Goal: Task Accomplishment & Management: Manage account settings

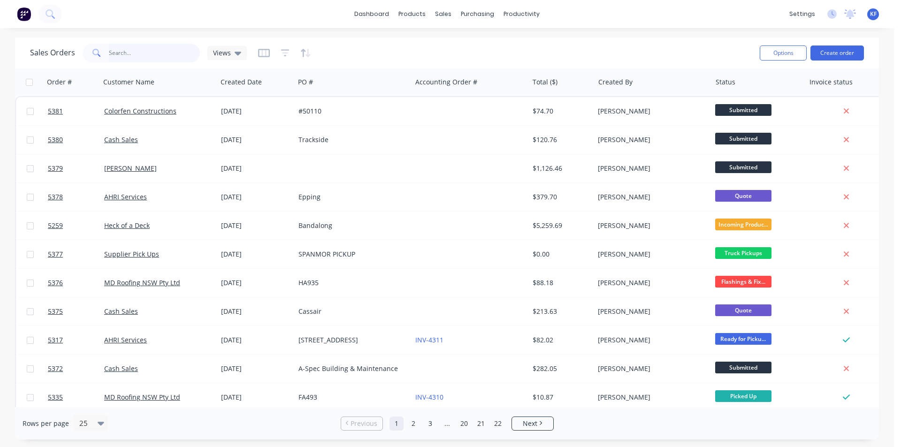
click at [137, 57] on input "text" at bounding box center [155, 53] width 92 height 19
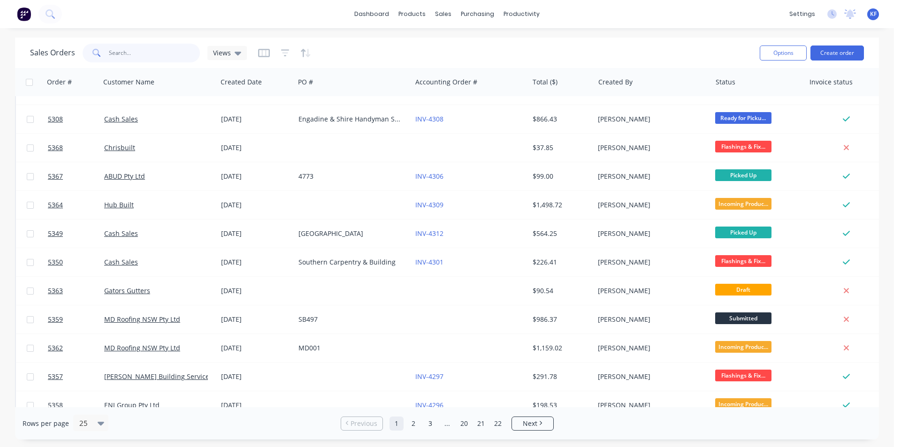
scroll to position [409, 0]
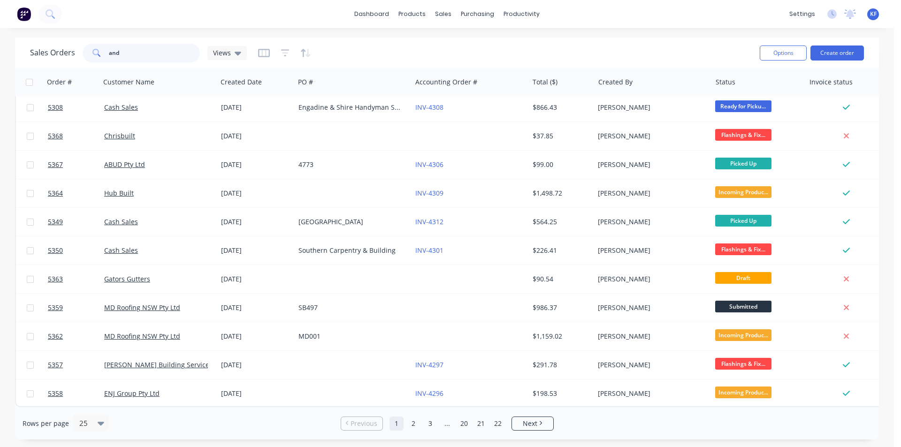
type input "ando"
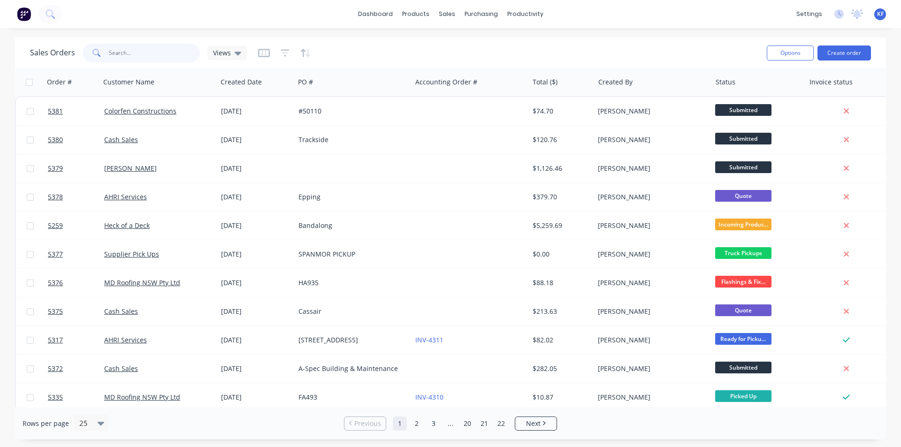
click at [115, 58] on input "text" at bounding box center [155, 53] width 92 height 19
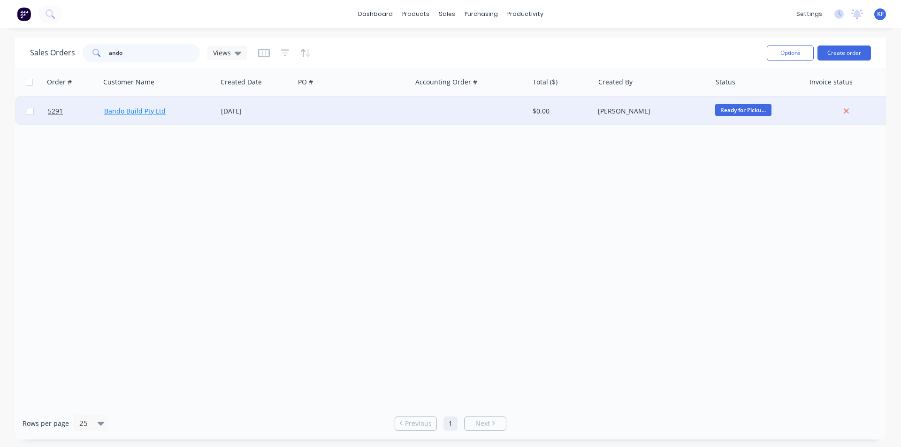
type input "ando"
click at [147, 115] on link "Bando Build Pty Ltd" at bounding box center [134, 111] width 61 height 9
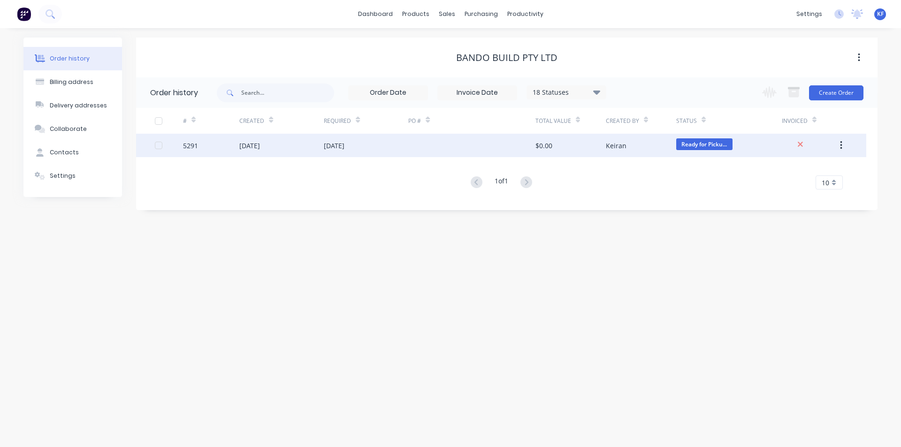
click at [332, 143] on div "11 Aug 2025" at bounding box center [334, 146] width 21 height 10
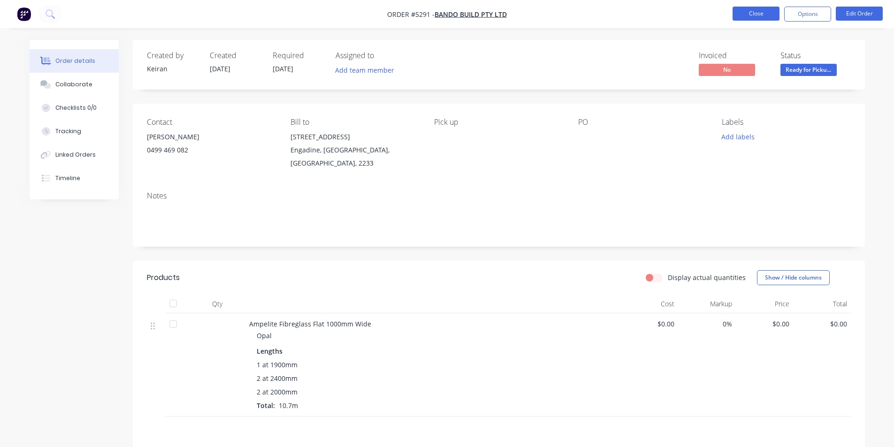
click at [766, 12] on button "Close" at bounding box center [756, 14] width 47 height 14
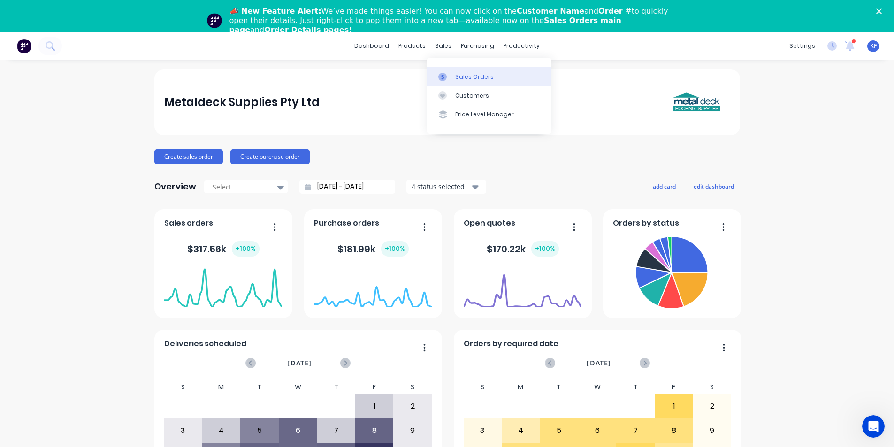
click at [470, 77] on div "Sales Orders" at bounding box center [474, 77] width 38 height 8
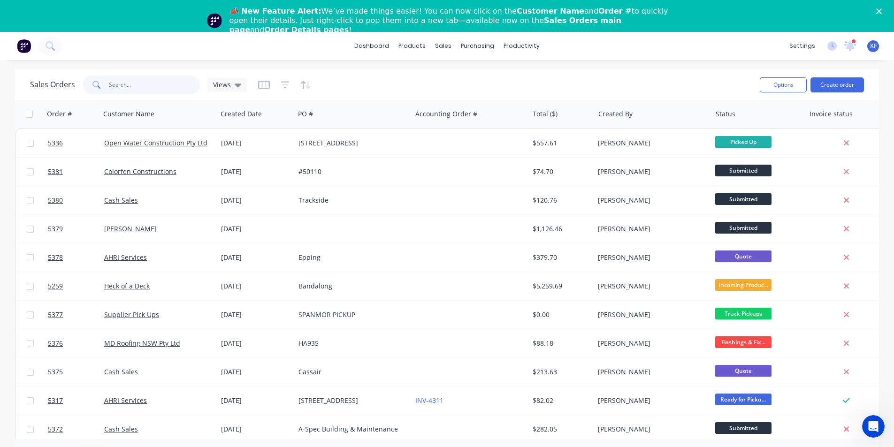
click at [147, 84] on input "text" at bounding box center [155, 85] width 92 height 19
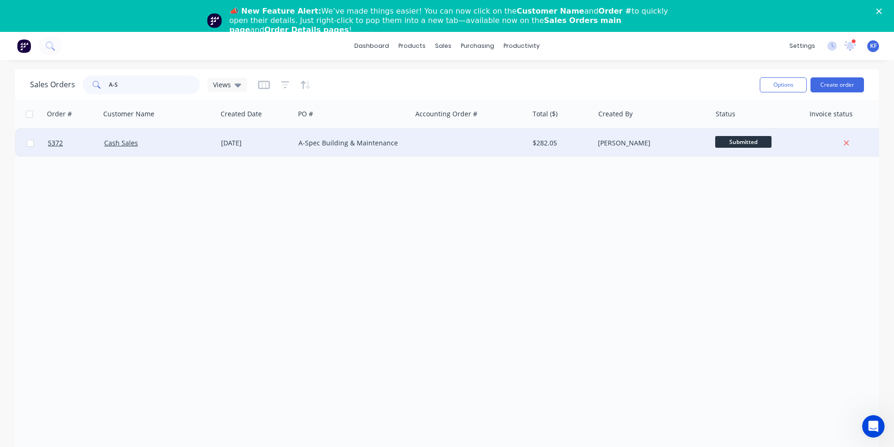
type input "A-S"
click at [423, 139] on div at bounding box center [470, 143] width 117 height 28
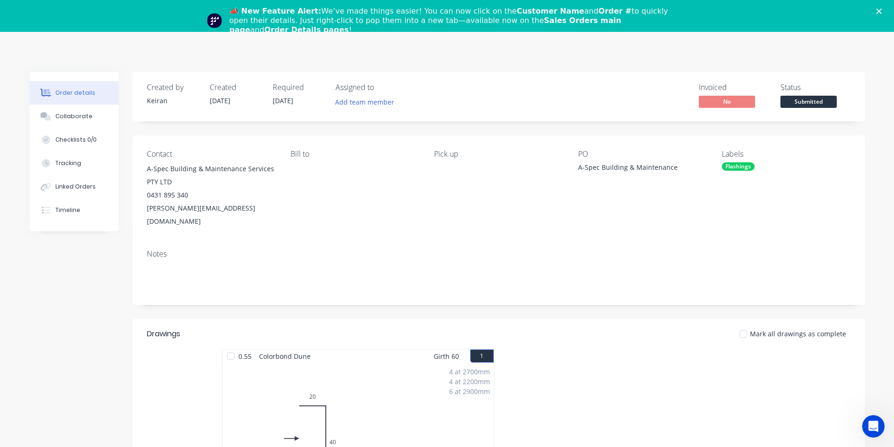
click at [882, 11] on polygon "Close" at bounding box center [879, 11] width 6 height 6
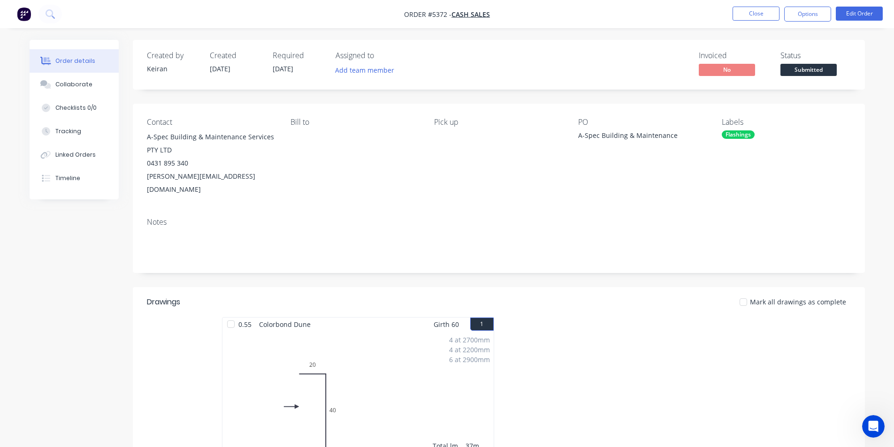
drag, startPoint x: 817, startPoint y: 11, endPoint x: 809, endPoint y: 24, distance: 15.6
click at [817, 12] on button "Options" at bounding box center [807, 14] width 47 height 15
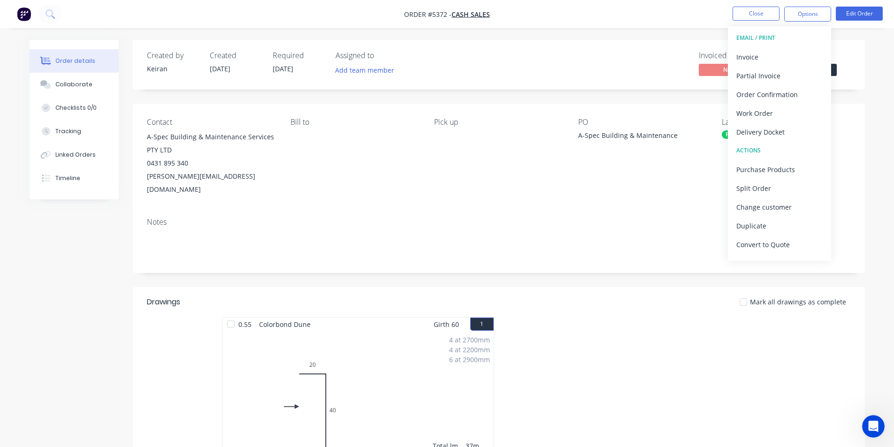
click at [781, 53] on div "Invoice" at bounding box center [779, 57] width 86 height 14
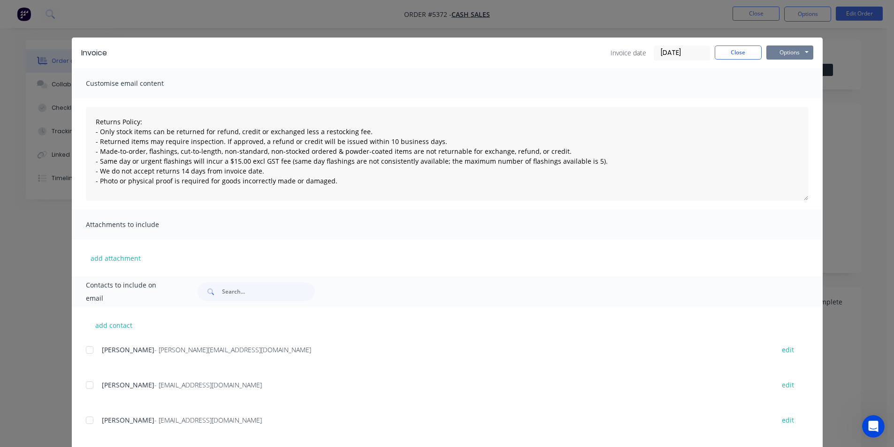
click at [781, 53] on button "Options" at bounding box center [789, 53] width 47 height 14
click at [788, 84] on button "Print" at bounding box center [796, 84] width 60 height 15
click at [750, 55] on button "Close" at bounding box center [738, 53] width 47 height 14
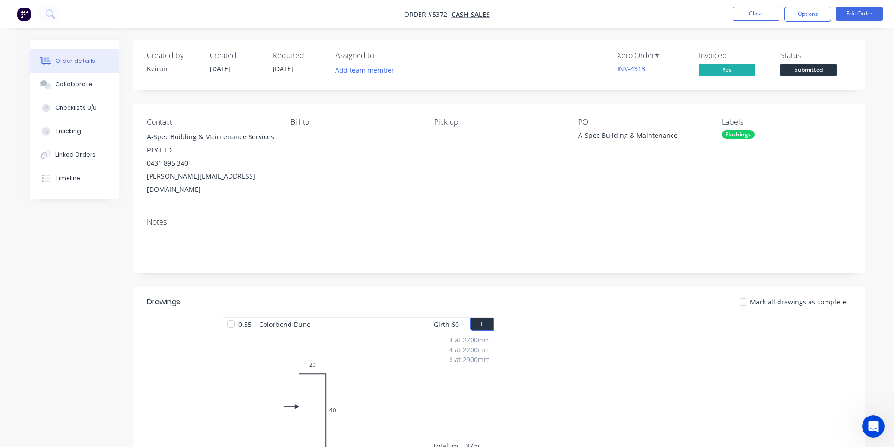
drag, startPoint x: 801, startPoint y: 66, endPoint x: 803, endPoint y: 73, distance: 7.2
click at [802, 67] on span "Submitted" at bounding box center [809, 70] width 56 height 12
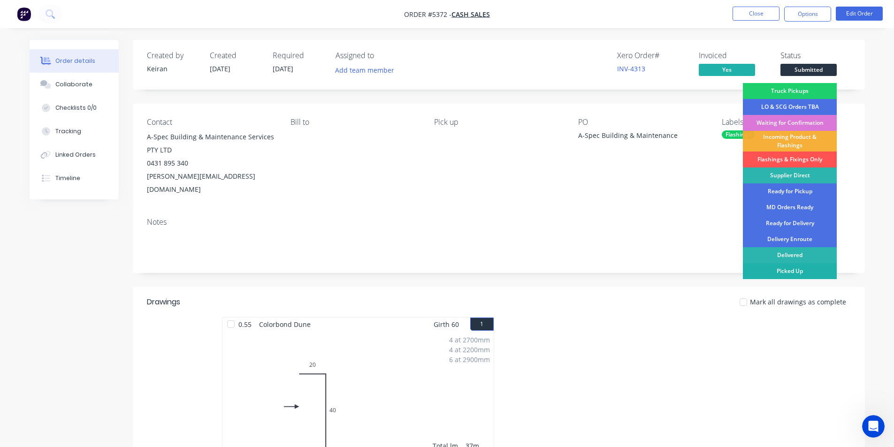
click at [802, 268] on div "Picked Up" at bounding box center [790, 271] width 94 height 16
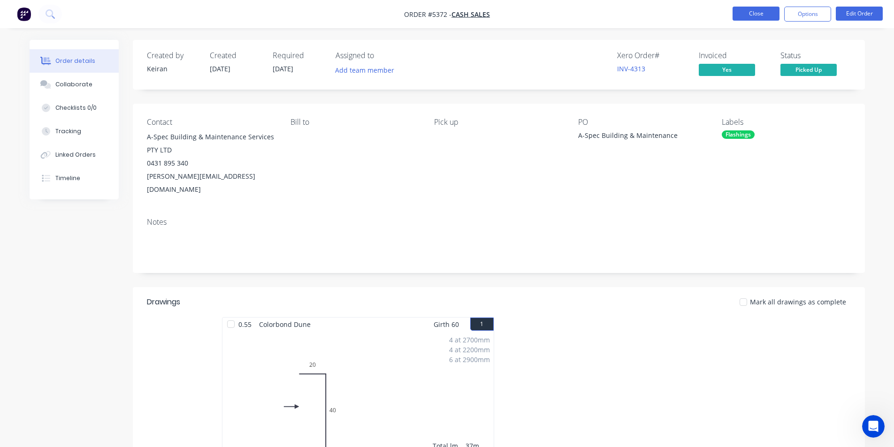
click at [758, 13] on button "Close" at bounding box center [756, 14] width 47 height 14
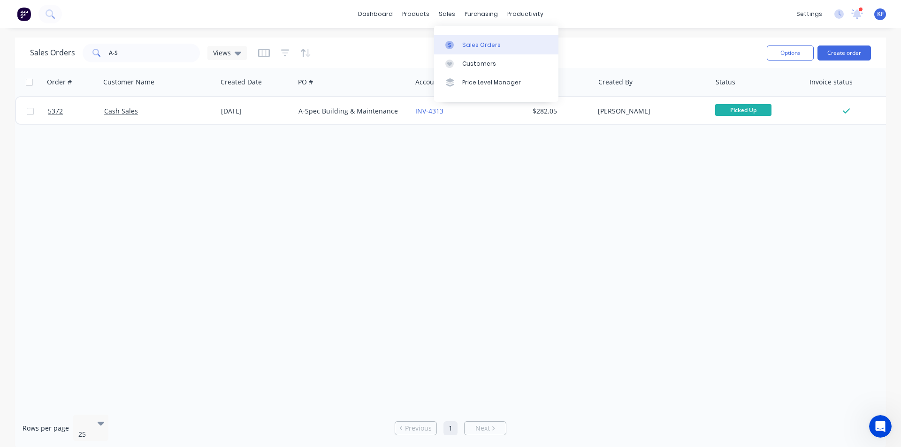
click at [461, 45] on link "Sales Orders" at bounding box center [496, 44] width 124 height 19
drag, startPoint x: 87, startPoint y: 41, endPoint x: 47, endPoint y: 38, distance: 40.0
click at [47, 38] on div "Sales Orders A-S Views Options Create order" at bounding box center [450, 53] width 871 height 31
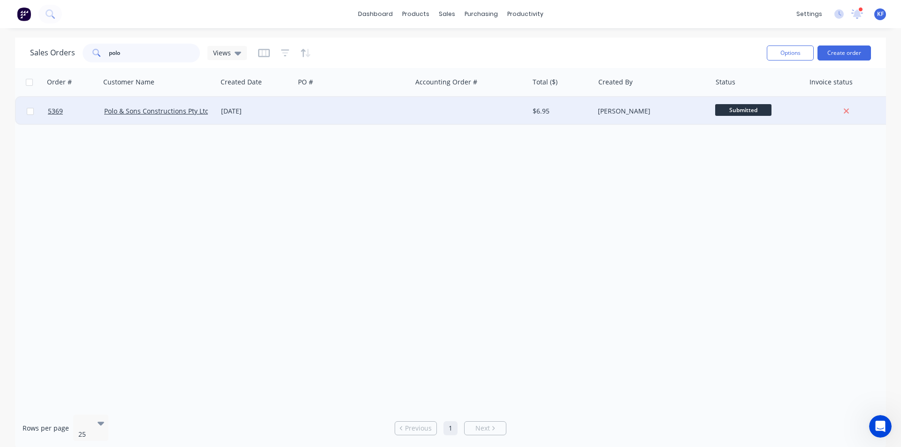
type input "polo"
click at [371, 113] on div at bounding box center [353, 111] width 117 height 28
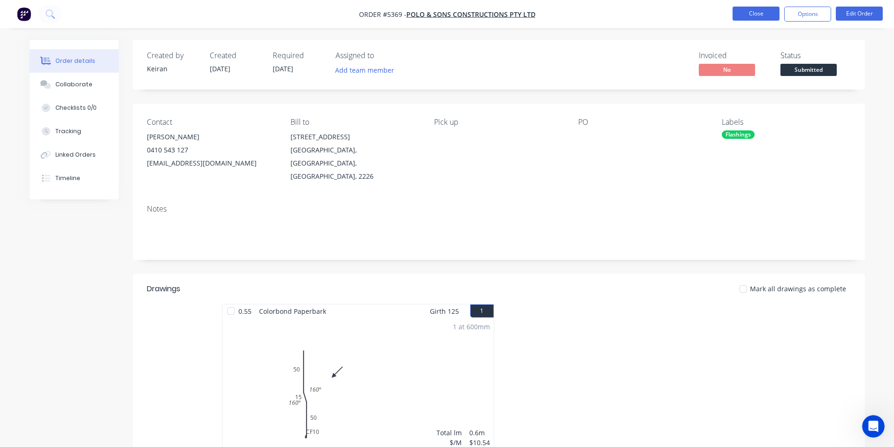
click at [752, 16] on button "Close" at bounding box center [756, 14] width 47 height 14
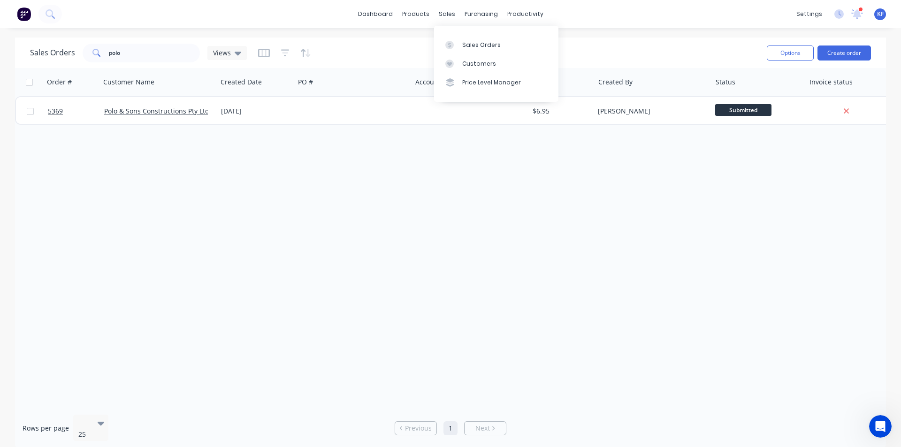
click at [444, 18] on div "sales" at bounding box center [447, 14] width 26 height 14
click at [457, 38] on link "Sales Orders" at bounding box center [496, 44] width 124 height 19
drag, startPoint x: 125, startPoint y: 54, endPoint x: 67, endPoint y: 42, distance: 59.6
click at [70, 46] on div "Sales Orders polo Views" at bounding box center [138, 53] width 217 height 19
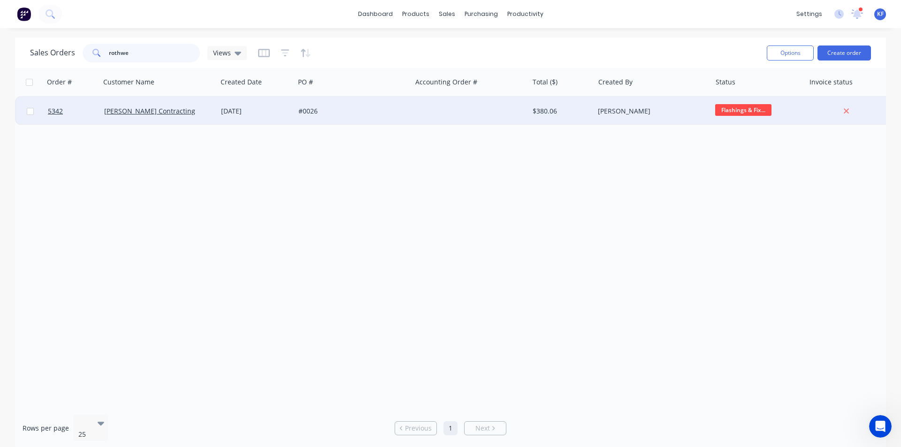
type input "rothwe"
click at [413, 109] on div at bounding box center [470, 111] width 117 height 28
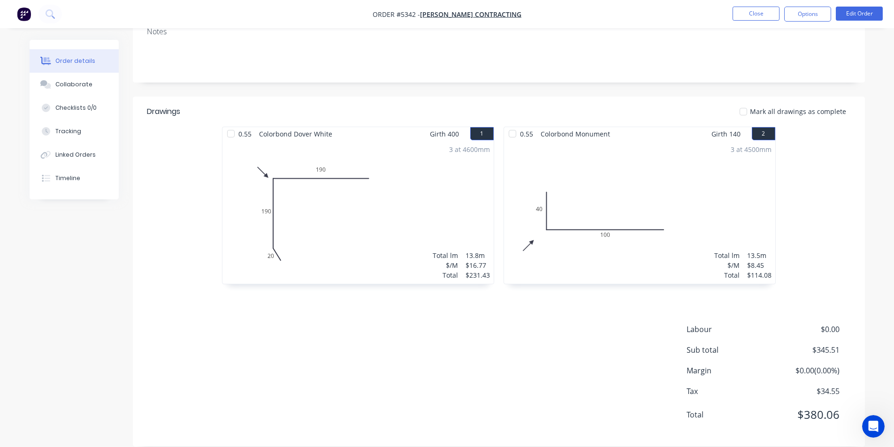
scroll to position [178, 0]
click at [756, 17] on button "Close" at bounding box center [756, 14] width 47 height 14
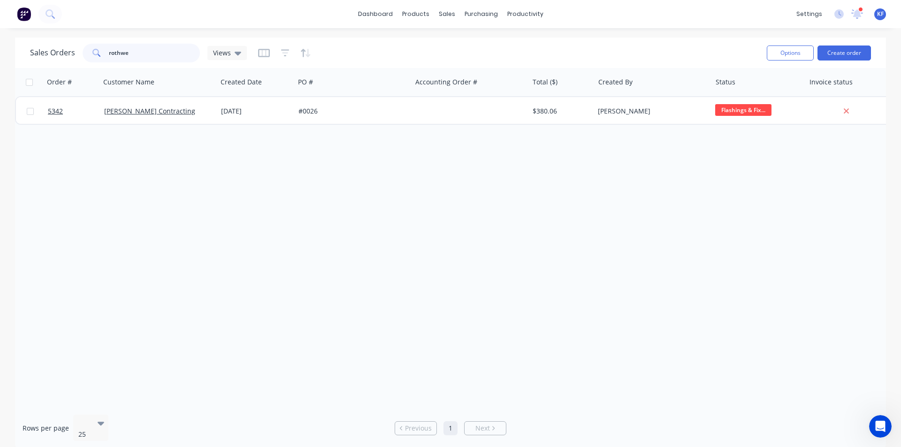
drag, startPoint x: 153, startPoint y: 54, endPoint x: 80, endPoint y: 46, distance: 73.2
click at [85, 48] on div "rothwe" at bounding box center [141, 53] width 117 height 19
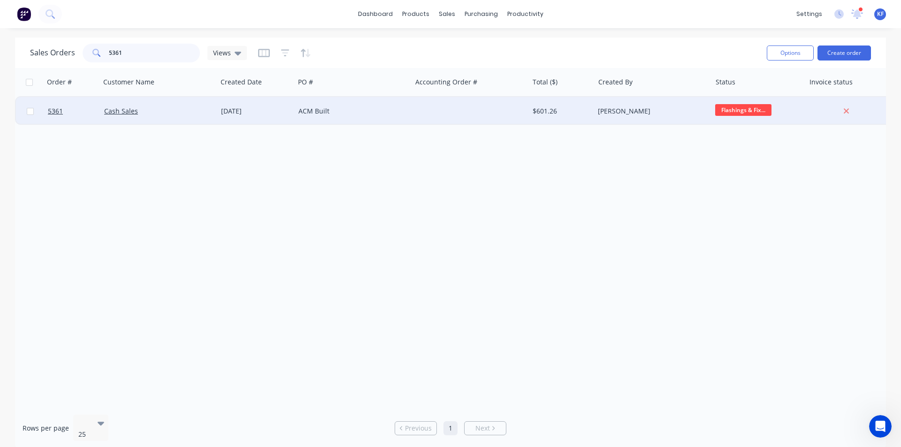
type input "5361"
click at [645, 115] on div "[PERSON_NAME]" at bounding box center [650, 111] width 104 height 9
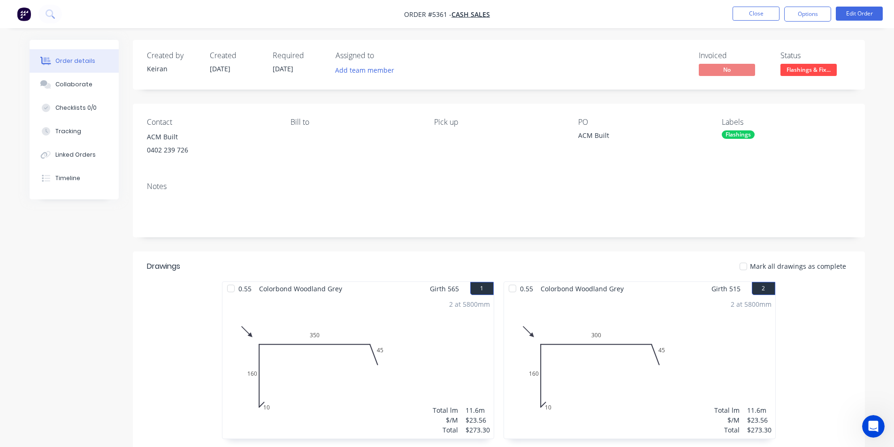
click at [815, 75] on span "Flashings & Fix..." at bounding box center [809, 70] width 56 height 12
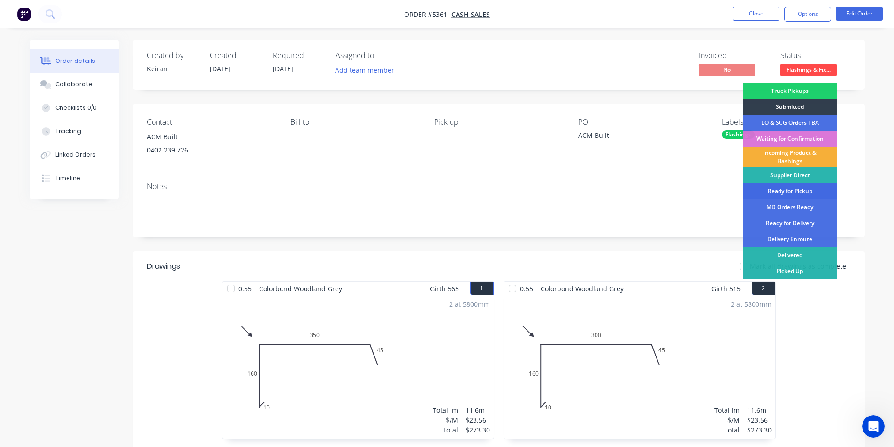
click at [789, 192] on div "Ready for Pickup" at bounding box center [790, 192] width 94 height 16
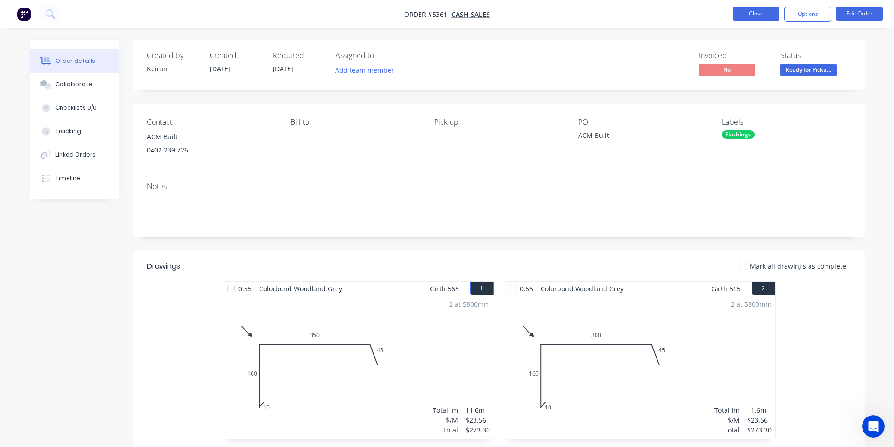
click at [746, 20] on button "Close" at bounding box center [756, 14] width 47 height 14
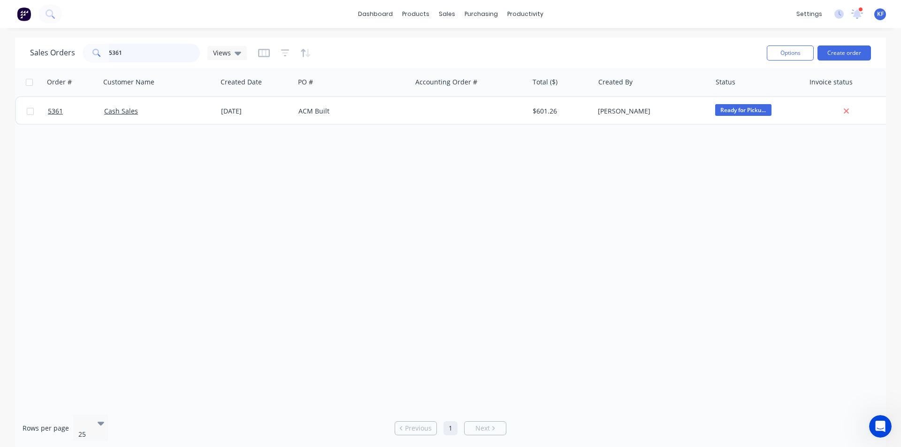
drag, startPoint x: 111, startPoint y: 55, endPoint x: 0, endPoint y: 38, distance: 112.0
click at [46, 46] on div "Sales Orders 5361 Views" at bounding box center [138, 53] width 217 height 19
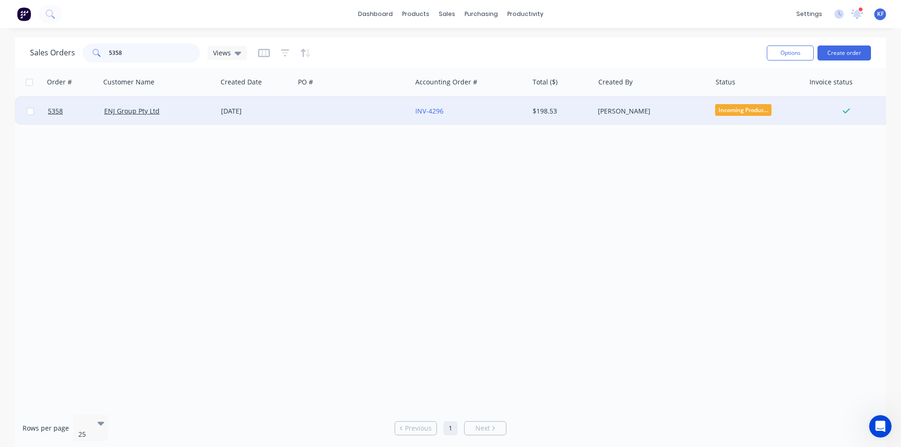
type input "5358"
click at [498, 115] on div "INV-4296" at bounding box center [467, 111] width 104 height 9
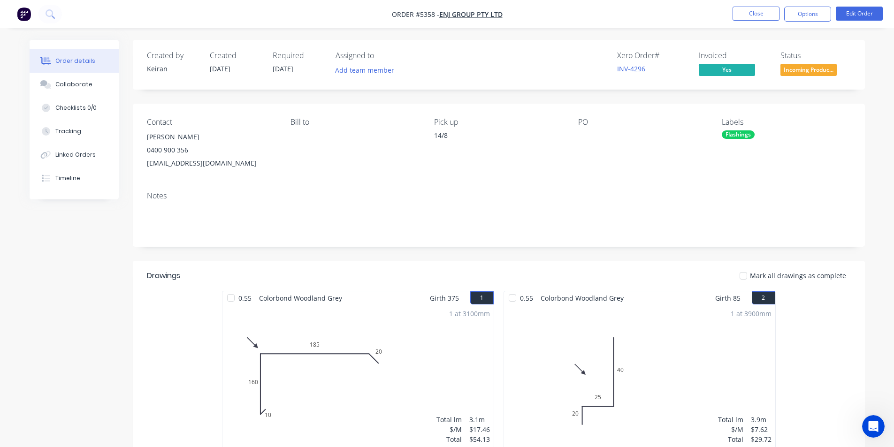
click at [799, 67] on span "Incoming Produc..." at bounding box center [809, 70] width 56 height 12
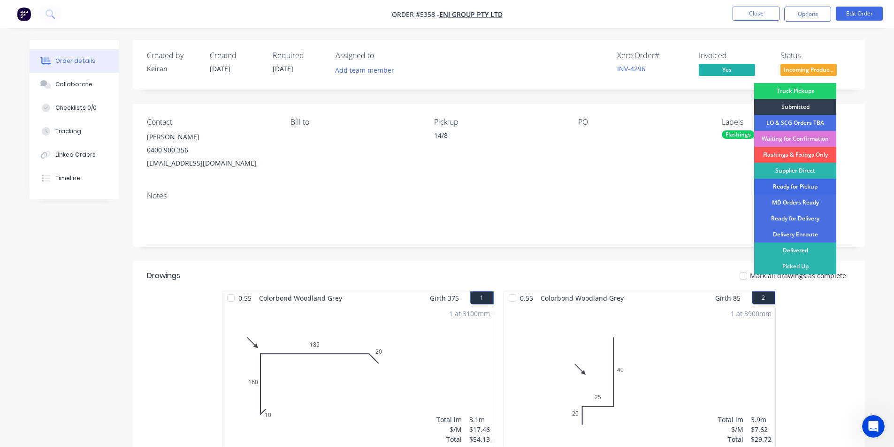
click at [800, 185] on div "Ready for Pickup" at bounding box center [795, 187] width 82 height 16
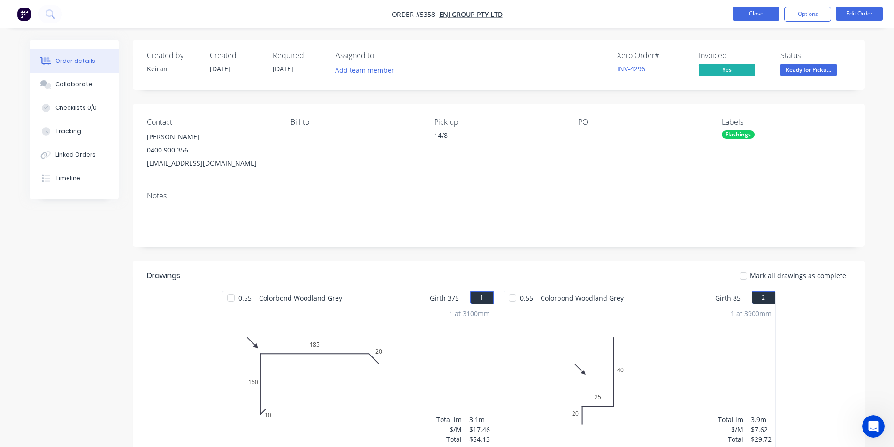
click at [750, 8] on button "Close" at bounding box center [756, 14] width 47 height 14
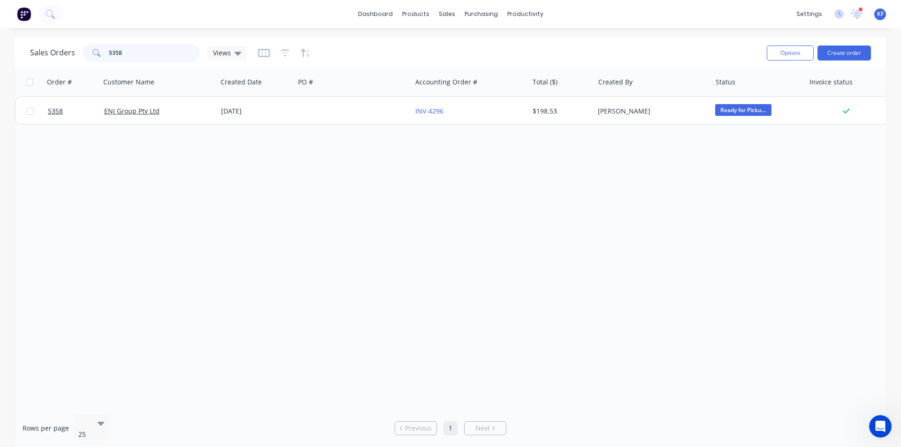
drag, startPoint x: 115, startPoint y: 58, endPoint x: 55, endPoint y: 46, distance: 60.8
click at [83, 53] on div "5358" at bounding box center [141, 53] width 117 height 19
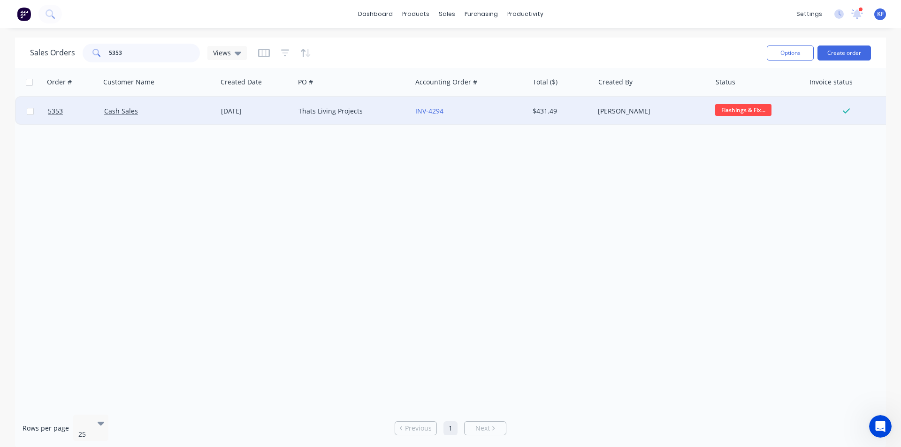
type input "5353"
click at [477, 110] on div "INV-4294" at bounding box center [467, 111] width 104 height 9
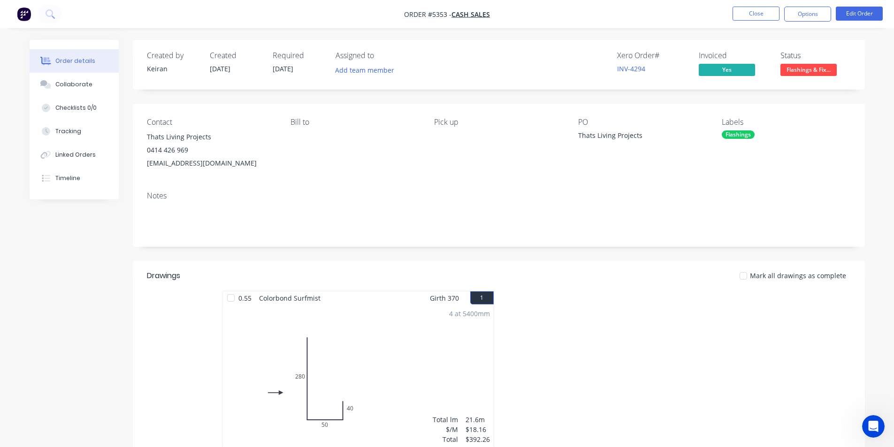
click at [813, 73] on span "Flashings & Fix..." at bounding box center [809, 70] width 56 height 12
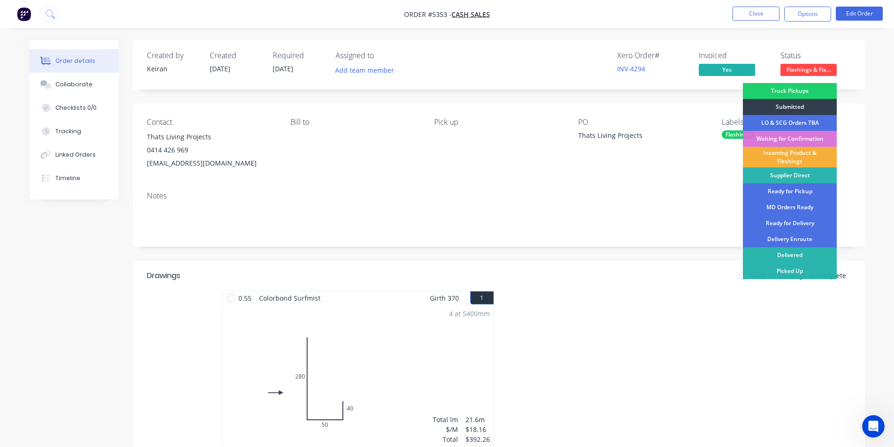
drag, startPoint x: 803, startPoint y: 193, endPoint x: 801, endPoint y: 185, distance: 7.6
click at [803, 192] on div "Ready for Pickup" at bounding box center [790, 192] width 94 height 16
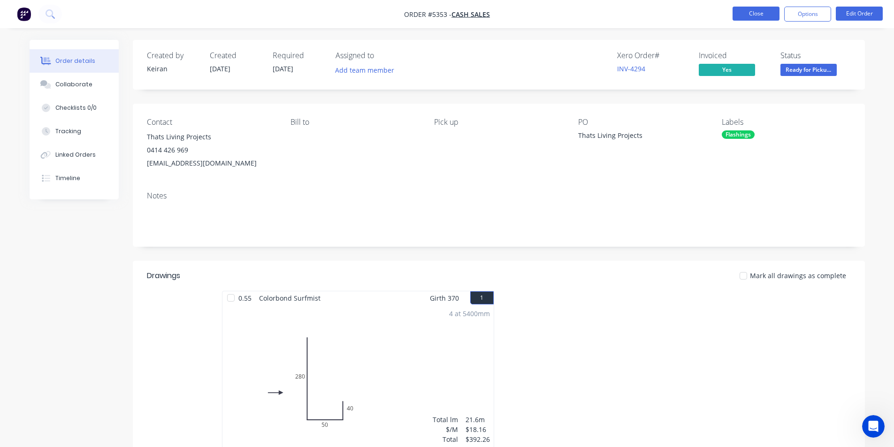
click at [750, 17] on button "Close" at bounding box center [756, 14] width 47 height 14
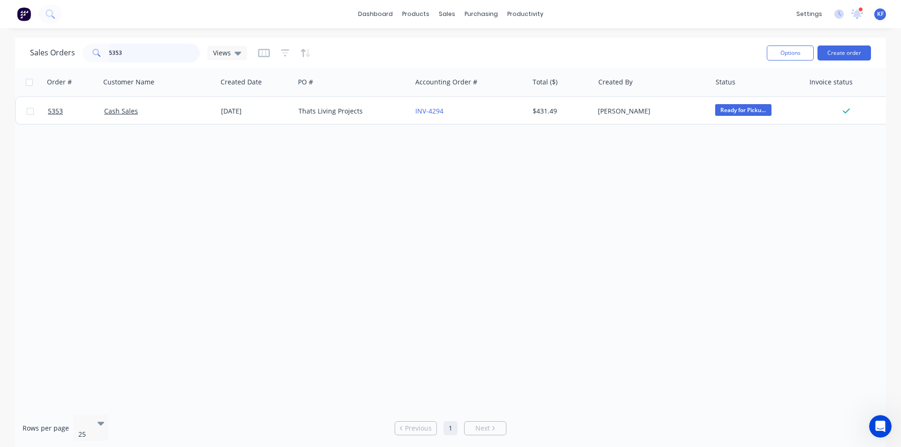
drag, startPoint x: 123, startPoint y: 52, endPoint x: 0, endPoint y: 31, distance: 125.2
click at [0, 42] on div "Sales Orders 5353 Views Options Create order Order # Customer Name Created Date…" at bounding box center [450, 244] width 901 height 412
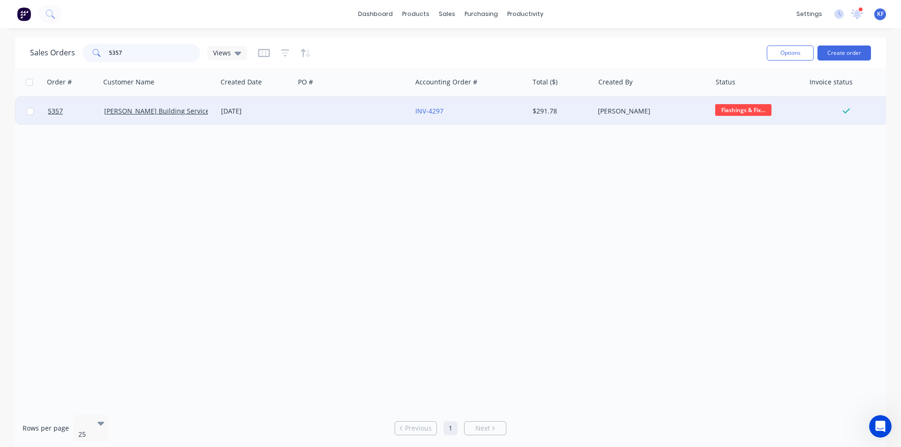
type input "5357"
click at [484, 108] on div "INV-4297" at bounding box center [467, 111] width 104 height 9
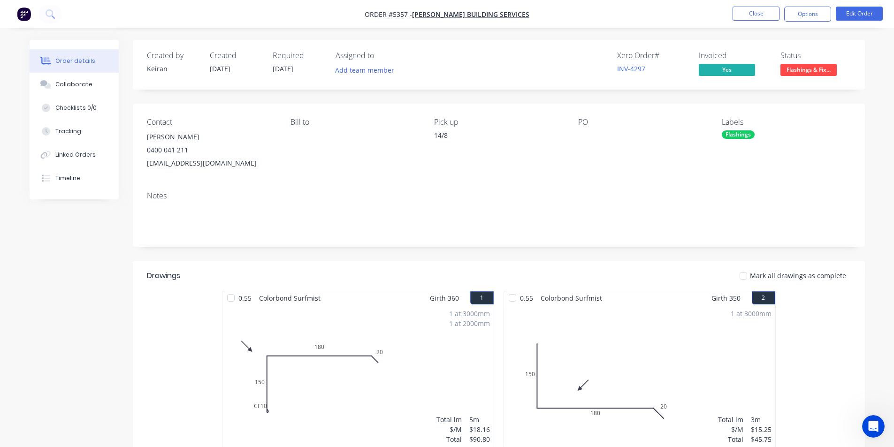
click at [795, 73] on span "Flashings & Fix..." at bounding box center [809, 70] width 56 height 12
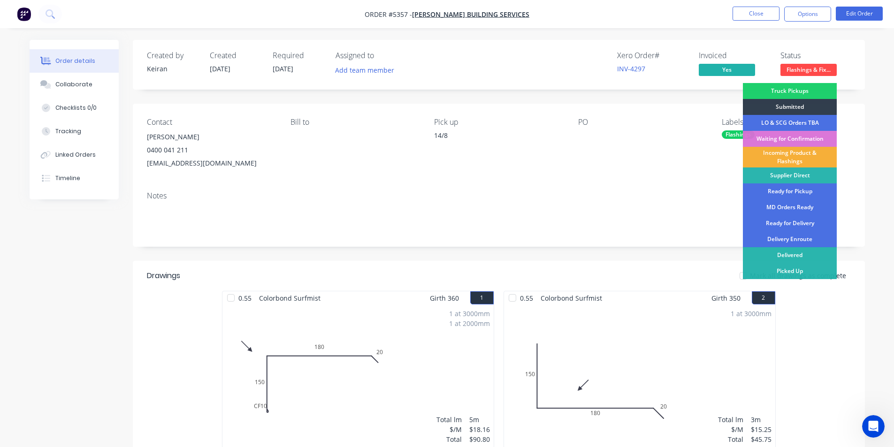
click at [795, 193] on div "Ready for Pickup" at bounding box center [790, 192] width 94 height 16
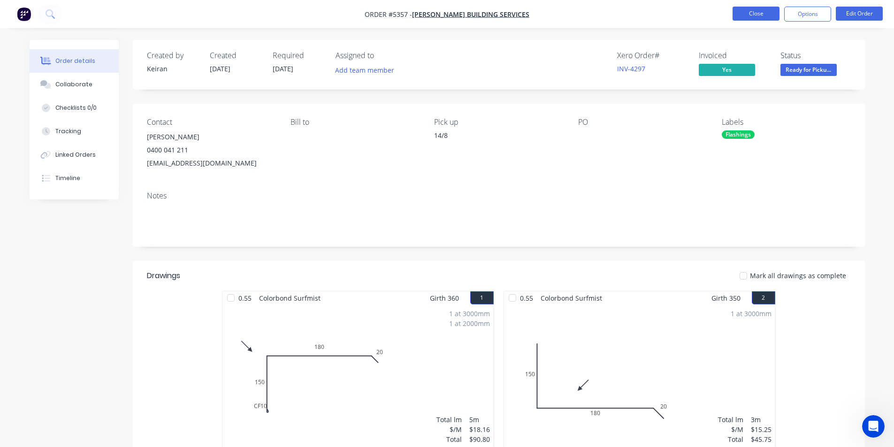
click at [764, 10] on button "Close" at bounding box center [756, 14] width 47 height 14
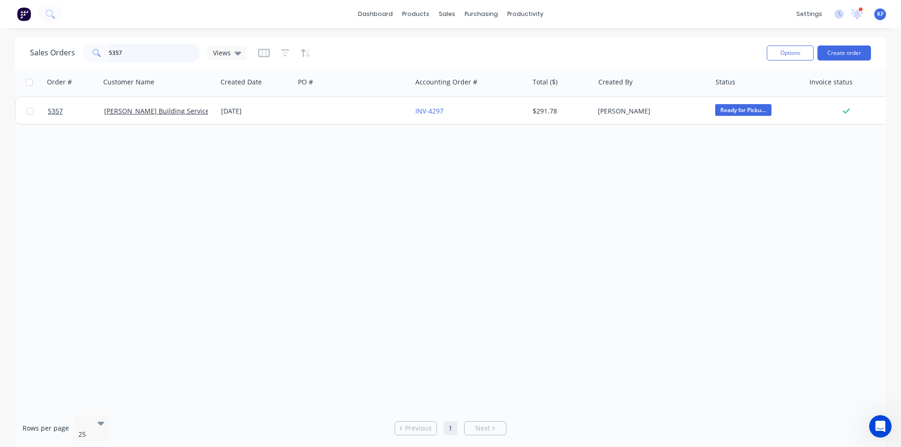
drag, startPoint x: 163, startPoint y: 54, endPoint x: 30, endPoint y: 47, distance: 133.0
click at [43, 49] on div "Sales Orders 5357 Views" at bounding box center [138, 53] width 217 height 19
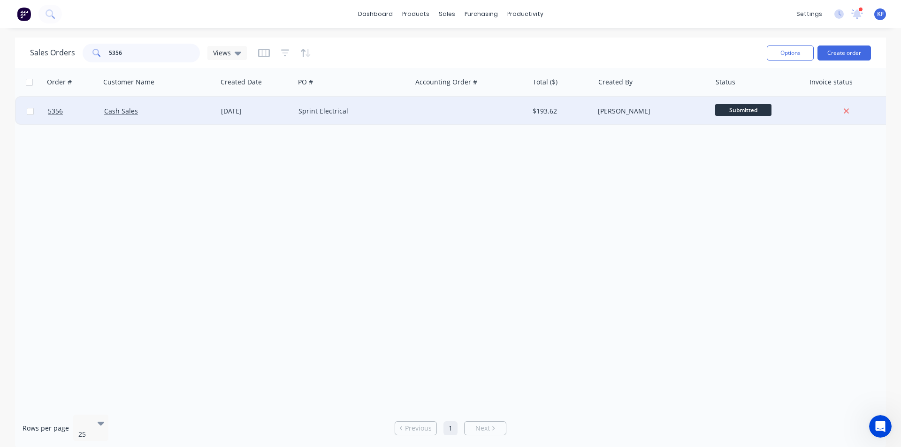
type input "5356"
click at [616, 111] on div "[PERSON_NAME]" at bounding box center [650, 111] width 104 height 9
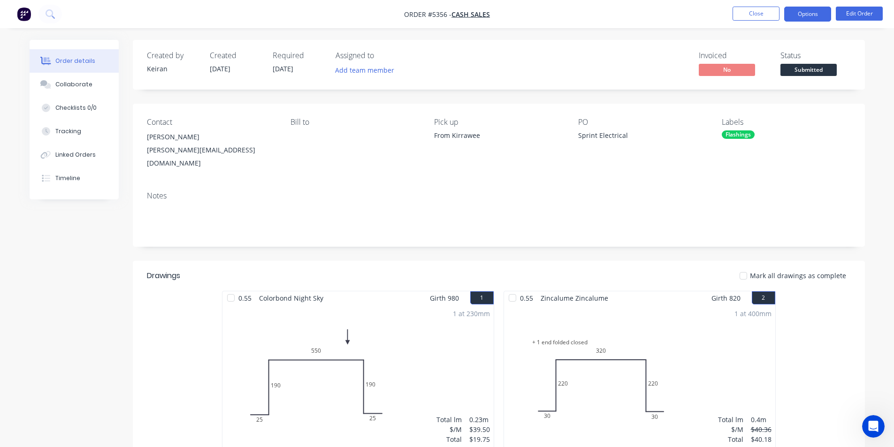
click at [806, 21] on button "Options" at bounding box center [807, 14] width 47 height 15
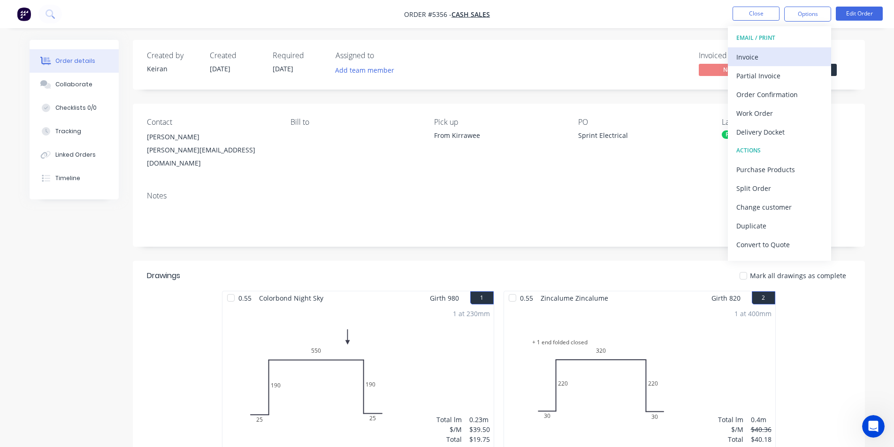
click at [772, 51] on div "Invoice" at bounding box center [779, 57] width 86 height 14
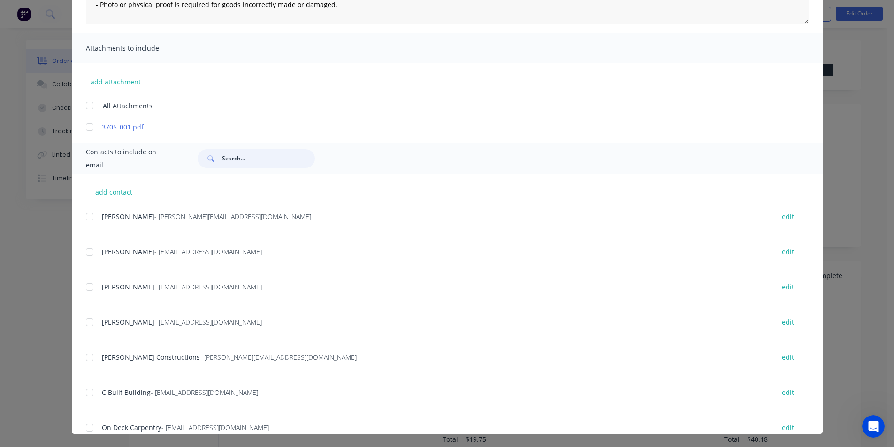
click at [230, 159] on input "text" at bounding box center [268, 158] width 93 height 19
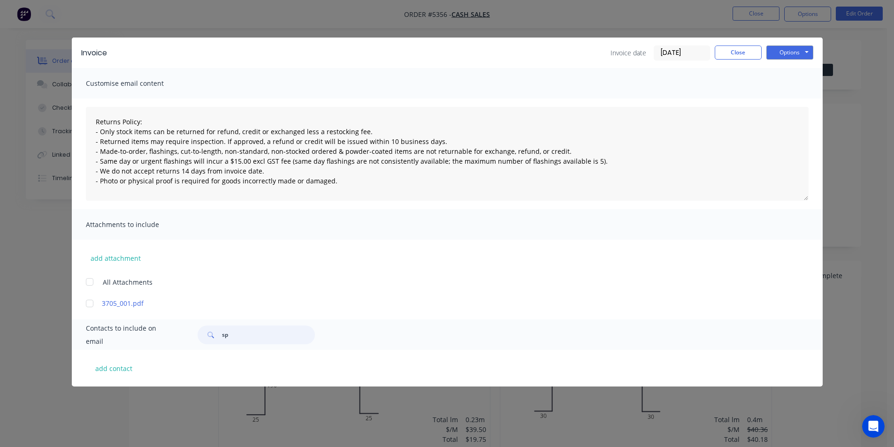
type input "s"
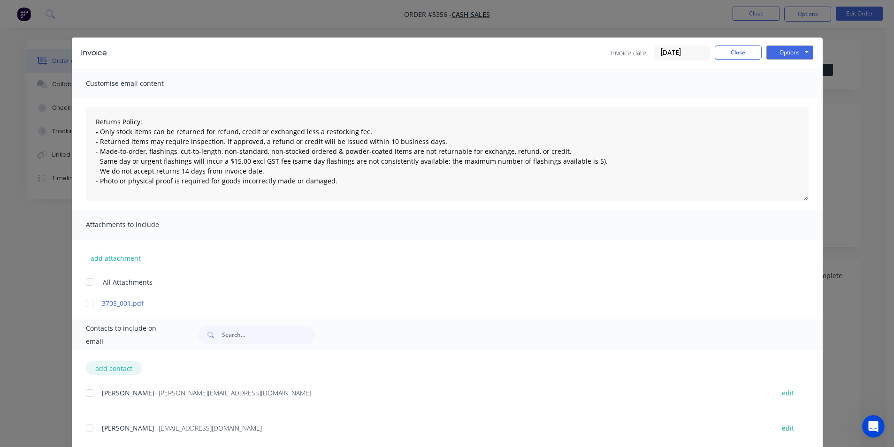
click at [105, 374] on button "add contact" at bounding box center [114, 368] width 56 height 14
select select "AU"
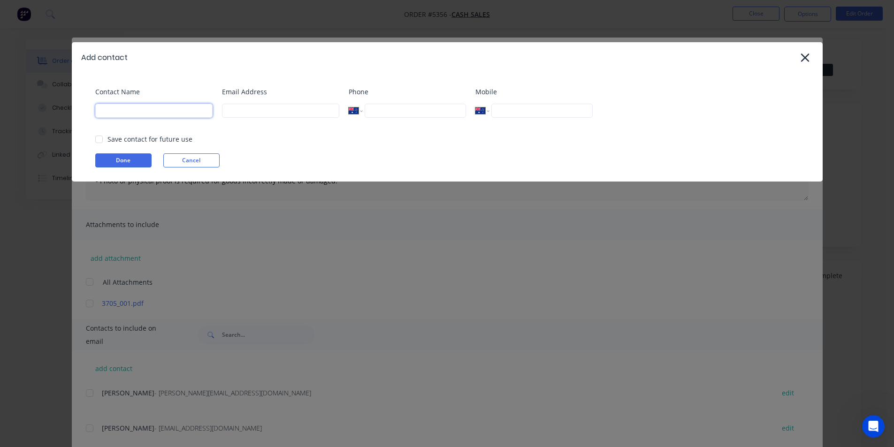
click at [118, 110] on input at bounding box center [153, 111] width 117 height 14
type input "a"
type input "s"
click at [191, 166] on button "Cancel" at bounding box center [191, 160] width 56 height 14
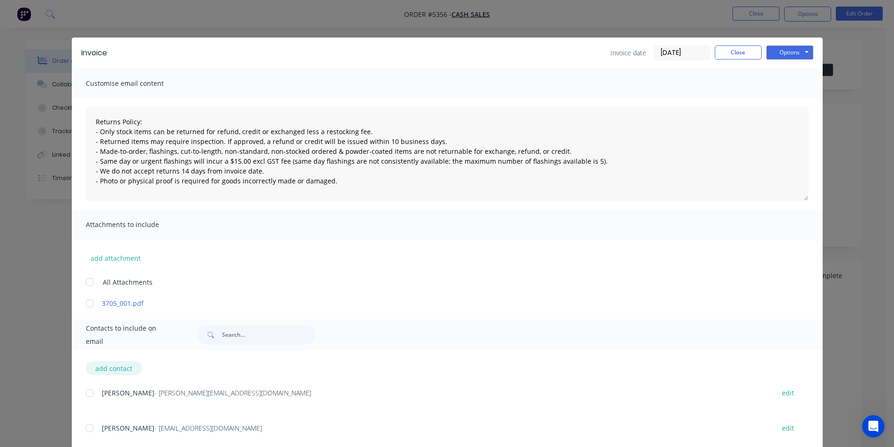
click at [120, 365] on button "add contact" at bounding box center [114, 368] width 56 height 14
select select "AU"
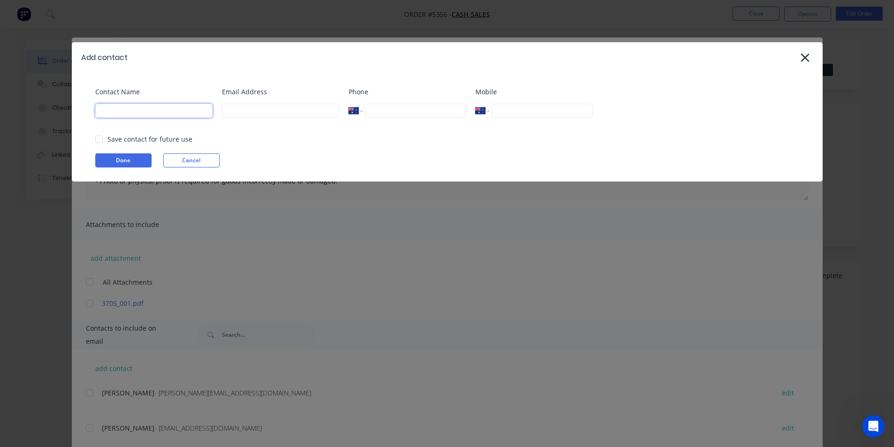
click at [168, 111] on input at bounding box center [153, 111] width 117 height 14
drag, startPoint x: 198, startPoint y: 111, endPoint x: 58, endPoint y: 93, distance: 140.5
click at [59, 93] on div "Add contact Contact Name admin@sprintelectrical.com.au Email Address Phone Inte…" at bounding box center [447, 223] width 894 height 447
type input "Sprint electrical"
click at [102, 142] on div at bounding box center [99, 139] width 19 height 19
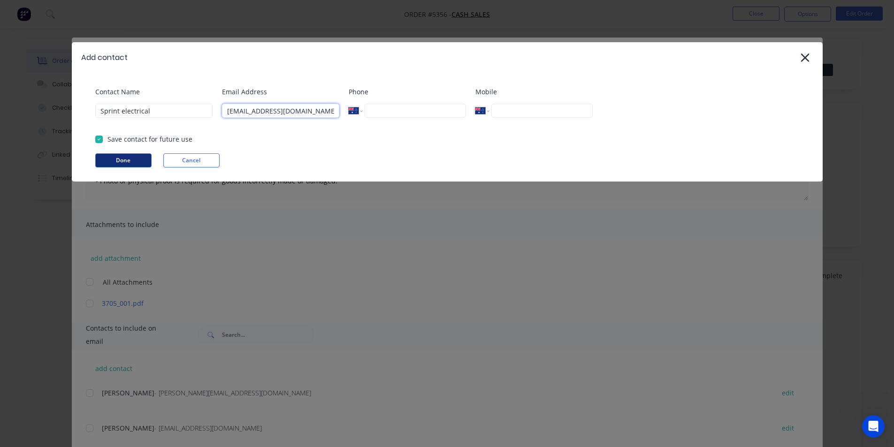
type input "admin@sprintelectrical.com.au"
click at [116, 160] on button "Done" at bounding box center [123, 160] width 56 height 14
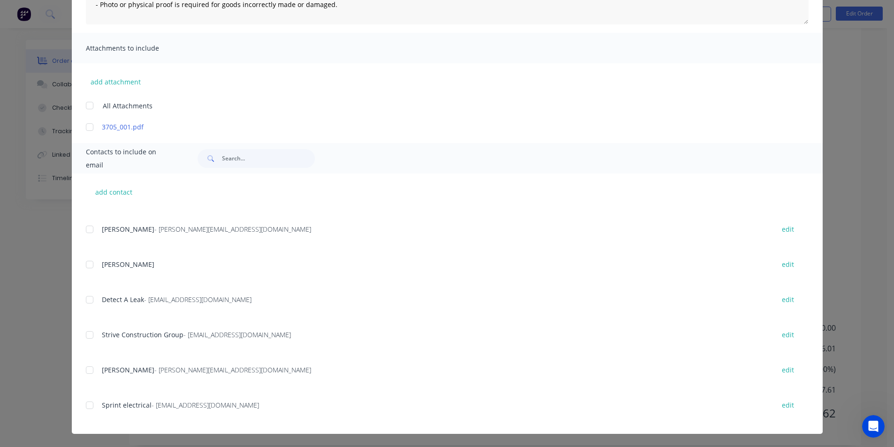
scroll to position [336, 0]
click at [79, 403] on div "add contact Paul Milne - paulmilne@qantas.com.au edit James Gerasimou - jamesge…" at bounding box center [447, 304] width 751 height 260
click at [83, 404] on div at bounding box center [89, 405] width 19 height 19
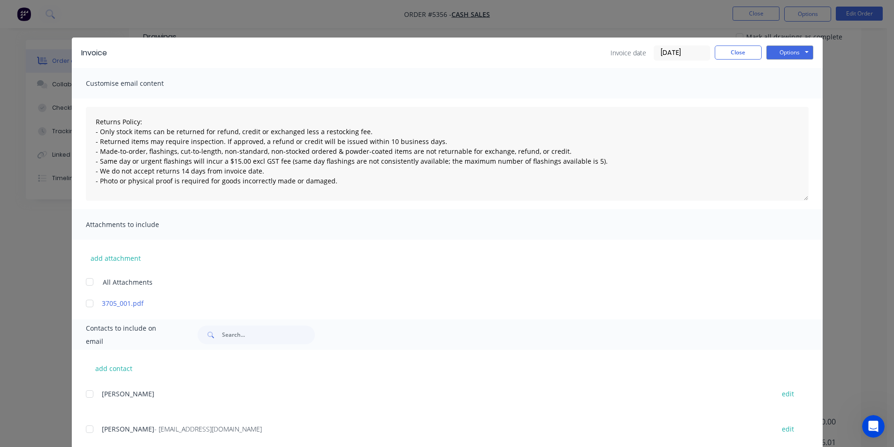
scroll to position [101, 0]
click at [804, 56] on button "Options" at bounding box center [789, 53] width 47 height 14
click at [795, 102] on button "Email" at bounding box center [796, 99] width 60 height 15
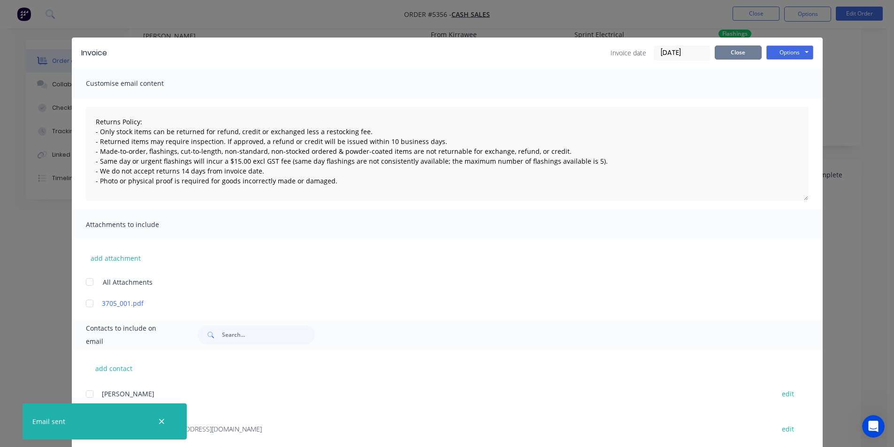
drag, startPoint x: 722, startPoint y: 48, endPoint x: 738, endPoint y: 55, distance: 17.6
click at [723, 48] on button "Close" at bounding box center [738, 53] width 47 height 14
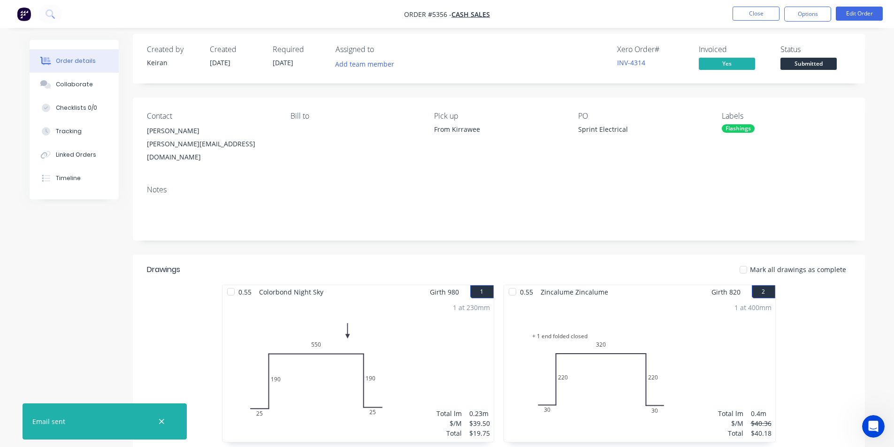
scroll to position [0, 0]
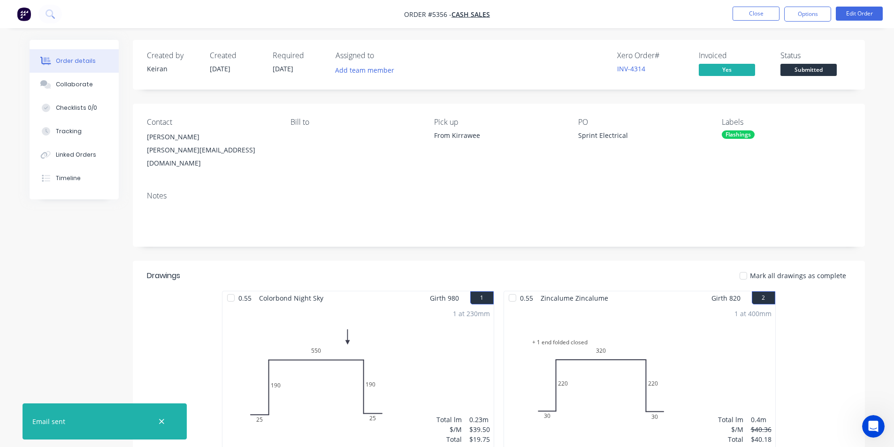
click at [798, 73] on span "Submitted" at bounding box center [809, 70] width 56 height 12
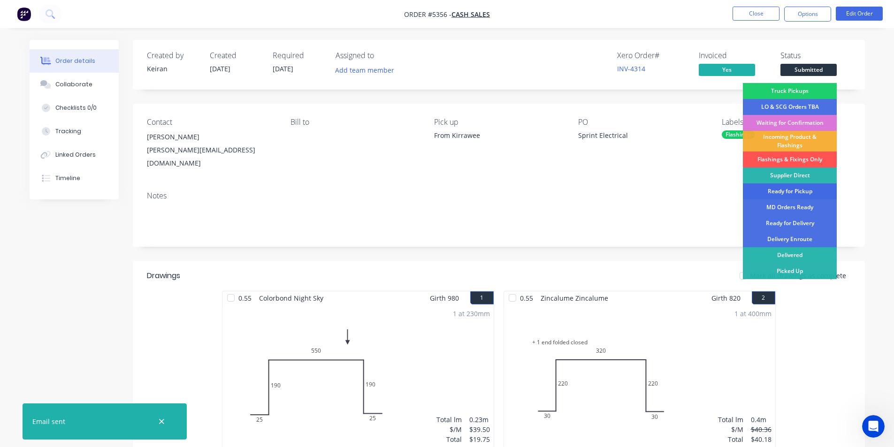
click at [809, 191] on div "Ready for Pickup" at bounding box center [790, 192] width 94 height 16
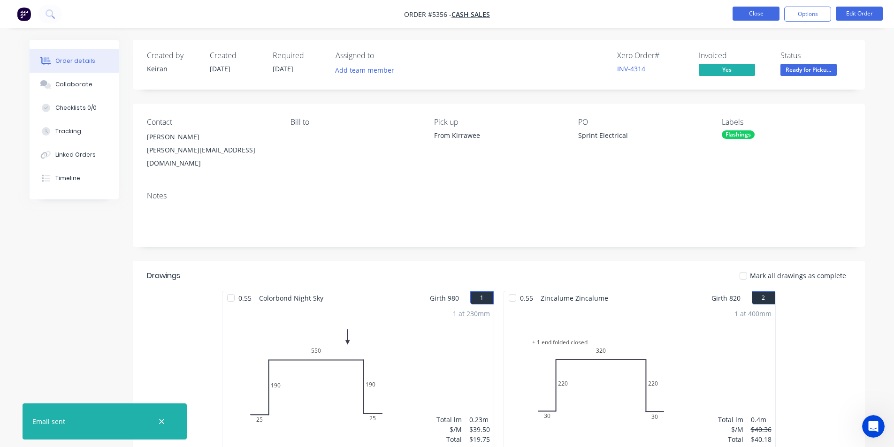
click at [736, 20] on button "Close" at bounding box center [756, 14] width 47 height 14
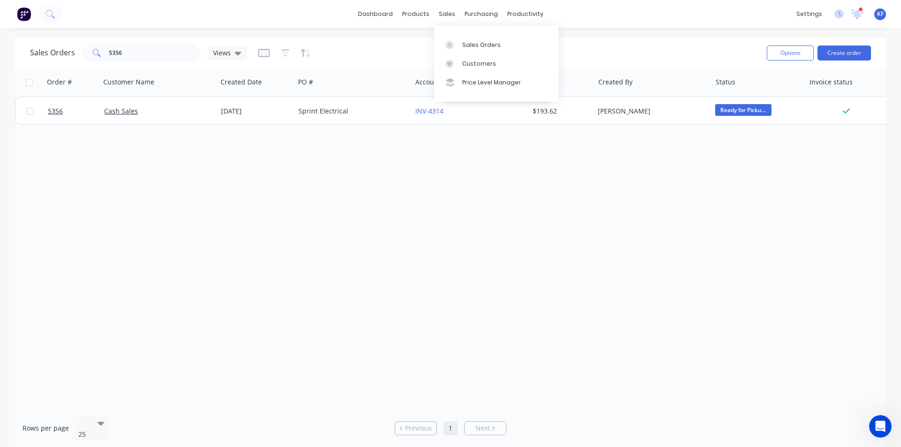
drag, startPoint x: 450, startPoint y: 17, endPoint x: 454, endPoint y: 24, distance: 8.2
click at [450, 17] on div "sales" at bounding box center [447, 14] width 26 height 14
click at [466, 42] on div "Sales Orders" at bounding box center [481, 45] width 38 height 8
drag, startPoint x: 117, startPoint y: 53, endPoint x: 76, endPoint y: 50, distance: 41.4
click at [77, 51] on div "Sales Orders 5356 Views" at bounding box center [138, 53] width 217 height 19
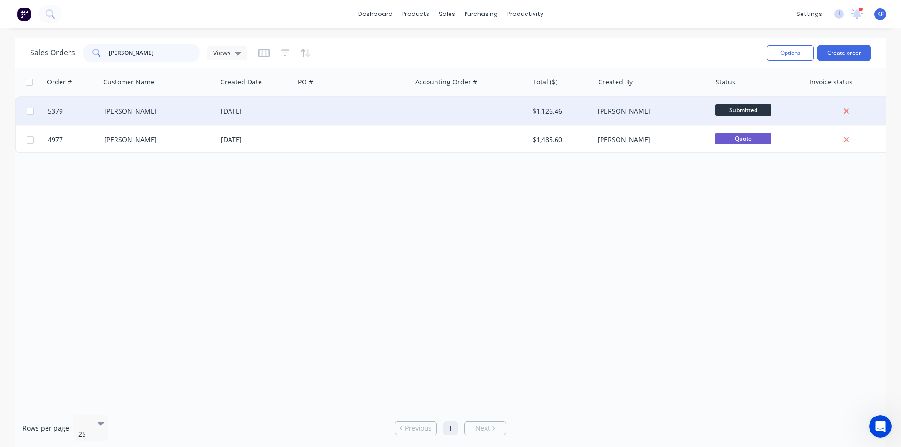
type input "stein"
click at [382, 111] on div at bounding box center [353, 111] width 117 height 28
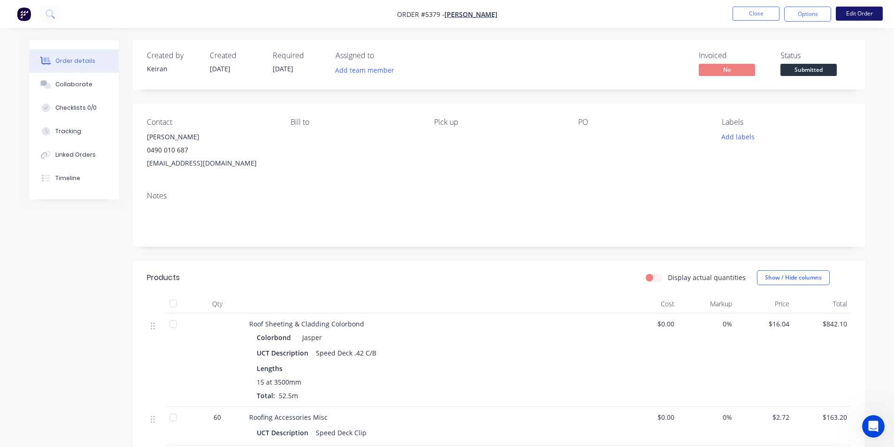
click at [846, 15] on button "Edit Order" at bounding box center [859, 14] width 47 height 14
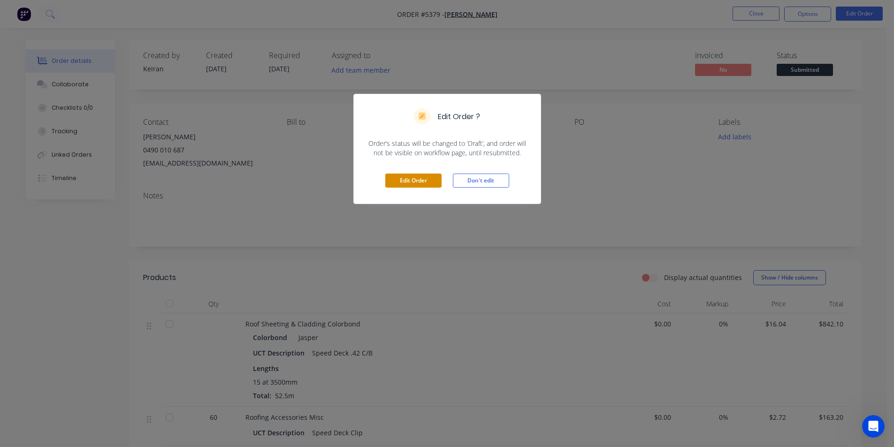
click at [392, 185] on button "Edit Order" at bounding box center [413, 181] width 56 height 14
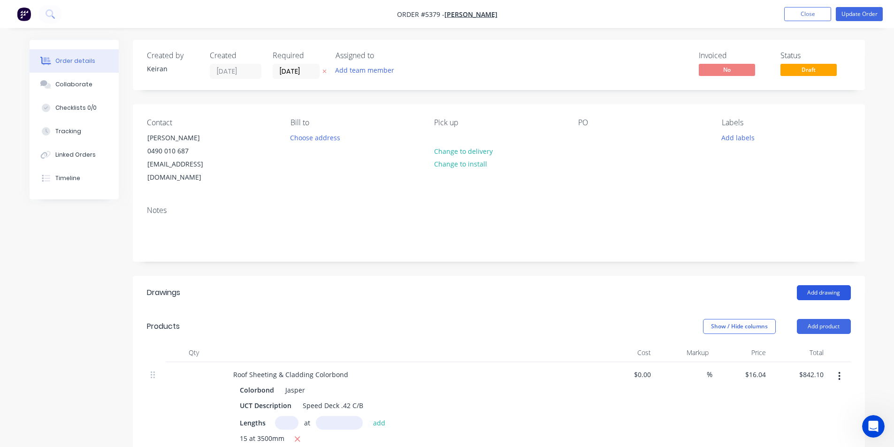
click at [804, 285] on button "Add drawing" at bounding box center [824, 292] width 54 height 15
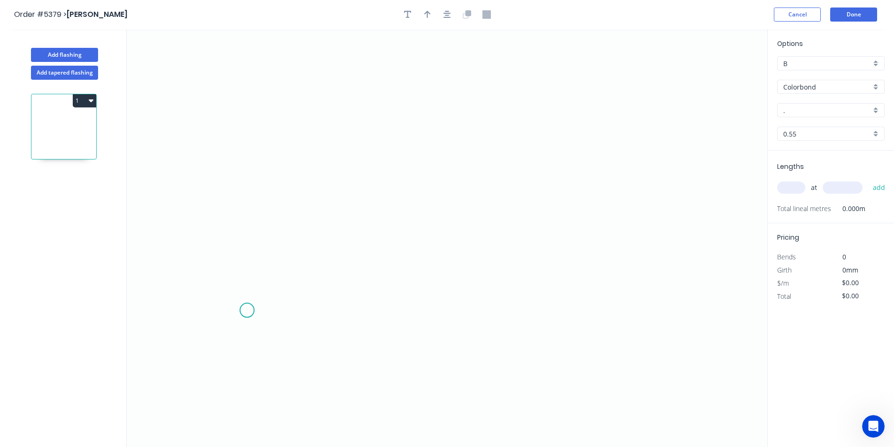
click at [250, 308] on icon "0" at bounding box center [447, 238] width 641 height 418
click at [269, 249] on icon "0" at bounding box center [447, 238] width 641 height 418
click at [563, 255] on icon "0 ?" at bounding box center [447, 238] width 641 height 418
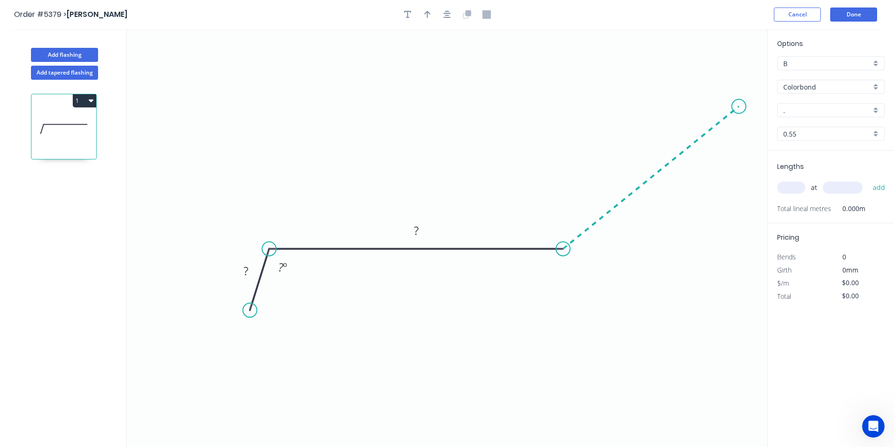
click at [739, 107] on icon "0 ? ? ? º" at bounding box center [447, 238] width 641 height 418
click at [711, 107] on icon "0 ? ? ? ? º ? º" at bounding box center [447, 238] width 641 height 418
click at [247, 273] on tspan "?" at bounding box center [246, 270] width 5 height 15
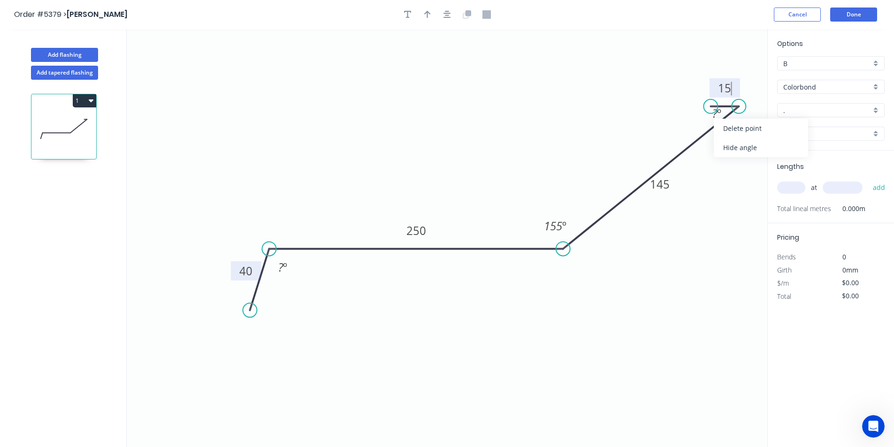
click at [733, 148] on div "Hide angle" at bounding box center [761, 147] width 94 height 19
type input "$20.52"
drag, startPoint x: 305, startPoint y: 297, endPoint x: 437, endPoint y: 57, distance: 273.9
click at [305, 298] on div "Hide angle" at bounding box center [331, 298] width 94 height 19
click at [452, 12] on button "button" at bounding box center [447, 15] width 14 height 14
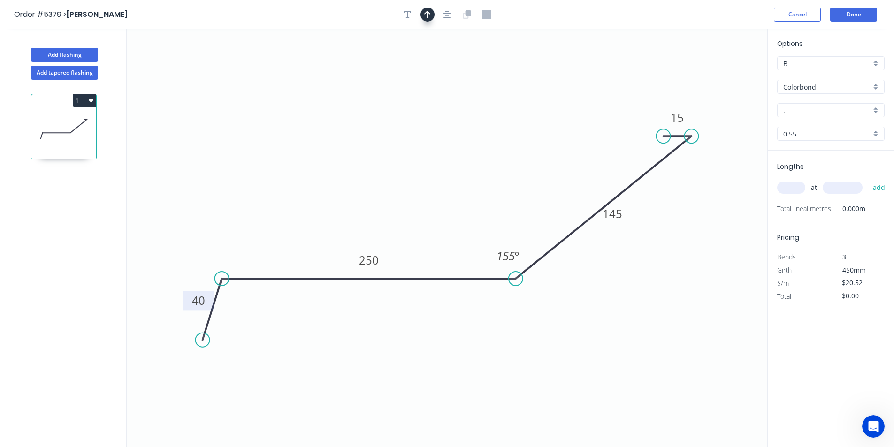
click at [432, 11] on button "button" at bounding box center [428, 15] width 14 height 14
drag, startPoint x: 613, startPoint y: 137, endPoint x: 497, endPoint y: 206, distance: 134.3
click at [511, 198] on icon at bounding box center [515, 183] width 8 height 30
click at [796, 111] on input "." at bounding box center [827, 111] width 88 height 10
click at [801, 123] on div "Jasper" at bounding box center [831, 128] width 107 height 16
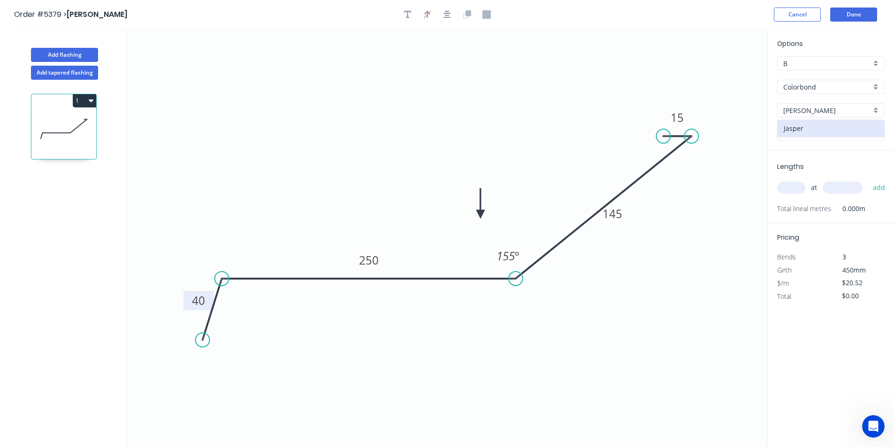
type input "Jasper"
click at [797, 192] on input "text" at bounding box center [791, 188] width 28 height 12
type input "3"
type input "3500"
click at [868, 180] on button "add" at bounding box center [879, 188] width 22 height 16
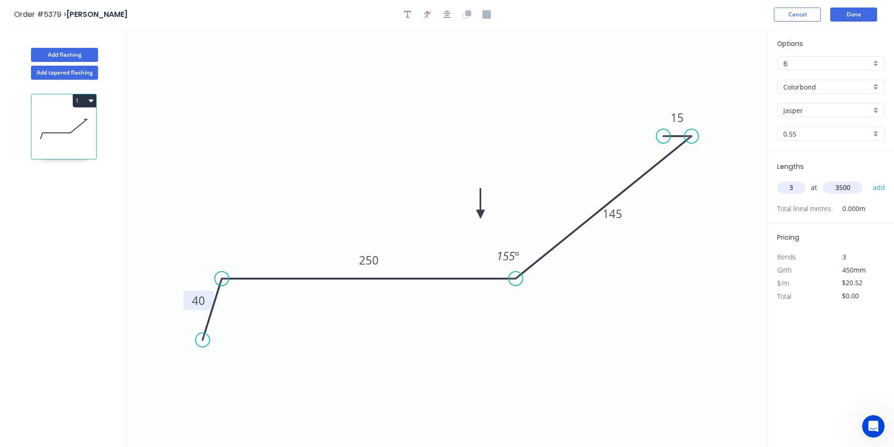
type input "$215.46"
click at [61, 52] on button "Add flashing" at bounding box center [64, 55] width 67 height 14
type input "$0.00"
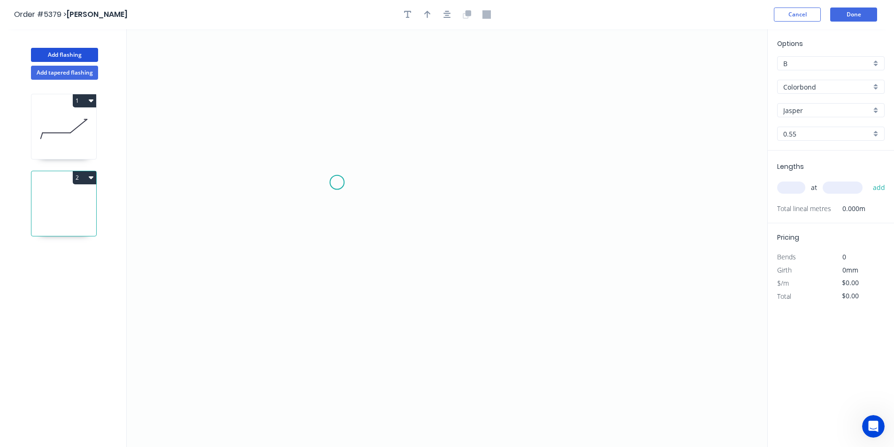
click at [320, 186] on icon "0" at bounding box center [447, 238] width 641 height 418
click at [319, 155] on icon "0" at bounding box center [447, 238] width 641 height 418
click at [644, 160] on icon "0 ?" at bounding box center [447, 238] width 641 height 418
click at [645, 190] on icon "0 ? ?" at bounding box center [447, 238] width 641 height 418
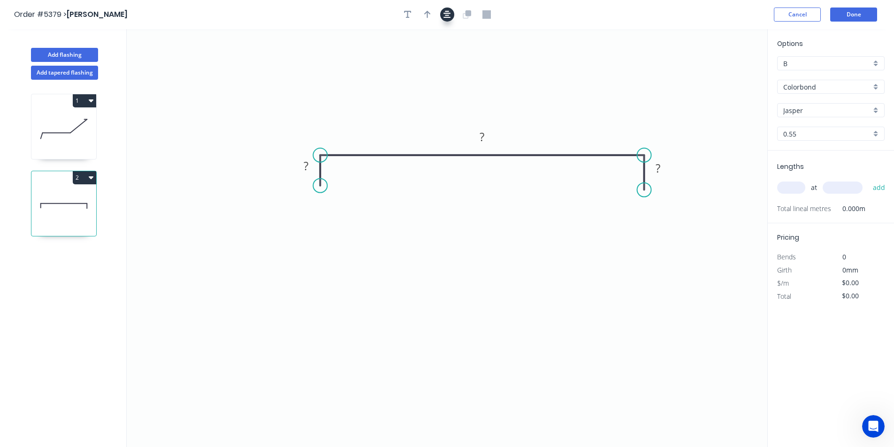
click at [445, 17] on icon "button" at bounding box center [448, 14] width 8 height 8
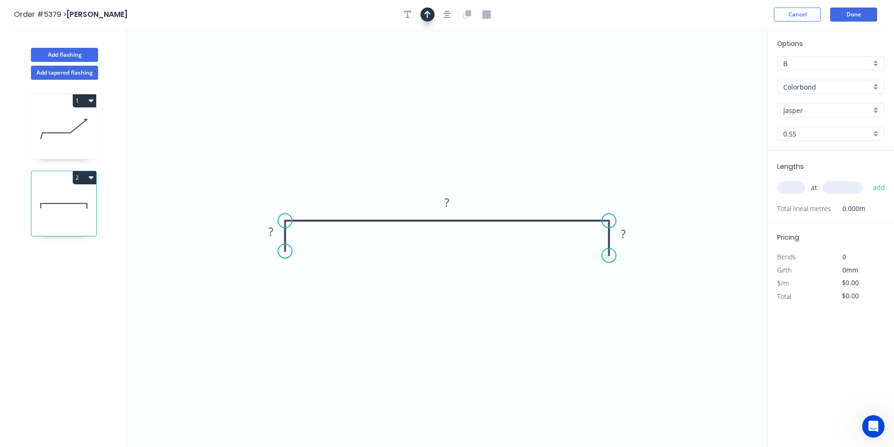
click at [430, 15] on icon "button" at bounding box center [427, 14] width 7 height 8
drag, startPoint x: 720, startPoint y: 77, endPoint x: 428, endPoint y: 140, distance: 299.2
click at [424, 140] on icon at bounding box center [419, 135] width 8 height 30
click at [274, 236] on rect at bounding box center [270, 232] width 19 height 13
click at [791, 195] on div "at add" at bounding box center [831, 188] width 109 height 16
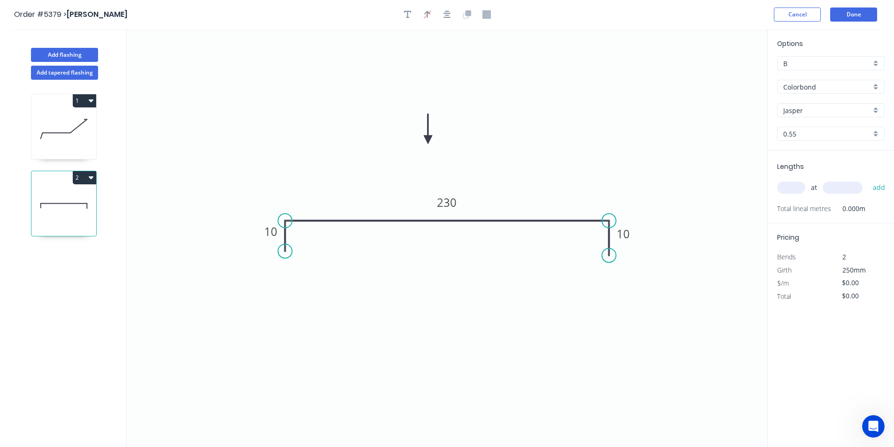
type input "$12.20"
click at [792, 192] on input "text" at bounding box center [791, 188] width 28 height 12
type input "2"
type input "3100"
click at [868, 180] on button "add" at bounding box center [879, 188] width 22 height 16
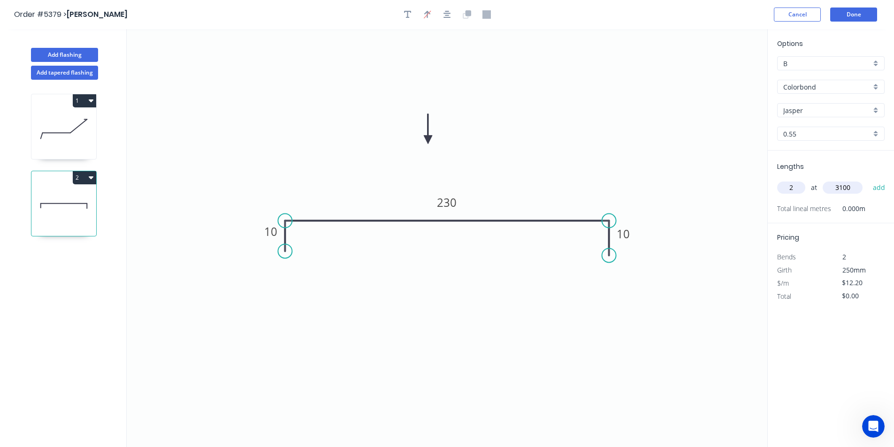
type input "$75.64"
click at [860, 24] on header "Order #5379 > Andrew Stein Cancel Done" at bounding box center [447, 14] width 894 height 29
click at [852, 16] on button "Done" at bounding box center [853, 15] width 47 height 14
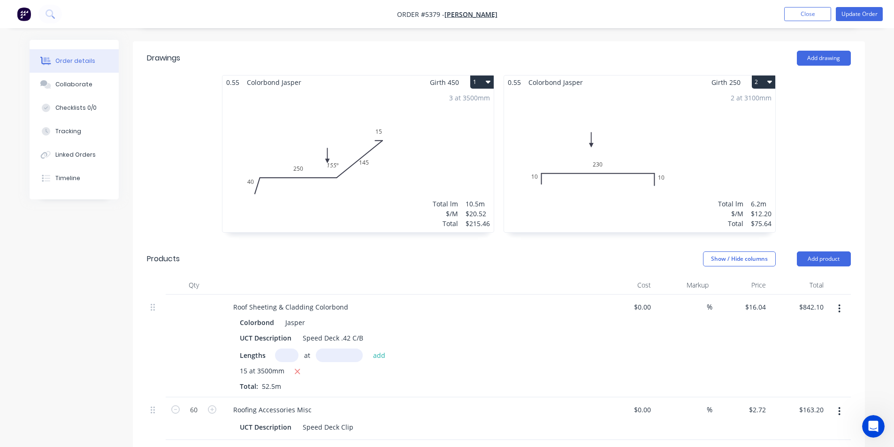
scroll to position [422, 0]
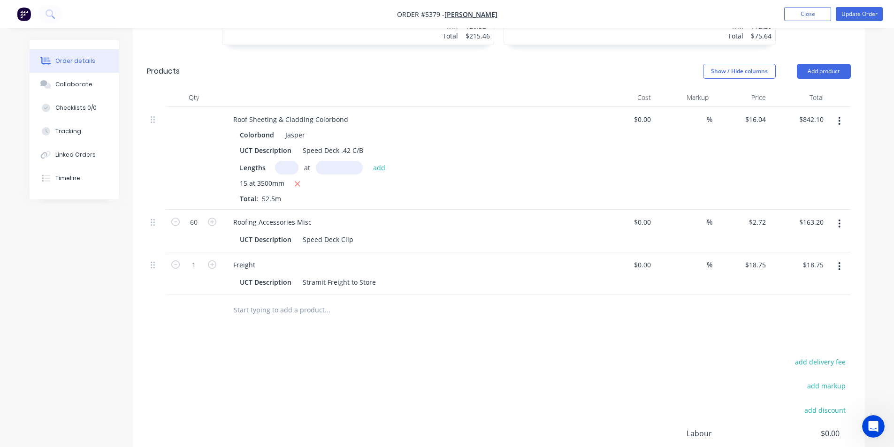
click at [288, 302] on input "text" at bounding box center [327, 310] width 188 height 19
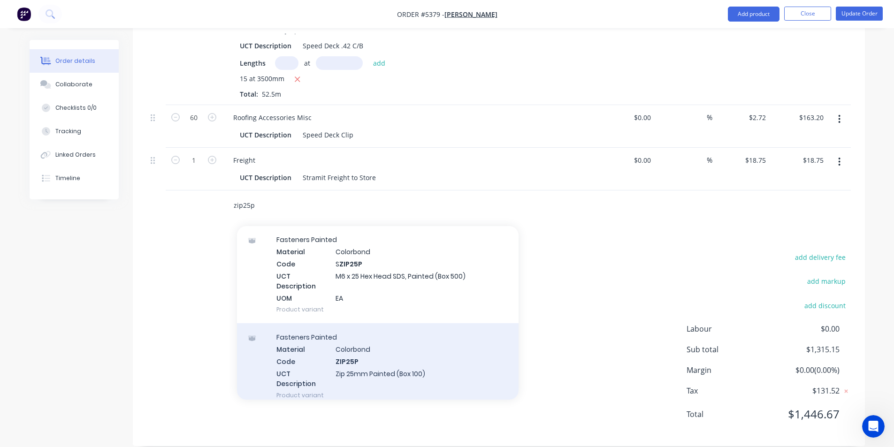
scroll to position [141, 0]
type input "zip25p"
click at [393, 359] on div "Fasteners Painted Material Colorbond Code ZIP25P UCT Description Zip 25mm Paint…" at bounding box center [378, 364] width 282 height 85
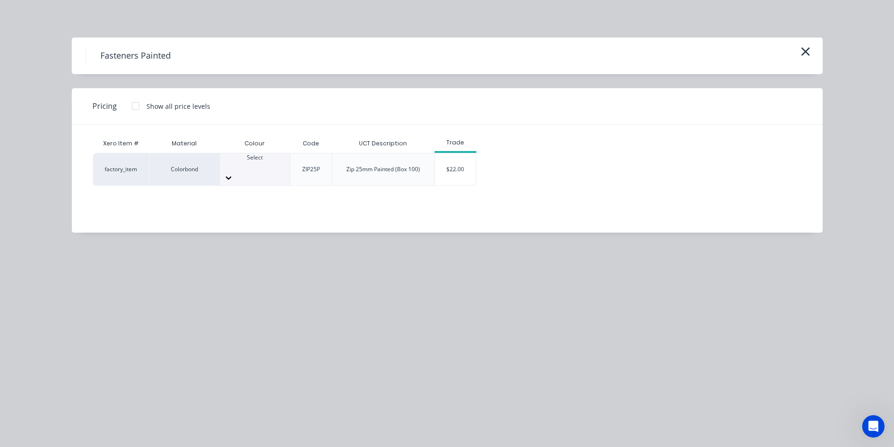
click at [275, 170] on div at bounding box center [255, 177] width 70 height 15
type input "jasp"
click at [456, 168] on div "$22.00" at bounding box center [455, 169] width 41 height 32
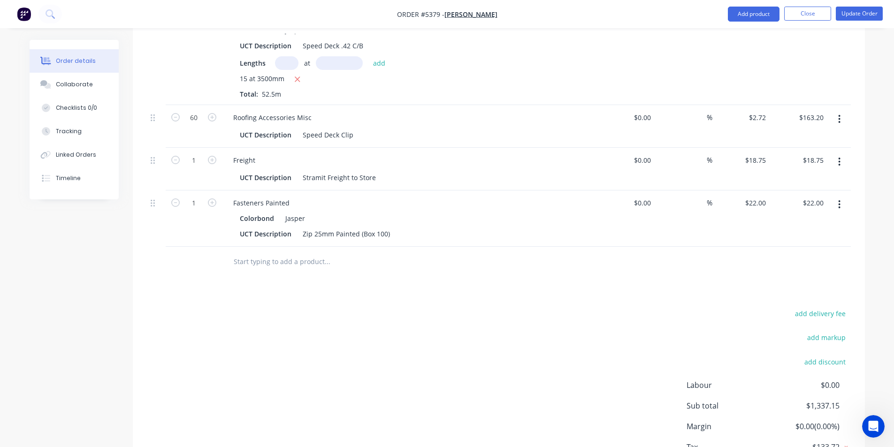
click at [272, 253] on input "text" at bounding box center [327, 262] width 188 height 19
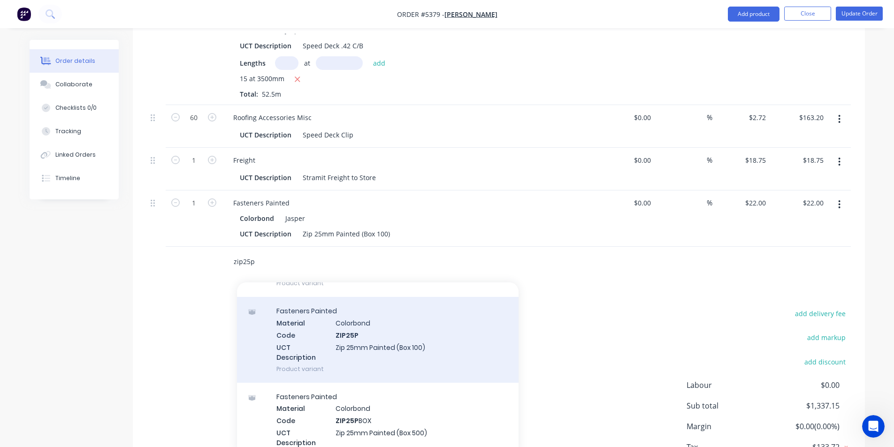
scroll to position [235, 0]
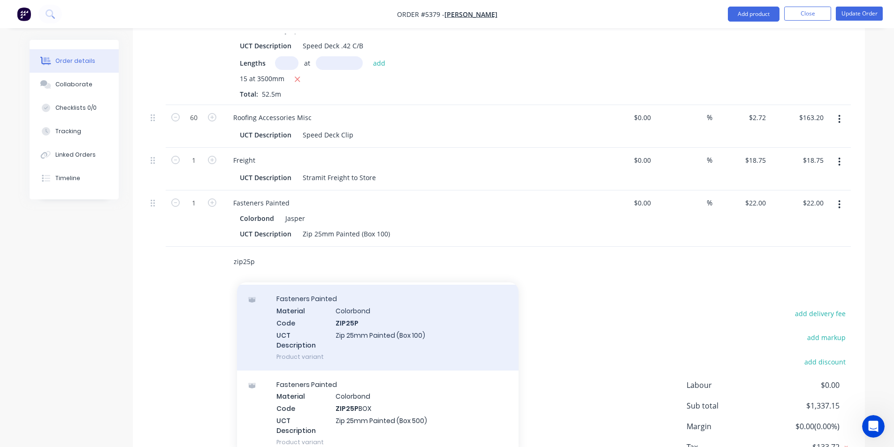
type input "zip25p"
click at [429, 334] on div "Fasteners Painted Material Colorbond Code ZIP25P UCT Description Zip 25mm Paint…" at bounding box center [378, 327] width 282 height 85
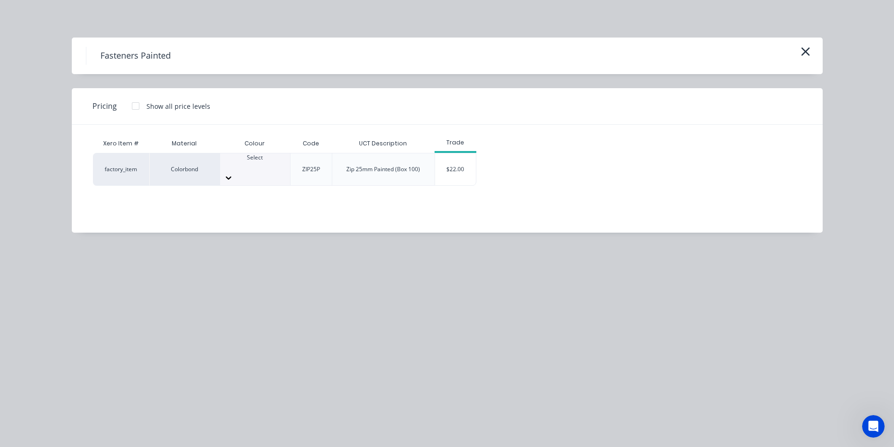
click at [285, 173] on div at bounding box center [255, 177] width 70 height 15
type input "d"
click at [445, 173] on div "$22.00" at bounding box center [455, 169] width 41 height 32
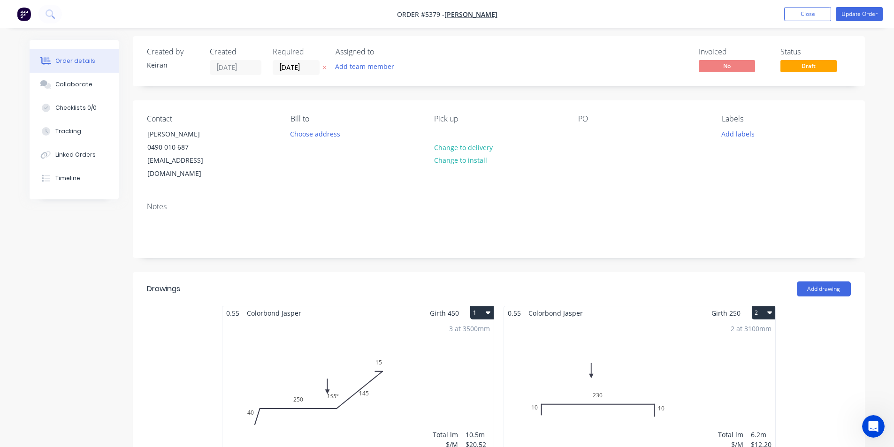
scroll to position [0, 0]
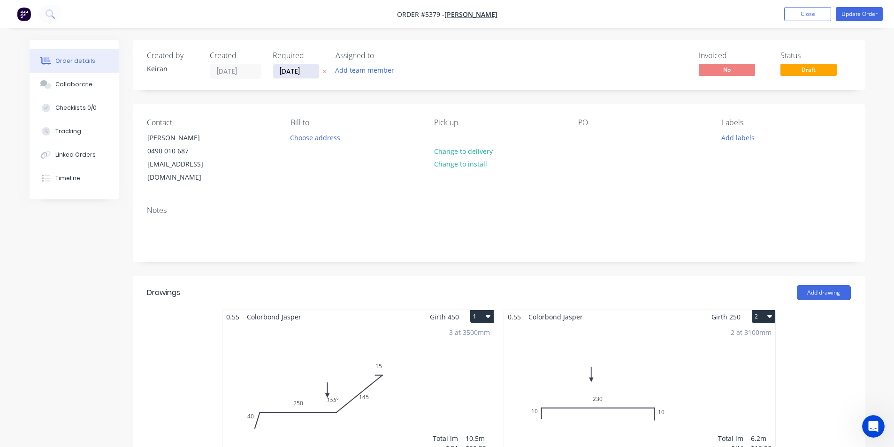
click at [306, 69] on input "[DATE]" at bounding box center [296, 71] width 46 height 14
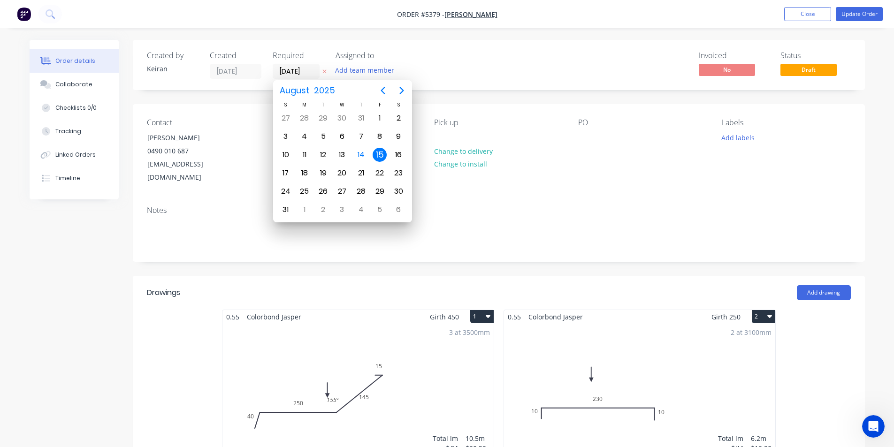
click at [596, 145] on div "PO" at bounding box center [642, 151] width 129 height 66
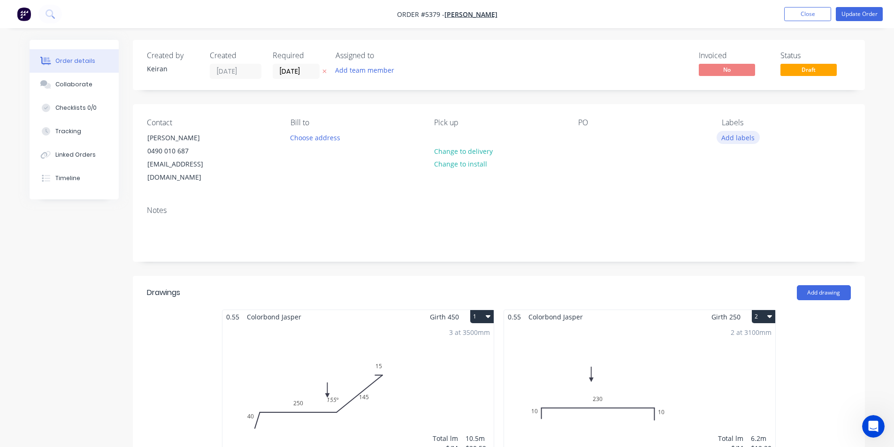
click at [735, 138] on button "Add labels" at bounding box center [738, 137] width 43 height 13
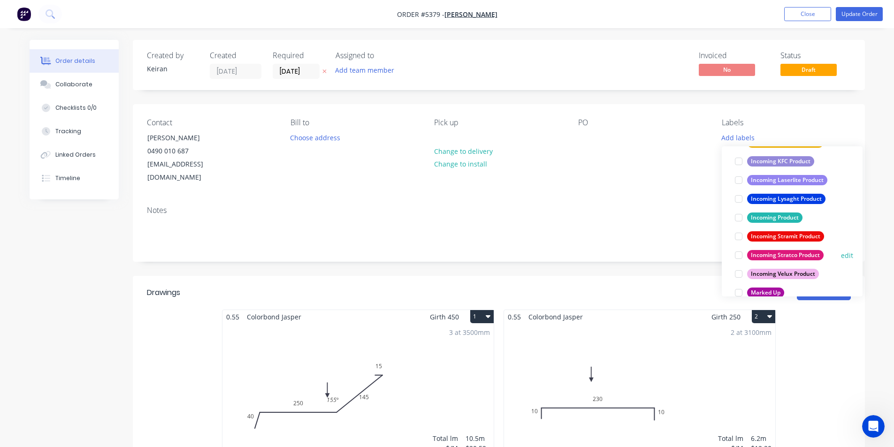
scroll to position [422, 0]
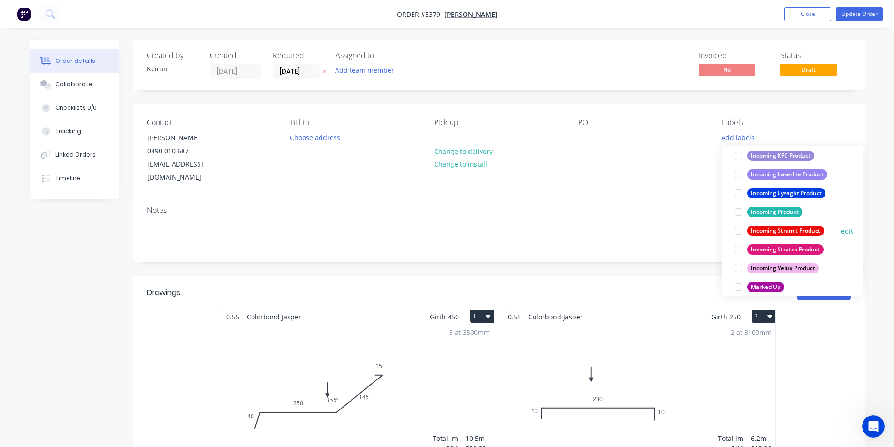
click at [738, 236] on div at bounding box center [738, 231] width 19 height 19
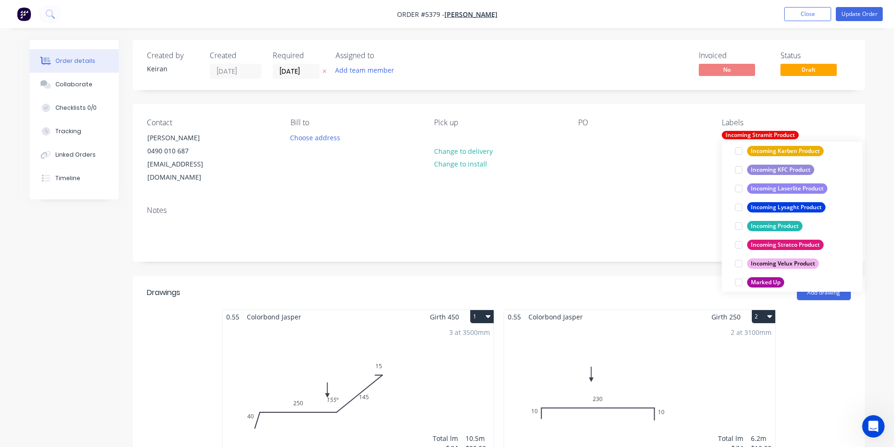
scroll to position [0, 0]
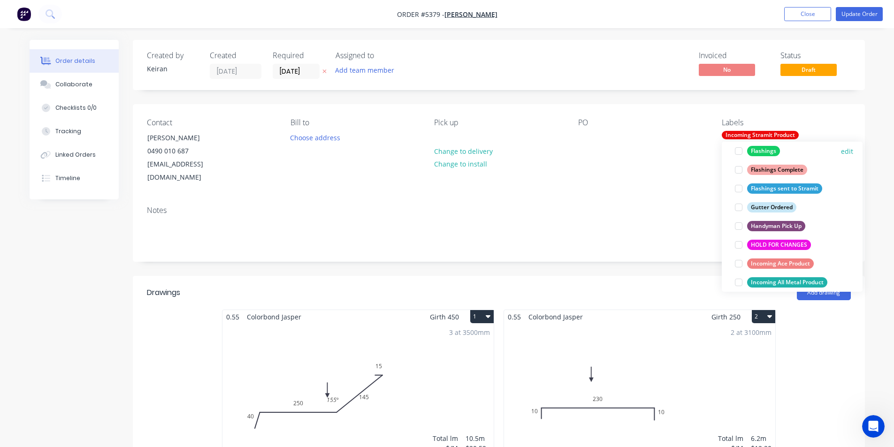
click at [744, 153] on div at bounding box center [738, 151] width 19 height 19
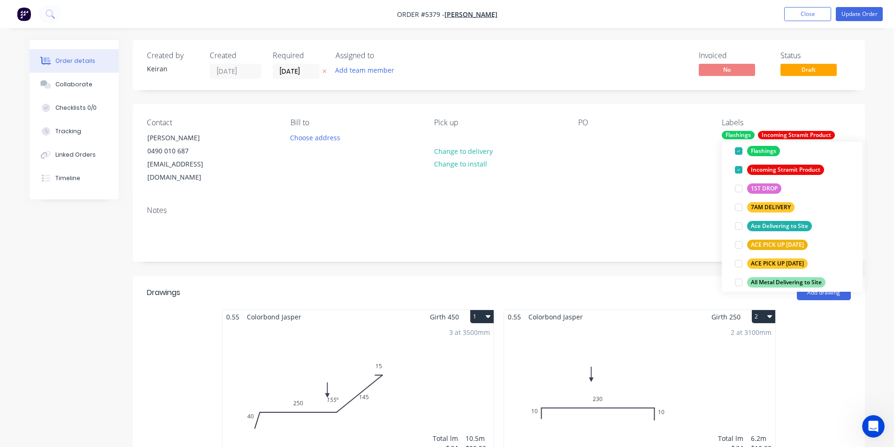
drag, startPoint x: 685, startPoint y: 193, endPoint x: 785, endPoint y: 75, distance: 155.2
click at [685, 199] on div "Notes" at bounding box center [499, 230] width 732 height 63
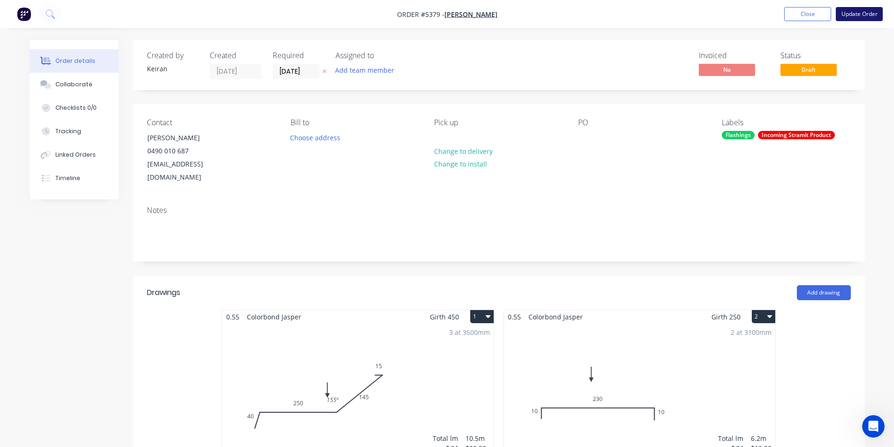
click at [861, 20] on button "Update Order" at bounding box center [859, 14] width 47 height 14
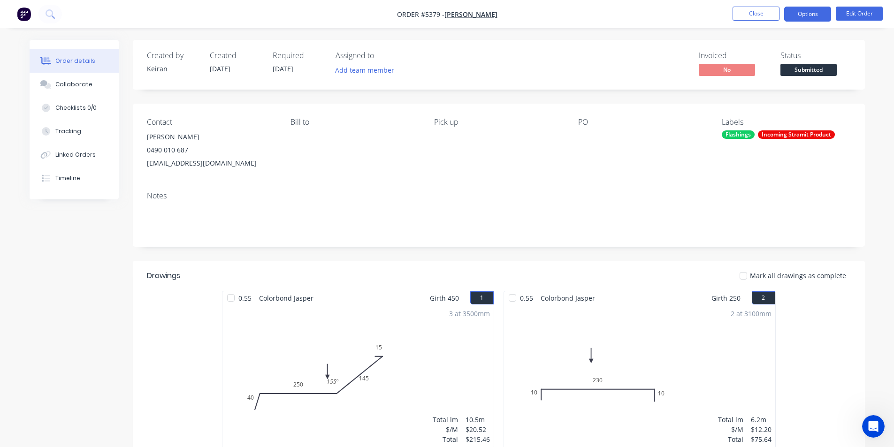
drag, startPoint x: 825, startPoint y: 12, endPoint x: 820, endPoint y: 26, distance: 14.3
click at [824, 12] on button "Options" at bounding box center [807, 14] width 47 height 15
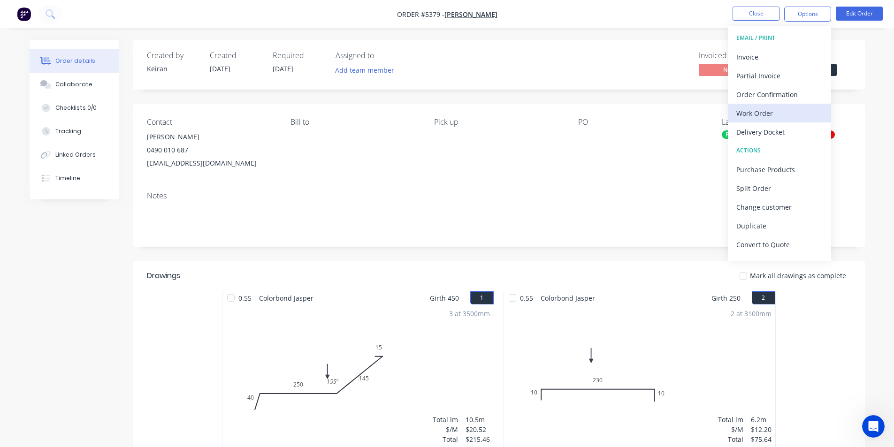
click at [782, 109] on div "Work Order" at bounding box center [779, 114] width 86 height 14
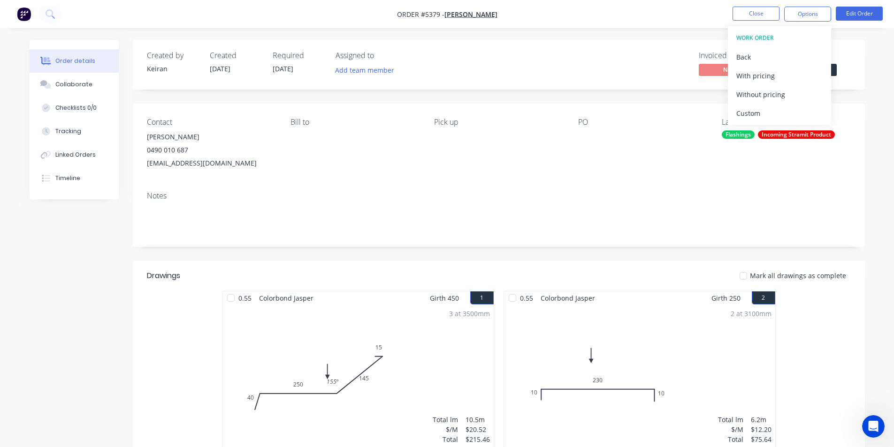
click at [782, 109] on div "Custom" at bounding box center [779, 114] width 86 height 14
click at [781, 100] on div "Without pricing" at bounding box center [779, 95] width 86 height 14
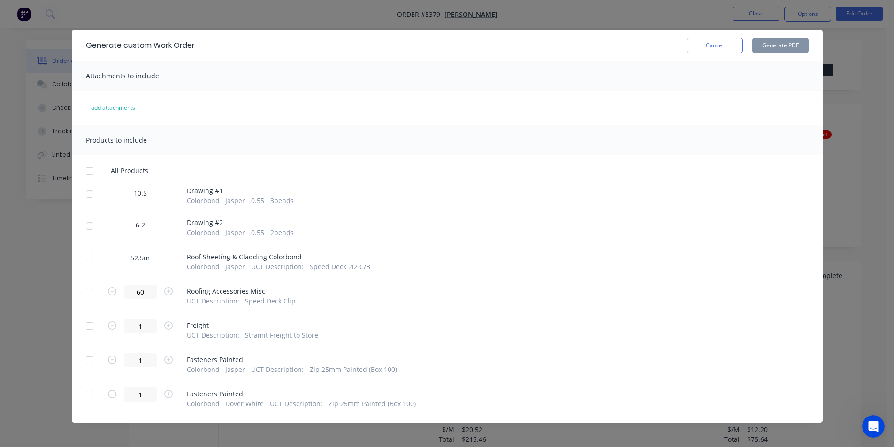
scroll to position [10, 0]
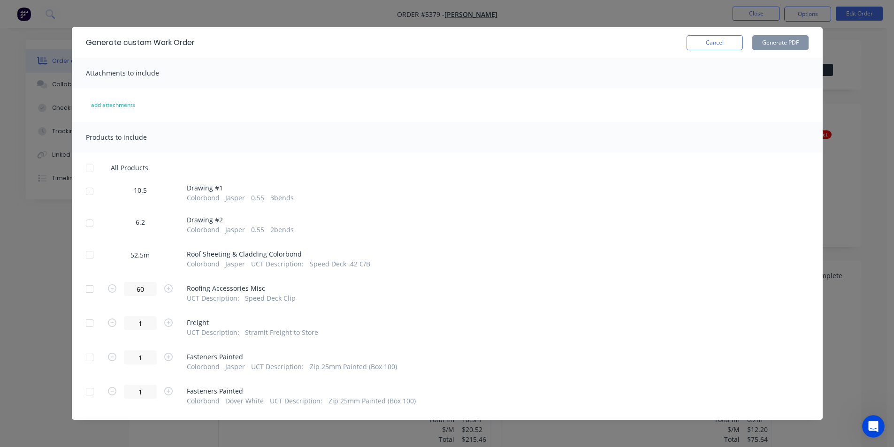
click at [91, 224] on div at bounding box center [89, 223] width 19 height 19
click at [84, 193] on div at bounding box center [89, 191] width 19 height 19
click at [765, 45] on button "Generate PDF" at bounding box center [780, 42] width 56 height 15
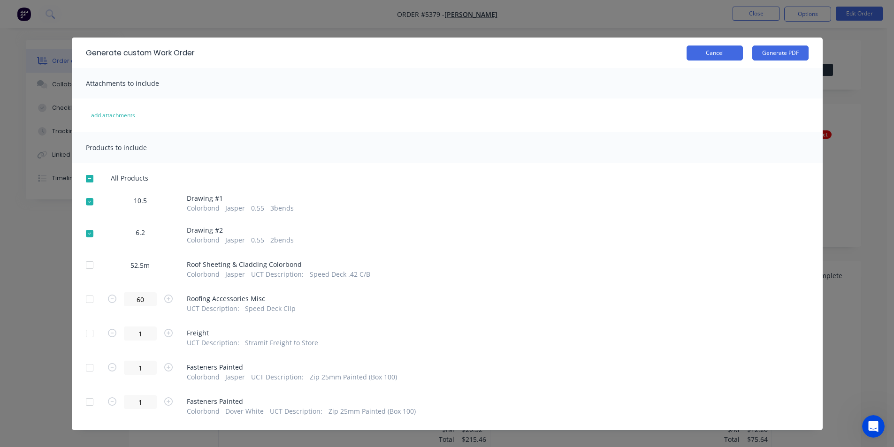
click at [727, 53] on button "Cancel" at bounding box center [715, 53] width 56 height 15
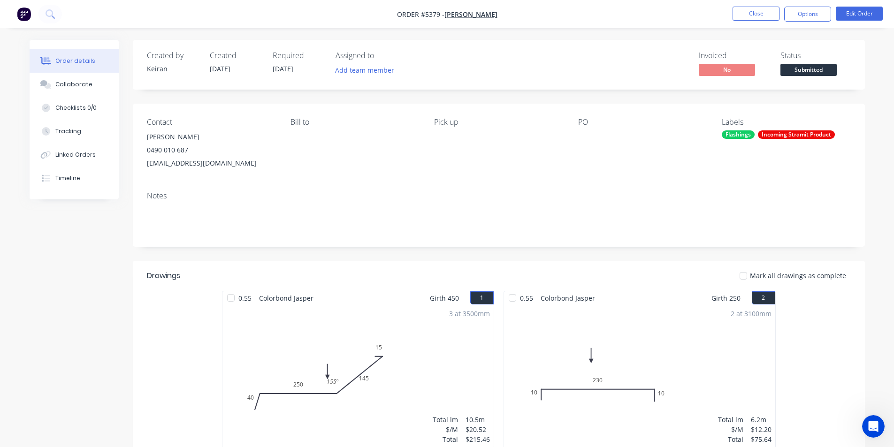
click at [808, 66] on span "Submitted" at bounding box center [809, 70] width 56 height 12
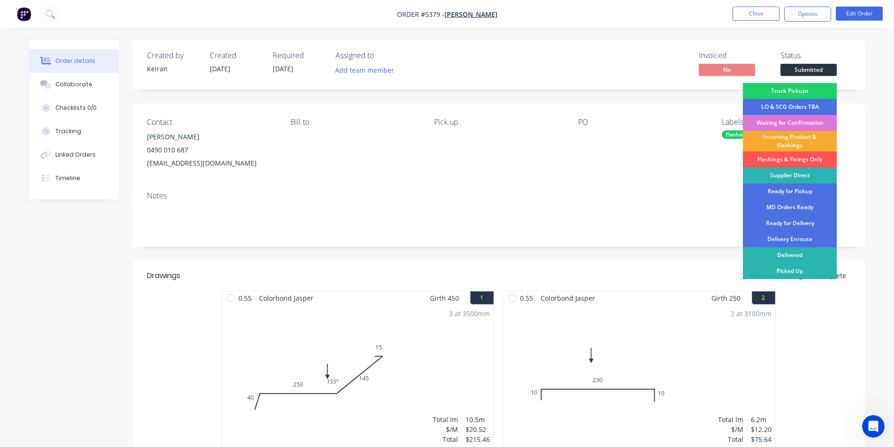
click at [798, 145] on div "Incoming Product & Flashings" at bounding box center [790, 141] width 94 height 21
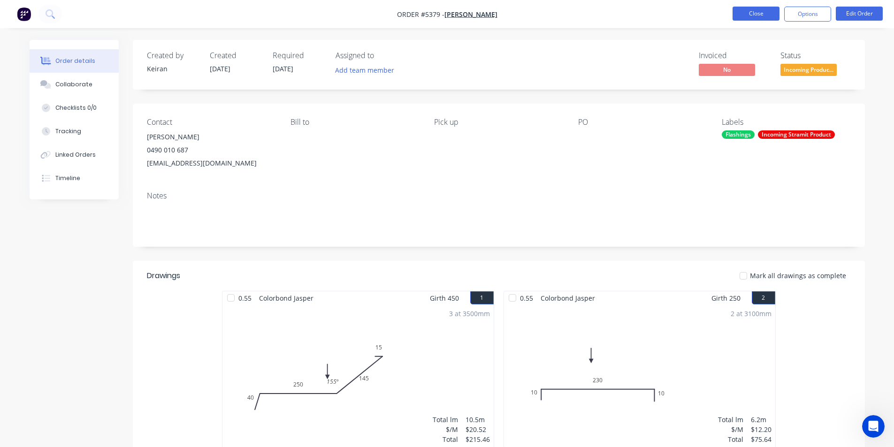
click at [751, 16] on button "Close" at bounding box center [756, 14] width 47 height 14
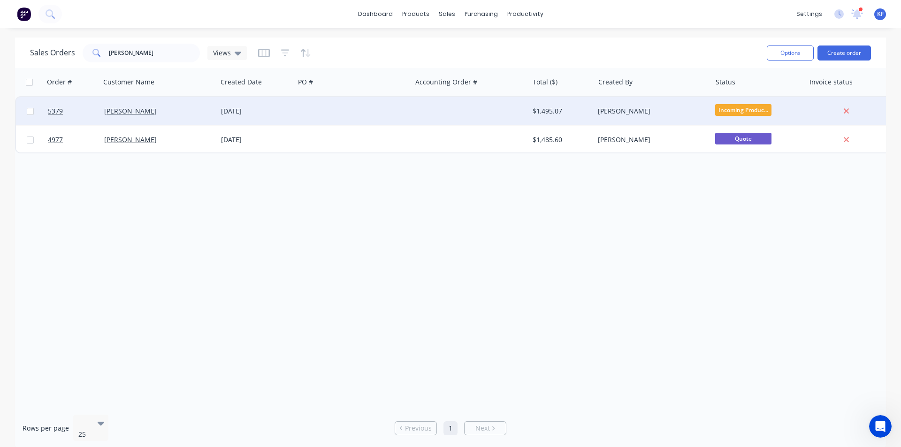
click at [425, 118] on div at bounding box center [470, 111] width 117 height 28
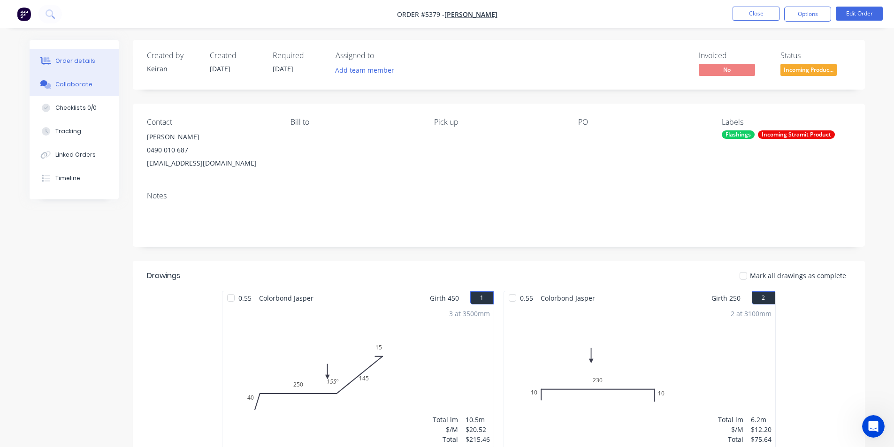
click at [72, 84] on div "Collaborate" at bounding box center [73, 84] width 37 height 8
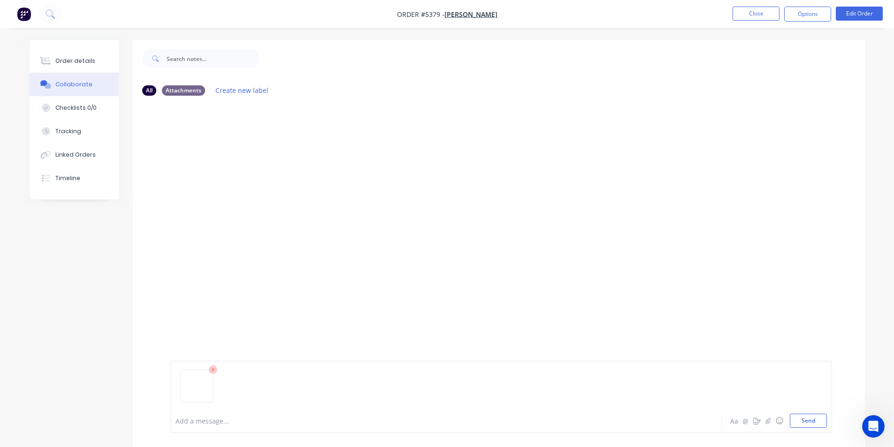
click at [808, 429] on div "Add a message... Aa @ ☺ Send" at bounding box center [501, 397] width 662 height 72
click at [807, 421] on button "Send" at bounding box center [808, 421] width 37 height 14
click at [764, 17] on button "Close" at bounding box center [756, 14] width 47 height 14
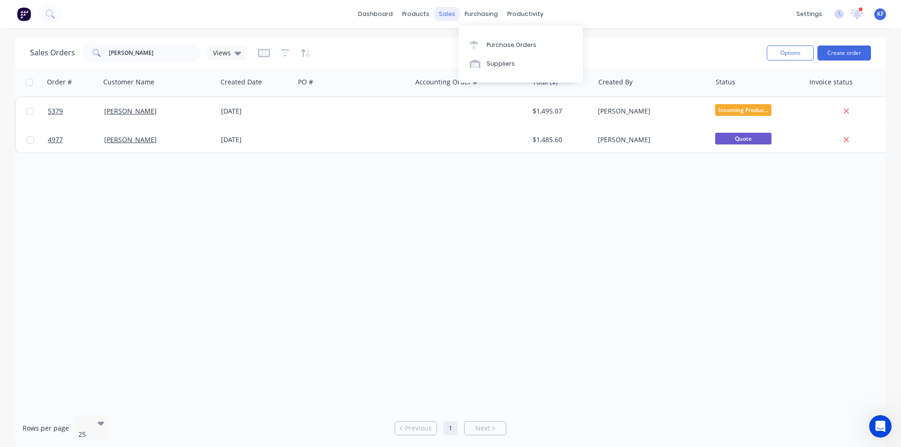
click at [447, 15] on div "sales" at bounding box center [447, 14] width 26 height 14
click at [474, 39] on link "Sales Orders" at bounding box center [496, 44] width 124 height 19
drag, startPoint x: 93, startPoint y: 51, endPoint x: 81, endPoint y: 47, distance: 13.2
click at [84, 49] on div "stein" at bounding box center [141, 53] width 117 height 19
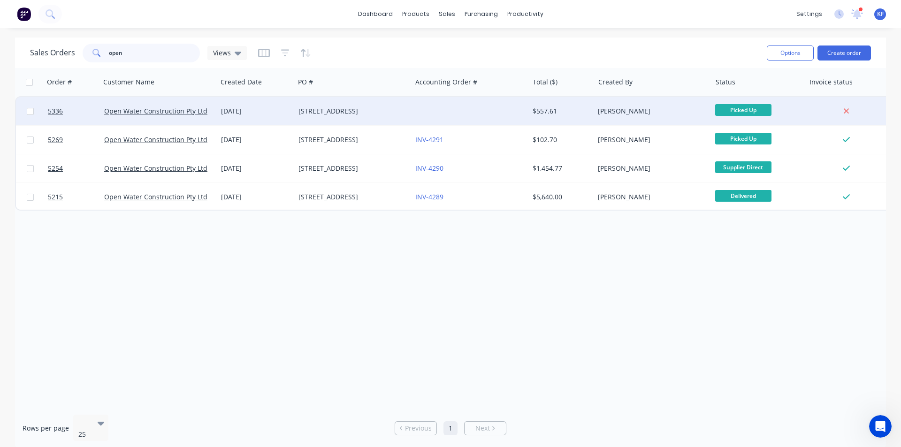
type input "open"
click at [396, 111] on div "[STREET_ADDRESS]" at bounding box center [351, 111] width 104 height 9
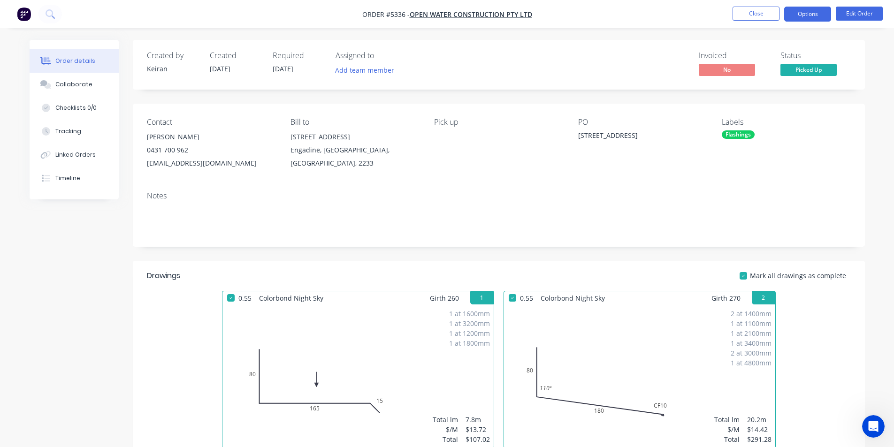
click at [801, 16] on button "Options" at bounding box center [807, 14] width 47 height 15
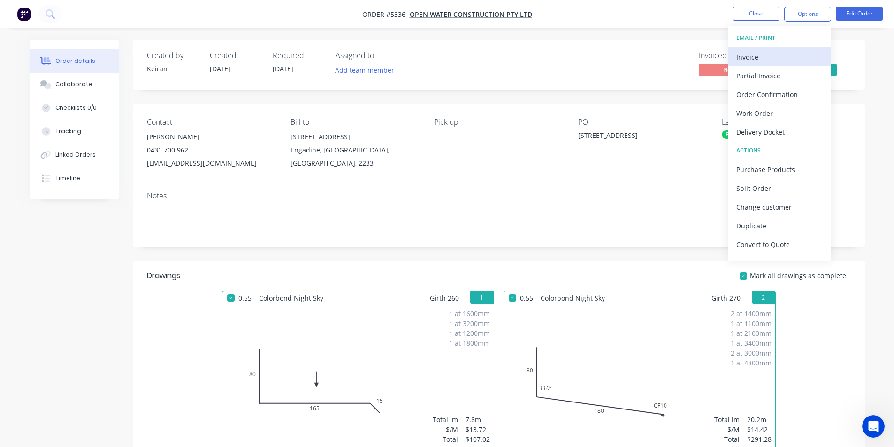
click at [770, 49] on button "Invoice" at bounding box center [779, 56] width 103 height 19
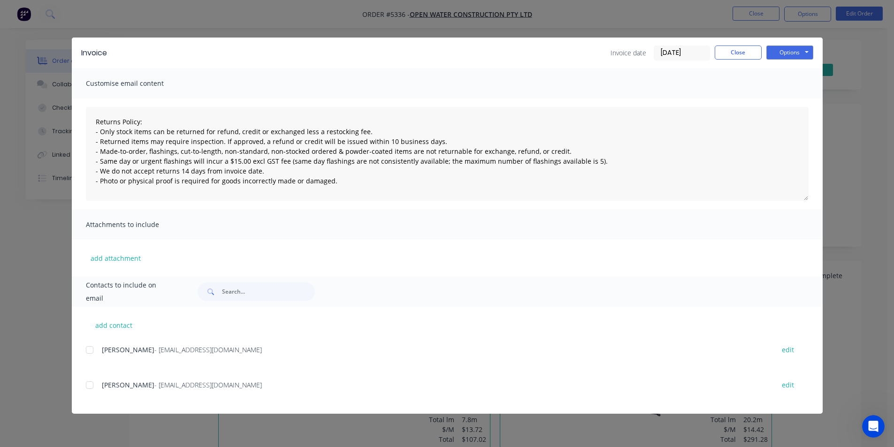
drag, startPoint x: 91, startPoint y: 350, endPoint x: 98, endPoint y: 342, distance: 10.6
click at [92, 348] on div at bounding box center [89, 350] width 19 height 19
click at [782, 53] on button "Options" at bounding box center [789, 53] width 47 height 14
click at [784, 97] on button "Email" at bounding box center [796, 99] width 60 height 15
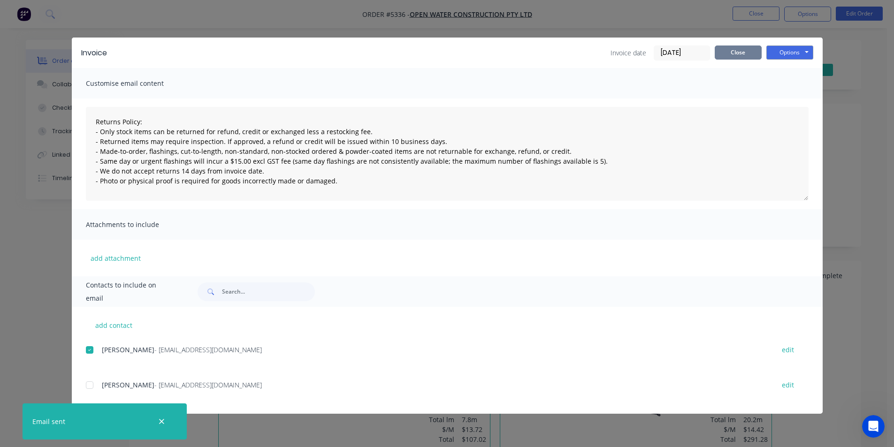
click at [748, 49] on button "Close" at bounding box center [738, 53] width 47 height 14
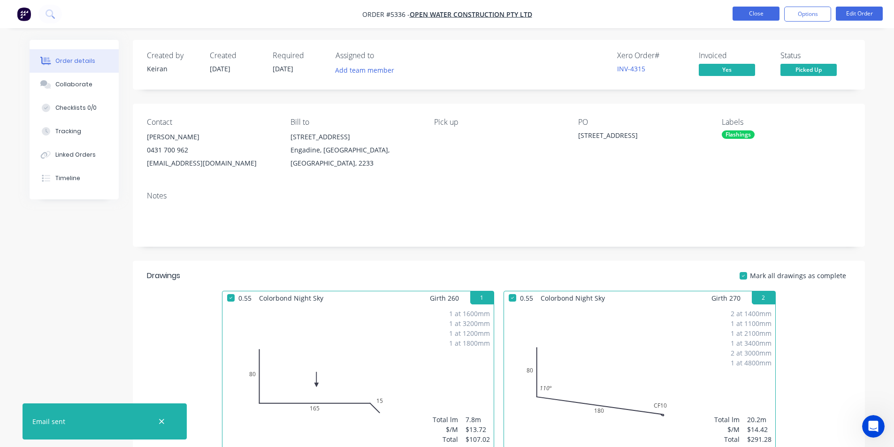
click at [755, 16] on button "Close" at bounding box center [756, 14] width 47 height 14
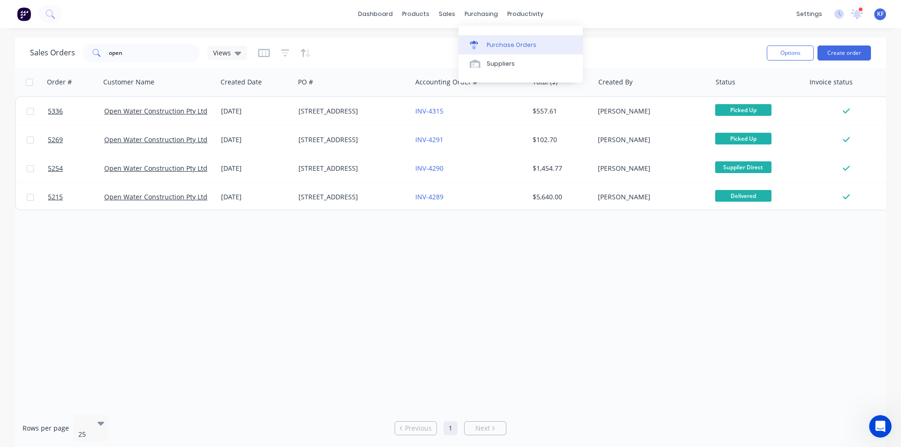
drag, startPoint x: 472, startPoint y: 13, endPoint x: 496, endPoint y: 41, distance: 37.0
click at [474, 15] on div "purchasing" at bounding box center [481, 14] width 43 height 14
click at [498, 44] on div "Purchase Orders" at bounding box center [512, 45] width 50 height 8
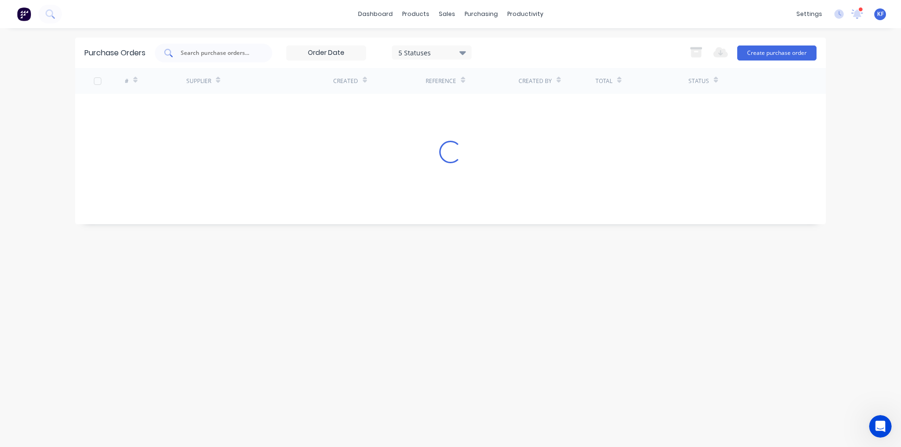
click at [236, 46] on div at bounding box center [213, 53] width 117 height 19
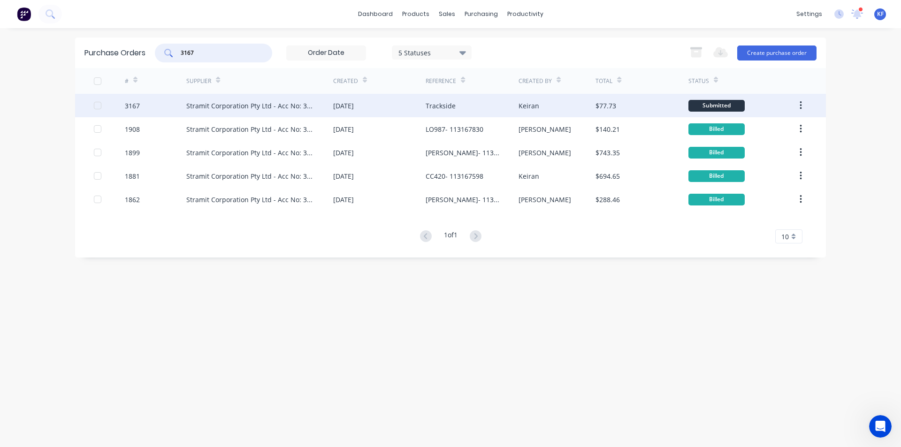
type input "3167"
click at [277, 105] on div "Stramit Corporation Pty Ltd - Acc No: 32915" at bounding box center [250, 106] width 128 height 10
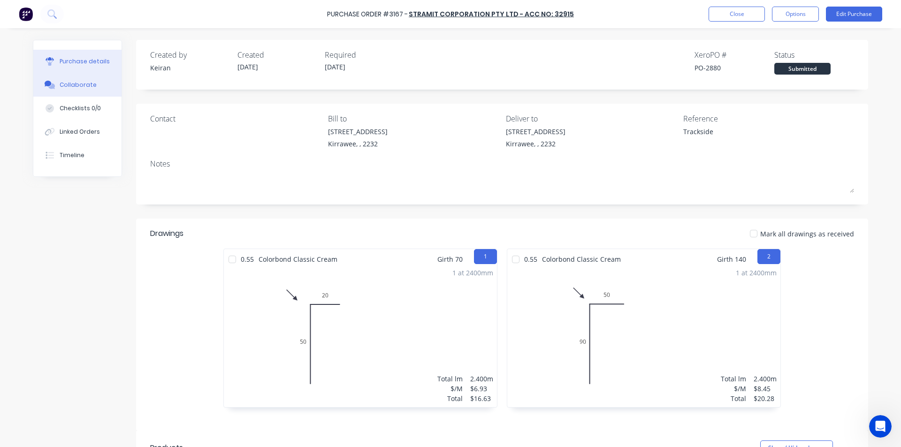
click at [80, 84] on div "Collaborate" at bounding box center [78, 85] width 37 height 8
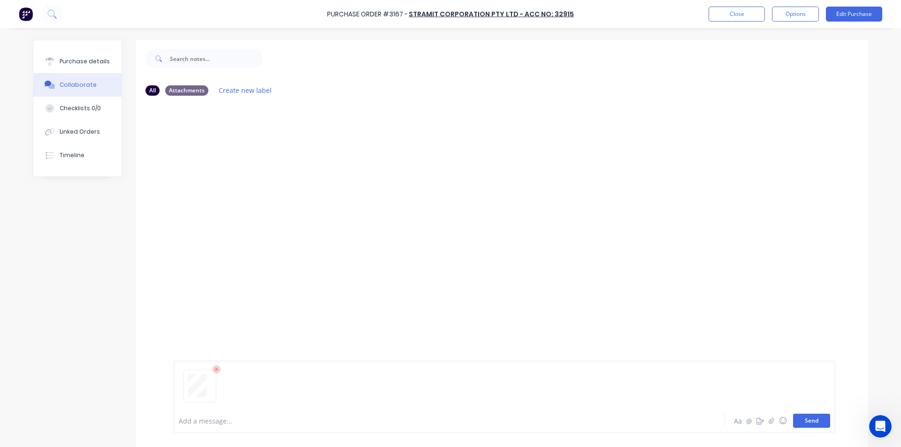
click at [814, 427] on button "Send" at bounding box center [811, 421] width 37 height 14
click at [748, 18] on button "Close" at bounding box center [737, 14] width 56 height 15
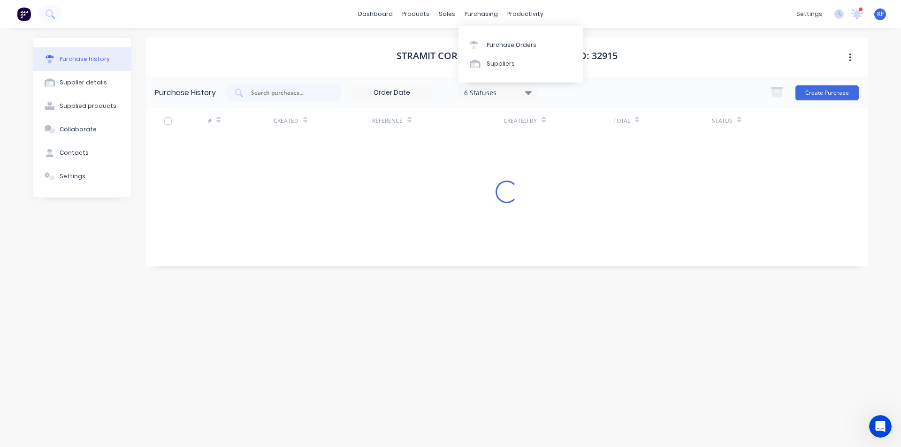
click at [488, 31] on div "Purchase Orders Suppliers" at bounding box center [521, 54] width 124 height 57
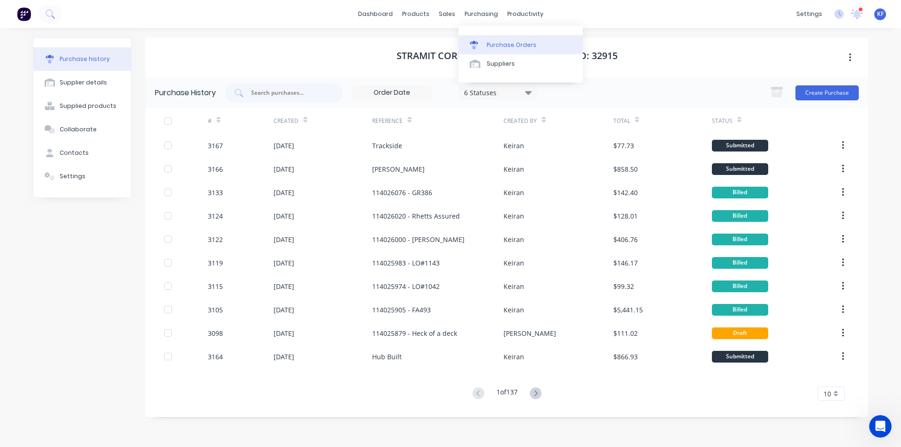
click at [489, 43] on div "Purchase Orders" at bounding box center [512, 45] width 50 height 8
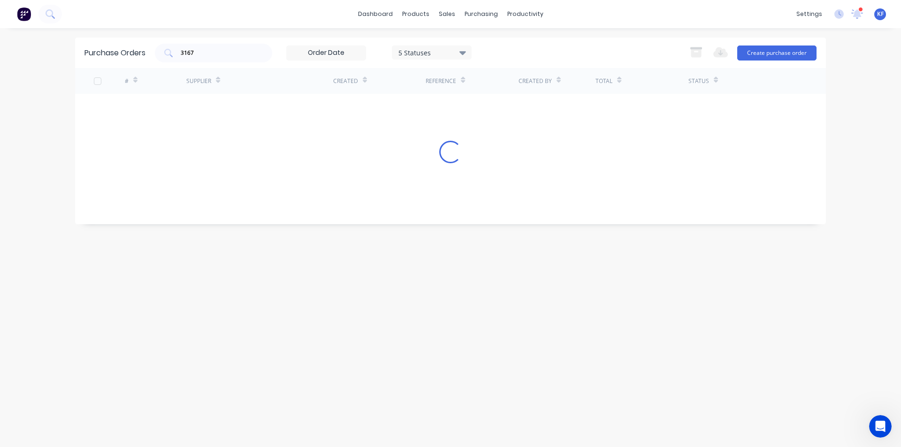
click at [161, 62] on div "3167 5 Statuses 5 Statuses" at bounding box center [313, 53] width 317 height 19
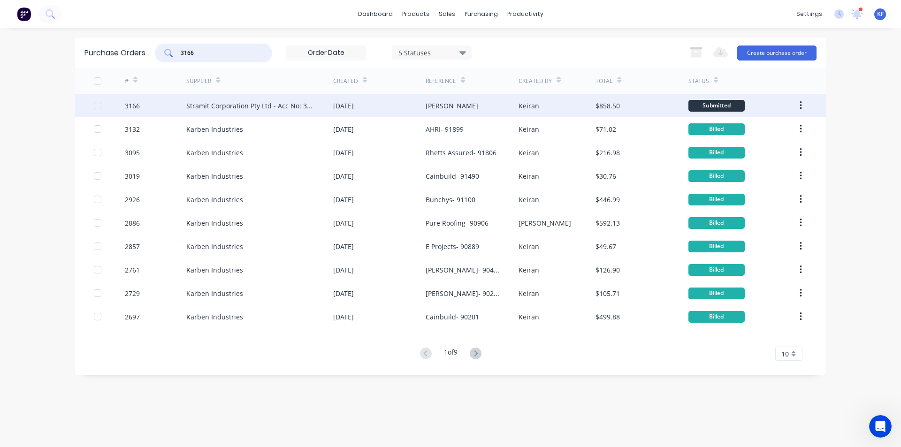
type input "3166"
click at [354, 106] on div "[DATE]" at bounding box center [343, 106] width 21 height 10
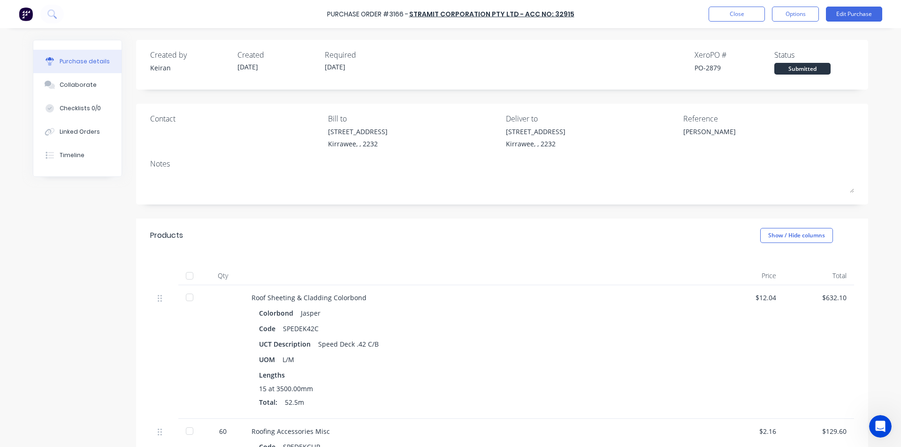
click at [102, 84] on button "Collaborate" at bounding box center [77, 84] width 88 height 23
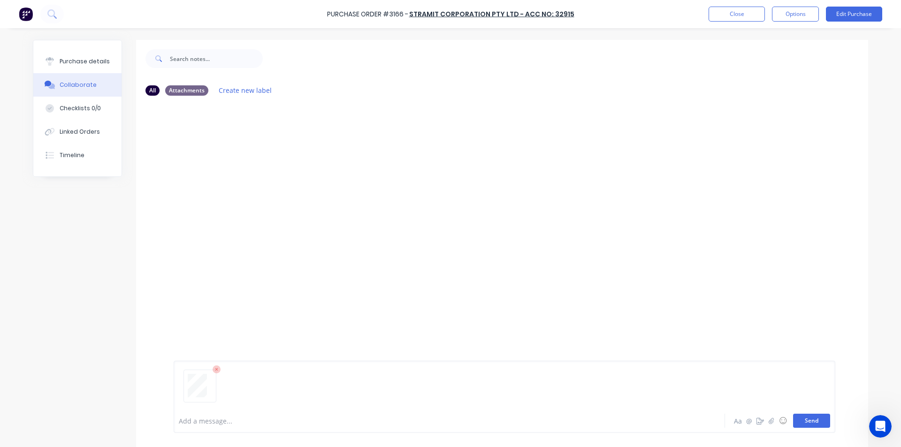
click at [813, 423] on button "Send" at bounding box center [811, 421] width 37 height 14
click at [732, 12] on button "Close" at bounding box center [737, 14] width 56 height 15
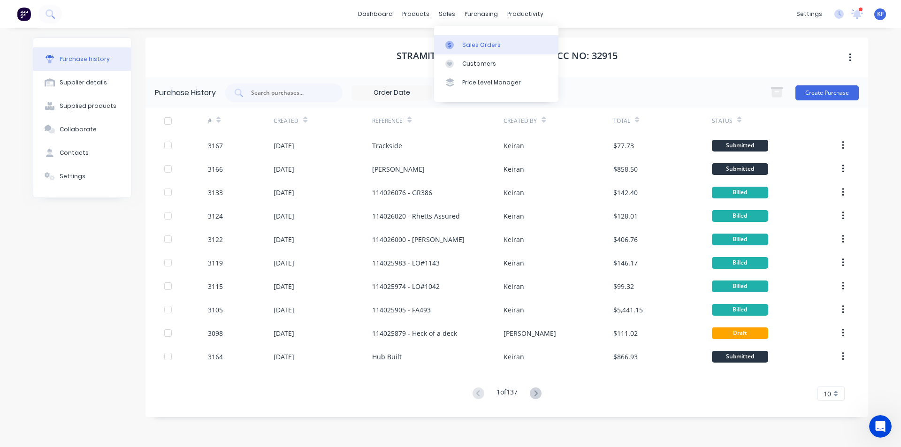
click at [462, 42] on div "Sales Orders" at bounding box center [481, 45] width 38 height 8
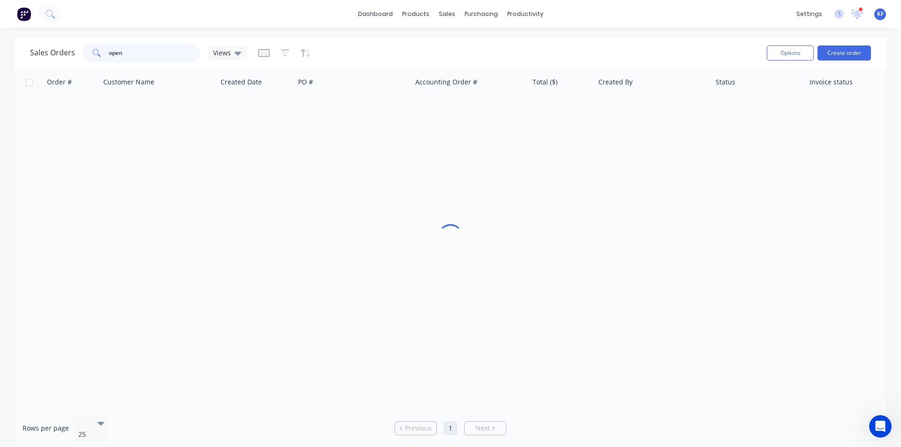
drag, startPoint x: 129, startPoint y: 52, endPoint x: 59, endPoint y: 46, distance: 70.7
click at [60, 44] on div "Sales Orders open Views" at bounding box center [138, 53] width 217 height 19
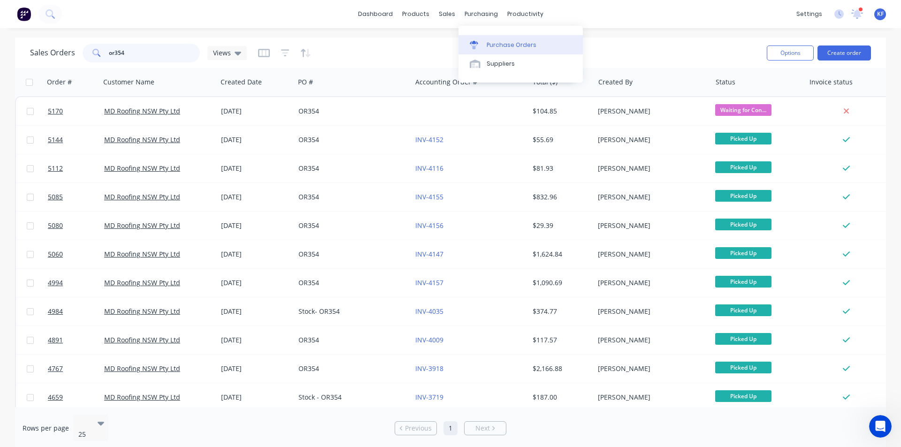
type input "or354"
click at [493, 48] on div "Purchase Orders" at bounding box center [512, 45] width 50 height 8
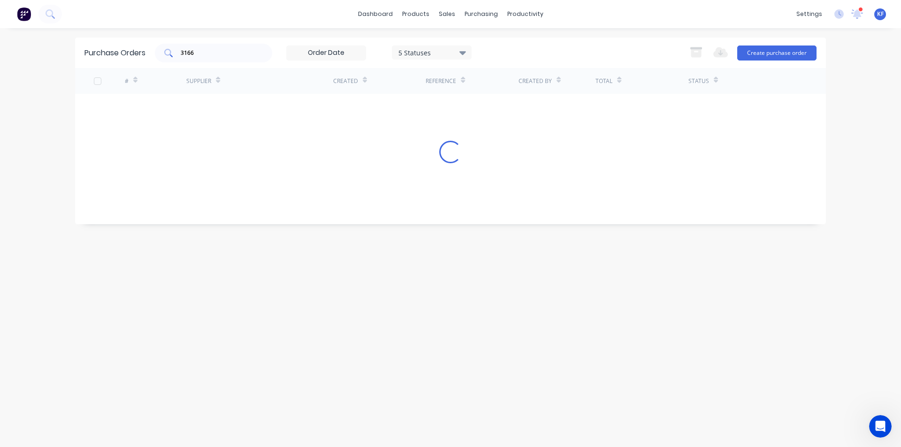
click at [233, 52] on input "3166" at bounding box center [219, 52] width 78 height 9
click at [169, 50] on div "3166" at bounding box center [213, 53] width 117 height 19
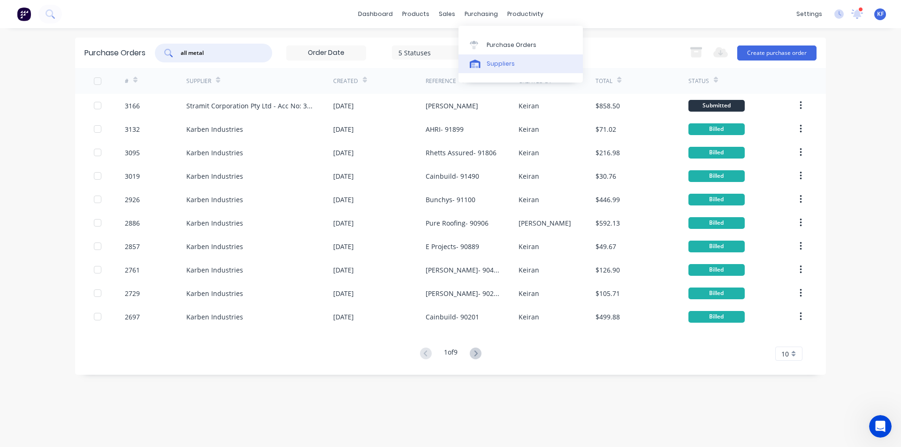
type input "all metal"
click at [497, 61] on div "Suppliers" at bounding box center [501, 64] width 28 height 8
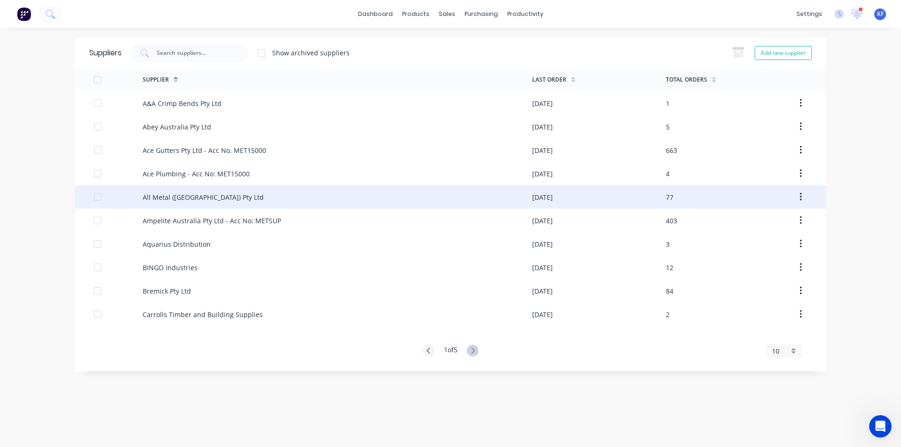
click at [220, 198] on div "All Metal (Australia) Pty Ltd" at bounding box center [203, 197] width 121 height 10
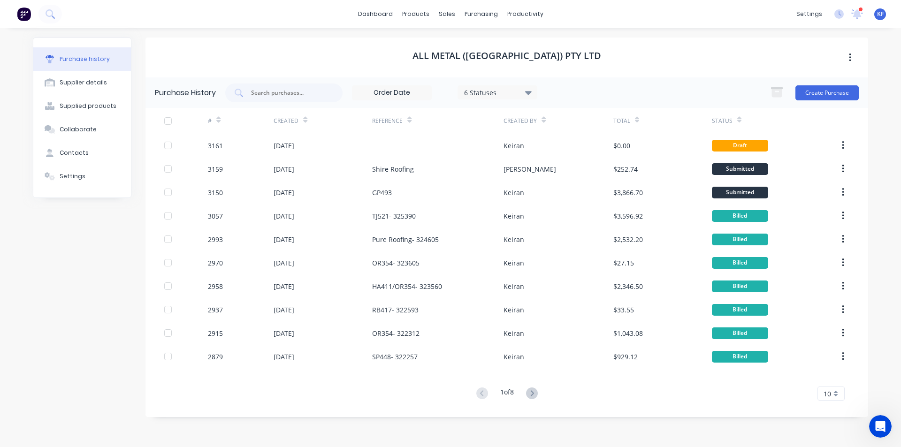
click at [531, 93] on icon at bounding box center [528, 93] width 7 height 4
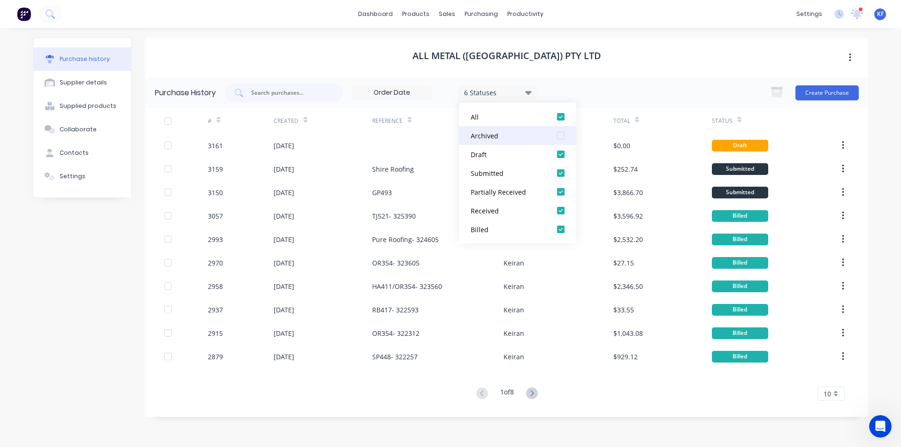
click at [558, 138] on div at bounding box center [560, 135] width 19 height 19
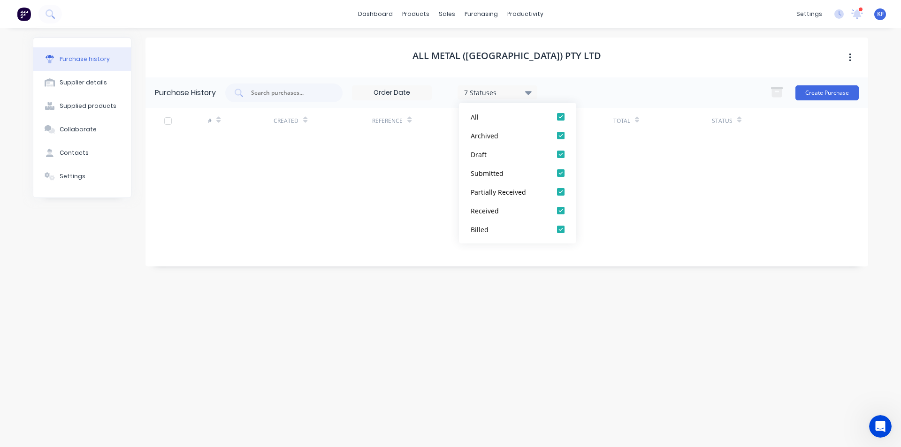
click at [621, 54] on div "All Metal (Australia) Pty Ltd" at bounding box center [506, 58] width 723 height 40
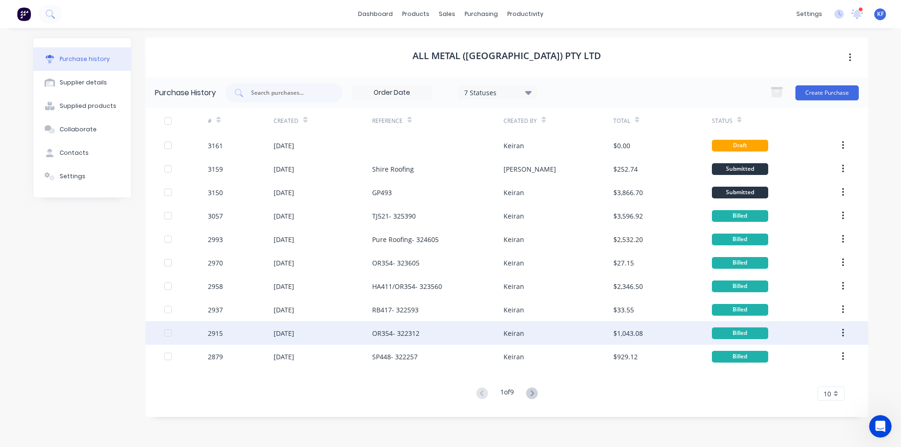
click at [432, 331] on div "OR354- 322312" at bounding box center [437, 333] width 131 height 23
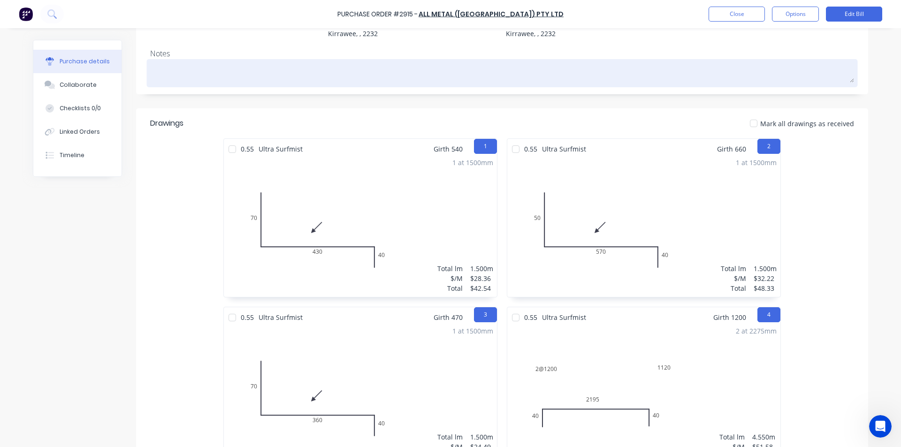
scroll to position [109, 0]
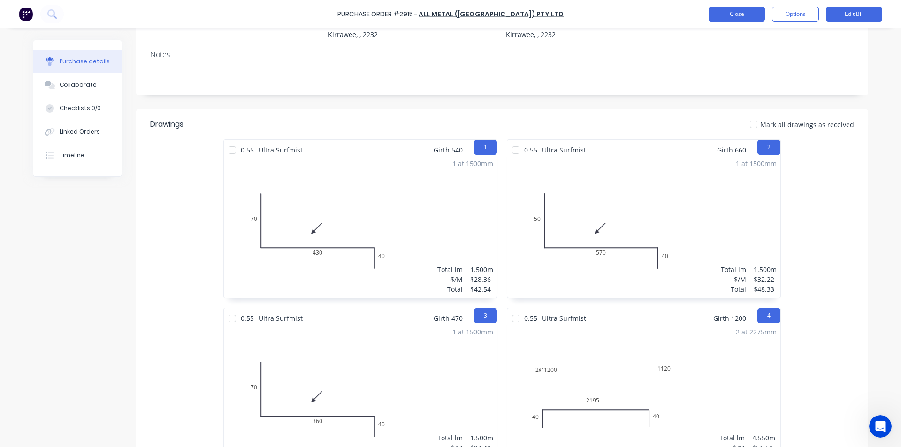
click at [714, 15] on button "Close" at bounding box center [737, 14] width 56 height 15
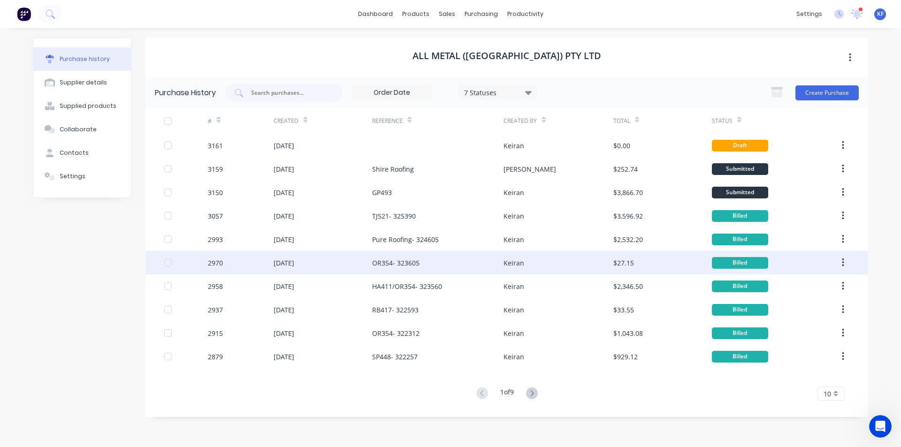
click at [416, 267] on div "OR354- 323605" at bounding box center [395, 263] width 47 height 10
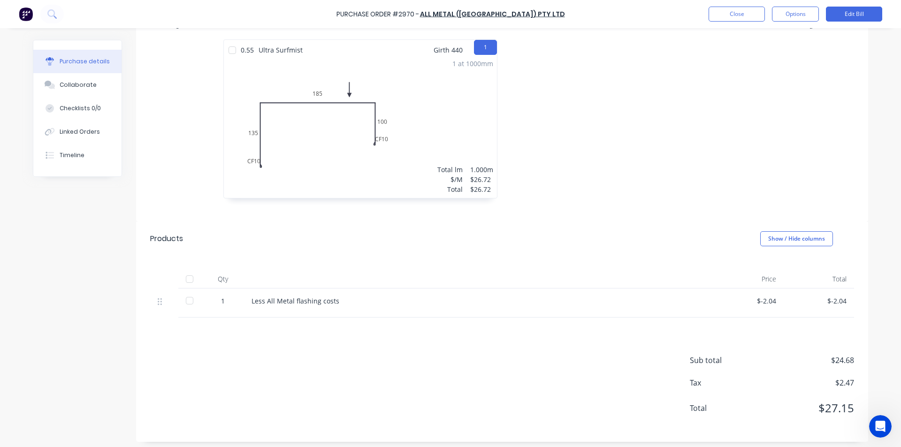
scroll to position [214, 0]
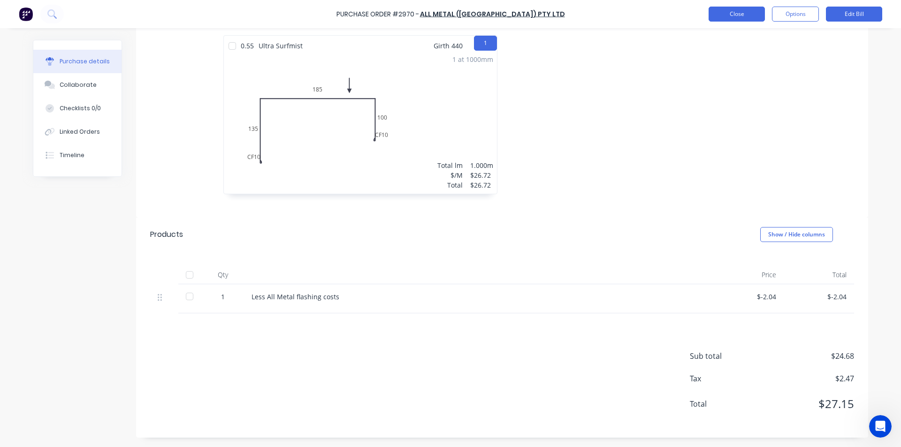
click at [744, 18] on button "Close" at bounding box center [737, 14] width 56 height 15
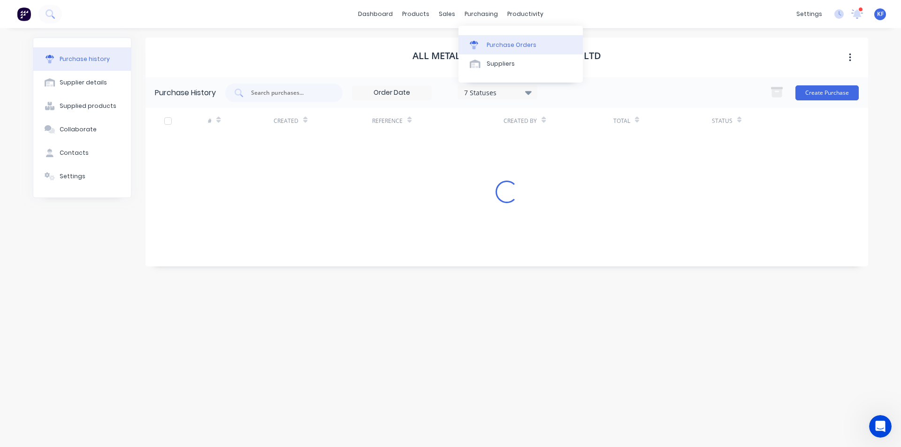
click at [500, 41] on div "Purchase Orders" at bounding box center [512, 45] width 50 height 8
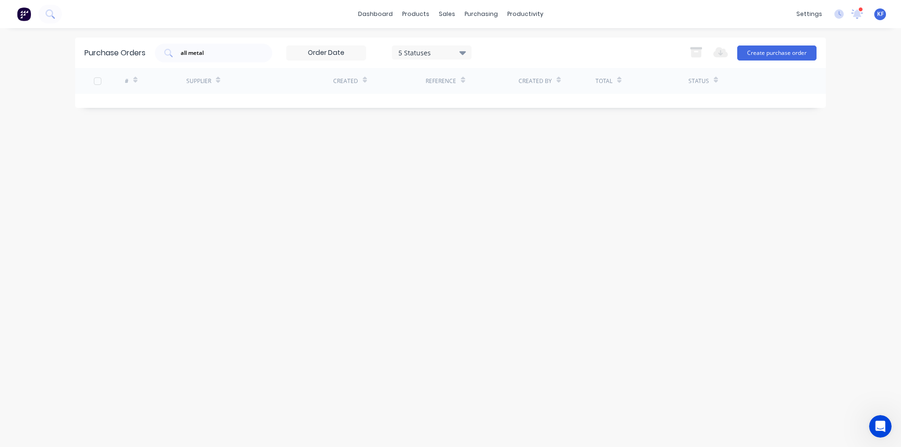
click at [134, 33] on div "dashboard products sales purchasing productivity dashboard products Product Cat…" at bounding box center [450, 223] width 901 height 447
click at [498, 43] on div "Purchase Orders" at bounding box center [512, 45] width 50 height 8
click at [495, 45] on div "Purchase Orders" at bounding box center [512, 45] width 50 height 8
type input "s"
click at [502, 61] on div "Suppliers" at bounding box center [501, 64] width 28 height 8
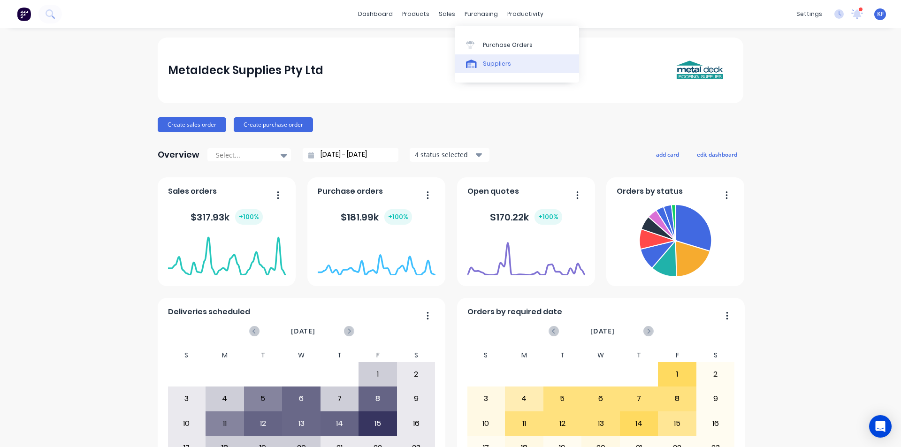
click at [504, 71] on link "Suppliers" at bounding box center [517, 63] width 124 height 19
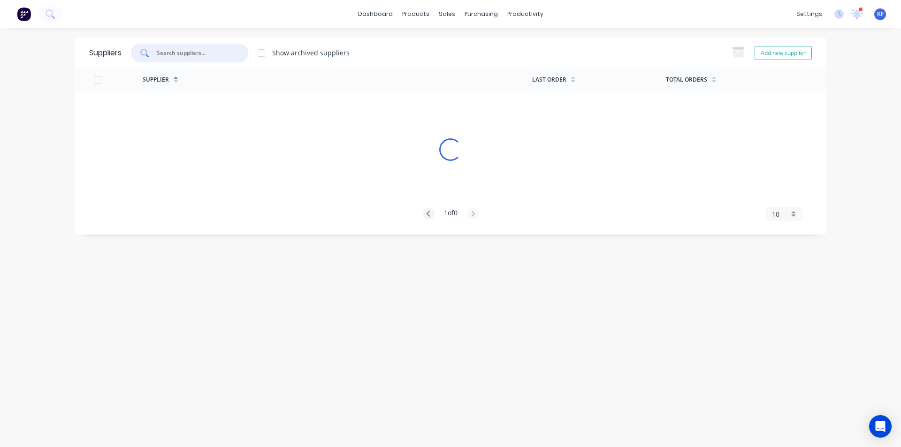
click at [187, 51] on input "text" at bounding box center [195, 52] width 78 height 9
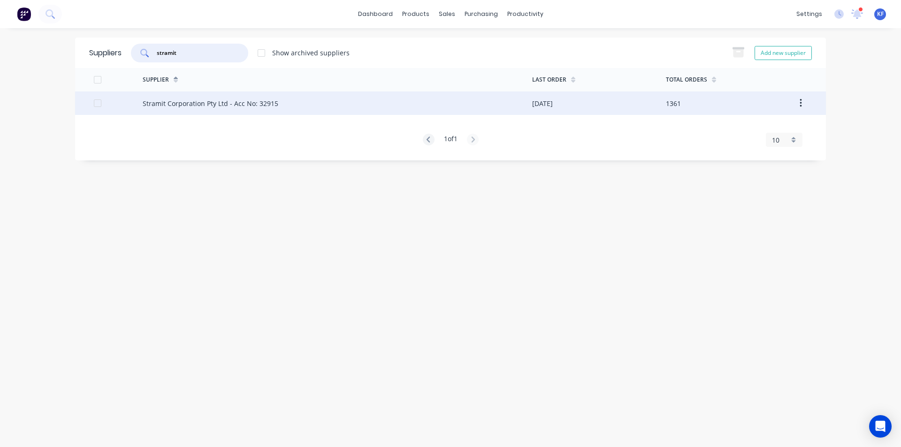
type input "stramit"
click at [305, 106] on div "Stramit Corporation Pty Ltd - Acc No: 32915" at bounding box center [338, 103] width 390 height 23
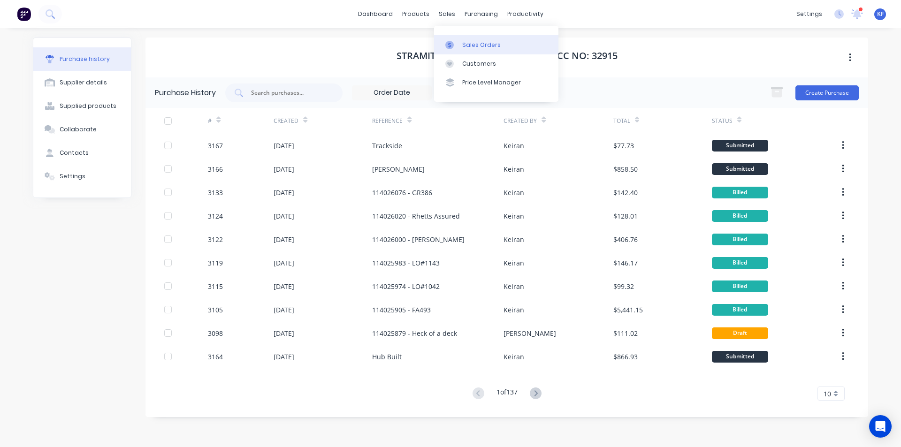
click at [467, 42] on div "Sales Orders" at bounding box center [481, 45] width 38 height 8
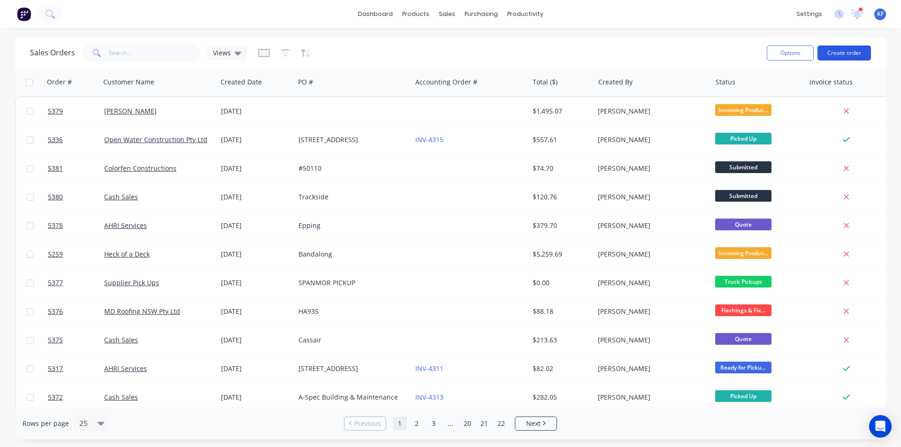
click at [831, 50] on button "Create order" at bounding box center [845, 53] width 54 height 15
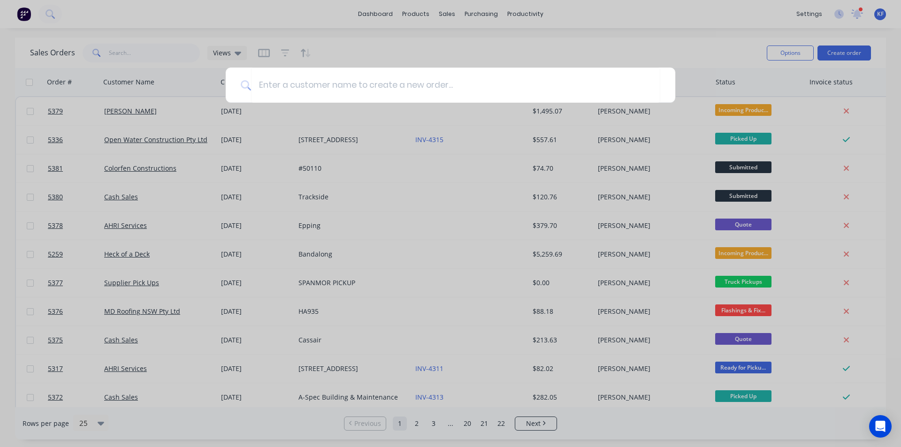
click at [858, 10] on div at bounding box center [450, 223] width 901 height 447
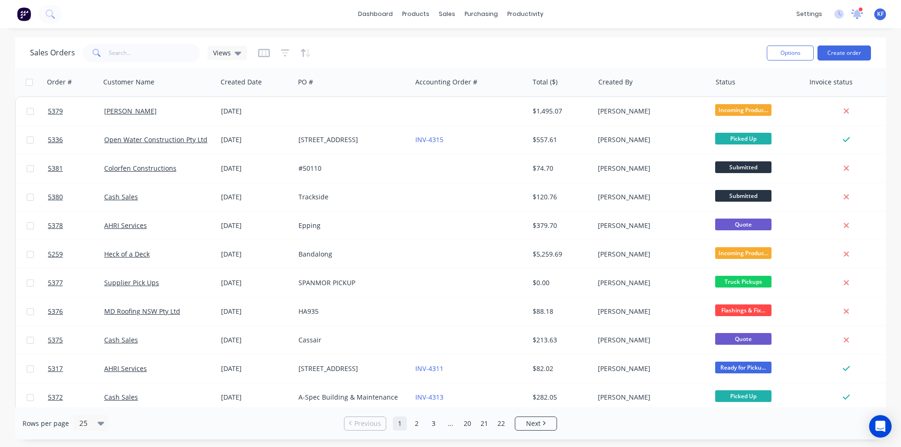
click at [860, 12] on icon at bounding box center [857, 13] width 13 height 11
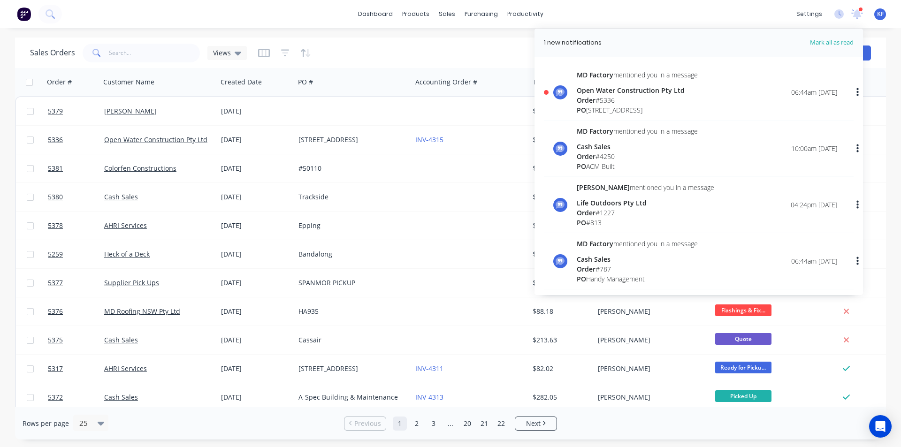
click at [707, 147] on div "MD Factory mentioned you in a message Cash Sales Order # 4250 PO ACM Built 10:0…" at bounding box center [707, 148] width 260 height 45
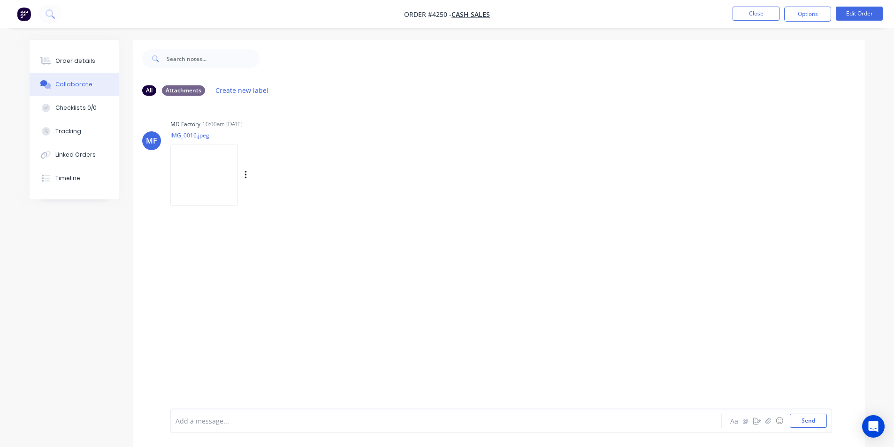
click at [209, 193] on img at bounding box center [204, 174] width 68 height 61
click at [770, 21] on li "Close" at bounding box center [756, 14] width 47 height 15
click at [763, 12] on button "Close" at bounding box center [756, 14] width 47 height 14
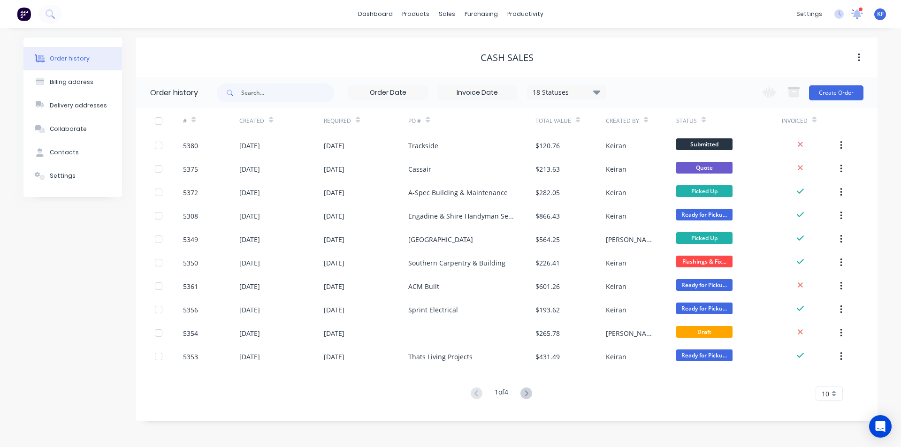
click at [857, 14] on icon at bounding box center [857, 13] width 8 height 8
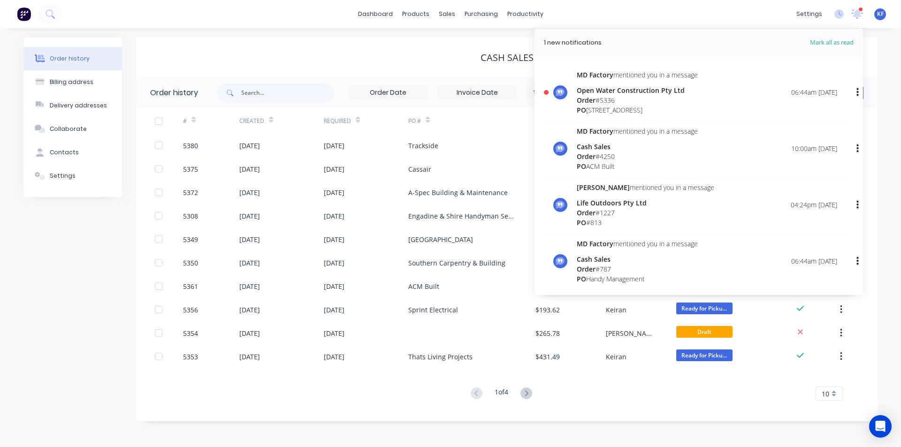
click at [623, 98] on div "Order # 5336" at bounding box center [637, 100] width 121 height 10
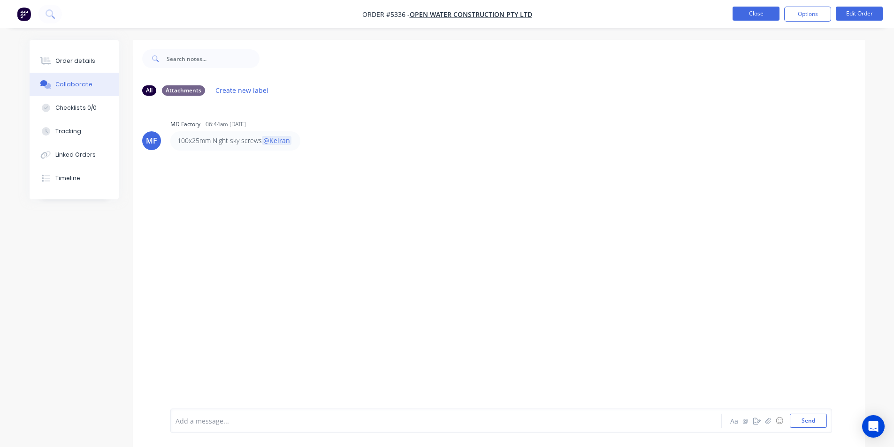
click at [756, 15] on button "Close" at bounding box center [756, 14] width 47 height 14
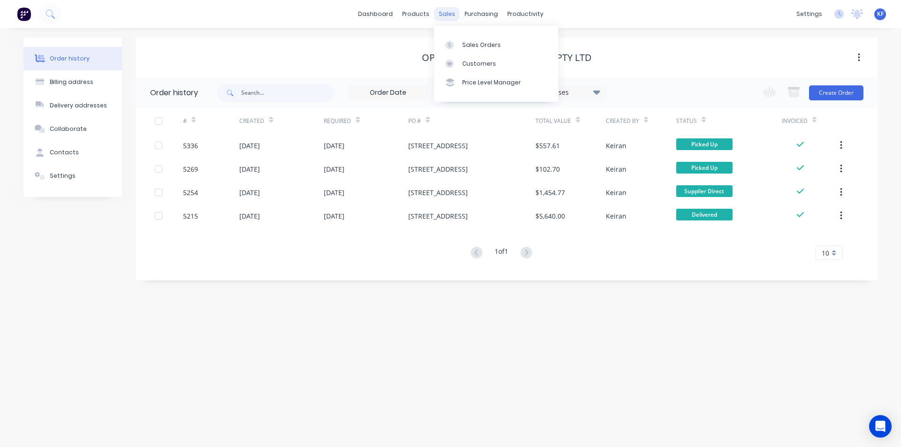
click at [450, 16] on div "sales" at bounding box center [447, 14] width 26 height 14
click at [490, 47] on div "Sales Orders" at bounding box center [481, 45] width 38 height 8
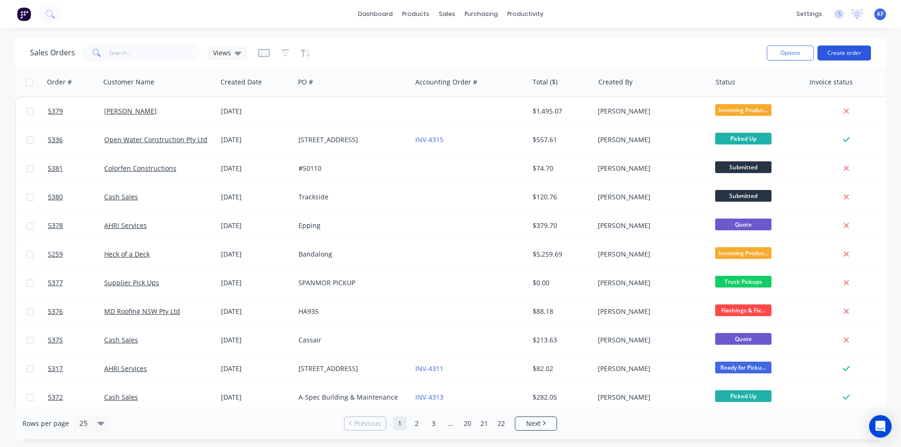
click at [842, 54] on button "Create order" at bounding box center [845, 53] width 54 height 15
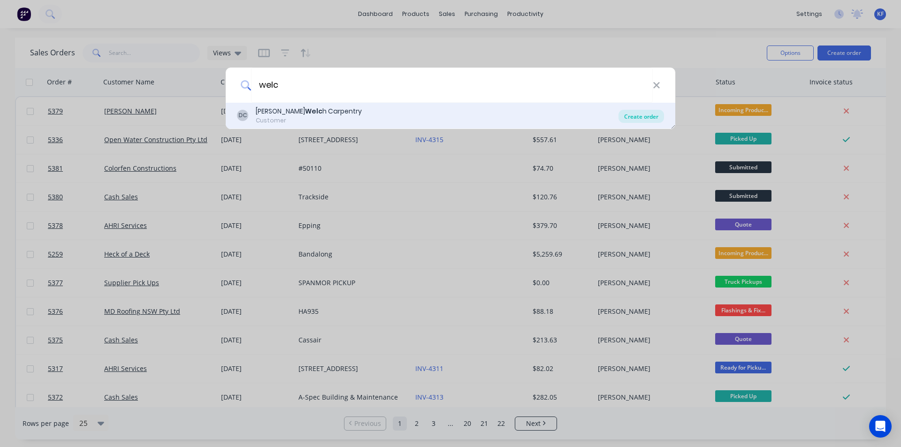
type input "welc"
click at [635, 118] on div "Create order" at bounding box center [642, 116] width 46 height 13
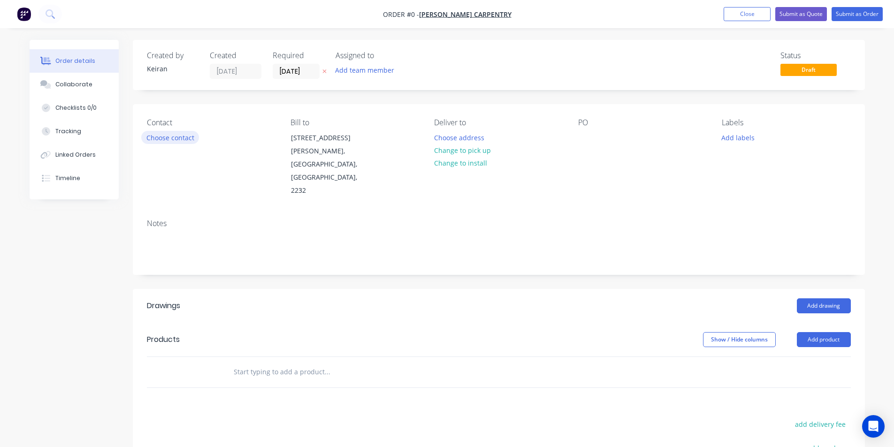
click at [197, 139] on button "Choose contact" at bounding box center [170, 137] width 58 height 13
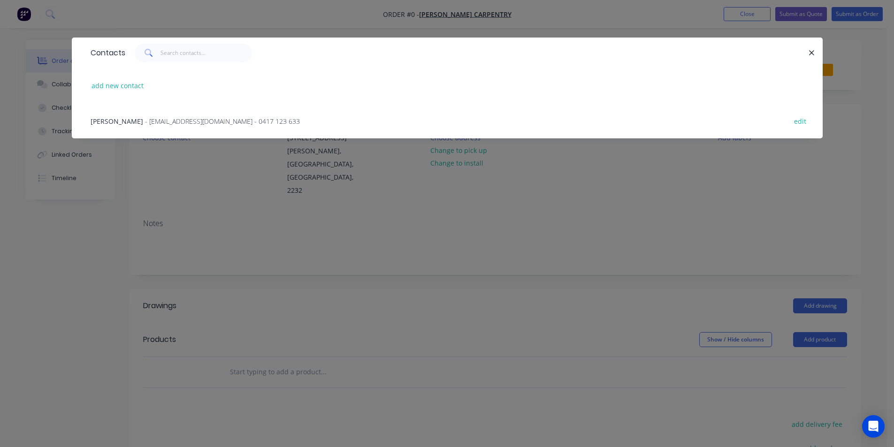
click at [212, 124] on span "- dwcarpentry@ymail.com - 0417 123 633" at bounding box center [222, 121] width 155 height 9
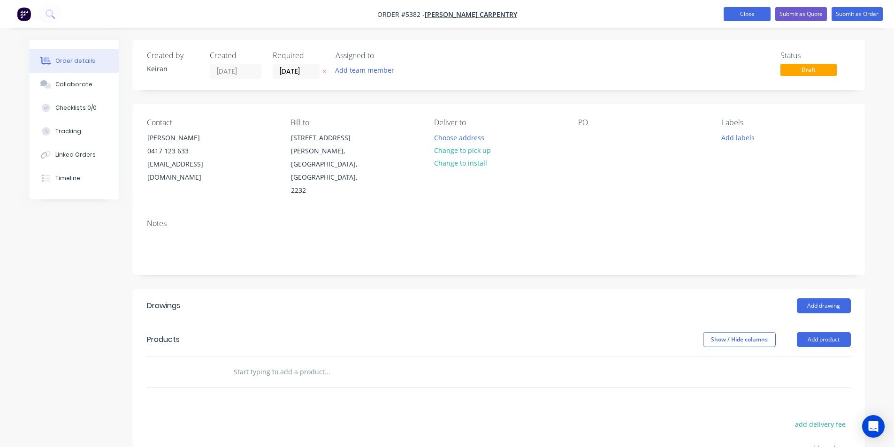
click at [732, 20] on button "Close" at bounding box center [747, 14] width 47 height 14
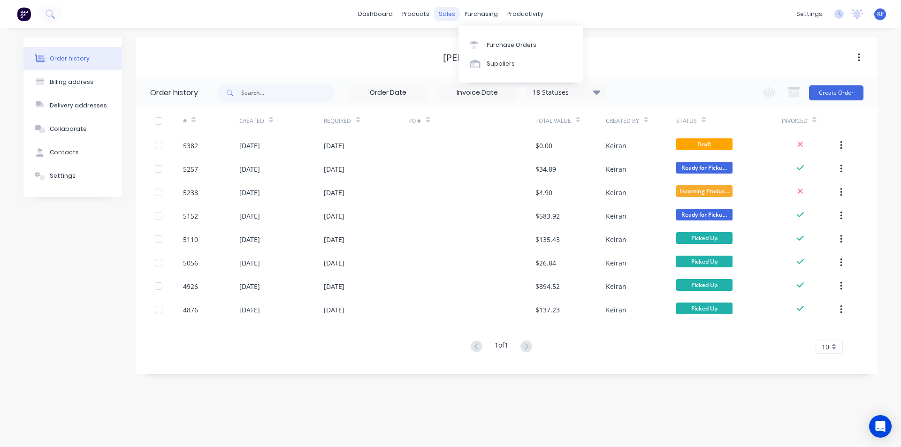
click at [448, 10] on div "sales" at bounding box center [447, 14] width 26 height 14
click at [470, 44] on div "Sales Orders" at bounding box center [481, 45] width 38 height 8
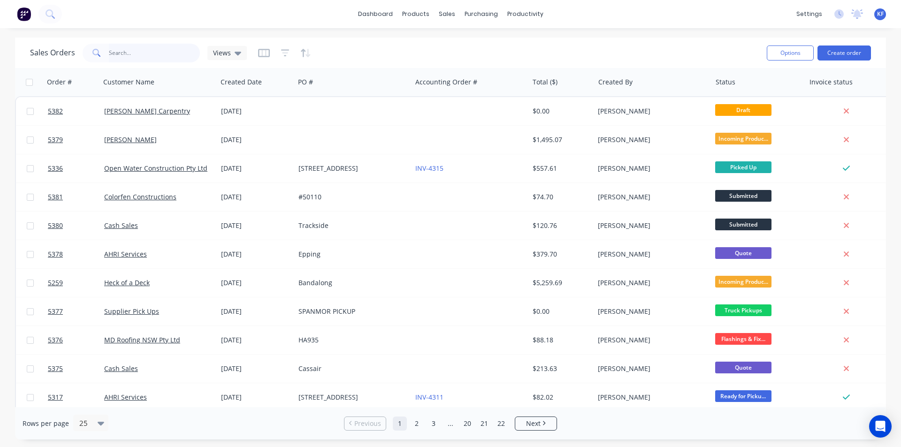
click at [161, 60] on input "text" at bounding box center [155, 53] width 92 height 19
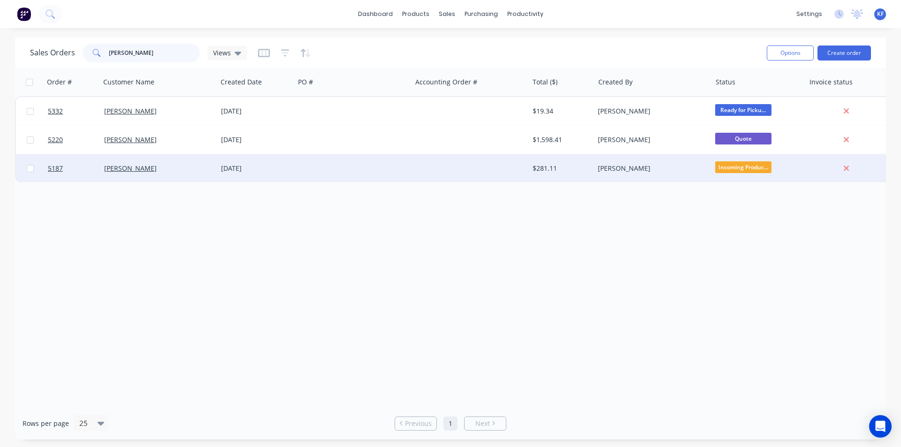
type input "tim vec"
click at [550, 172] on div "$281.11" at bounding box center [560, 168] width 55 height 9
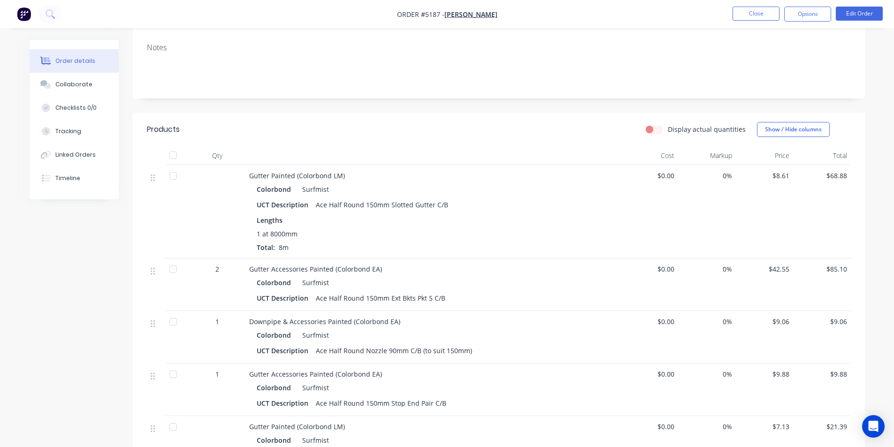
scroll to position [141, 0]
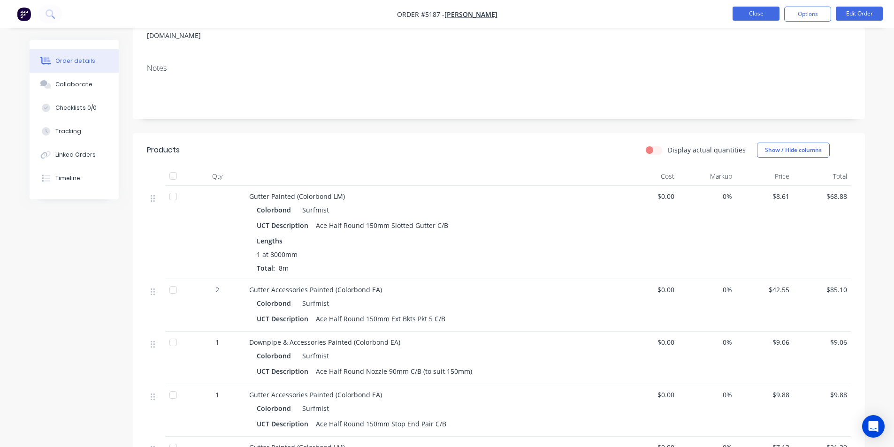
click at [747, 13] on button "Close" at bounding box center [756, 14] width 47 height 14
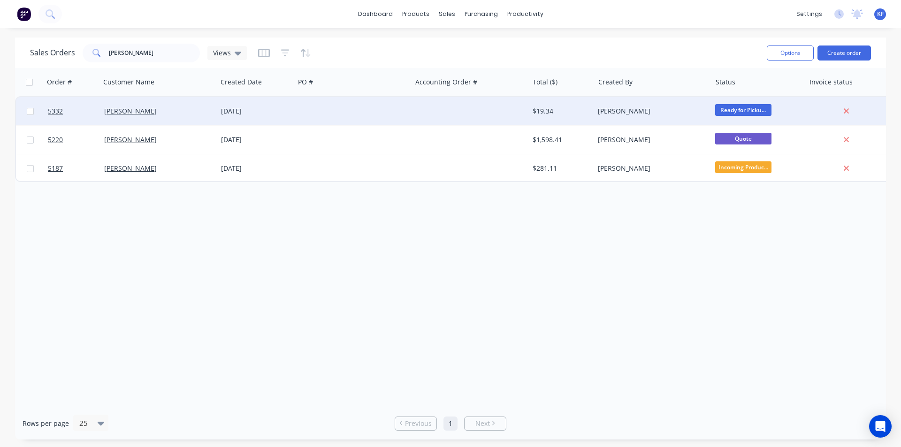
click at [412, 114] on div at bounding box center [470, 111] width 117 height 28
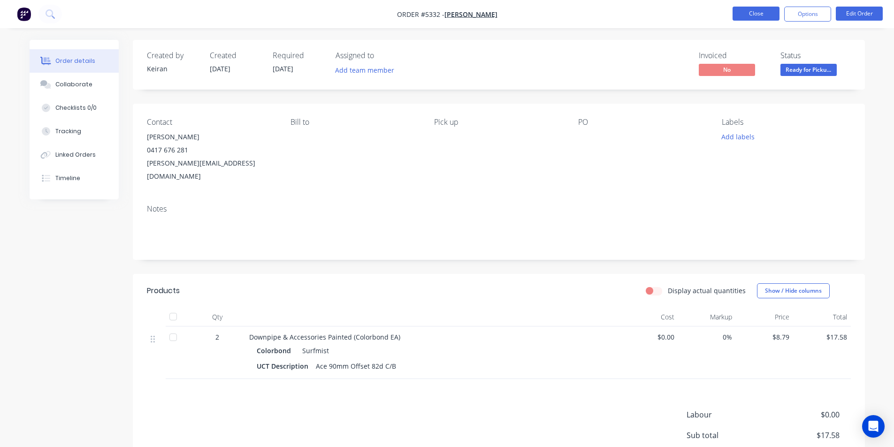
click at [747, 15] on button "Close" at bounding box center [756, 14] width 47 height 14
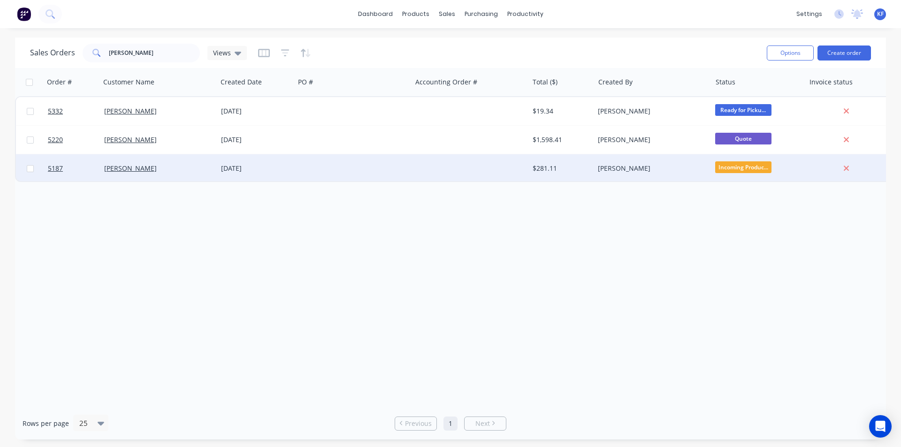
click at [477, 171] on div at bounding box center [470, 168] width 117 height 28
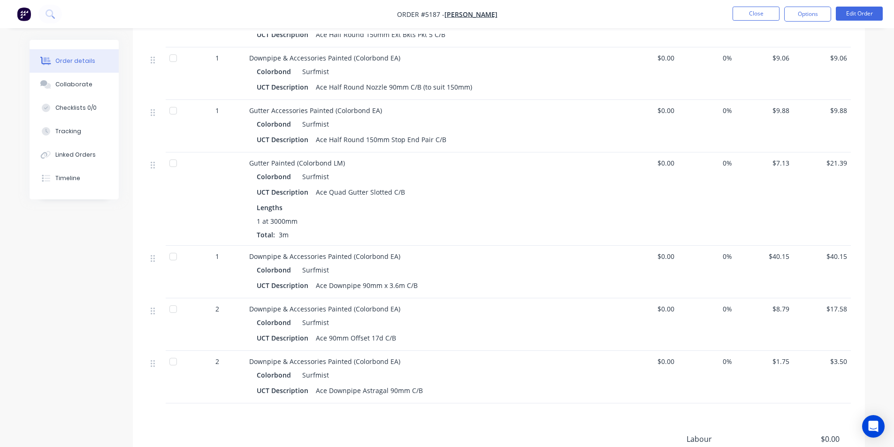
scroll to position [254, 0]
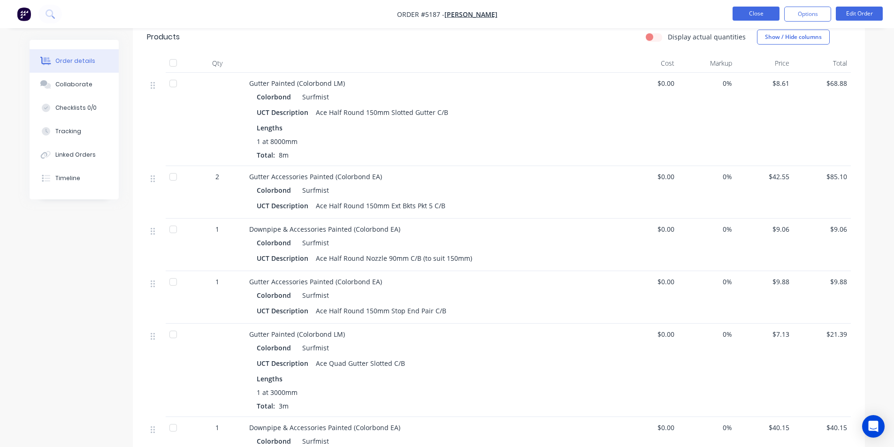
click at [758, 11] on button "Close" at bounding box center [756, 14] width 47 height 14
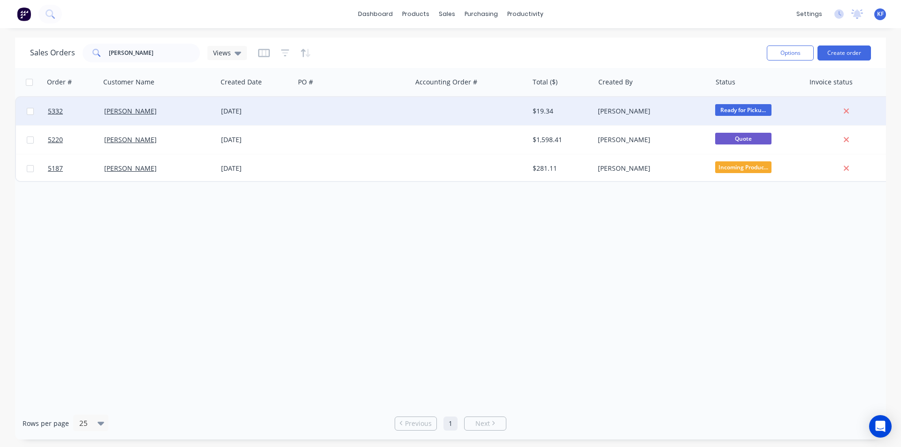
click at [663, 117] on div "[PERSON_NAME]" at bounding box center [652, 111] width 117 height 28
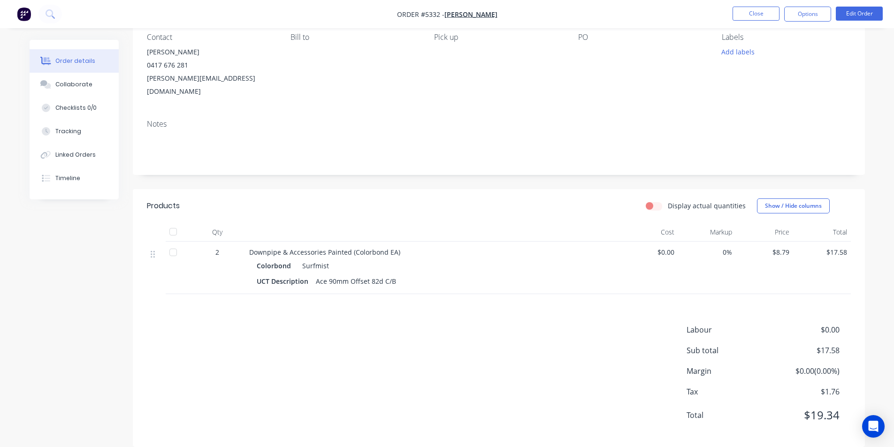
scroll to position [86, 0]
click at [769, 9] on button "Close" at bounding box center [756, 14] width 47 height 14
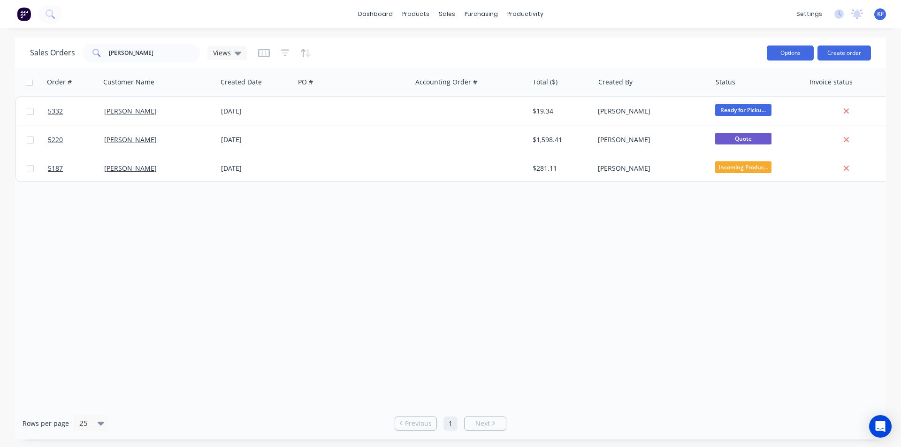
click at [784, 49] on button "Options" at bounding box center [790, 53] width 47 height 15
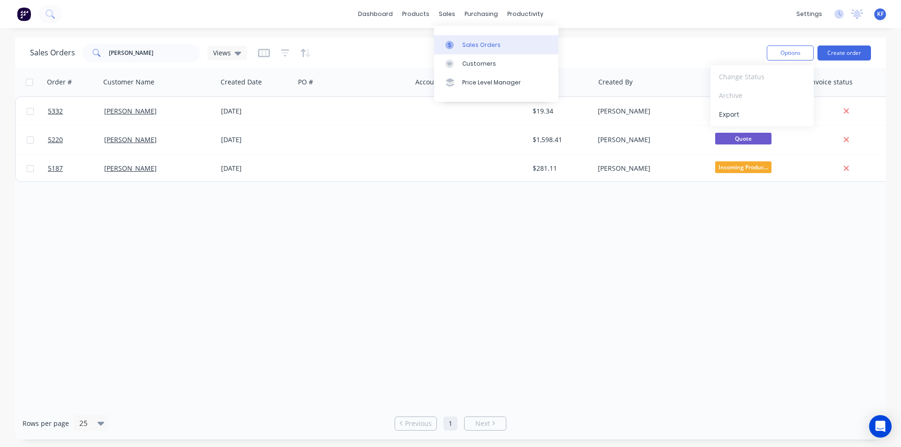
drag, startPoint x: 446, startPoint y: 17, endPoint x: 457, endPoint y: 38, distance: 23.3
click at [446, 18] on div "sales" at bounding box center [447, 14] width 26 height 14
click at [462, 41] on div "Sales Orders" at bounding box center [481, 45] width 38 height 8
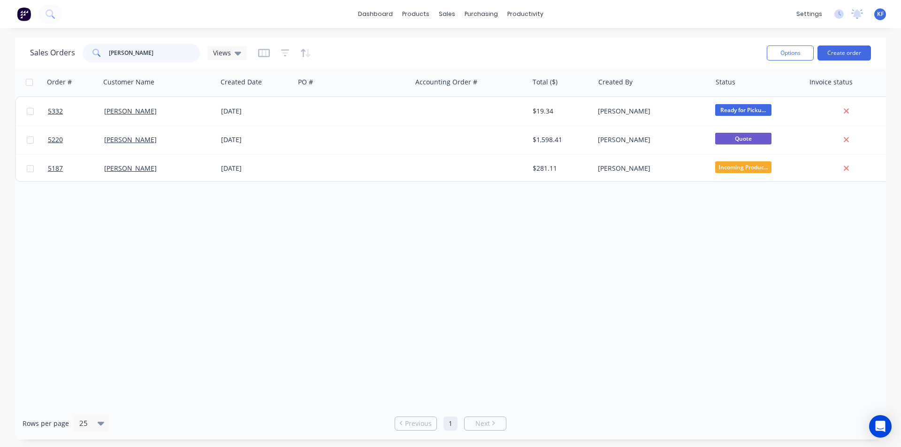
drag, startPoint x: 153, startPoint y: 51, endPoint x: 62, endPoint y: 45, distance: 91.3
click at [88, 45] on div "tim vec" at bounding box center [141, 53] width 117 height 19
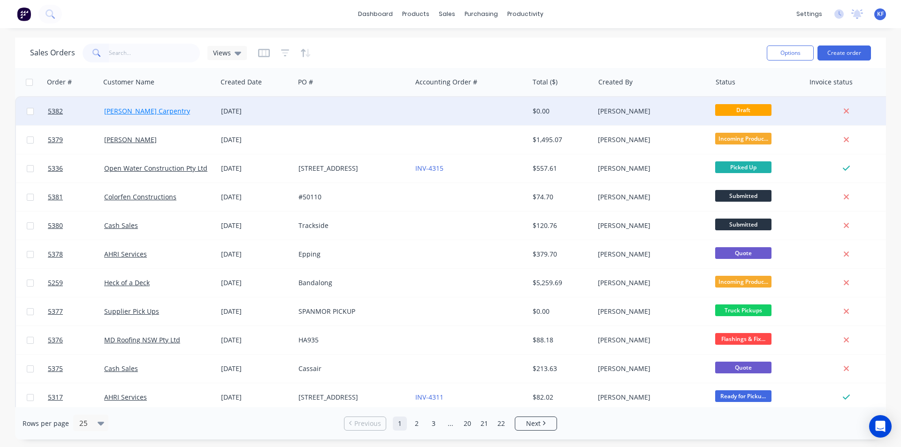
click at [169, 112] on link "[PERSON_NAME] Carpentry" at bounding box center [147, 111] width 86 height 9
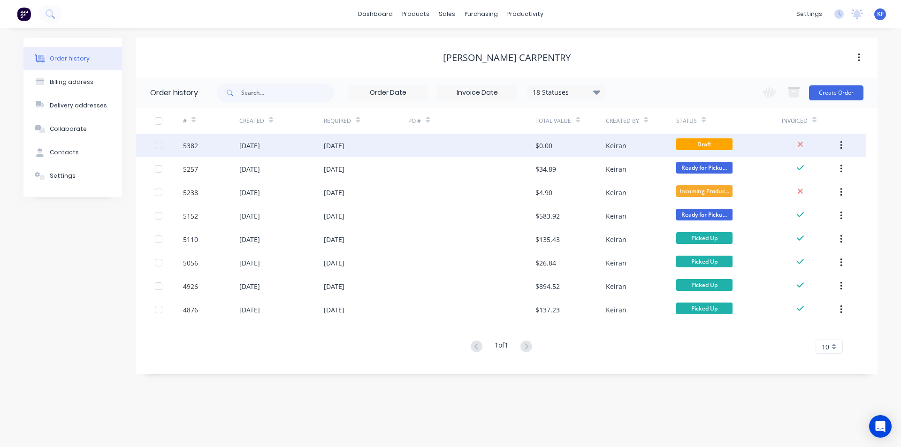
click at [468, 141] on div at bounding box center [471, 145] width 127 height 23
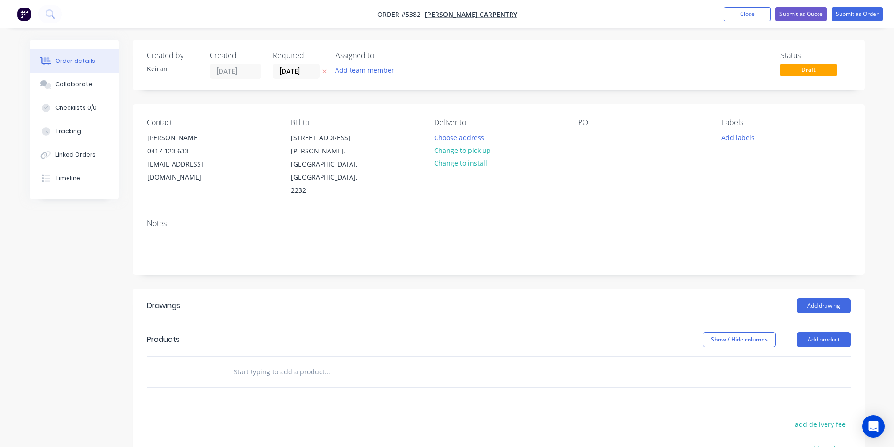
click at [303, 363] on input "text" at bounding box center [327, 372] width 188 height 19
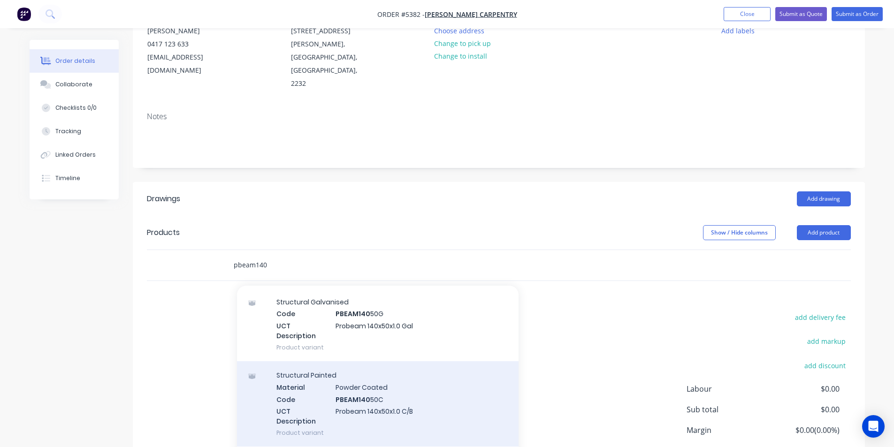
scroll to position [47, 0]
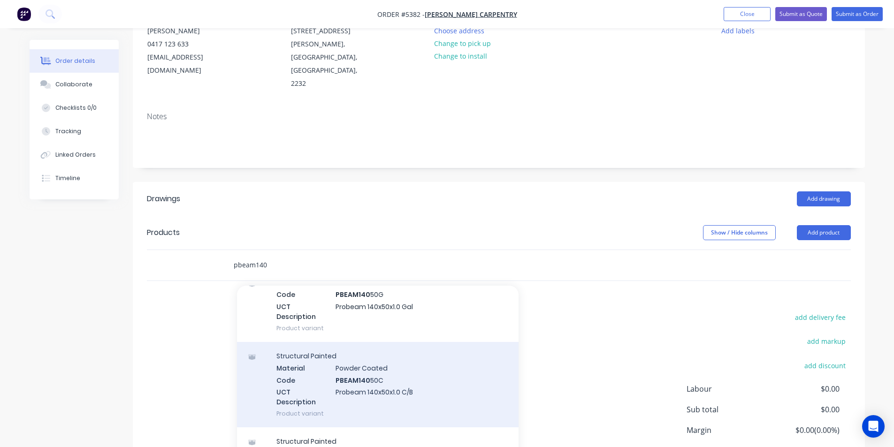
type input "pbeam140"
click at [432, 375] on div "Structural Painted Material Powder Coated Code PBEAM140 50C UCT Description Pro…" at bounding box center [378, 384] width 282 height 85
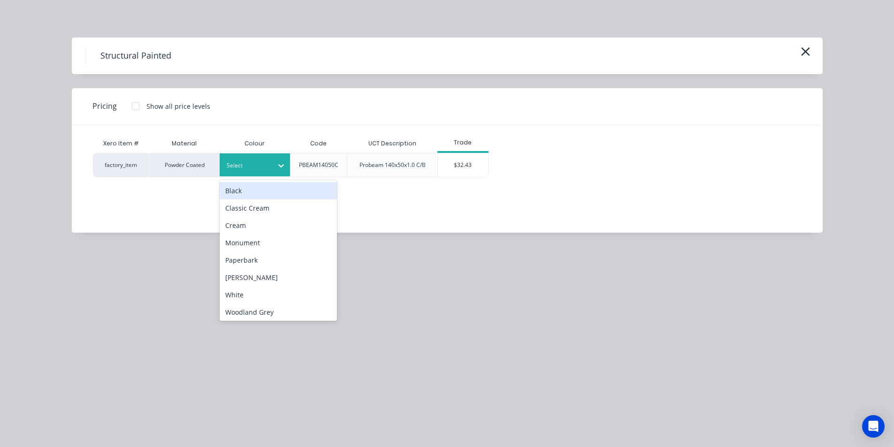
click at [280, 157] on div at bounding box center [281, 165] width 17 height 23
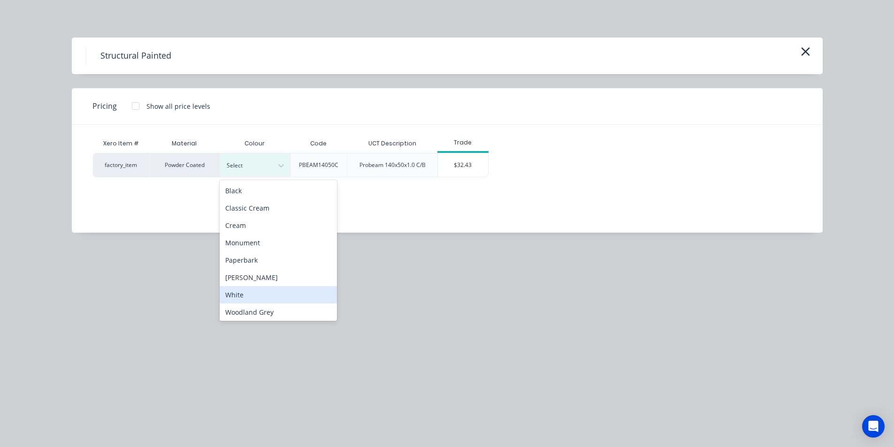
click at [276, 293] on div "White" at bounding box center [278, 294] width 117 height 17
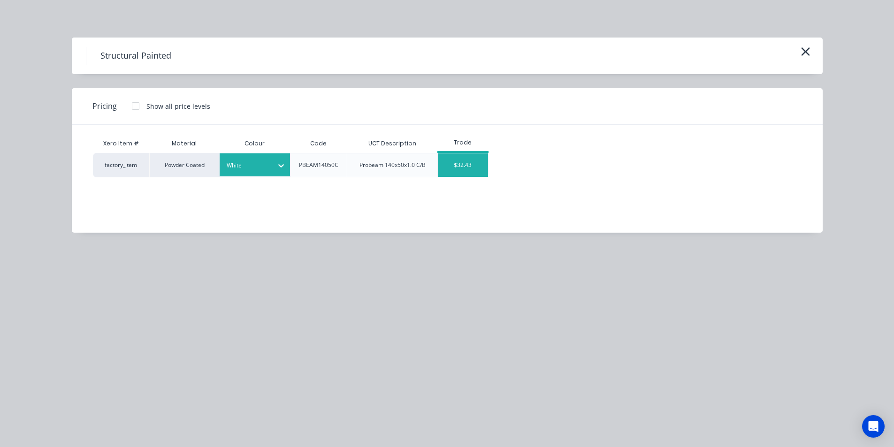
click at [455, 162] on div "$32.43" at bounding box center [463, 164] width 50 height 23
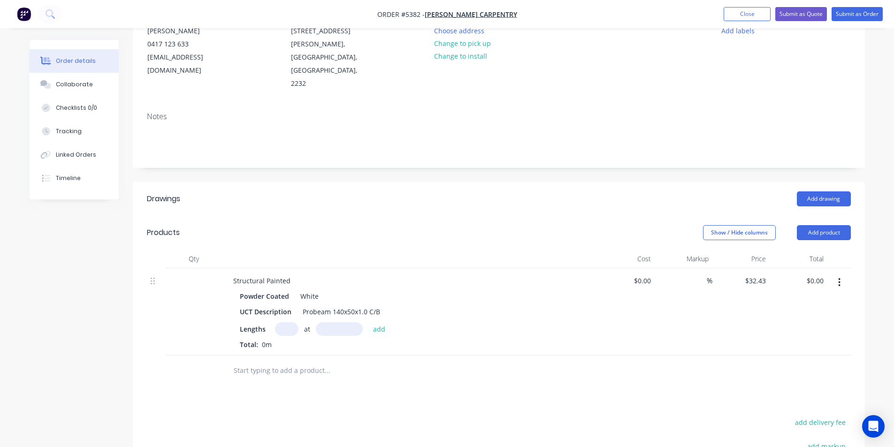
click at [282, 322] on input "text" at bounding box center [286, 329] width 23 height 14
type input "3"
type input "6000"
click at [368, 322] on button "add" at bounding box center [379, 328] width 22 height 13
type input "$583.74"
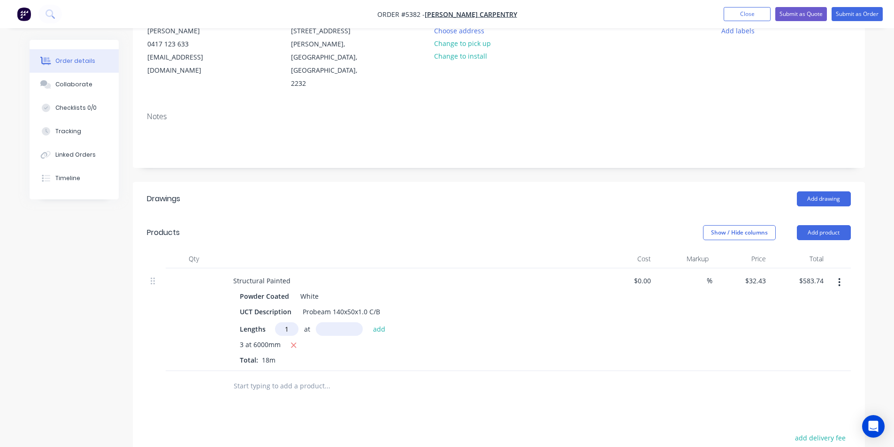
type input "1"
type input "7000"
click at [368, 322] on button "add" at bounding box center [379, 328] width 22 height 13
type input "$810.75"
type input "4"
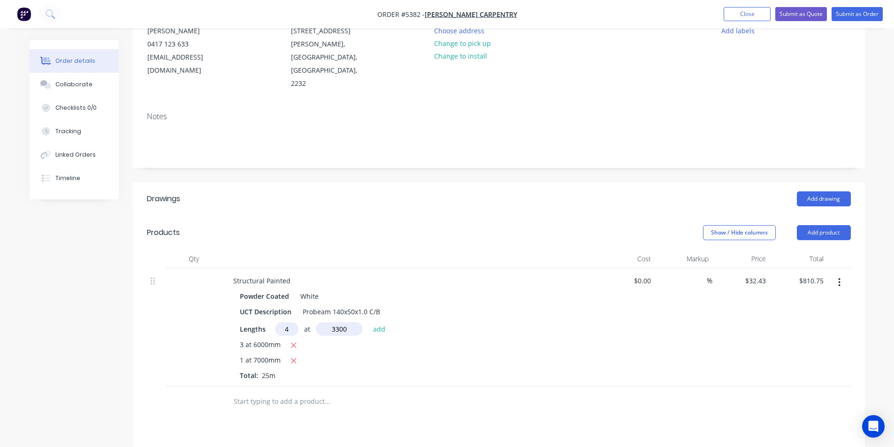
type input "3300"
click at [368, 322] on button "add" at bounding box center [379, 328] width 22 height 13
type input "$1,238.83"
type input "8"
type input "3000"
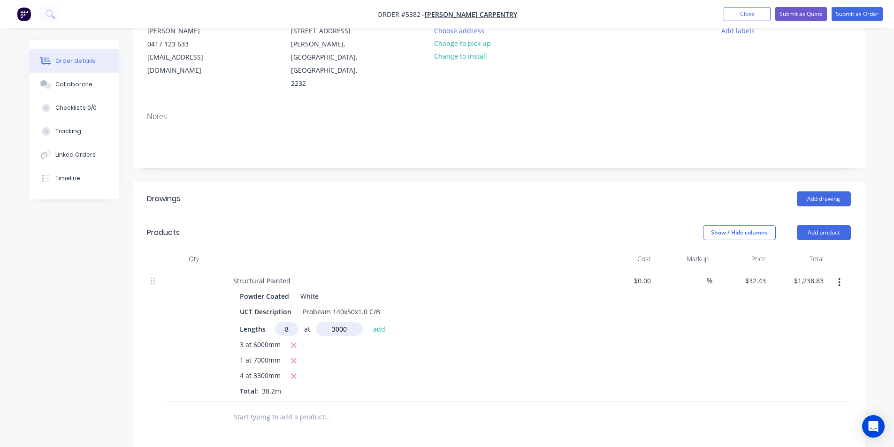
click at [368, 322] on button "add" at bounding box center [379, 328] width 22 height 13
type input "$2,017.15"
click at [299, 423] on input "text" at bounding box center [327, 432] width 188 height 19
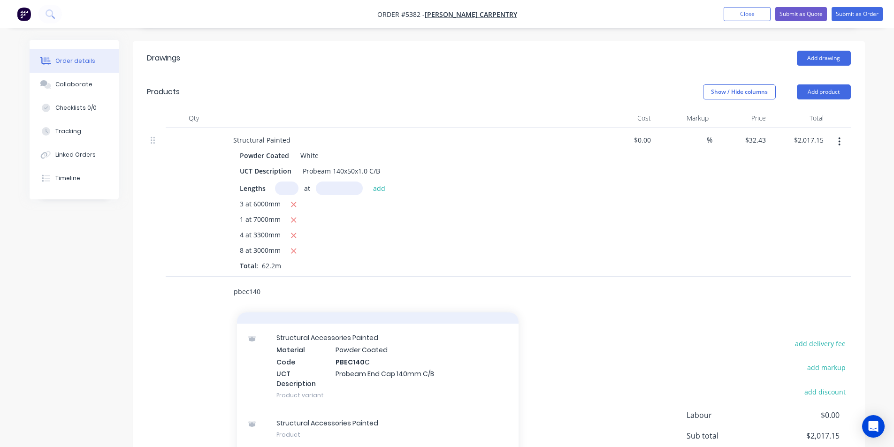
scroll to position [94, 0]
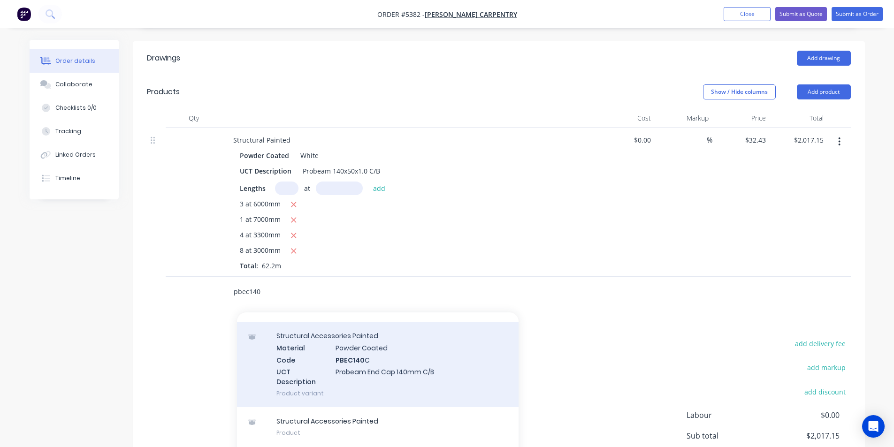
type input "pbec140"
click at [429, 345] on div "Structural Accessories Painted Material Powder Coated Code PBEC140 C UCT Descri…" at bounding box center [378, 364] width 282 height 85
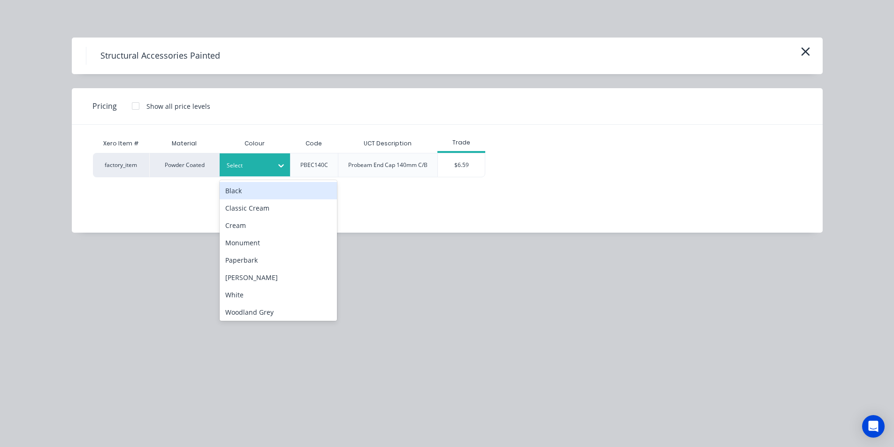
click at [254, 173] on div "Select" at bounding box center [255, 164] width 70 height 23
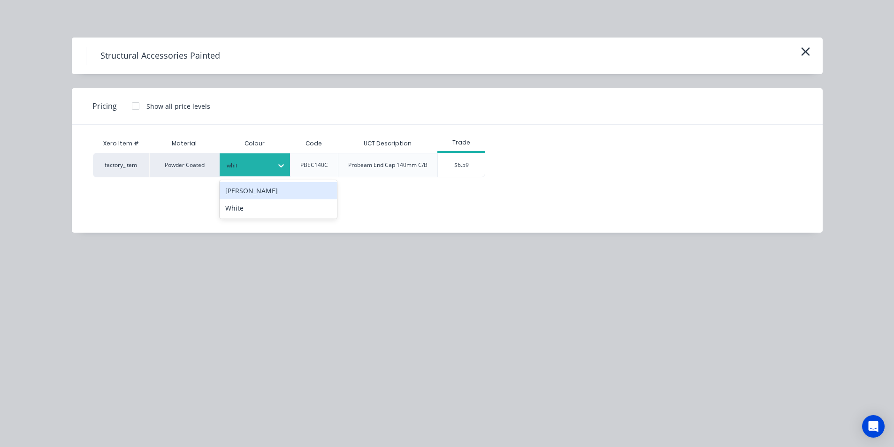
type input "white"
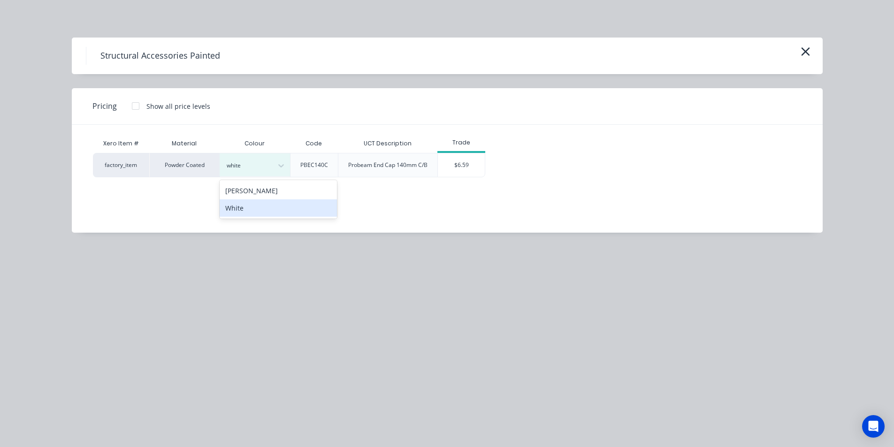
drag, startPoint x: 287, startPoint y: 208, endPoint x: 485, endPoint y: 162, distance: 203.4
click at [288, 208] on div "White" at bounding box center [278, 207] width 117 height 17
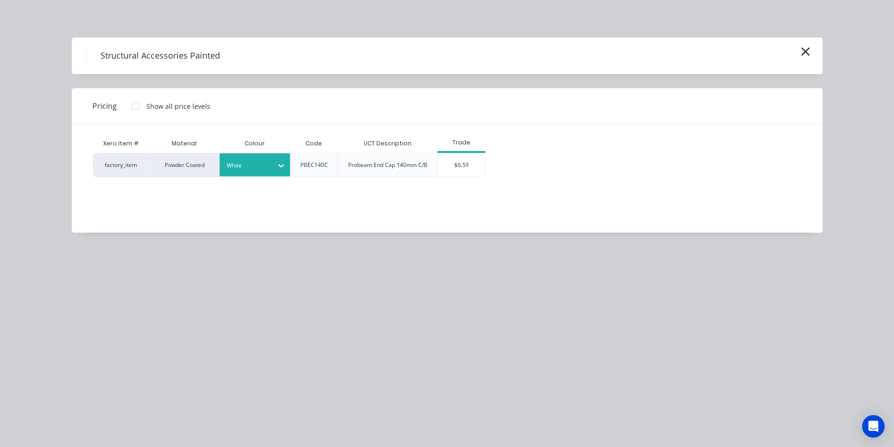
click at [473, 161] on div "$6.59" at bounding box center [461, 164] width 47 height 23
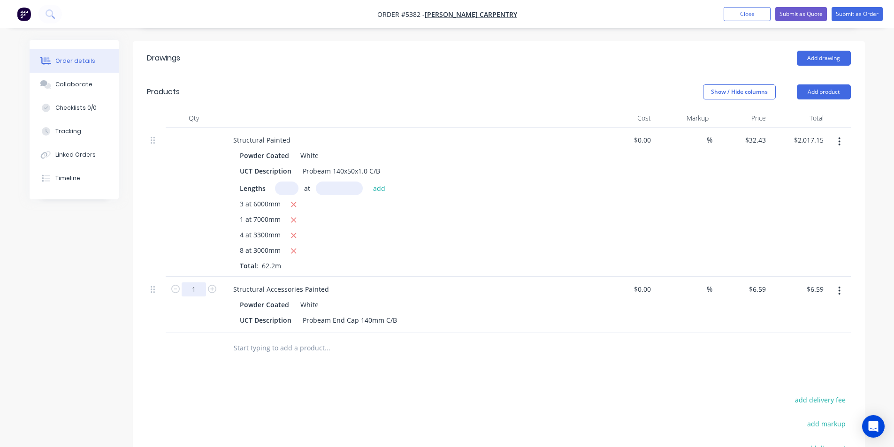
click at [200, 283] on input "1" at bounding box center [194, 290] width 24 height 14
type input "32"
type input "$210.88"
drag, startPoint x: 365, startPoint y: 348, endPoint x: 349, endPoint y: 338, distance: 19.2
click at [365, 348] on div "Drawings Add drawing Products Show / Hide columns Add product Qty Cost Markup P…" at bounding box center [499, 315] width 732 height 548
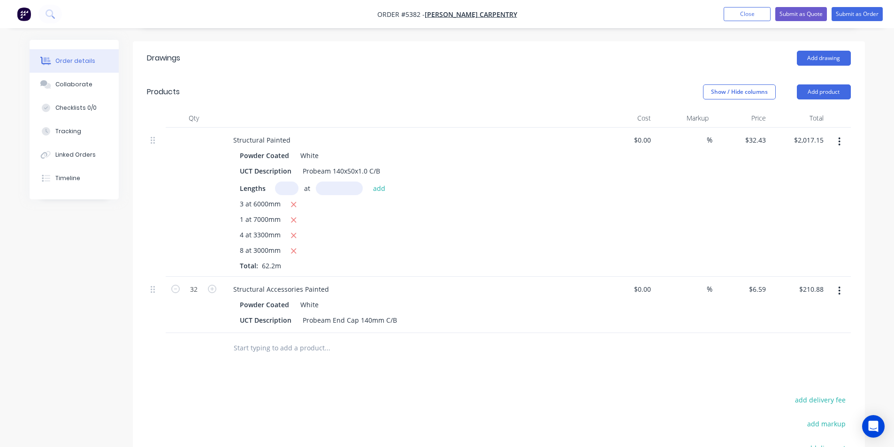
click at [316, 339] on input "text" at bounding box center [327, 348] width 188 height 19
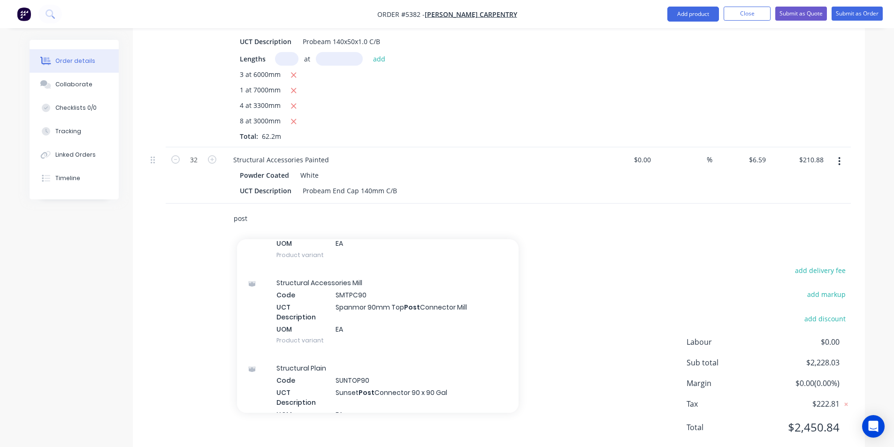
scroll to position [1502, 0]
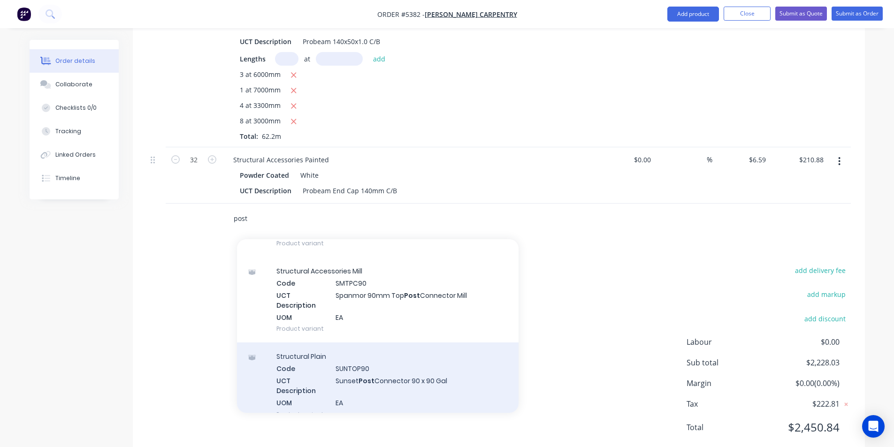
type input "post"
click at [459, 350] on div "Structural Plain Code SUNTOP90 UCT Description Sunset Post Connector 90 x 90 Ga…" at bounding box center [378, 385] width 282 height 85
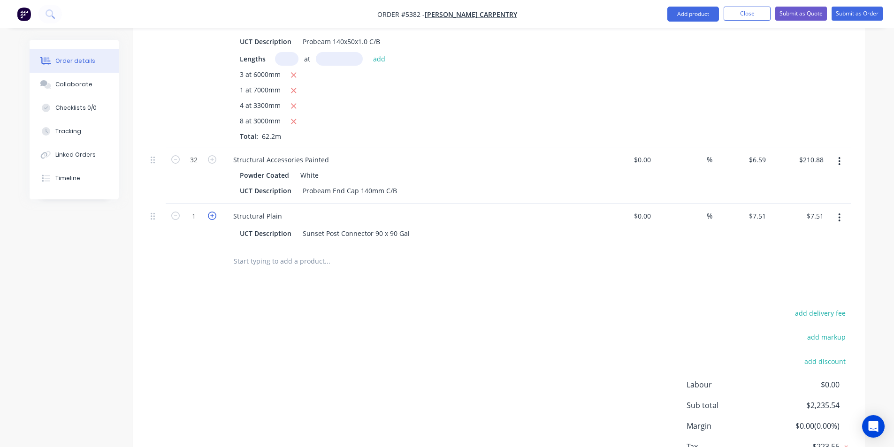
click at [215, 212] on icon "button" at bounding box center [212, 216] width 8 height 8
type input "2"
type input "$15.02"
click at [215, 212] on icon "button" at bounding box center [212, 216] width 8 height 8
type input "3"
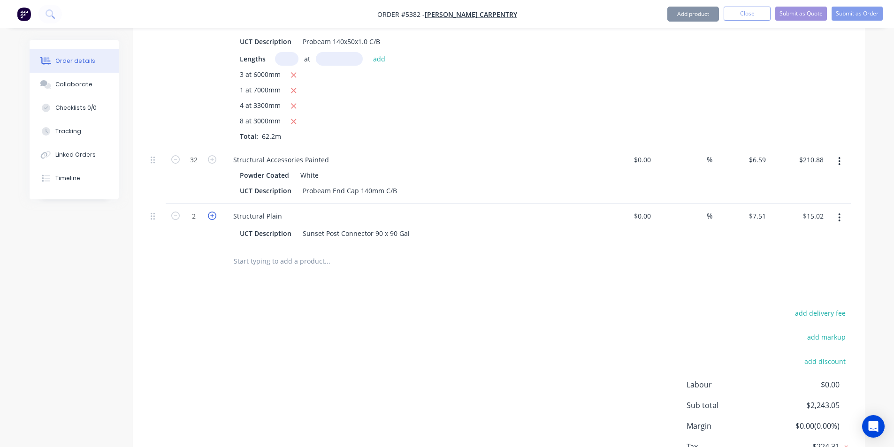
type input "$22.53"
click at [253, 252] on input "text" at bounding box center [327, 261] width 188 height 19
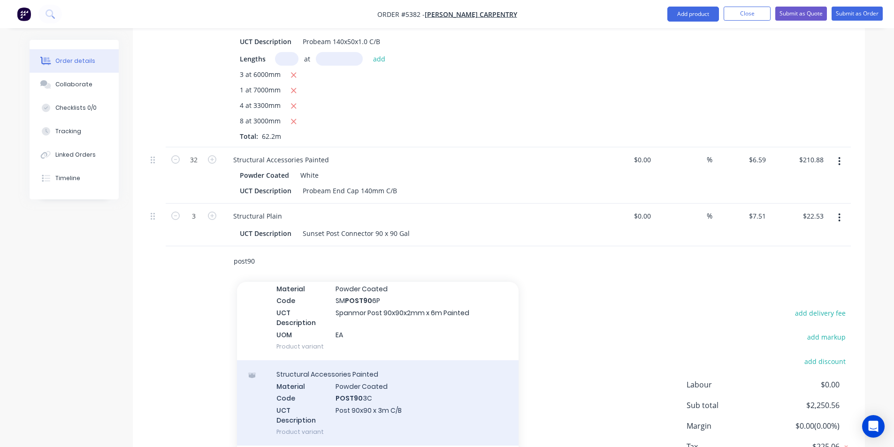
scroll to position [516, 0]
type input "post90"
click at [417, 382] on div "Structural Accessories Painted Material Powder Coated Code POST90 3C UCT Descri…" at bounding box center [378, 399] width 282 height 85
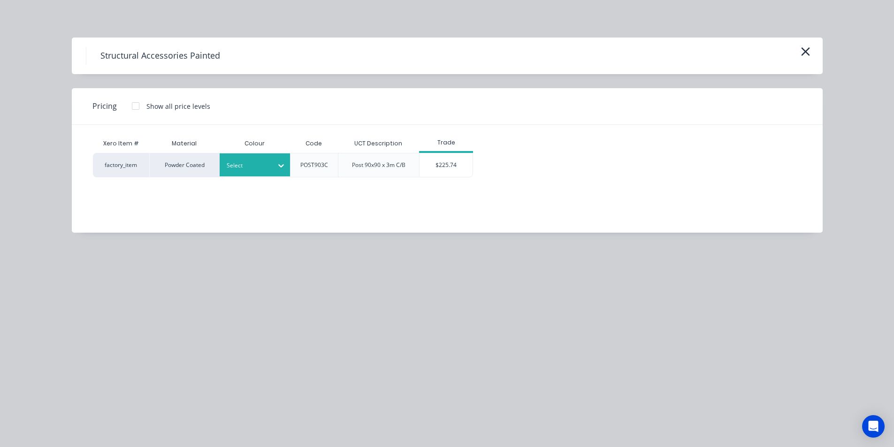
click at [269, 168] on div "Select" at bounding box center [246, 166] width 53 height 12
type input "white"
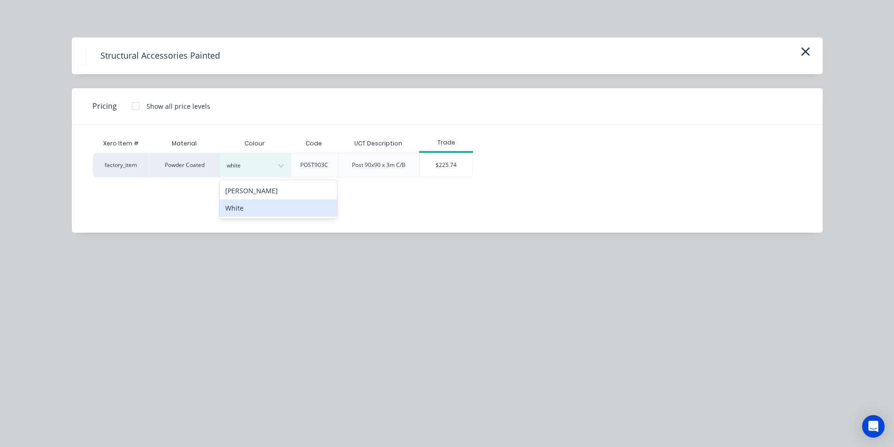
click at [282, 211] on div "White" at bounding box center [278, 207] width 117 height 17
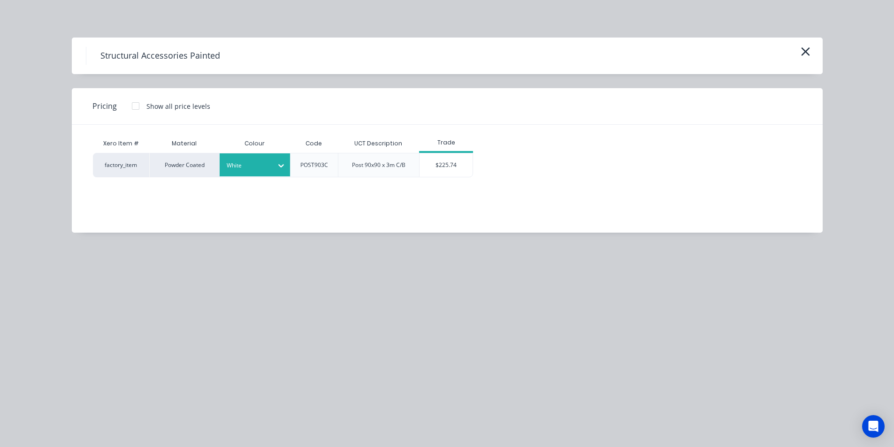
click at [450, 178] on div "Xero Item # Material Colour Code UCT Description Trade factory_item Powder Coat…" at bounding box center [440, 172] width 737 height 94
click at [448, 171] on div "$225.74" at bounding box center [446, 164] width 53 height 23
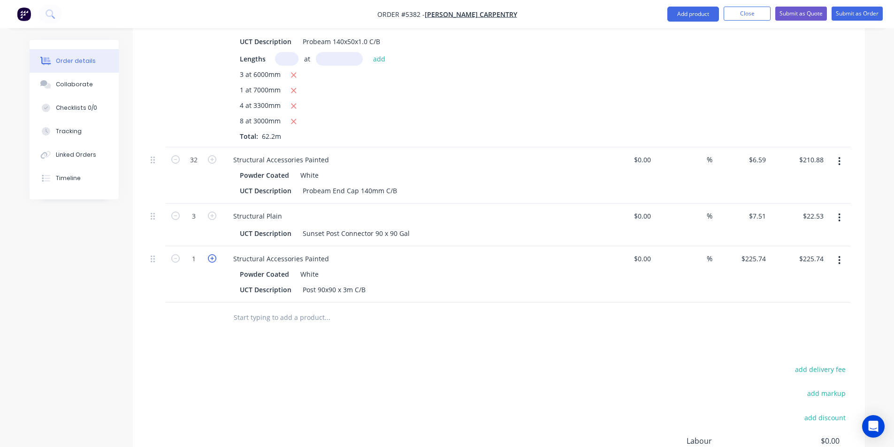
click at [213, 254] on icon "button" at bounding box center [212, 258] width 8 height 8
type input "2"
type input "$451.48"
click at [213, 254] on icon "button" at bounding box center [212, 258] width 8 height 8
type input "3"
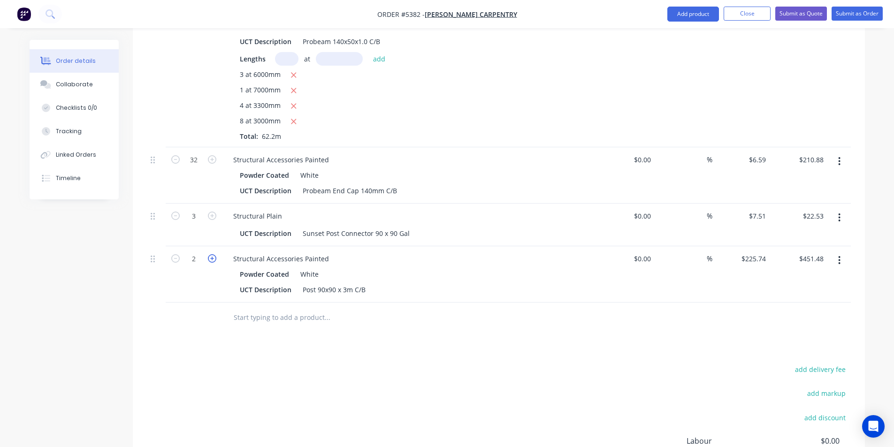
type input "$677.22"
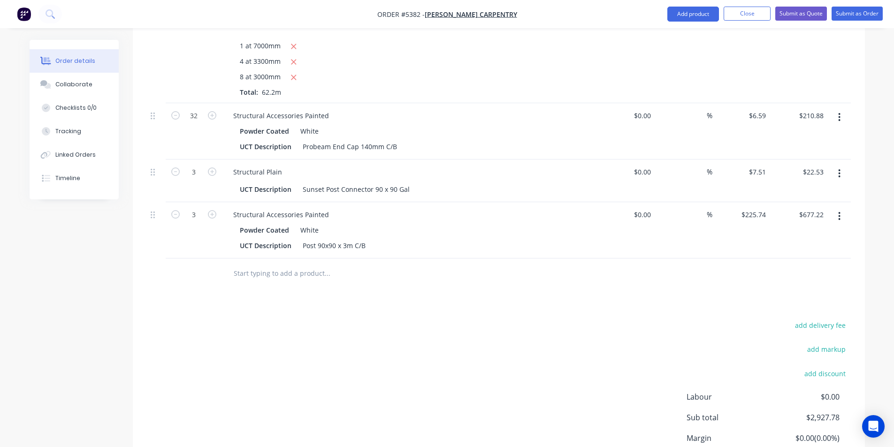
scroll to position [424, 0]
click at [275, 261] on input "text" at bounding box center [327, 270] width 188 height 19
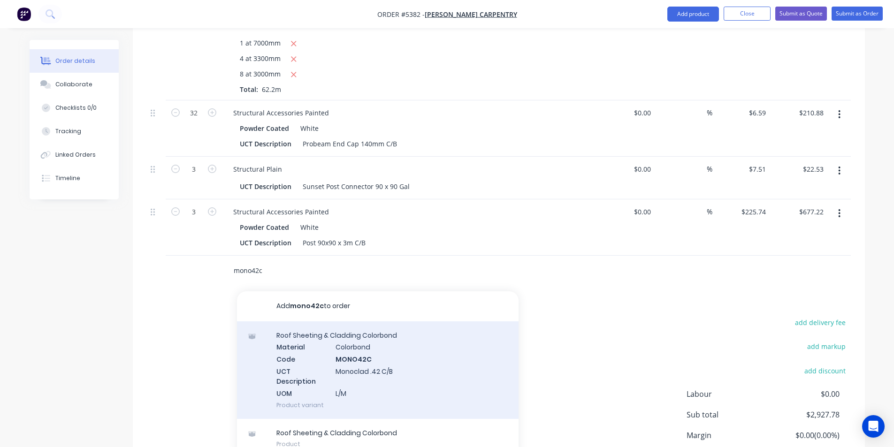
type input "mono42c"
click at [336, 331] on div "Roof Sheeting & Cladding Colorbond Material Colorbond Code MONO42C UCT Descript…" at bounding box center [378, 371] width 282 height 98
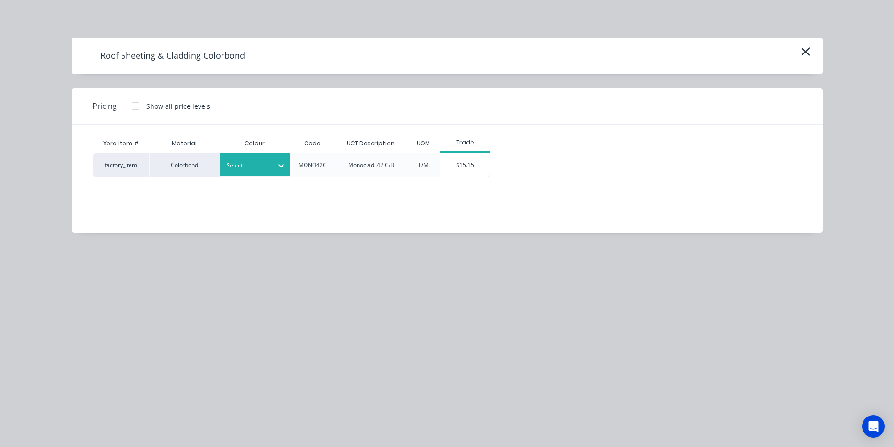
click at [249, 174] on div "Select" at bounding box center [255, 164] width 70 height 23
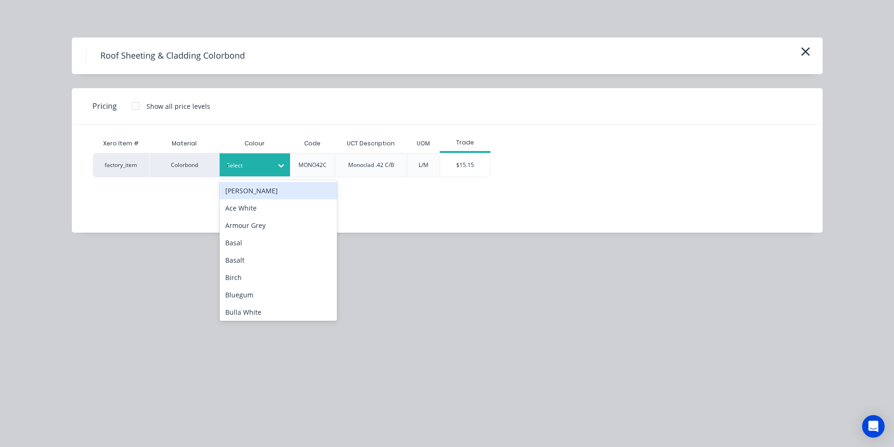
type input "tb"
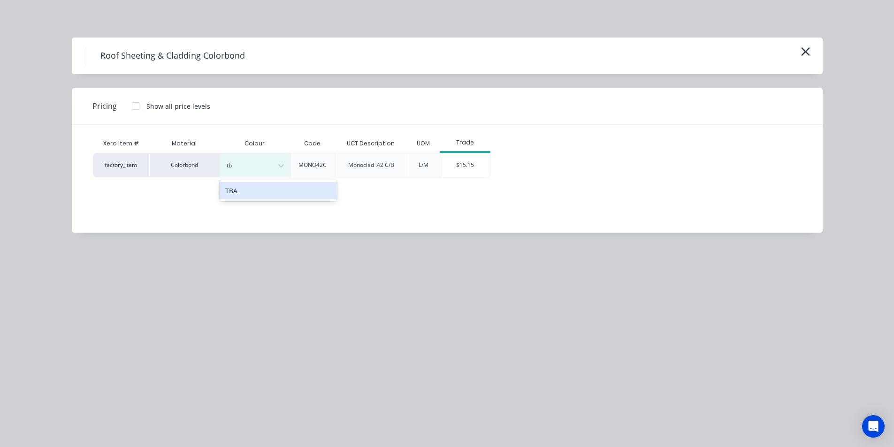
click at [255, 193] on div "TBA" at bounding box center [278, 190] width 117 height 17
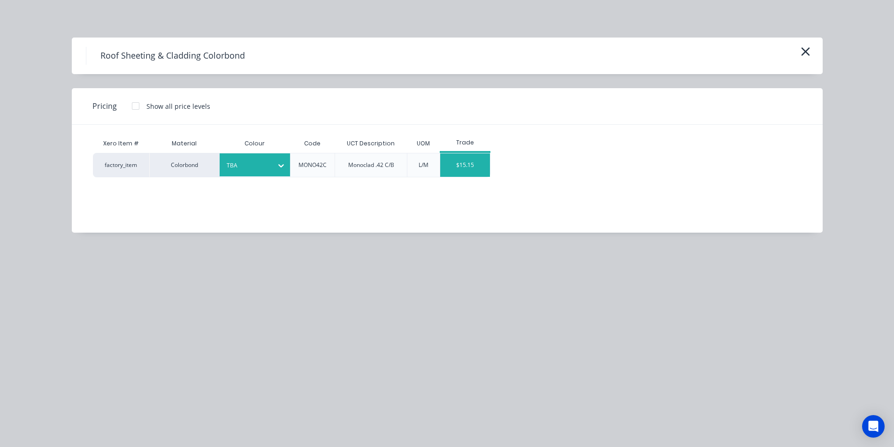
click at [471, 159] on div "$15.15" at bounding box center [465, 164] width 50 height 23
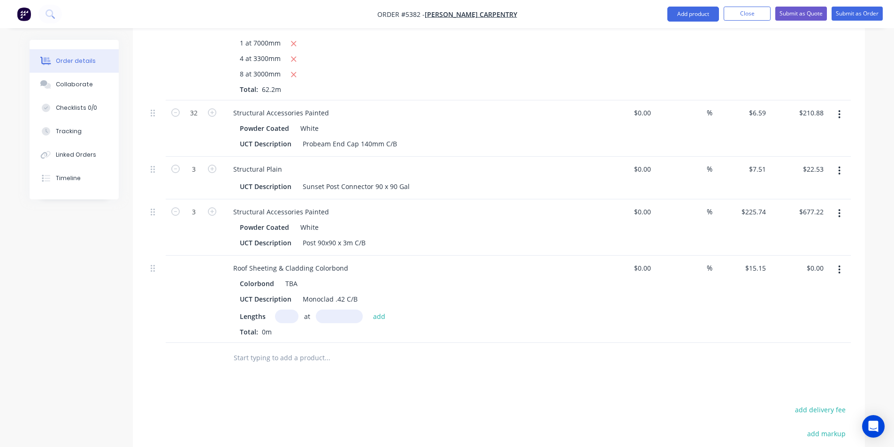
click at [284, 310] on input "text" at bounding box center [286, 317] width 23 height 14
type input "16"
type input "3400"
click at [368, 310] on button "add" at bounding box center [379, 316] width 22 height 13
type input "$824.16"
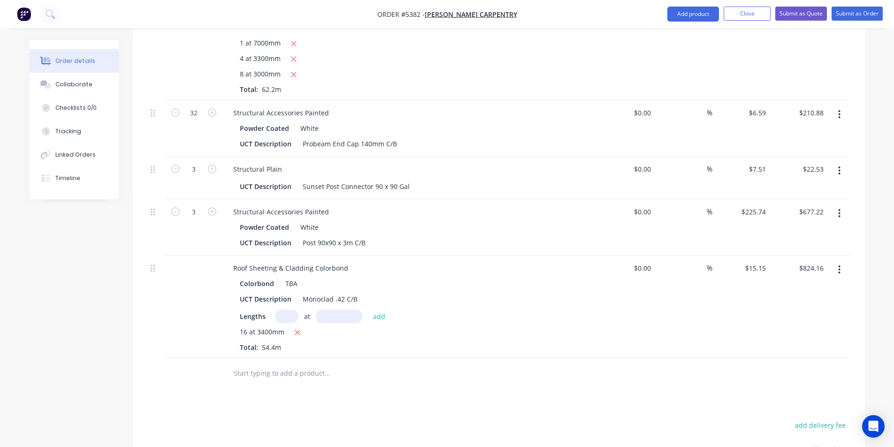
drag, startPoint x: 309, startPoint y: 360, endPoint x: 308, endPoint y: 353, distance: 6.7
click at [308, 359] on div at bounding box center [391, 374] width 338 height 31
click at [307, 364] on input "text" at bounding box center [327, 373] width 188 height 19
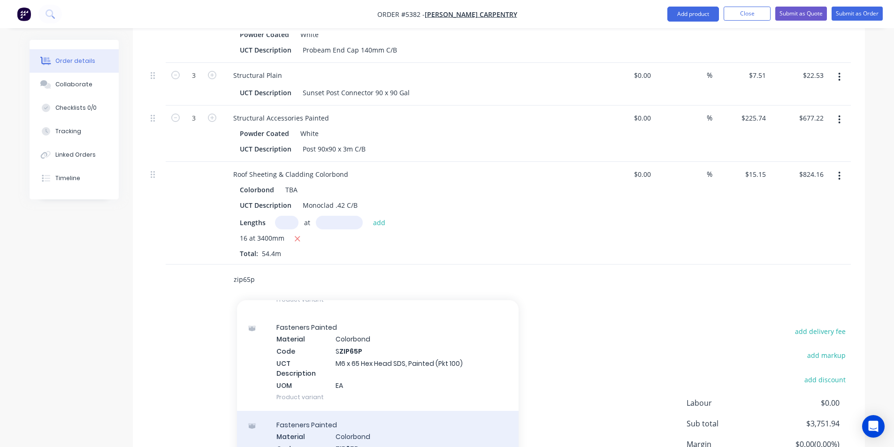
scroll to position [141, 0]
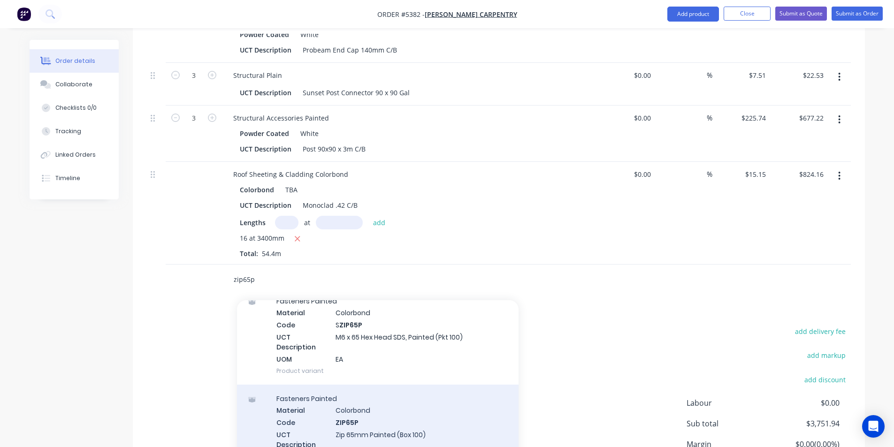
type input "zip65p"
click at [471, 411] on div "Fasteners Painted Material Colorbond Code ZIP65P UCT Description Zip 65mm Paint…" at bounding box center [378, 427] width 282 height 85
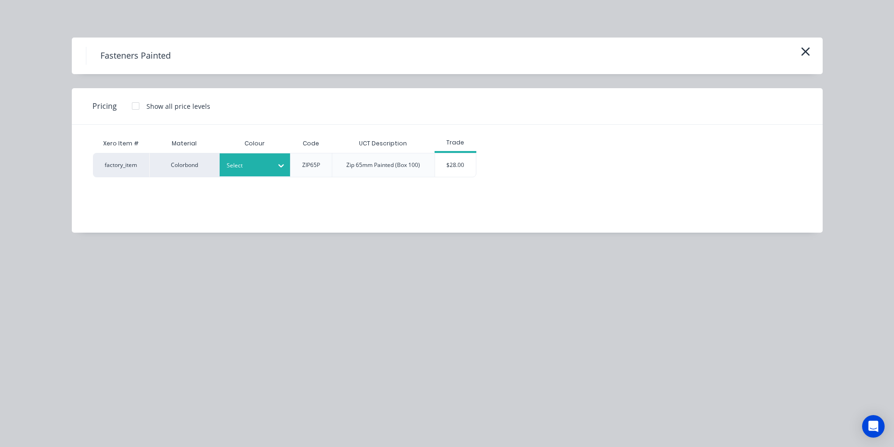
click at [268, 156] on div "Select" at bounding box center [255, 164] width 70 height 23
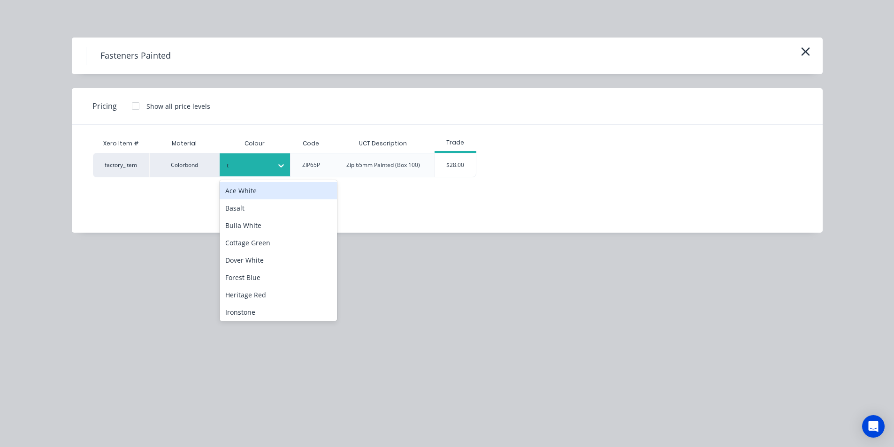
type input "tb"
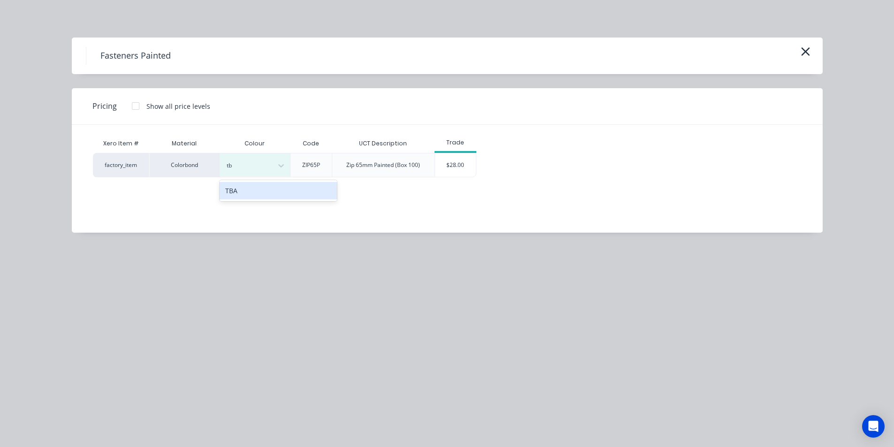
click at [266, 191] on div "TBA" at bounding box center [278, 190] width 117 height 17
drag, startPoint x: 467, startPoint y: 162, endPoint x: 397, endPoint y: 200, distance: 79.6
click at [466, 162] on div "$28.00" at bounding box center [455, 164] width 41 height 23
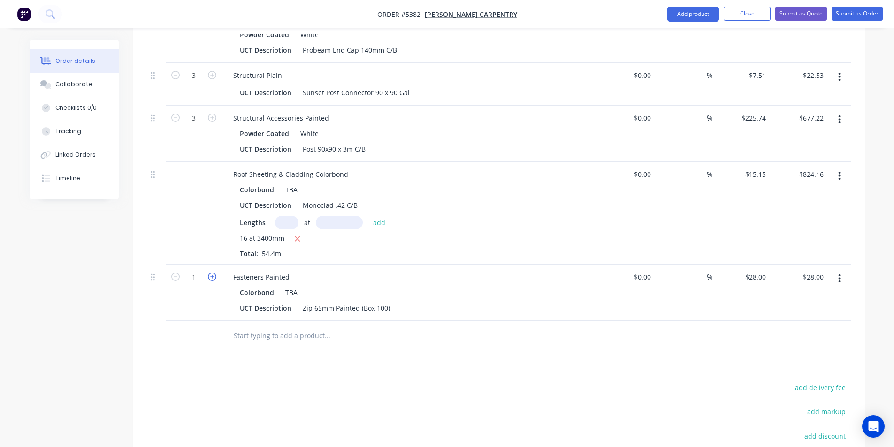
click at [212, 273] on icon "button" at bounding box center [212, 277] width 8 height 8
type input "2"
type input "$56.00"
click at [212, 273] on icon "button" at bounding box center [212, 277] width 8 height 8
type input "3"
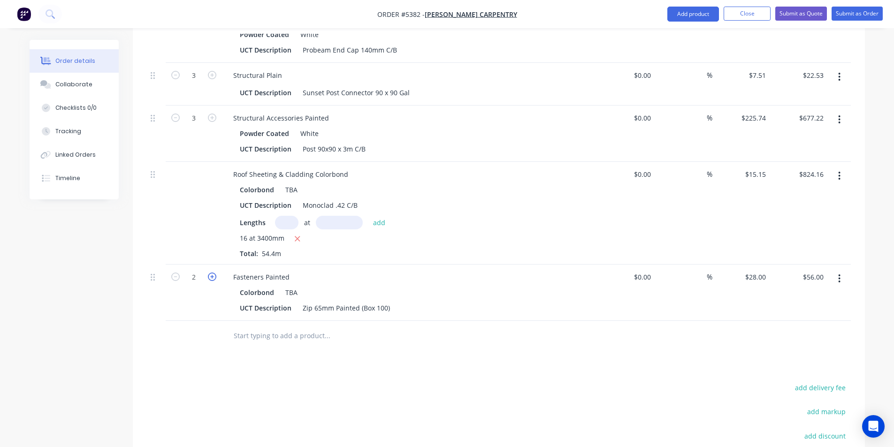
type input "$84.00"
click at [211, 273] on icon "button" at bounding box center [212, 277] width 8 height 8
type input "4"
type input "$112.00"
click at [173, 273] on icon "button" at bounding box center [175, 277] width 8 height 8
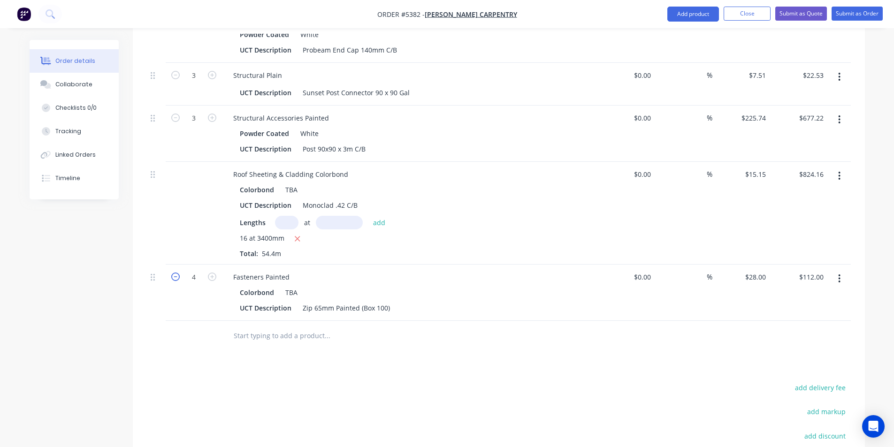
type input "3"
type input "$84.00"
click at [267, 327] on input "text" at bounding box center [327, 336] width 188 height 19
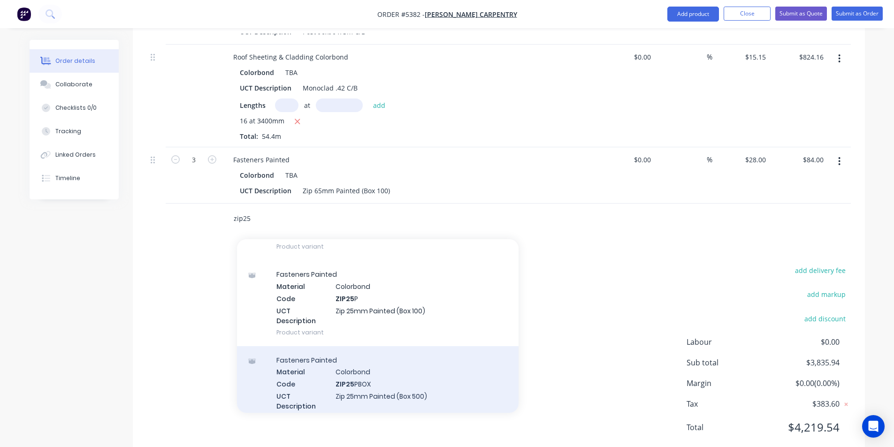
scroll to position [235, 0]
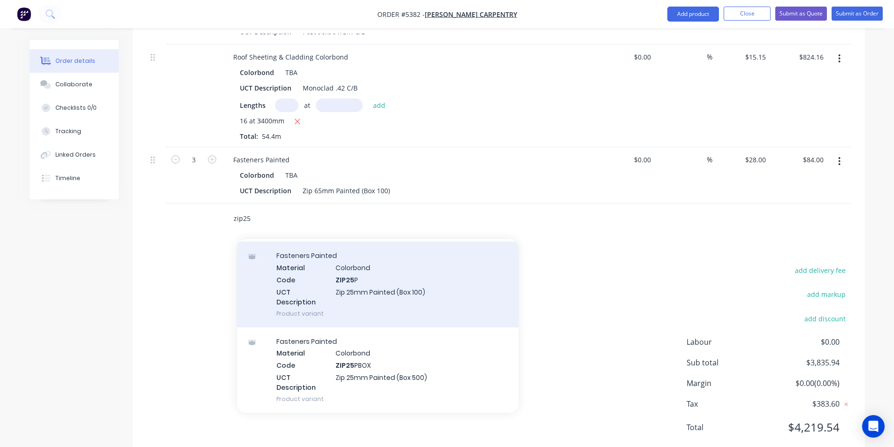
type input "zip25"
click at [395, 283] on div "Fasteners Painted Material Colorbond Code ZIP25 P UCT Description Zip 25mm Pain…" at bounding box center [378, 284] width 282 height 85
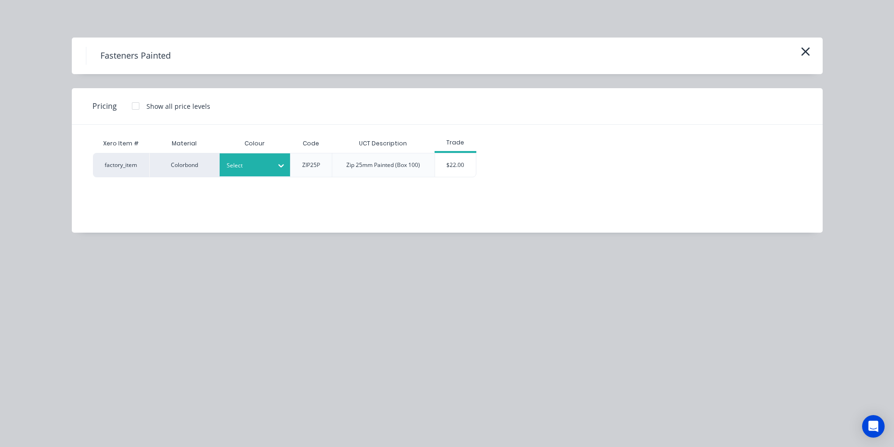
click at [259, 155] on div "Select" at bounding box center [255, 164] width 70 height 23
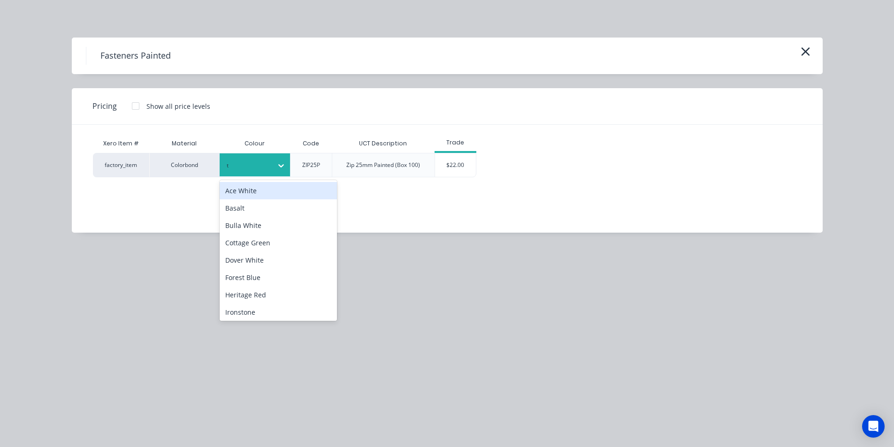
type input "tb"
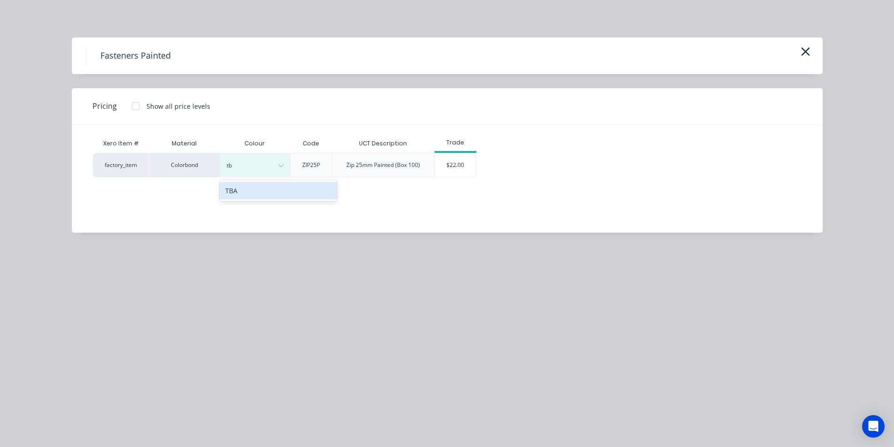
click at [267, 184] on div "TBA" at bounding box center [278, 190] width 117 height 17
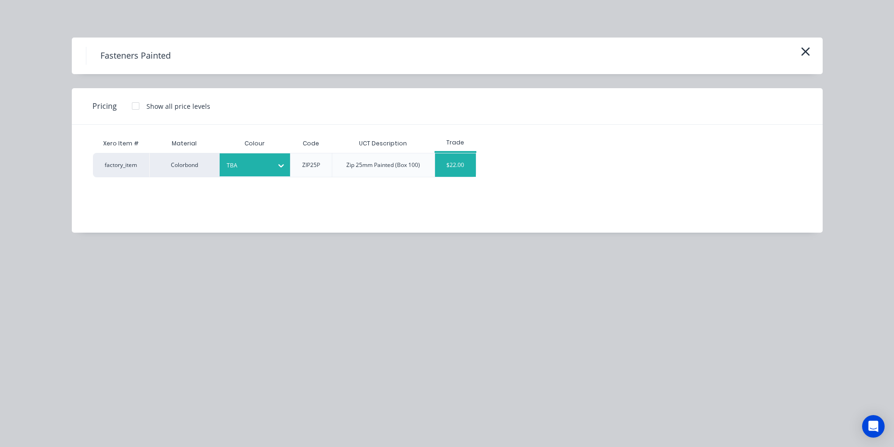
click at [448, 168] on div "$22.00" at bounding box center [455, 164] width 41 height 23
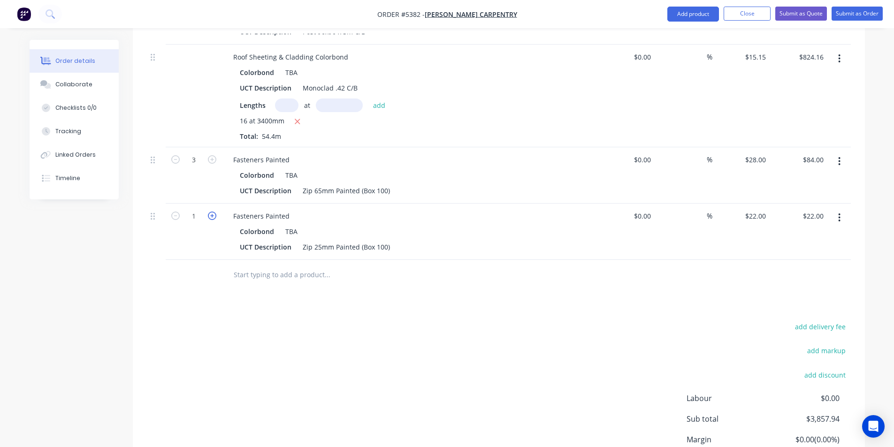
click at [211, 212] on icon "button" at bounding box center [212, 216] width 8 height 8
type input "2"
type input "$44.00"
click at [281, 266] on input "text" at bounding box center [327, 275] width 188 height 19
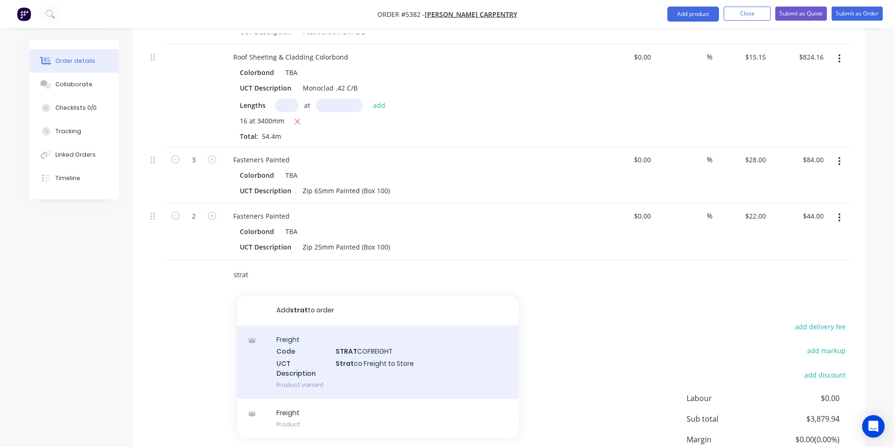
type input "strat"
click at [414, 338] on div "Freight Code STRAT COFREIGHT UCT Description Strat co Freight to Store Product …" at bounding box center [378, 362] width 282 height 73
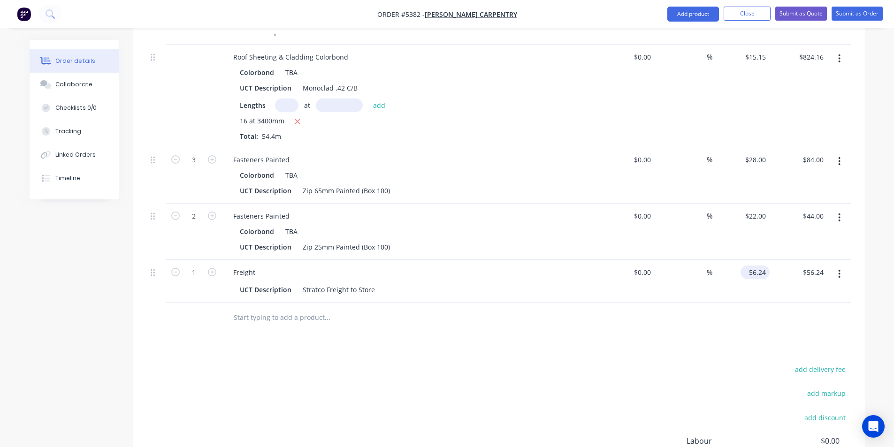
click at [755, 266] on input "56.24" at bounding box center [756, 273] width 25 height 14
type input "$65.00"
click at [314, 308] on input "text" at bounding box center [327, 317] width 188 height 19
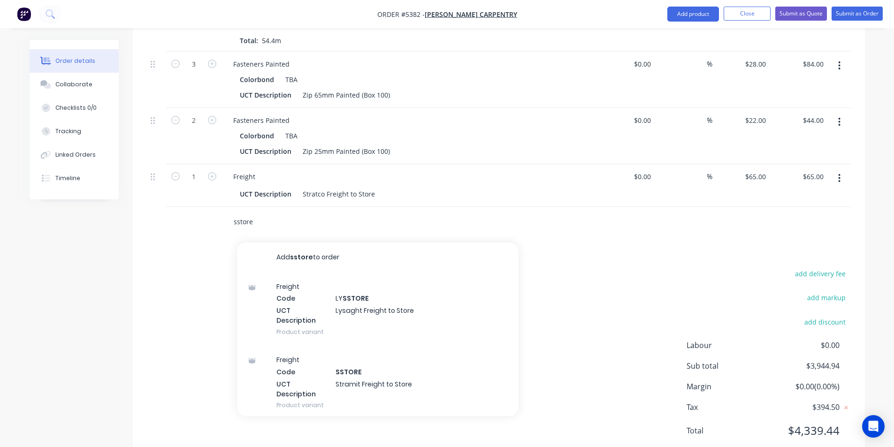
scroll to position [735, 0]
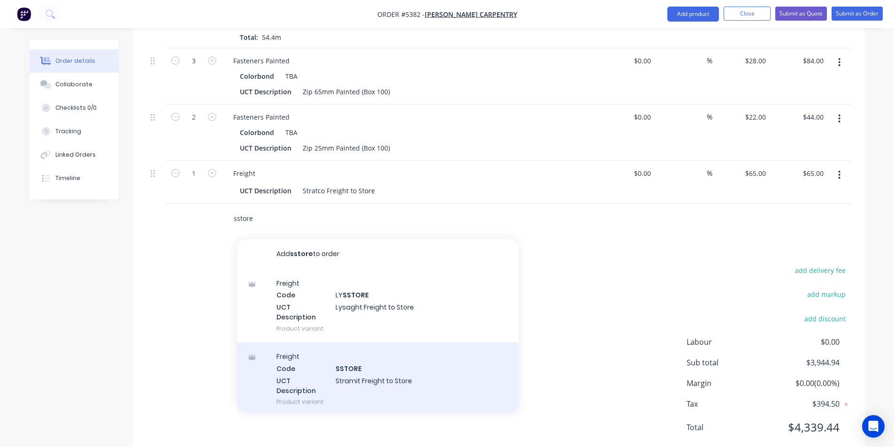
type input "sstore"
click at [400, 350] on div "Freight Code SSTORE UCT Description Stramit Freight to Store Product variant" at bounding box center [378, 379] width 282 height 73
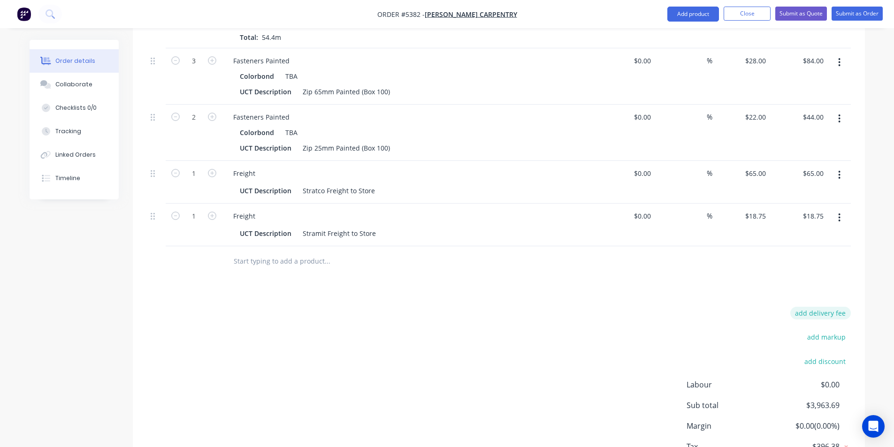
click at [823, 307] on button "add delivery fee" at bounding box center [820, 313] width 61 height 13
type input "80"
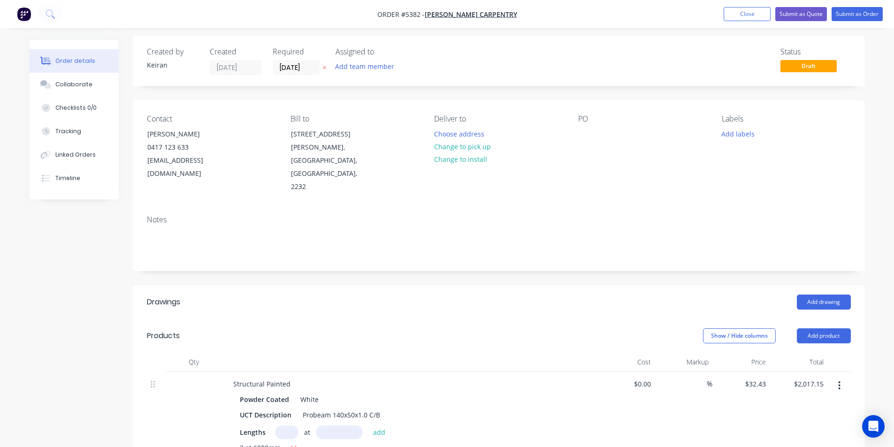
scroll to position [0, 0]
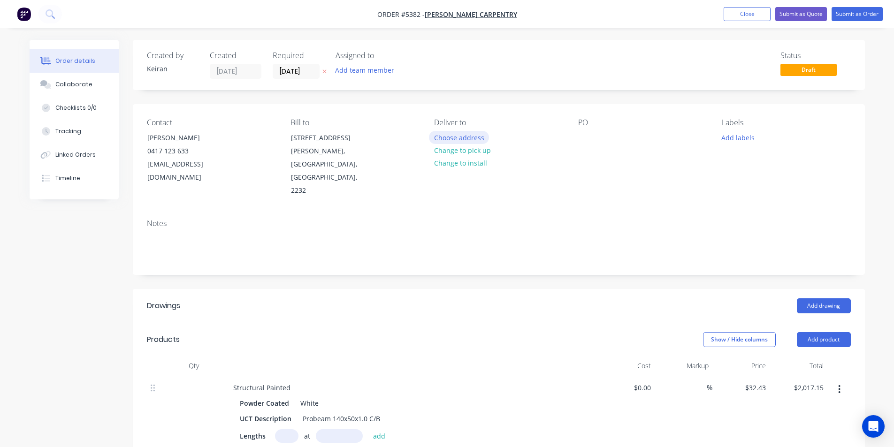
click at [456, 140] on button "Choose address" at bounding box center [459, 137] width 60 height 13
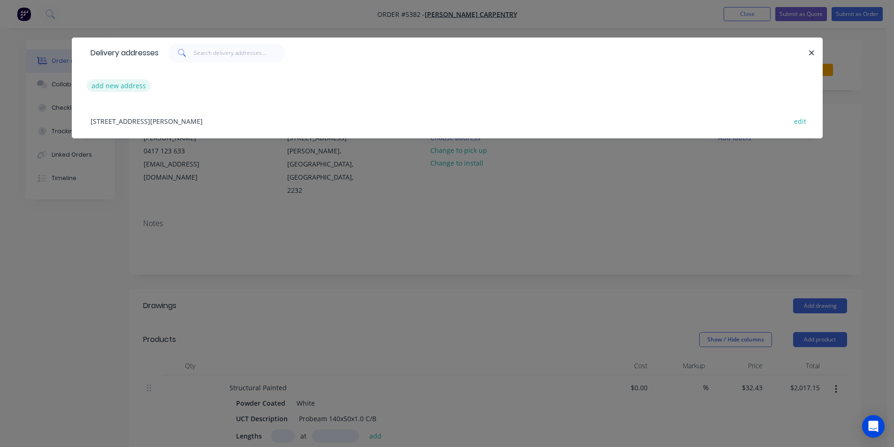
click at [132, 89] on button "add new address" at bounding box center [119, 85] width 64 height 13
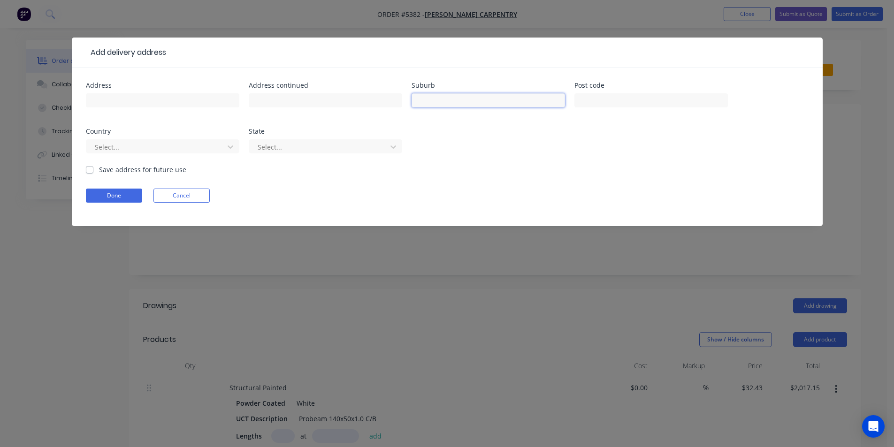
click at [496, 97] on input "text" at bounding box center [488, 100] width 153 height 14
type input "Sutherland Shire"
click at [84, 192] on div "Address Address continued Suburb Sutherland Shire Post code Country Select... S…" at bounding box center [447, 147] width 751 height 158
click at [93, 196] on button "Done" at bounding box center [114, 196] width 56 height 14
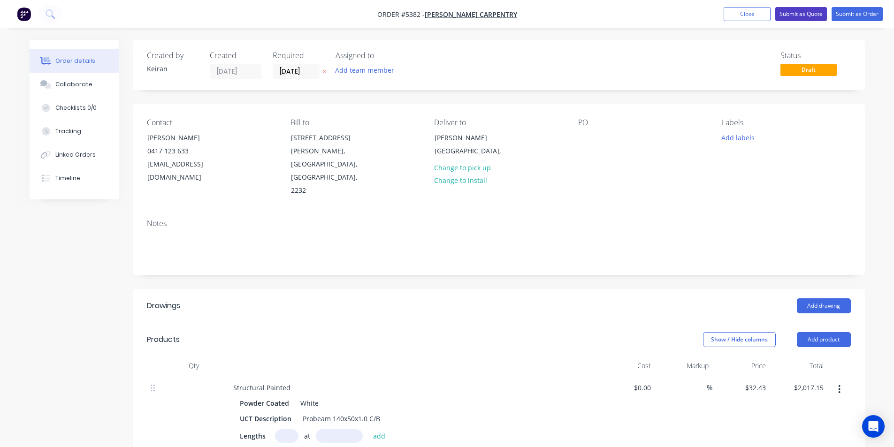
click at [816, 8] on button "Submit as Quote" at bounding box center [801, 14] width 52 height 14
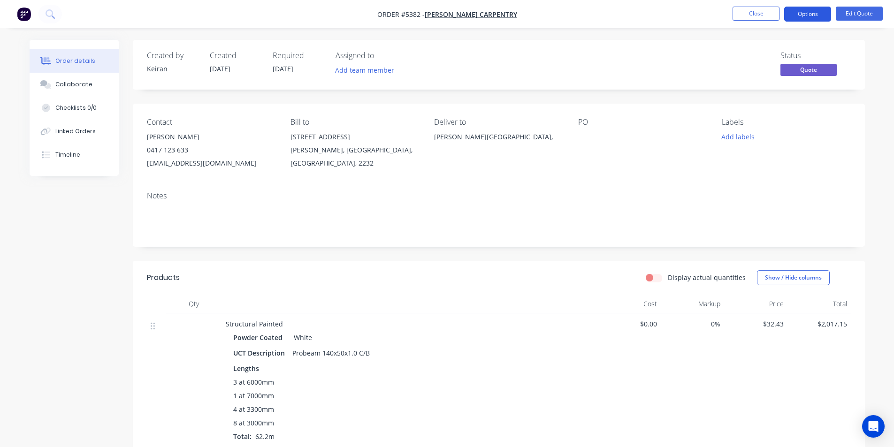
click at [799, 14] on button "Options" at bounding box center [807, 14] width 47 height 15
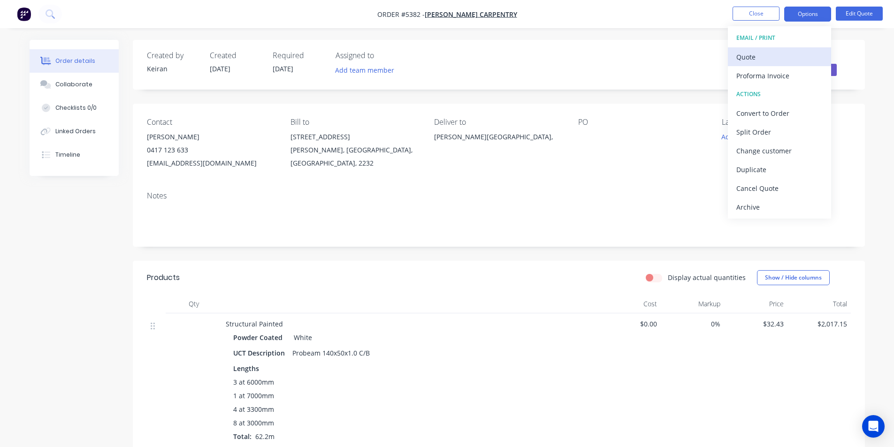
click at [755, 49] on button "Quote" at bounding box center [779, 56] width 103 height 19
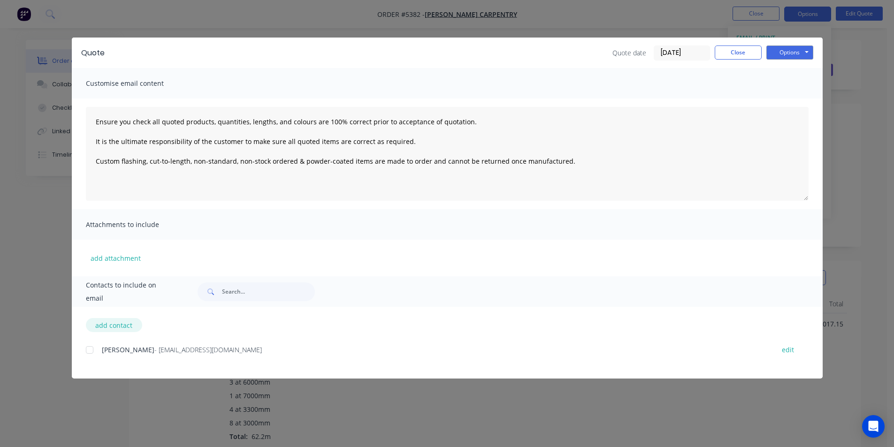
click at [123, 323] on button "add contact" at bounding box center [114, 325] width 56 height 14
type textarea "Ensure you check all quoted products, quantities, lengths, and colours are 100%…"
select select "AU"
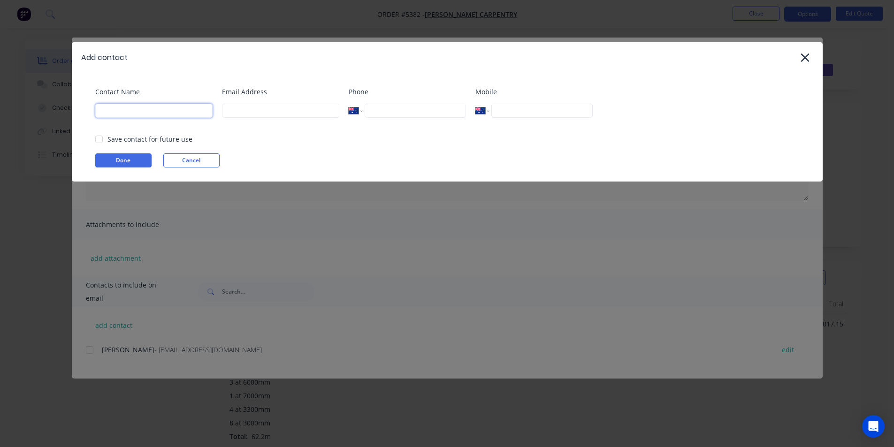
click at [194, 113] on input at bounding box center [153, 111] width 117 height 14
type input "ke"
type input "keiran@metaldeck.com.au"
click at [146, 161] on button "Done" at bounding box center [123, 160] width 56 height 14
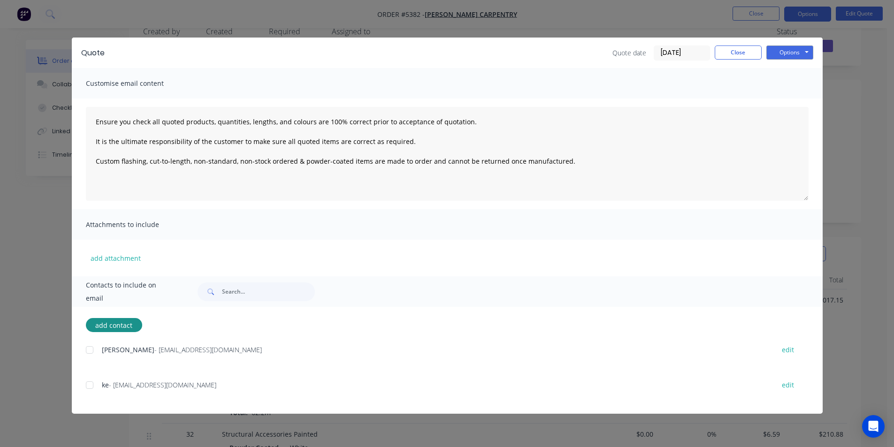
scroll to position [47, 0]
click at [80, 380] on div "add contact Daniel Welch - dwcarpentry@ymail.com edit ke - keiran@metaldeck.com…" at bounding box center [447, 360] width 751 height 107
drag, startPoint x: 88, startPoint y: 388, endPoint x: 341, endPoint y: 287, distance: 272.4
click at [89, 388] on div at bounding box center [89, 385] width 19 height 19
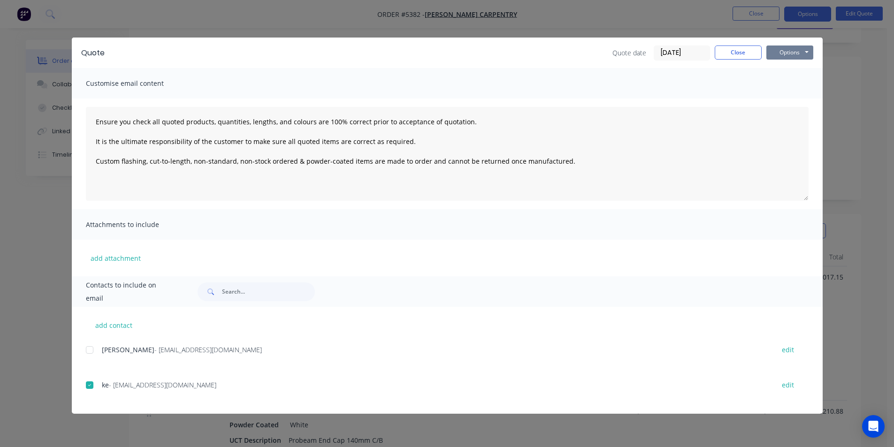
click at [805, 58] on button "Options" at bounding box center [789, 53] width 47 height 14
click at [790, 96] on button "Email" at bounding box center [796, 99] width 60 height 15
type textarea "Ensure you check all quoted products, quantities, lengths, and colours are 100%…"
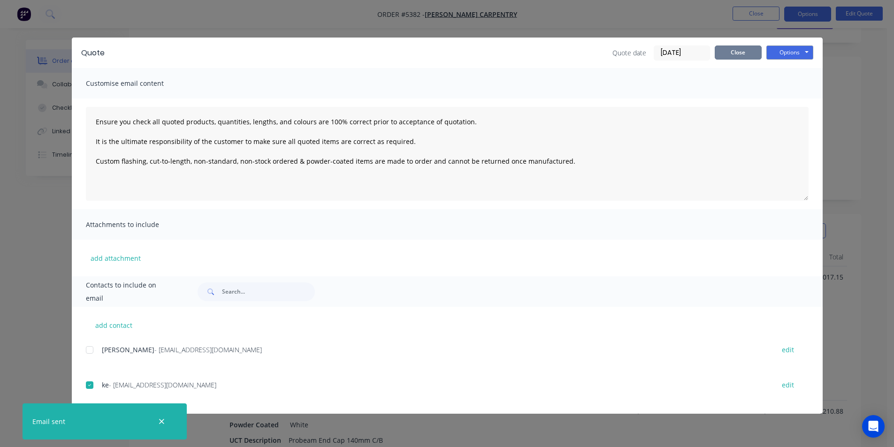
click at [734, 49] on button "Close" at bounding box center [738, 53] width 47 height 14
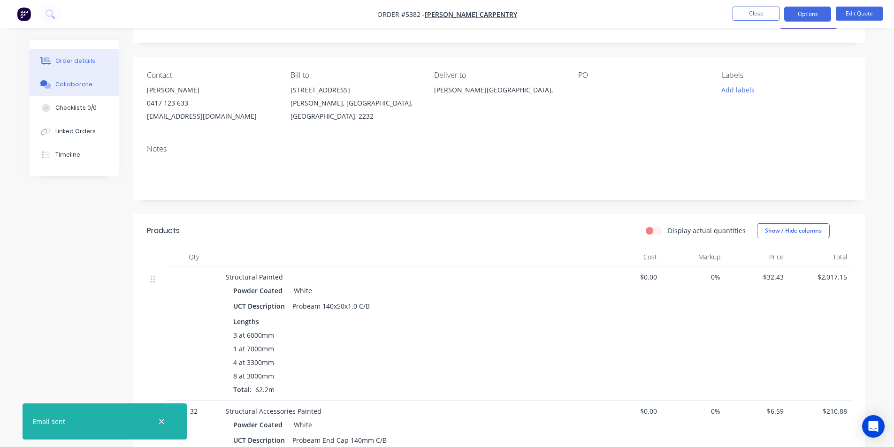
click at [81, 85] on div "Collaborate" at bounding box center [73, 84] width 37 height 8
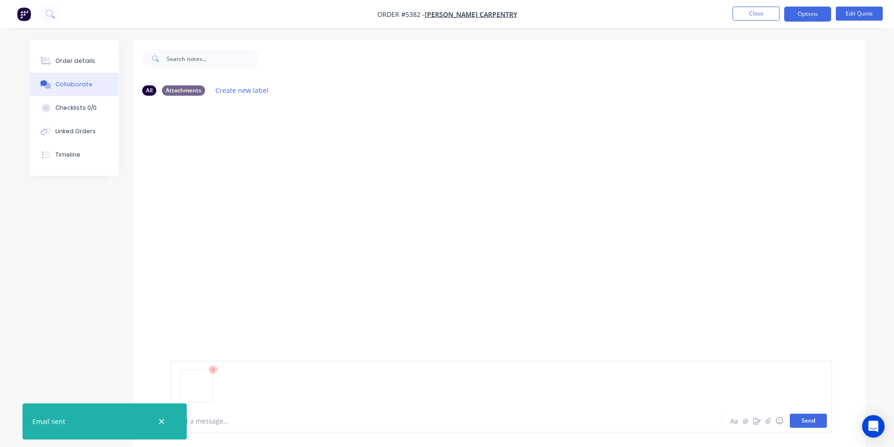
click at [802, 421] on button "Send" at bounding box center [808, 421] width 37 height 14
click at [560, 396] on div "Add a message... Aa @ ☺ Send" at bounding box center [499, 421] width 732 height 53
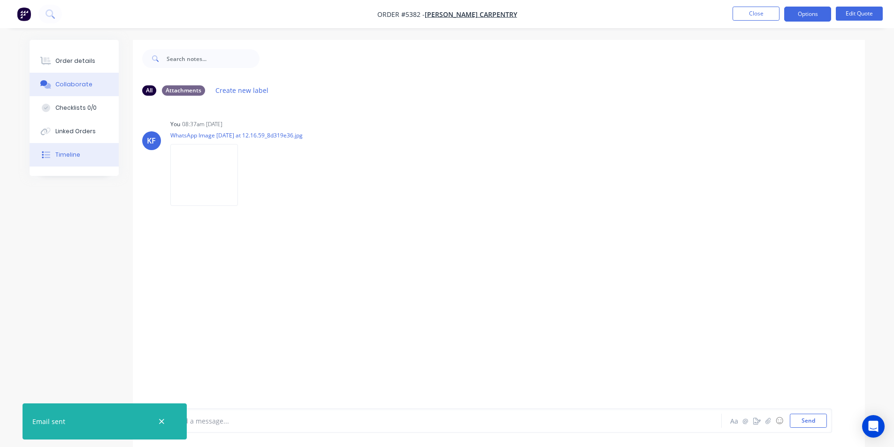
click at [76, 157] on div "Timeline" at bounding box center [67, 155] width 25 height 8
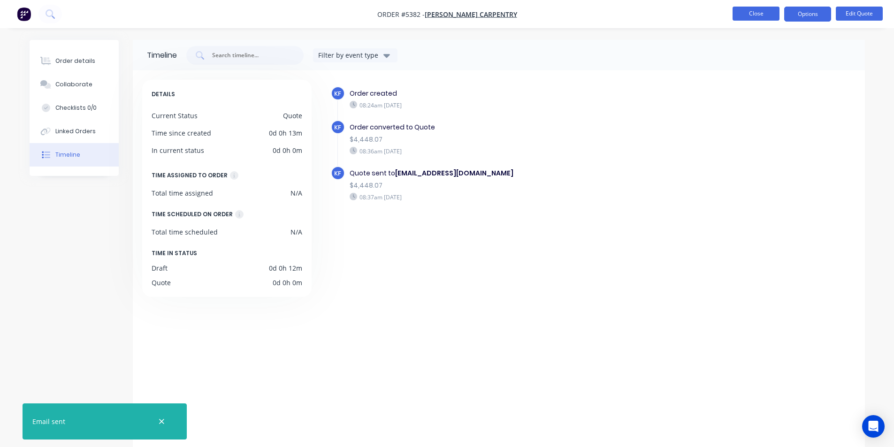
click at [745, 15] on button "Close" at bounding box center [756, 14] width 47 height 14
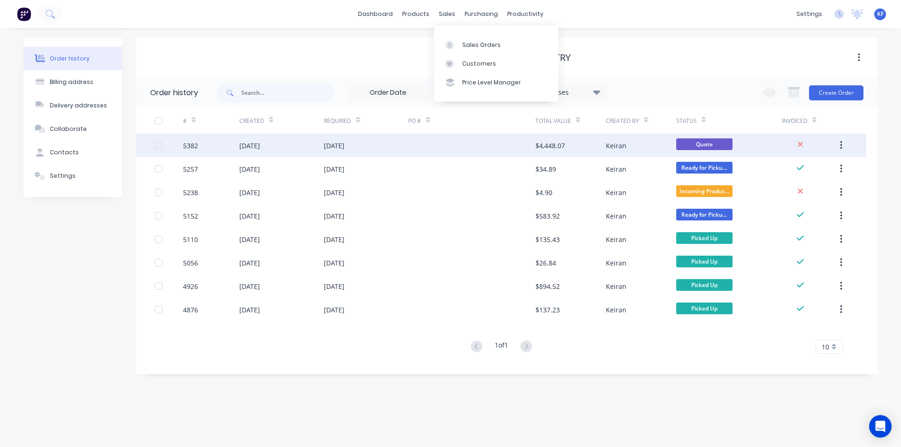
click at [414, 149] on div at bounding box center [471, 145] width 127 height 23
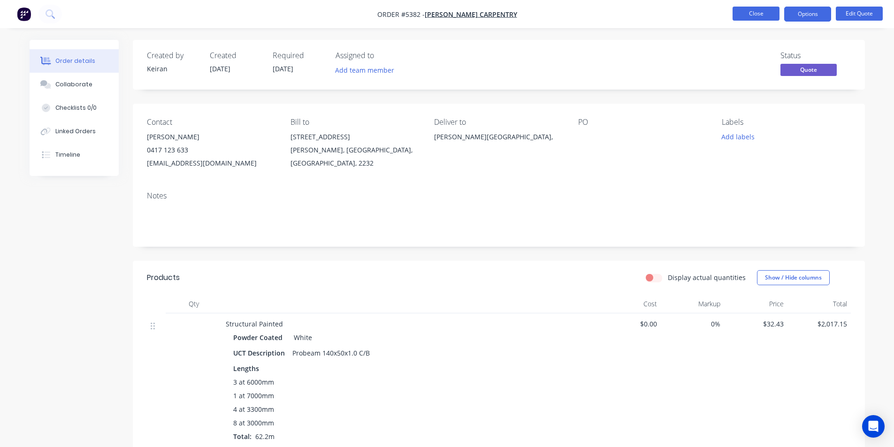
click at [752, 15] on button "Close" at bounding box center [756, 14] width 47 height 14
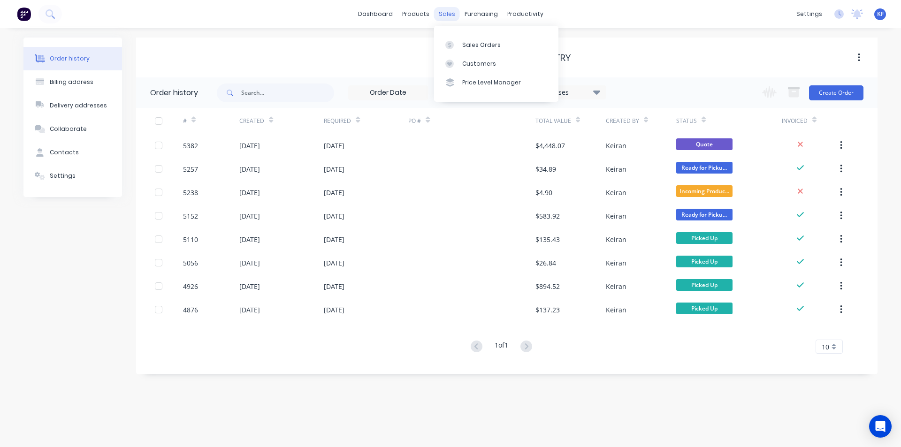
click at [447, 14] on div "sales" at bounding box center [447, 14] width 26 height 14
click at [467, 42] on div "Sales Orders" at bounding box center [481, 45] width 38 height 8
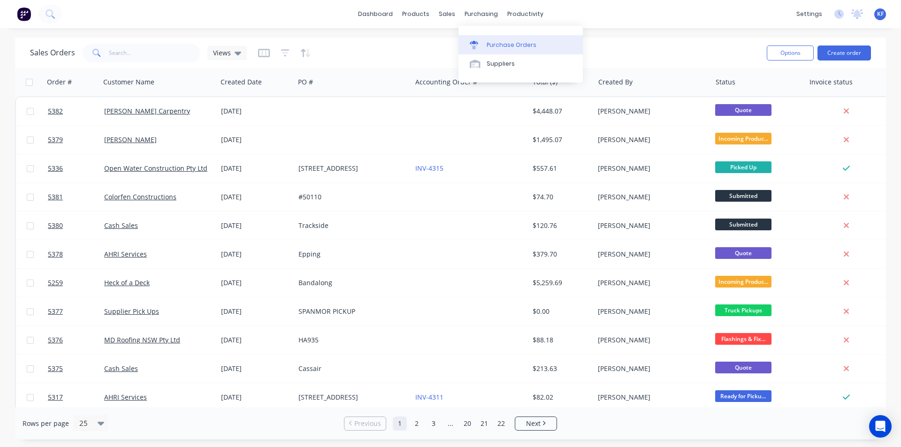
click at [504, 40] on link "Purchase Orders" at bounding box center [521, 44] width 124 height 19
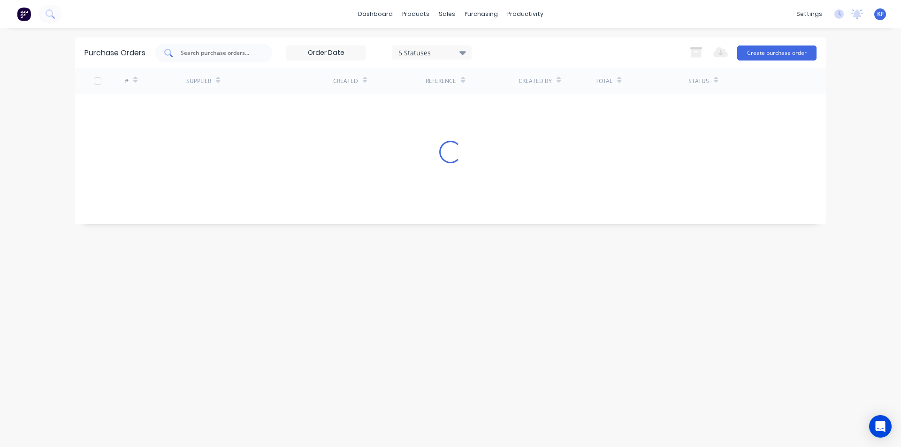
click at [202, 57] on input "text" at bounding box center [219, 52] width 78 height 9
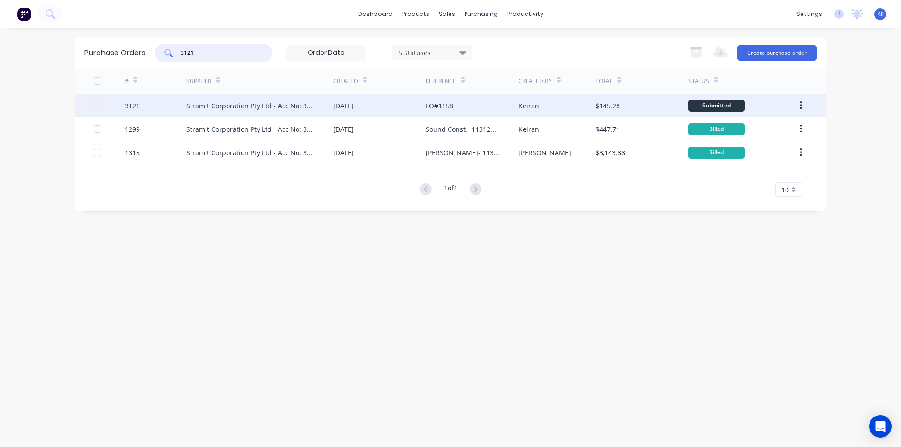
type input "3121"
click at [428, 104] on div "LO#1158" at bounding box center [440, 106] width 28 height 10
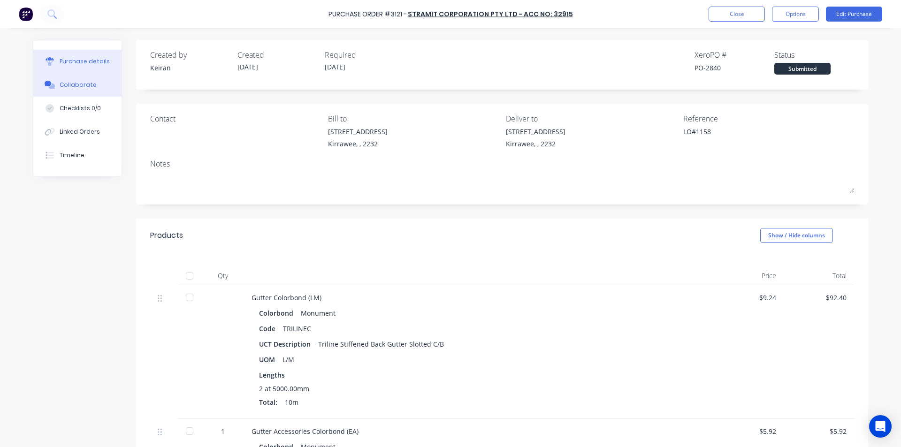
click at [91, 83] on button "Collaborate" at bounding box center [77, 84] width 88 height 23
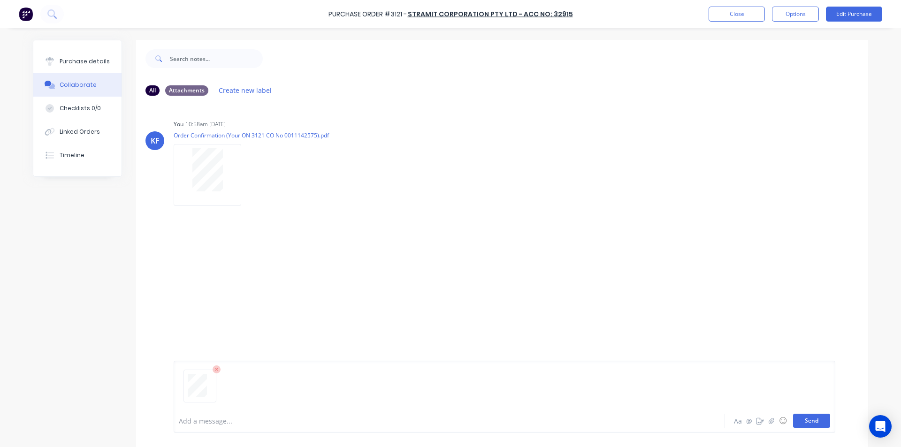
click at [810, 421] on button "Send" at bounding box center [811, 421] width 37 height 14
click at [72, 159] on div "Timeline" at bounding box center [72, 155] width 25 height 8
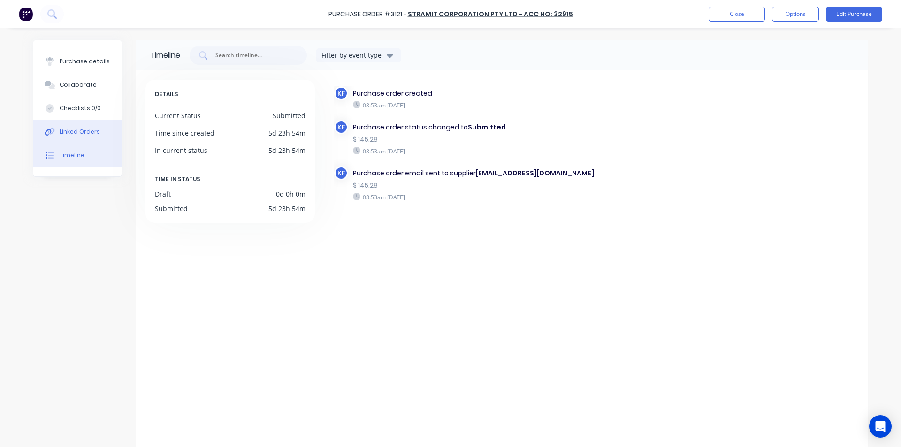
click at [83, 129] on div "Linked Orders" at bounding box center [80, 132] width 40 height 8
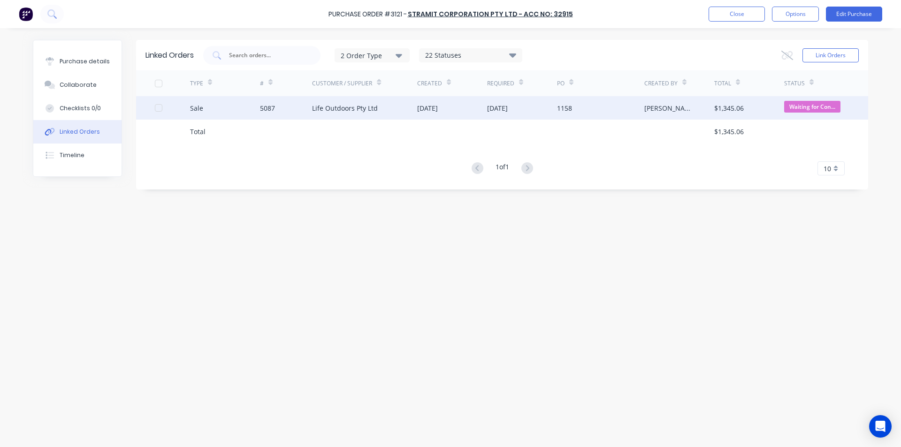
click at [379, 105] on div "Life Outdoors Pty Ltd" at bounding box center [364, 107] width 105 height 23
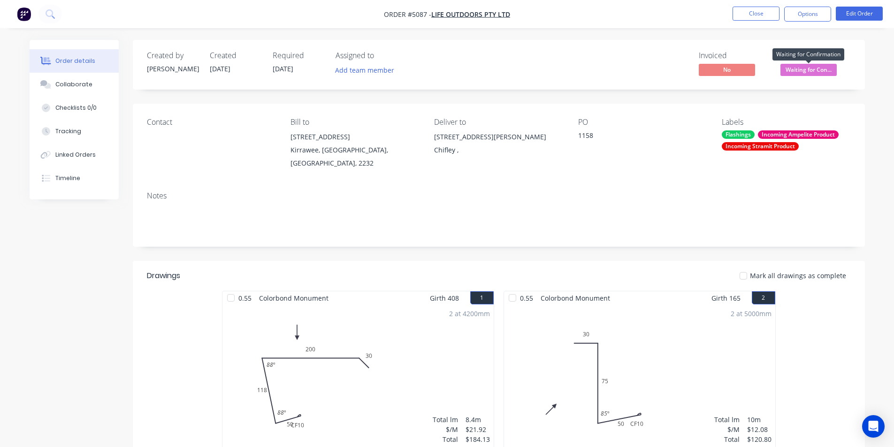
click at [796, 71] on span "Waiting for Con..." at bounding box center [809, 70] width 56 height 12
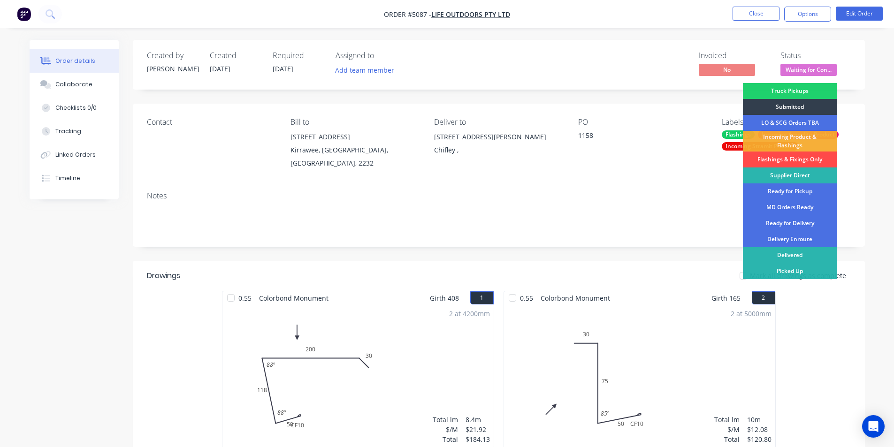
click at [797, 160] on div "Flashings & Fixings Only" at bounding box center [790, 160] width 94 height 16
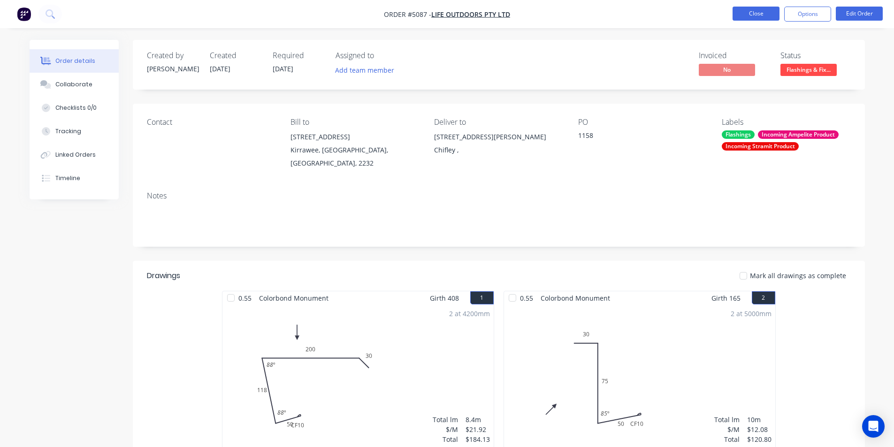
click at [763, 18] on button "Close" at bounding box center [756, 14] width 47 height 14
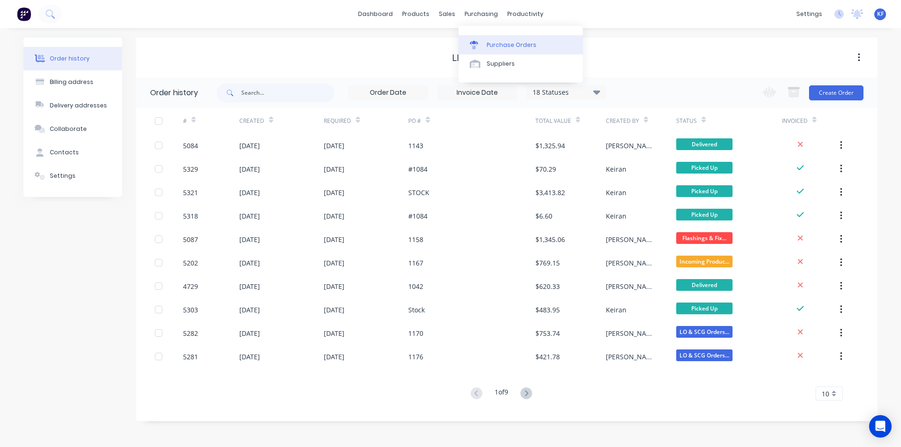
click at [493, 36] on link "Purchase Orders" at bounding box center [521, 44] width 124 height 19
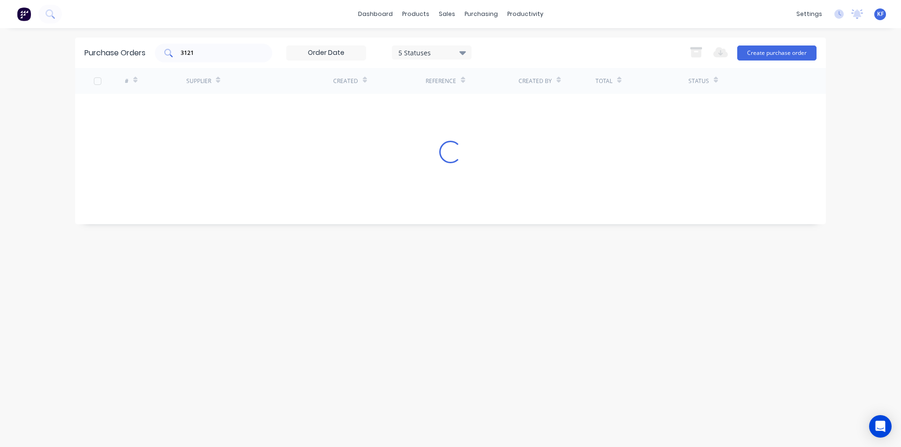
click at [168, 44] on div "3121" at bounding box center [213, 53] width 117 height 19
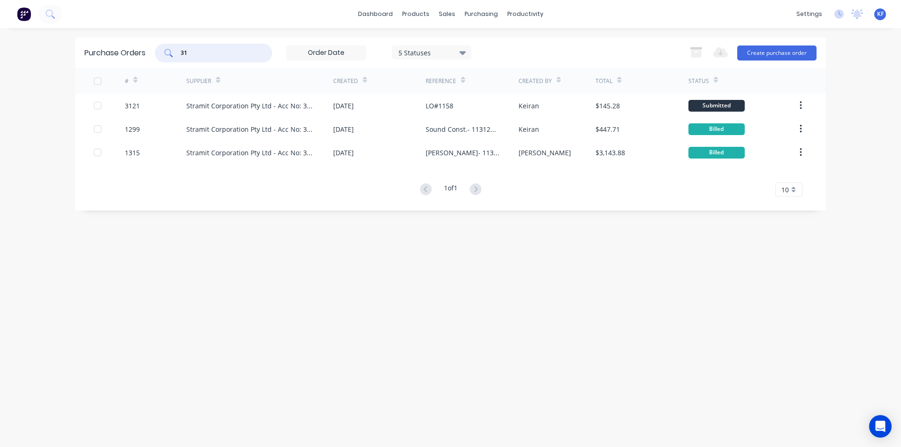
type input "3"
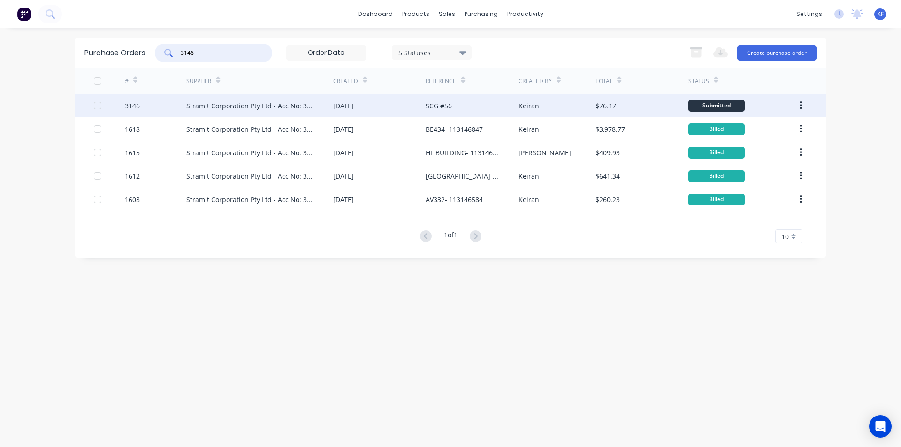
type input "3146"
click at [452, 109] on div "SCG #56" at bounding box center [439, 106] width 26 height 10
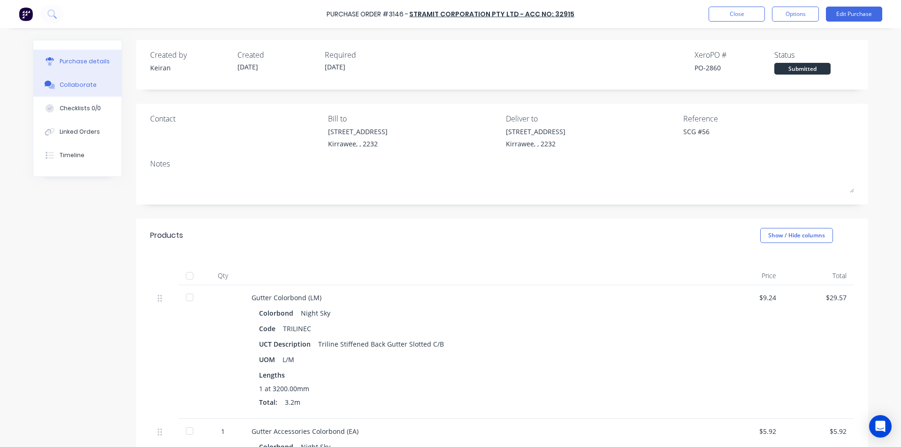
click at [99, 88] on button "Collaborate" at bounding box center [77, 84] width 88 height 23
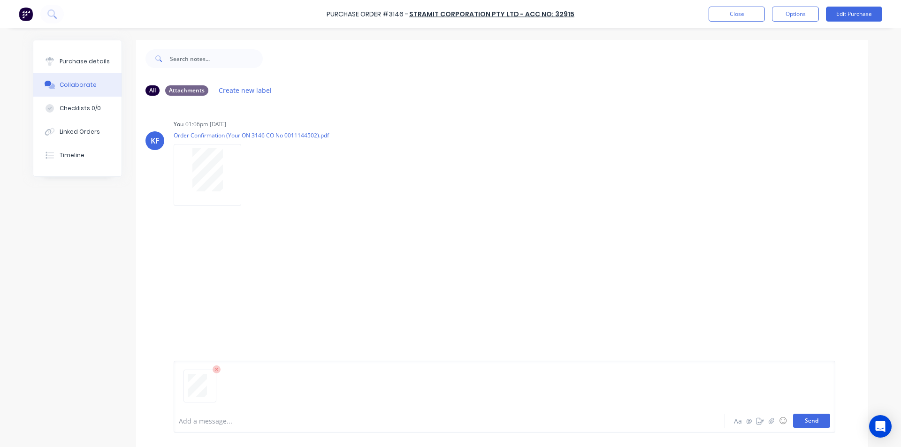
click at [797, 415] on button "Send" at bounding box center [811, 421] width 37 height 14
click at [70, 55] on button "Purchase details" at bounding box center [77, 61] width 88 height 23
type textarea "x"
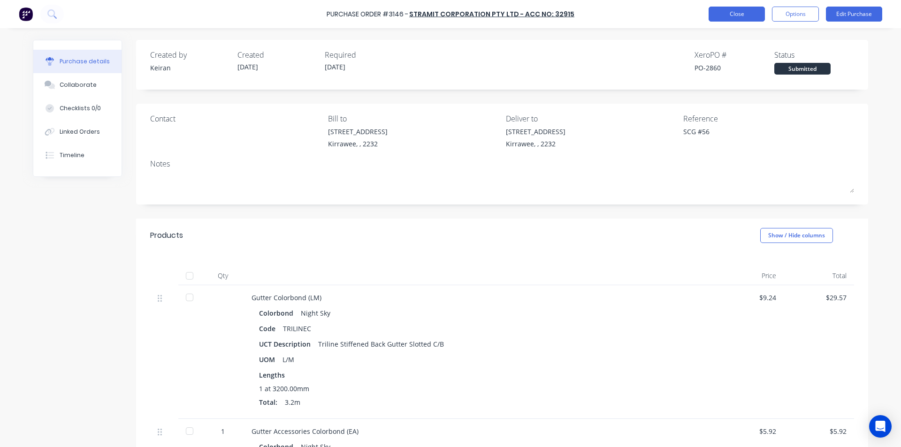
click at [746, 15] on button "Close" at bounding box center [737, 14] width 56 height 15
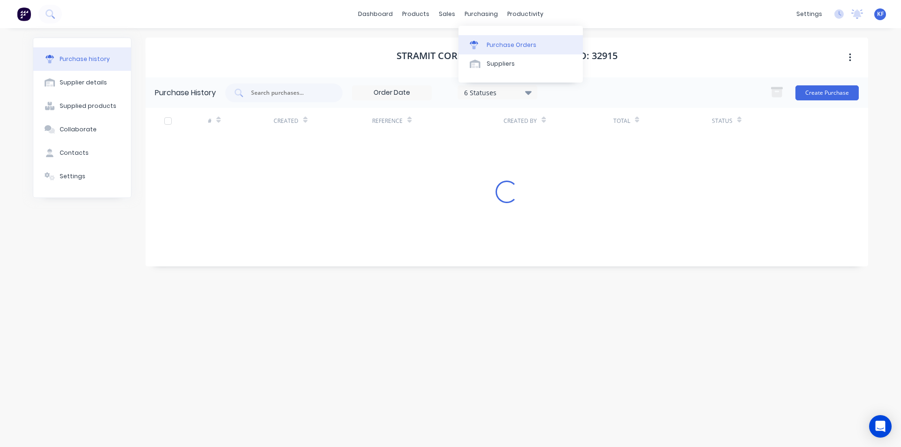
click at [506, 40] on link "Purchase Orders" at bounding box center [521, 44] width 124 height 19
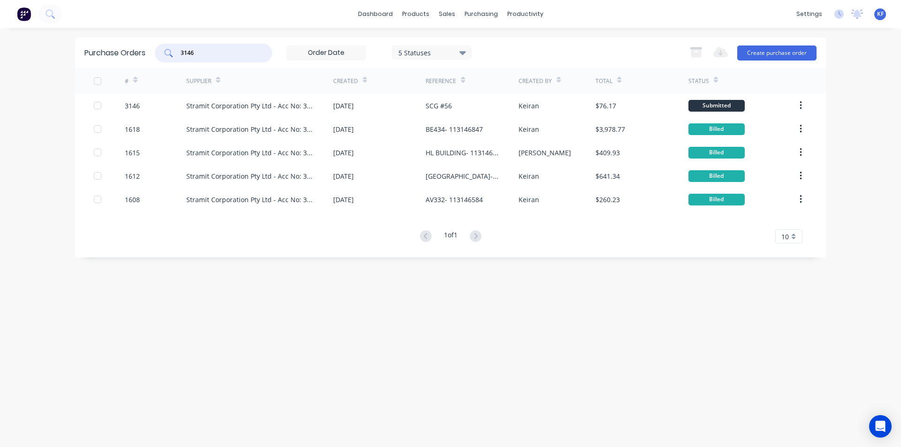
drag, startPoint x: 172, startPoint y: 54, endPoint x: 121, endPoint y: 53, distance: 51.6
click at [119, 52] on div "Purchase Orders 3146 5 Statuses 5 Statuses Export to Excel (XLSX) Create purcha…" at bounding box center [450, 53] width 751 height 31
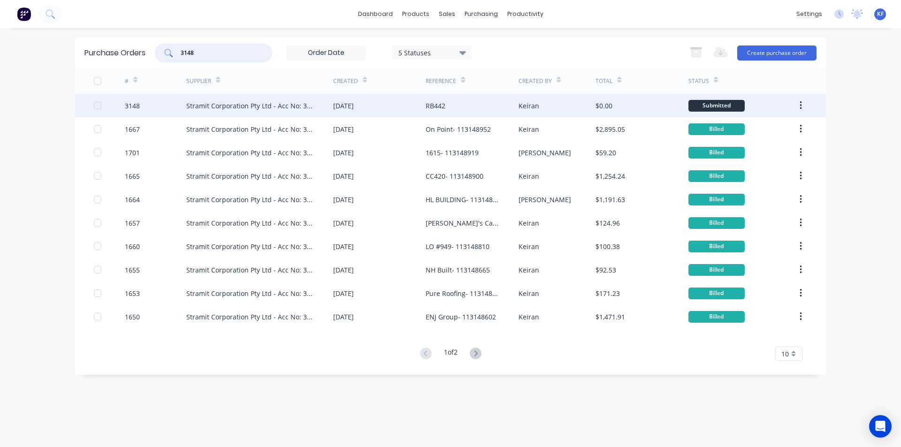
type input "3148"
click at [367, 111] on div "[DATE]" at bounding box center [379, 105] width 92 height 23
type textarea "x"
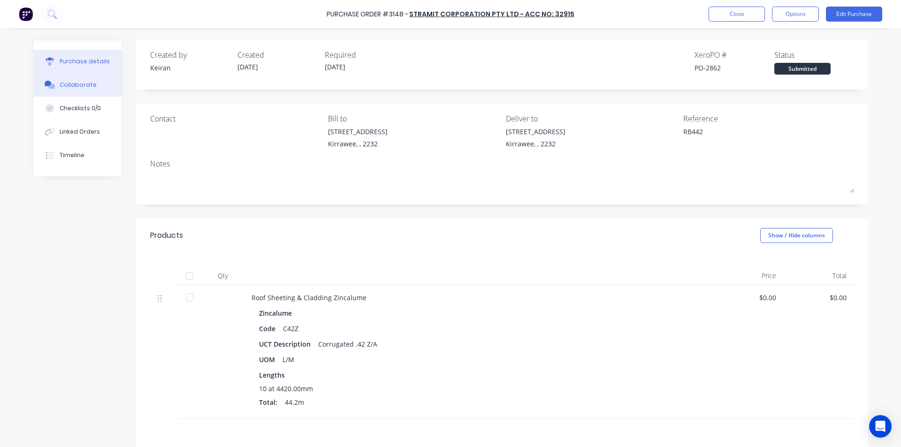
click at [70, 85] on div "Collaborate" at bounding box center [78, 85] width 37 height 8
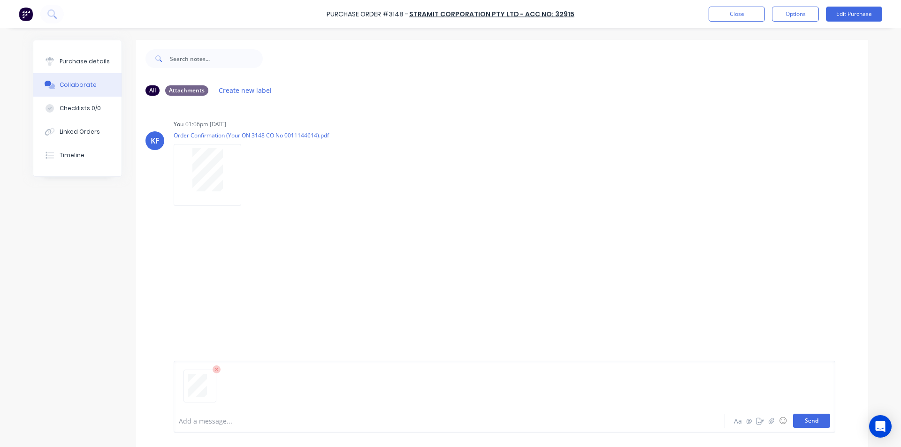
click at [811, 425] on button "Send" at bounding box center [811, 421] width 37 height 14
click at [83, 134] on div "Linked Orders" at bounding box center [80, 132] width 40 height 8
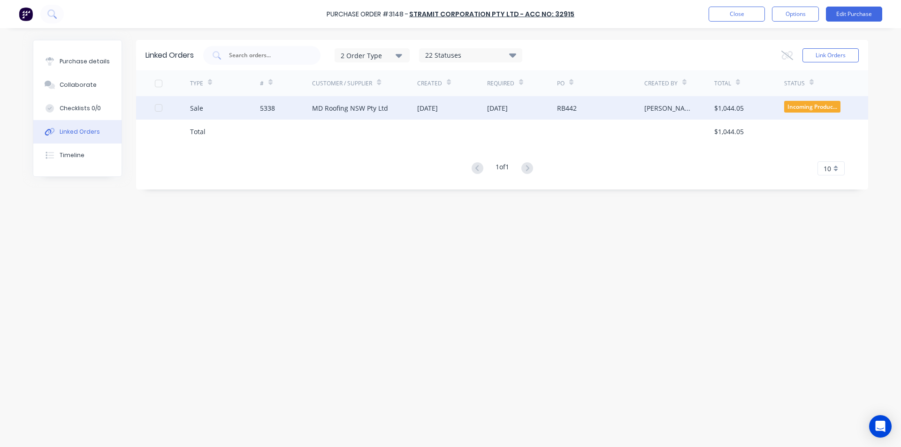
click at [597, 104] on div "RB442" at bounding box center [600, 107] width 87 height 23
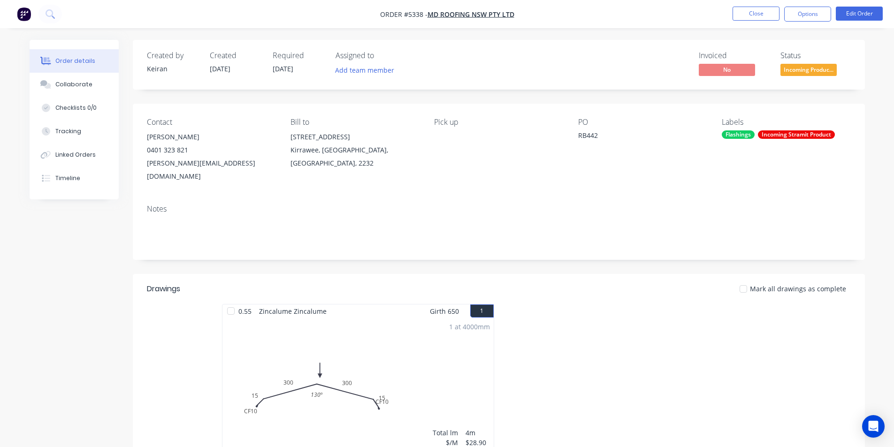
click at [813, 73] on span "Incoming Produc..." at bounding box center [809, 70] width 56 height 12
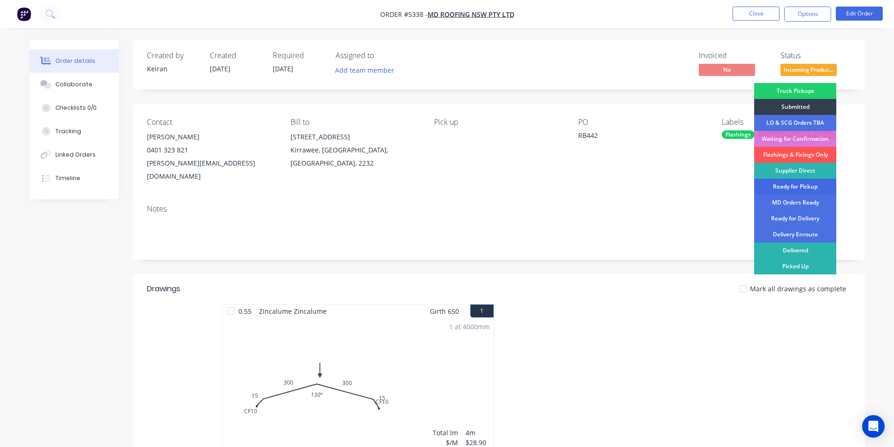
click at [804, 185] on div "Ready for Pickup" at bounding box center [795, 187] width 82 height 16
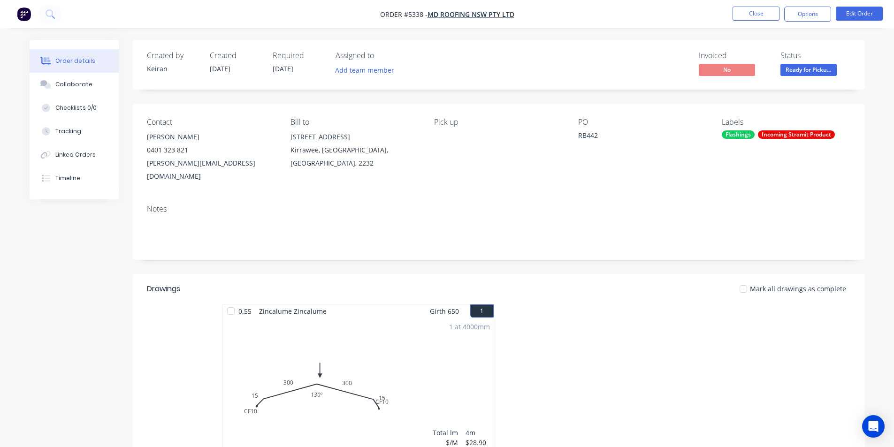
click at [805, 71] on span "Ready for Picku..." at bounding box center [809, 70] width 56 height 12
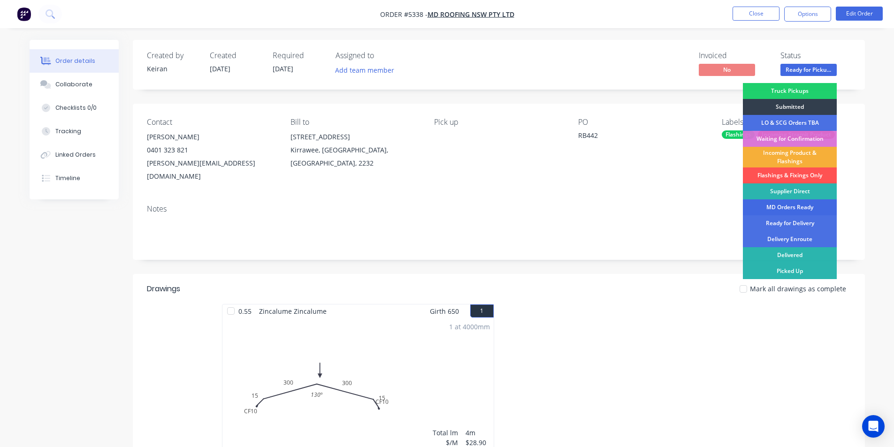
click at [803, 209] on div "MD Orders Ready" at bounding box center [790, 207] width 94 height 16
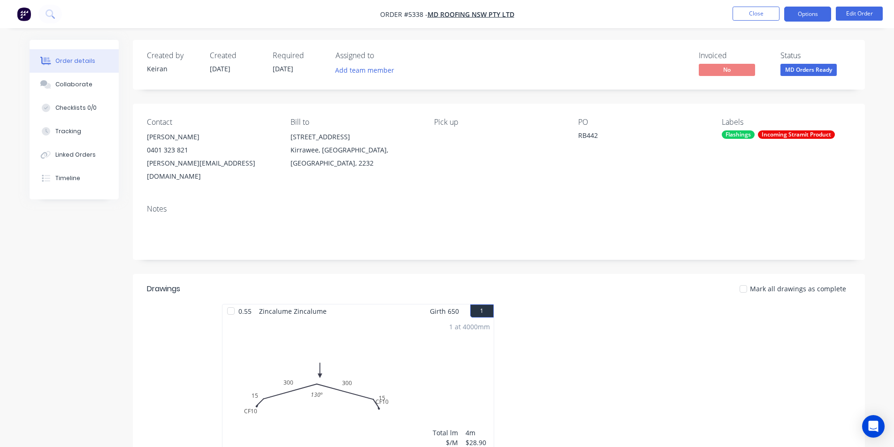
click at [805, 10] on button "Options" at bounding box center [807, 14] width 47 height 15
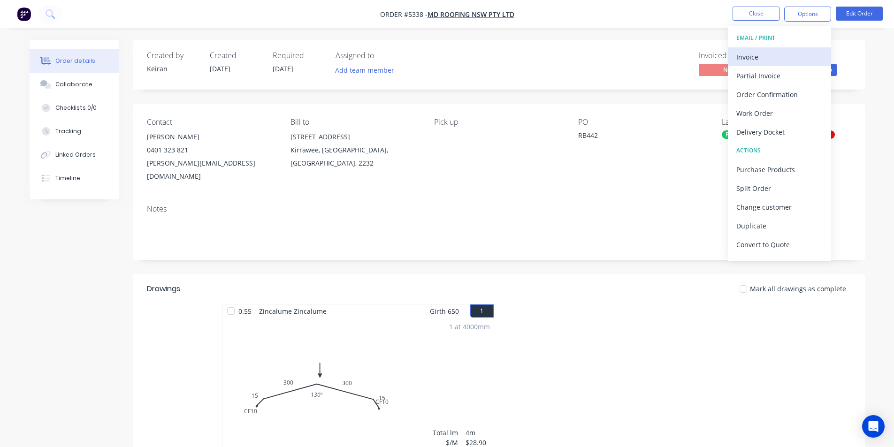
click at [766, 50] on div "Invoice" at bounding box center [779, 57] width 86 height 14
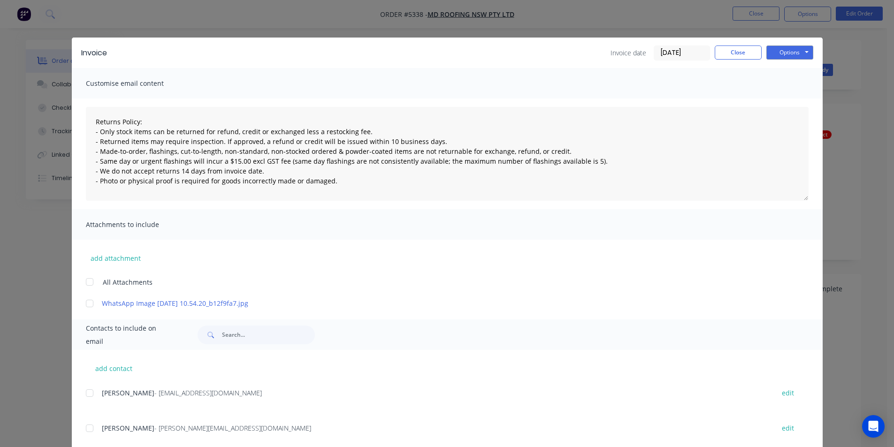
click at [84, 389] on div at bounding box center [89, 393] width 19 height 19
click at [766, 48] on button "Options" at bounding box center [789, 53] width 47 height 14
click at [777, 97] on button "Email" at bounding box center [796, 99] width 60 height 15
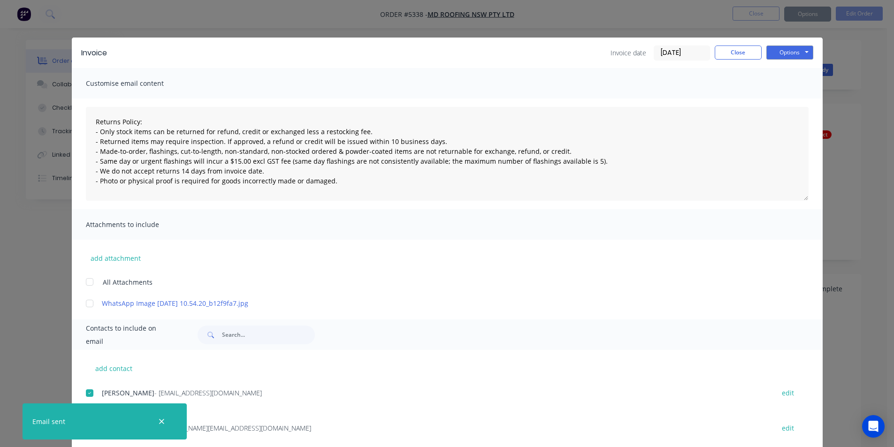
type textarea "Returns Policy: - Only stock items can be returned for refund, credit or exchan…"
click at [726, 57] on button "Close" at bounding box center [738, 53] width 47 height 14
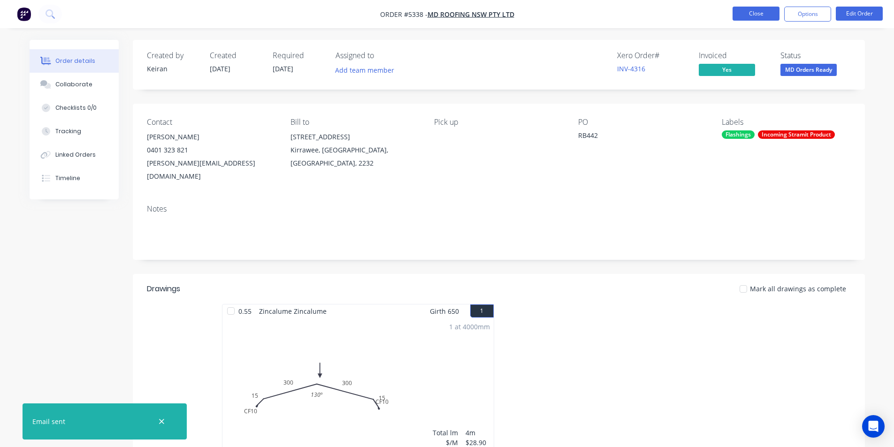
click at [743, 17] on button "Close" at bounding box center [756, 14] width 47 height 14
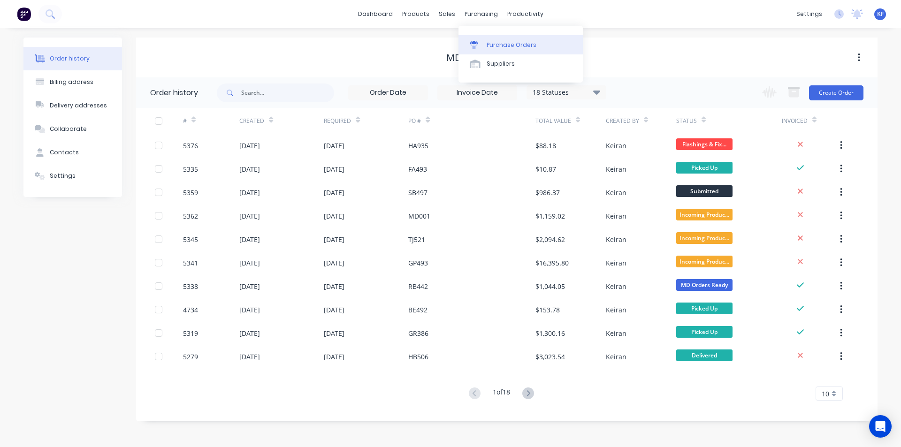
click at [511, 39] on link "Purchase Orders" at bounding box center [521, 44] width 124 height 19
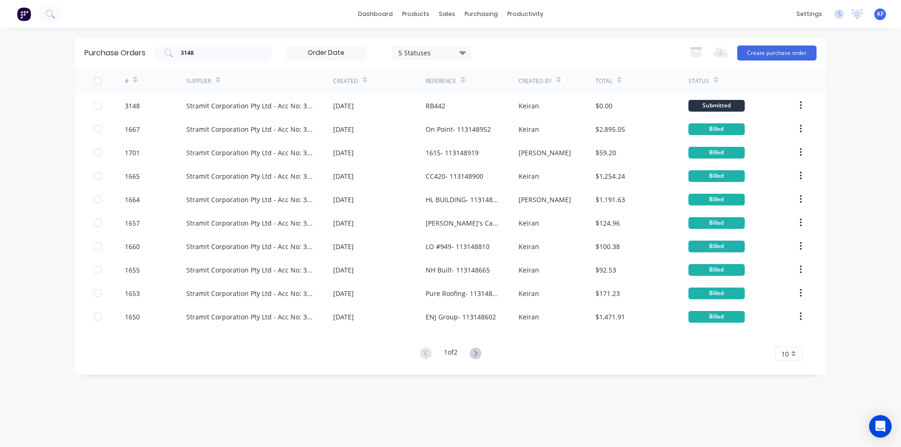
drag, startPoint x: 253, startPoint y: 47, endPoint x: 182, endPoint y: 41, distance: 71.1
click at [182, 42] on div "Purchase Orders 3148 5 Statuses 5 Statuses Export to Excel (XLSX) Create purcha…" at bounding box center [450, 53] width 751 height 31
click at [210, 54] on input "3148" at bounding box center [219, 52] width 78 height 9
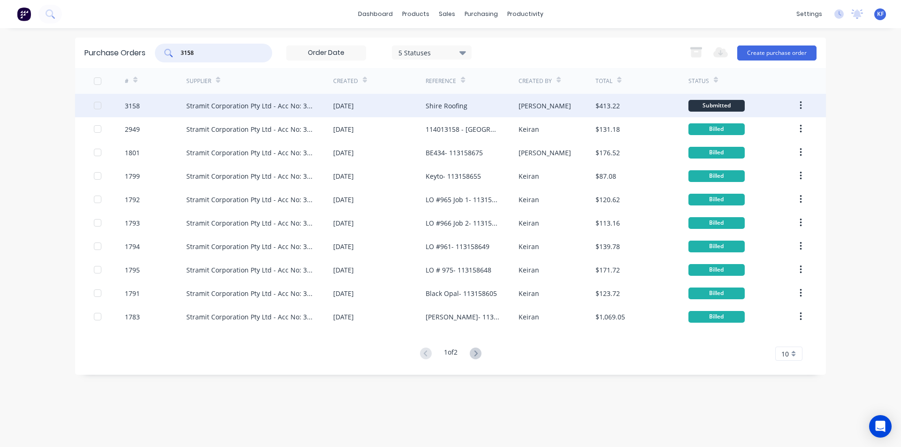
type input "3158"
click at [466, 115] on div "Shire Roofing" at bounding box center [472, 105] width 92 height 23
type textarea "x"
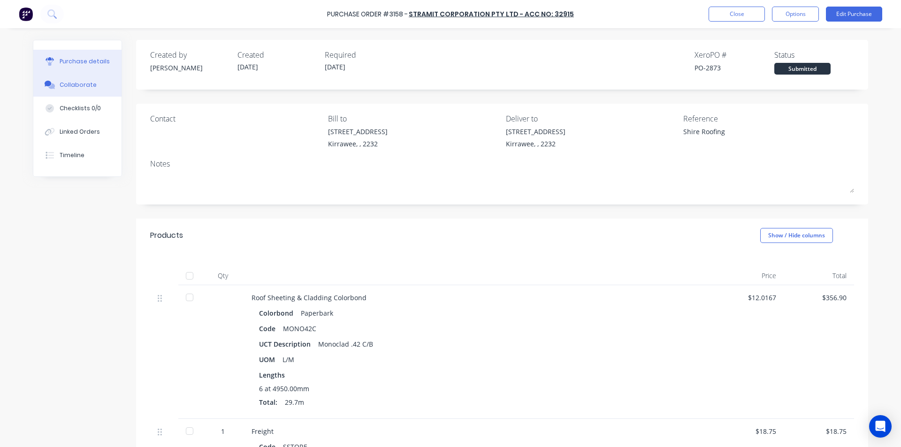
click at [60, 73] on div "Purchase details Collaborate Checklists 0/0 Linked Orders Timeline" at bounding box center [77, 108] width 88 height 136
click at [64, 81] on button "Collaborate" at bounding box center [77, 84] width 88 height 23
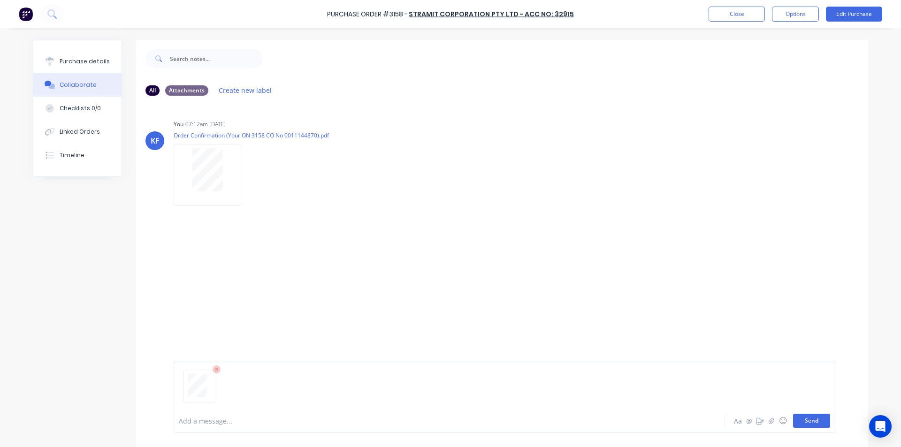
click at [796, 421] on button "Send" at bounding box center [811, 421] width 37 height 14
click at [99, 128] on button "Linked Orders" at bounding box center [77, 131] width 88 height 23
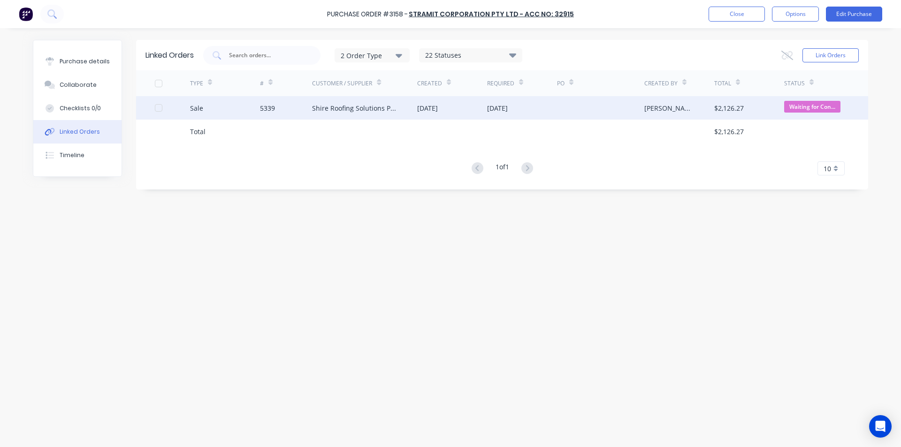
click at [633, 110] on div at bounding box center [600, 107] width 87 height 23
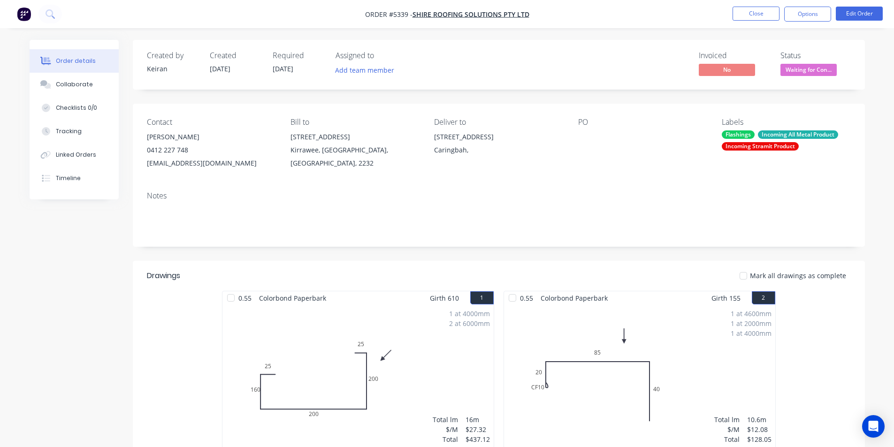
click at [814, 72] on span "Waiting for Con..." at bounding box center [809, 70] width 56 height 12
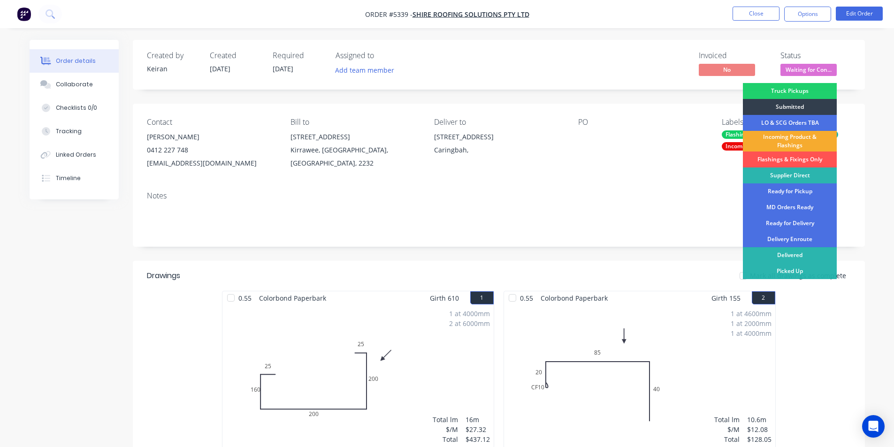
click at [800, 143] on div "Incoming Product & Flashings" at bounding box center [790, 141] width 94 height 21
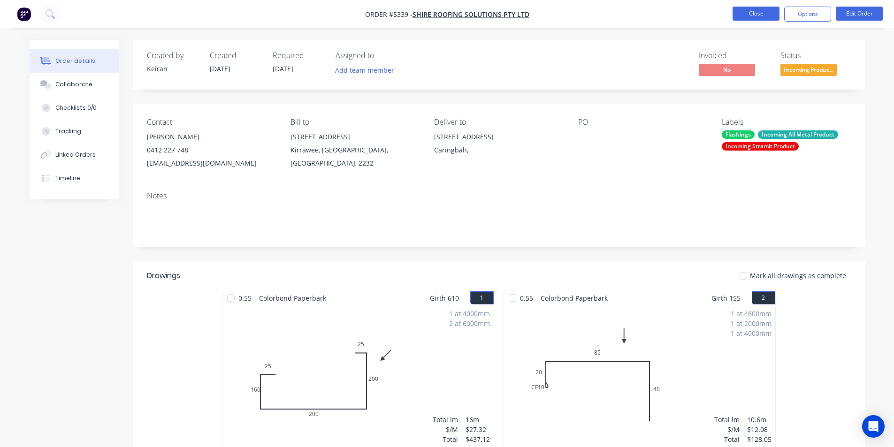
click at [771, 18] on button "Close" at bounding box center [756, 14] width 47 height 14
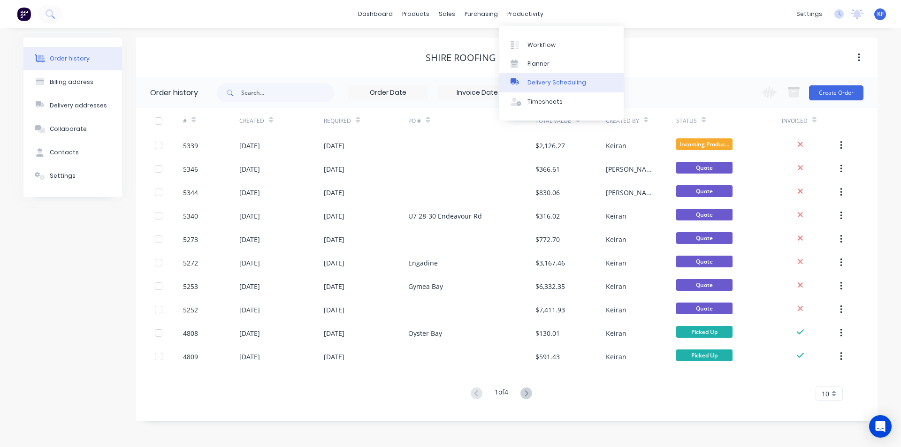
click at [546, 76] on link "Delivery Scheduling" at bounding box center [561, 82] width 124 height 19
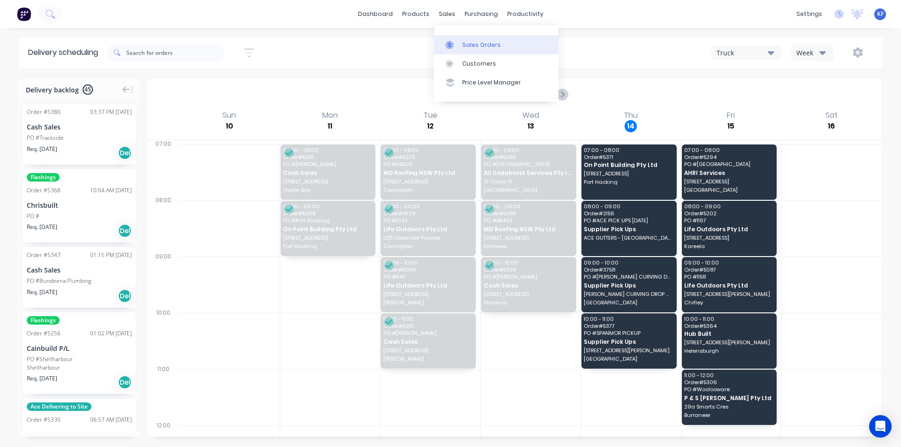
click at [467, 45] on div "Sales Orders" at bounding box center [481, 45] width 38 height 8
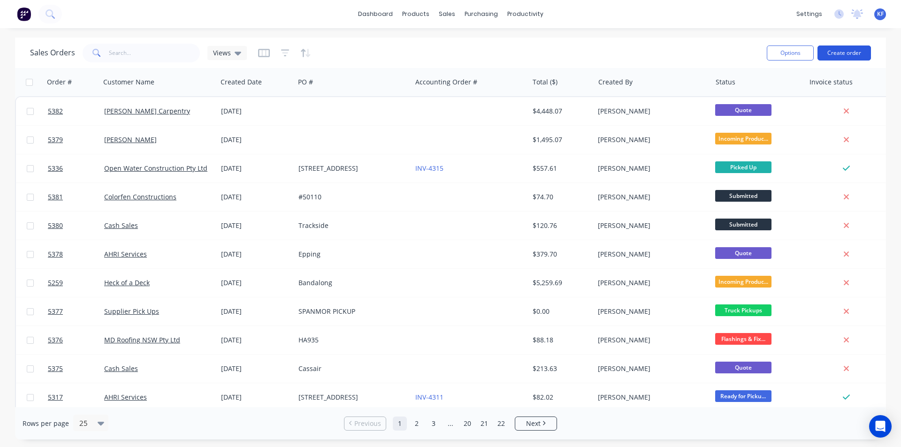
click at [845, 59] on button "Create order" at bounding box center [845, 53] width 54 height 15
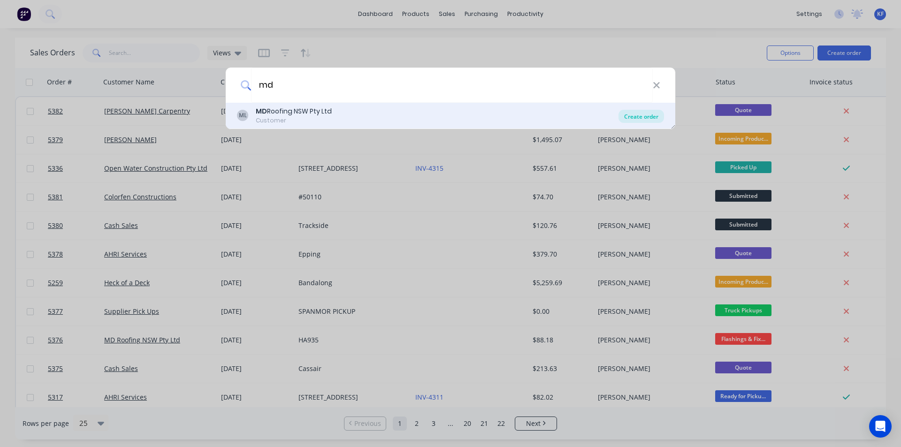
type input "md"
click at [638, 117] on div "Create order" at bounding box center [642, 116] width 46 height 13
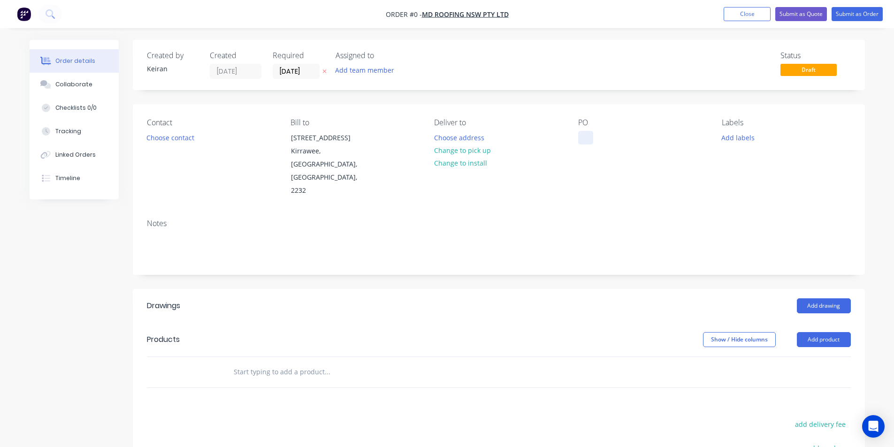
drag, startPoint x: 574, startPoint y: 133, endPoint x: 583, endPoint y: 139, distance: 10.8
click at [576, 134] on div "Contact Choose contact Bill to 86 Oak Road Kirrawee, New South Wales, Australia…" at bounding box center [499, 157] width 732 height 107
click at [583, 139] on div at bounding box center [585, 138] width 15 height 14
click at [291, 341] on div "Order details Collaborate Checklists 0/0 Tracking Linked Orders Timeline Order …" at bounding box center [447, 334] width 854 height 588
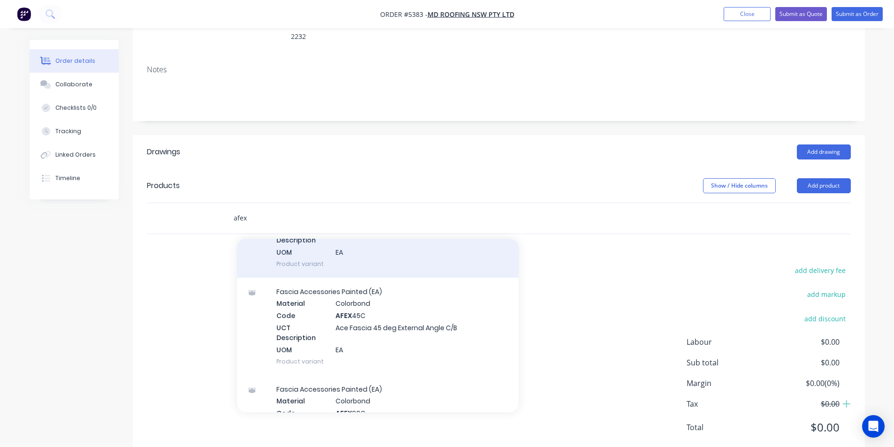
scroll to position [188, 0]
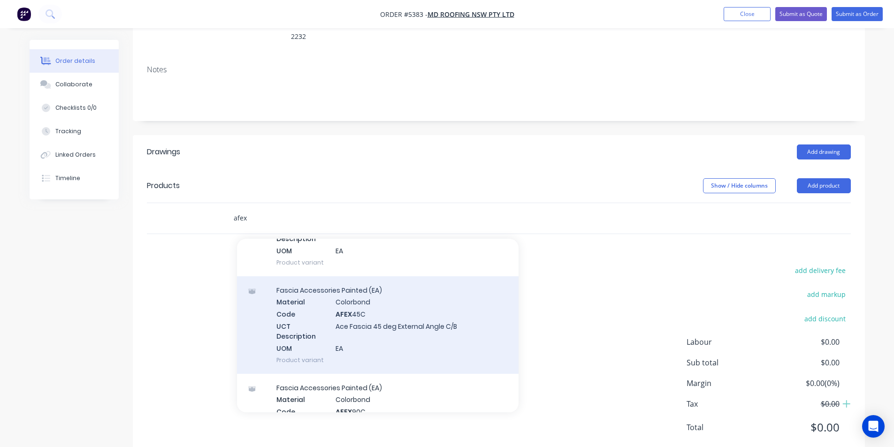
type input "afex"
click at [429, 313] on div "Fascia Accessories Painted (EA) Material Colorbond Code AFEX 45C UCT Descriptio…" at bounding box center [378, 325] width 282 height 98
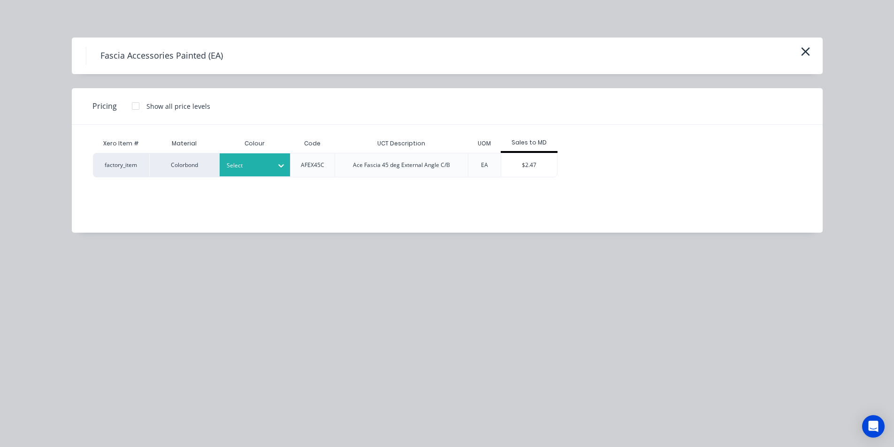
click at [278, 173] on div at bounding box center [281, 165] width 17 height 23
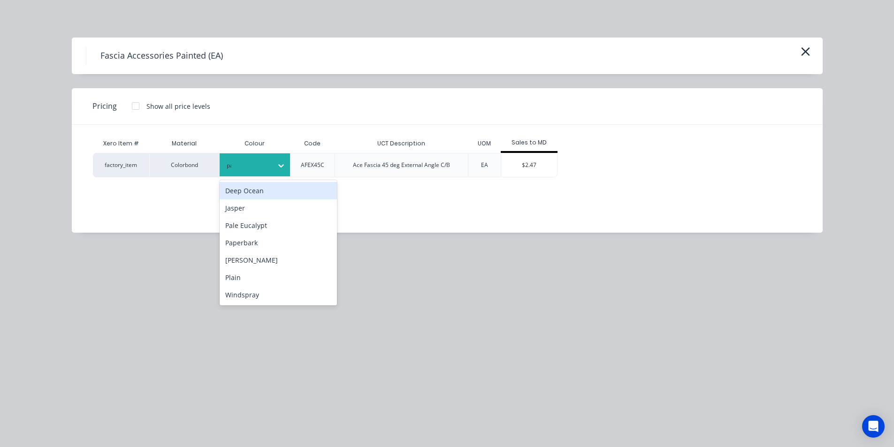
type input "pal"
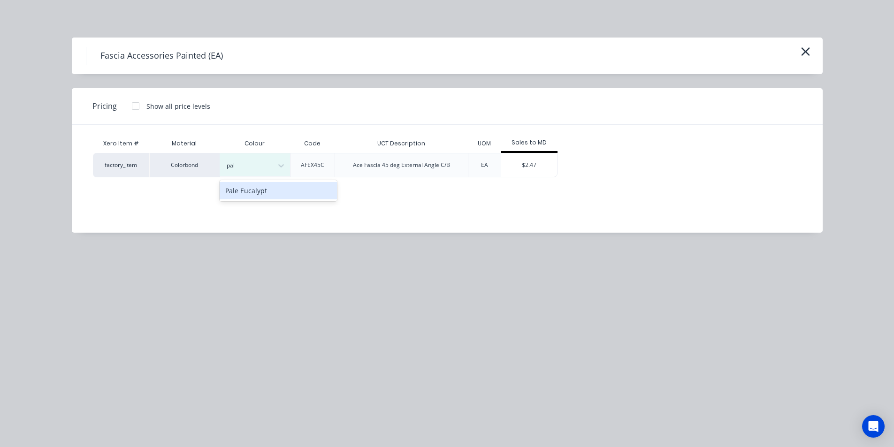
click at [294, 191] on div "Pale Eucalypt" at bounding box center [278, 190] width 117 height 17
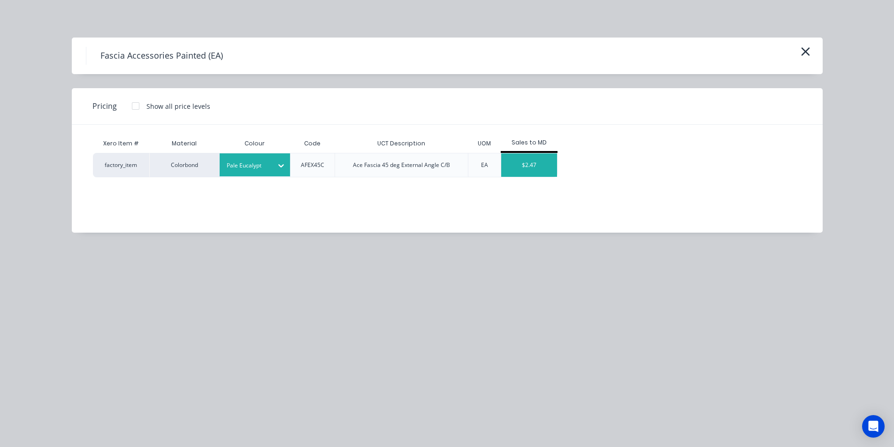
click at [505, 171] on div "$2.47" at bounding box center [529, 164] width 56 height 23
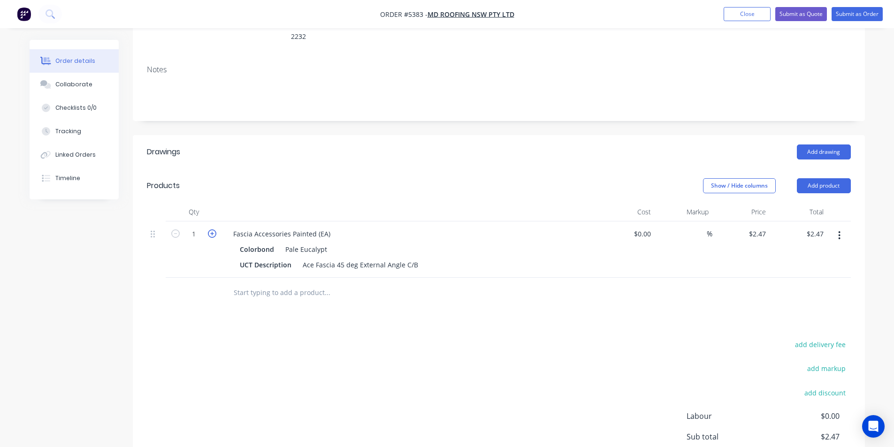
click at [210, 230] on icon "button" at bounding box center [212, 234] width 8 height 8
type input "2"
type input "$4.94"
click at [324, 283] on input "text" at bounding box center [327, 292] width 188 height 19
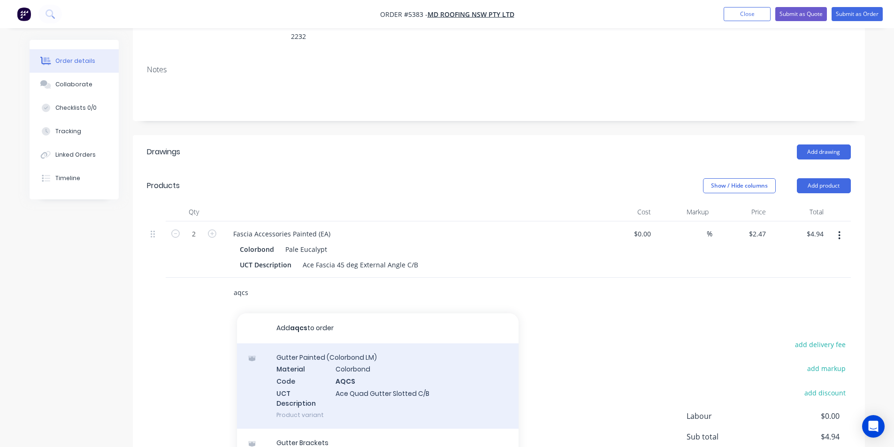
type input "aqcs"
click at [382, 360] on div "Gutter Painted (Colorbond LM) Material Colorbond Code AQCS UCT Description Ace …" at bounding box center [378, 386] width 282 height 85
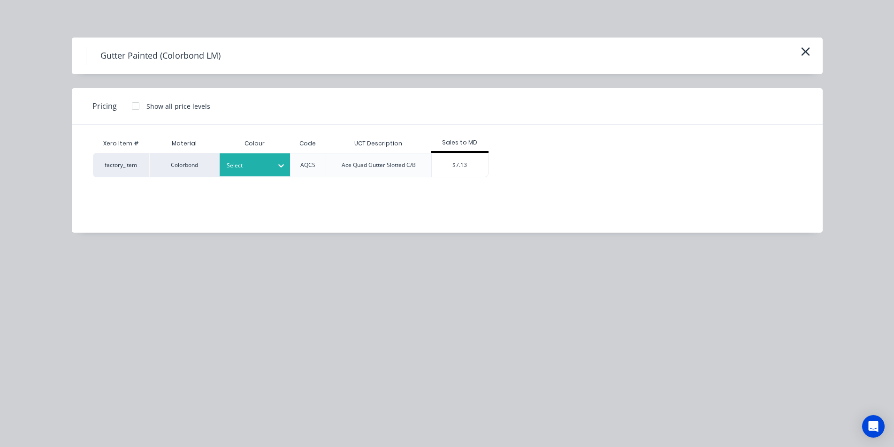
click at [257, 165] on div at bounding box center [248, 166] width 42 height 10
type input "pal"
drag, startPoint x: 316, startPoint y: 206, endPoint x: 306, endPoint y: 199, distance: 11.7
click at [314, 205] on div "Xero Item # Material Colour Code UCT Description Sales to MD factory_item Color…" at bounding box center [440, 172] width 737 height 94
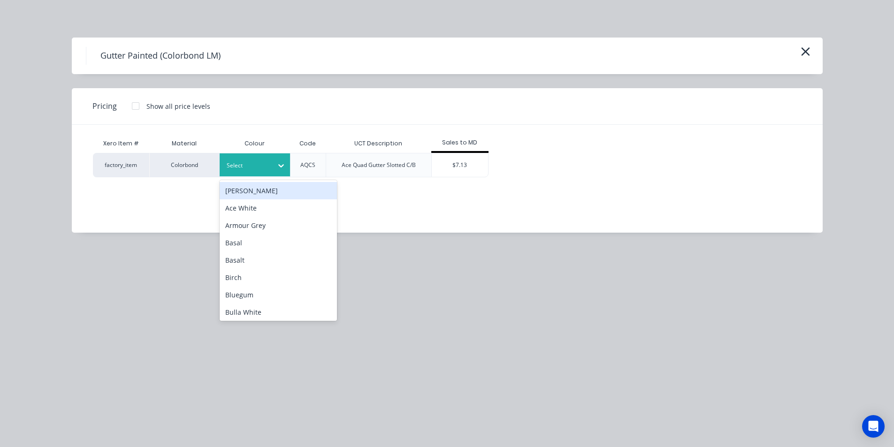
click at [282, 171] on div at bounding box center [281, 165] width 17 height 15
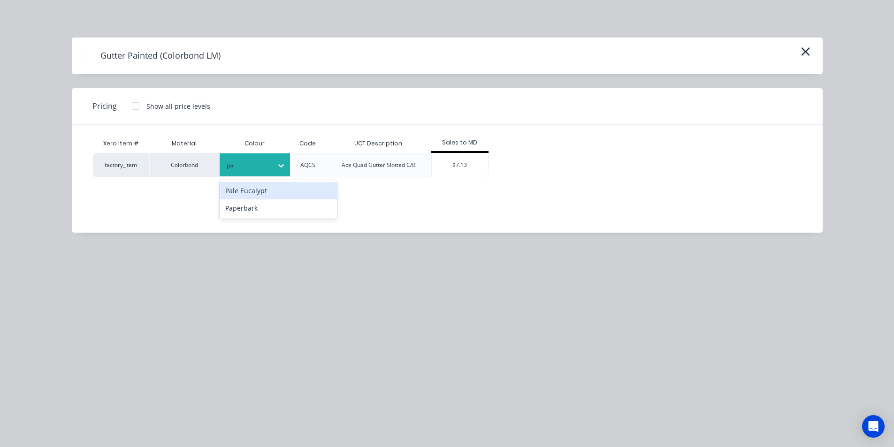
type input "pal"
click at [285, 187] on div "Pale Eucalypt" at bounding box center [278, 190] width 117 height 17
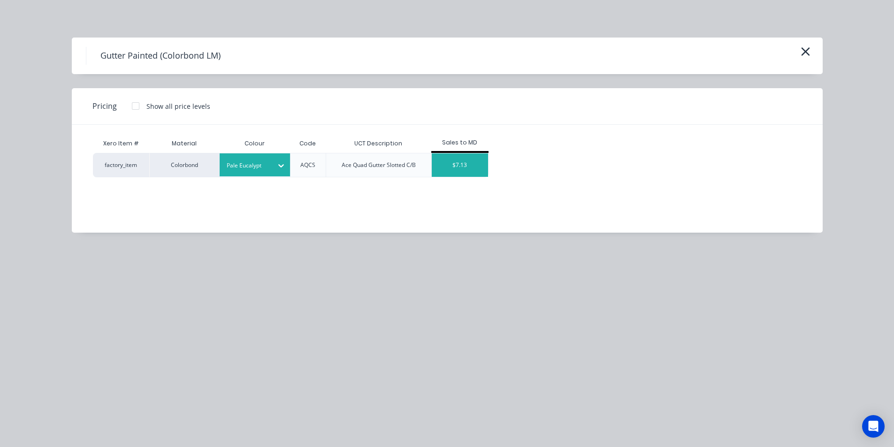
click at [475, 175] on div "$7.13" at bounding box center [460, 164] width 56 height 23
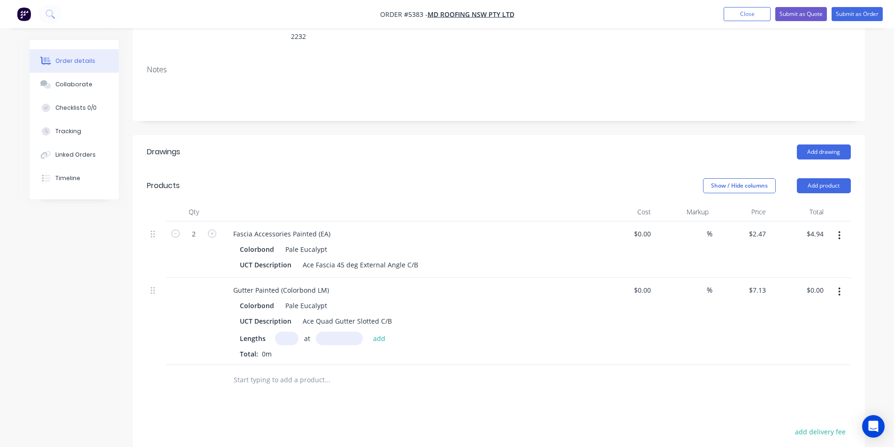
click at [283, 332] on input "text" at bounding box center [286, 339] width 23 height 14
type input "1"
type input "5000"
click at [368, 332] on button "add" at bounding box center [379, 338] width 22 height 13
type input "$35.65"
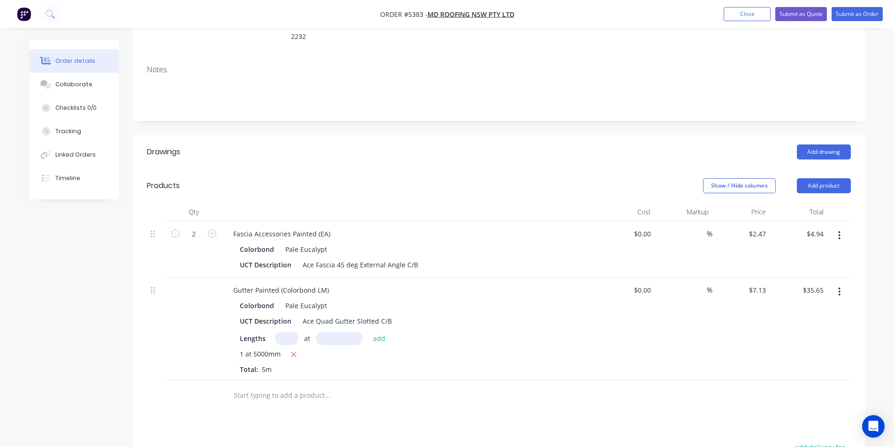
click at [290, 386] on input "text" at bounding box center [327, 395] width 188 height 19
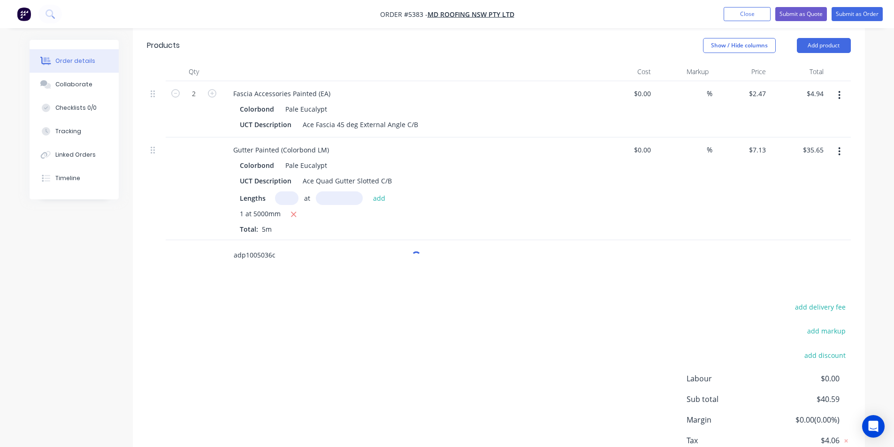
scroll to position [295, 0]
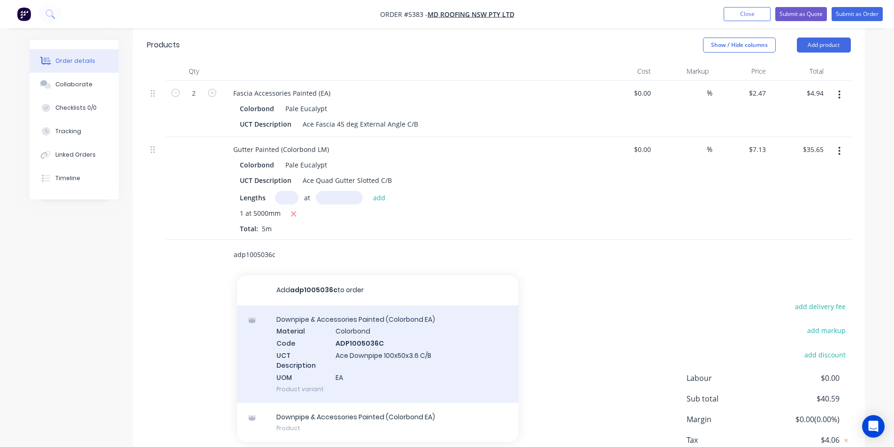
type input "adp1005036c"
click at [328, 314] on div "Downpipe & Accessories Painted (Colorbond EA) Material Colorbond Code ADP100503…" at bounding box center [378, 355] width 282 height 98
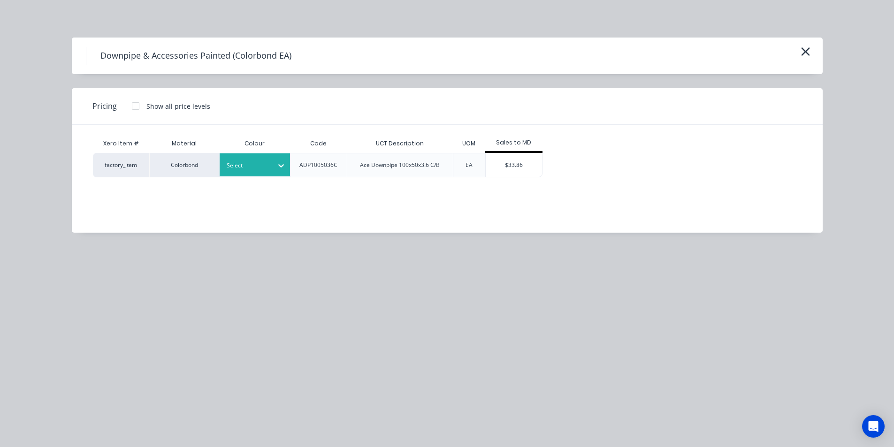
click at [253, 165] on div at bounding box center [248, 166] width 42 height 10
type input "pal"
click at [298, 195] on div "Pale Eucalypt" at bounding box center [278, 190] width 117 height 17
click at [513, 164] on div "$33.86" at bounding box center [514, 164] width 56 height 23
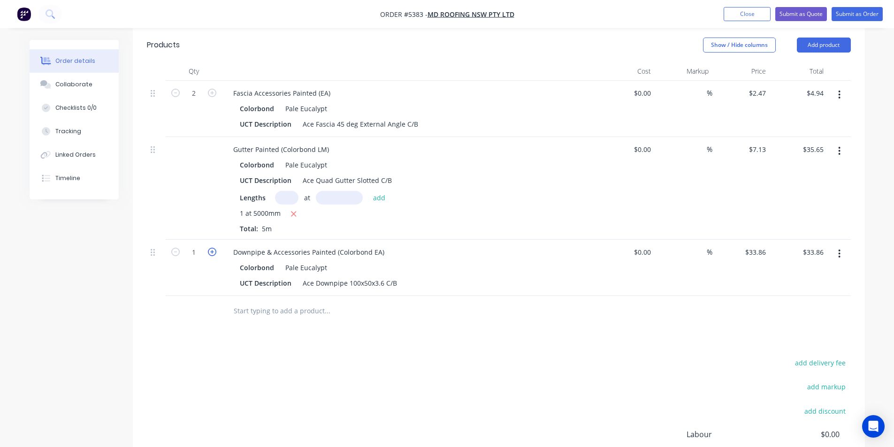
click at [213, 248] on icon "button" at bounding box center [212, 252] width 8 height 8
type input "2"
type input "$67.72"
click at [281, 302] on input "text" at bounding box center [327, 311] width 188 height 19
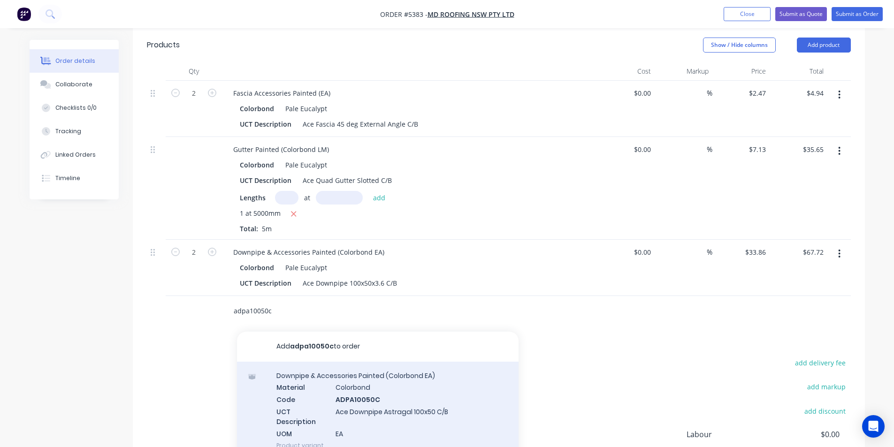
type input "adpa10050c"
click at [424, 382] on div "Downpipe & Accessories Painted (Colorbond EA) Material Colorbond Code ADPA10050…" at bounding box center [378, 411] width 282 height 98
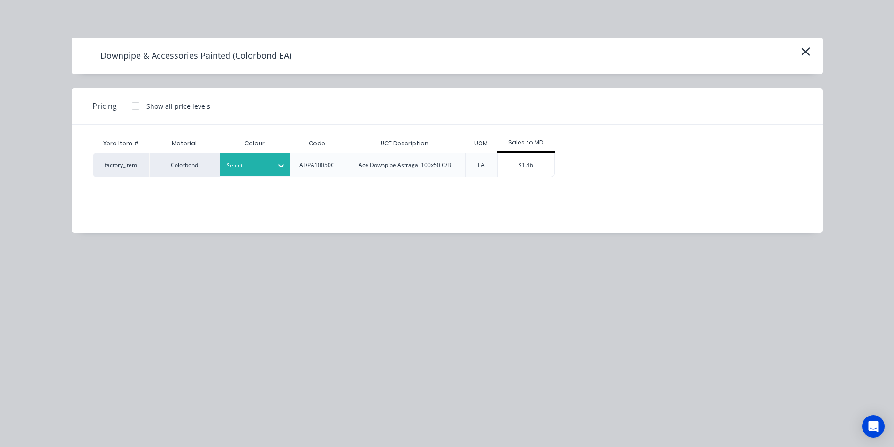
click at [278, 172] on div at bounding box center [281, 165] width 17 height 15
type input "pal"
click at [291, 196] on div "Pale Eucalypt" at bounding box center [278, 190] width 117 height 17
click at [520, 164] on div "$1.46" at bounding box center [526, 164] width 56 height 23
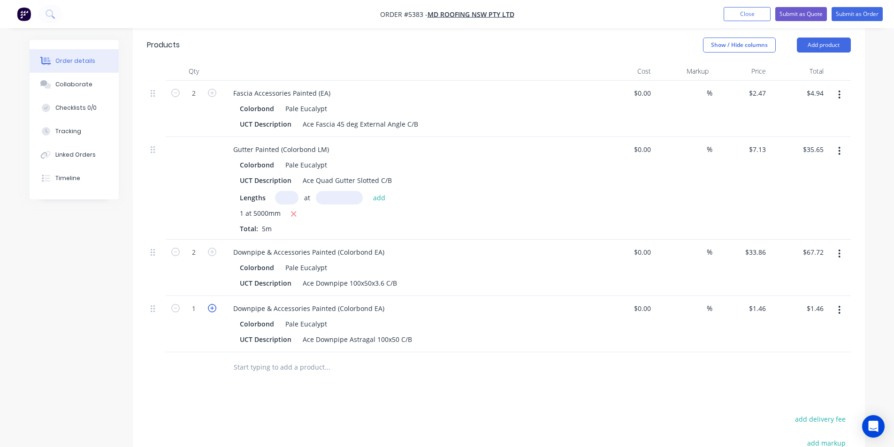
click at [210, 304] on icon "button" at bounding box center [212, 308] width 8 height 8
type input "2"
type input "$2.92"
click at [210, 304] on icon "button" at bounding box center [212, 308] width 8 height 8
type input "3"
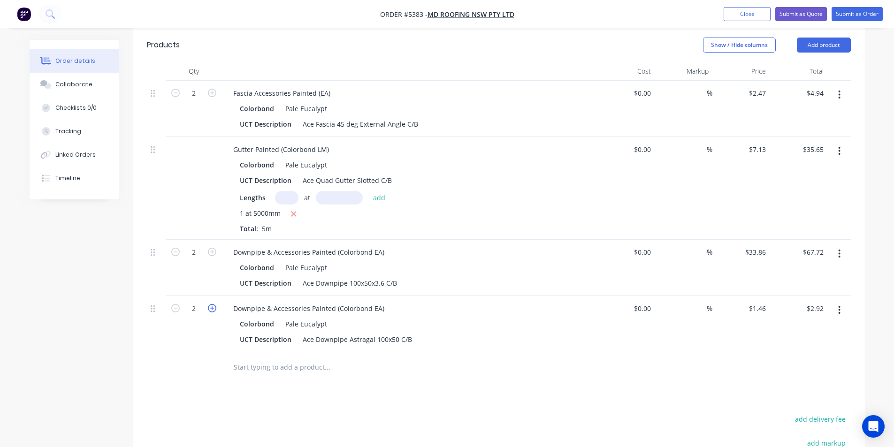
type input "$4.38"
click at [211, 304] on icon "button" at bounding box center [212, 308] width 8 height 8
type input "4"
type input "$5.84"
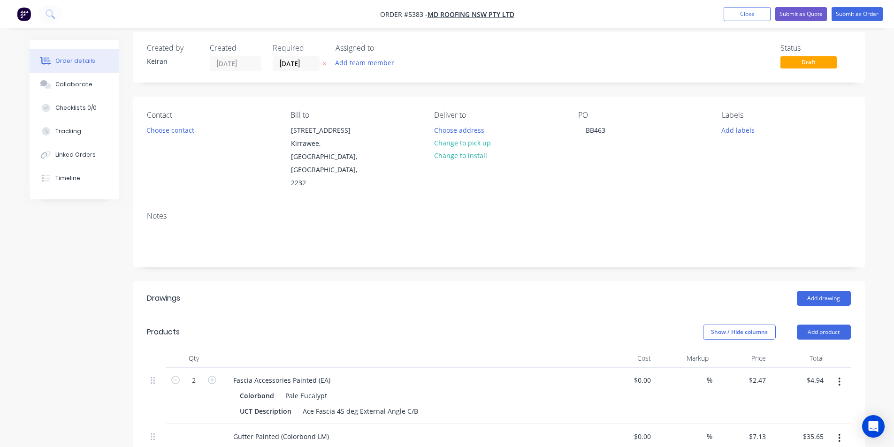
scroll to position [0, 0]
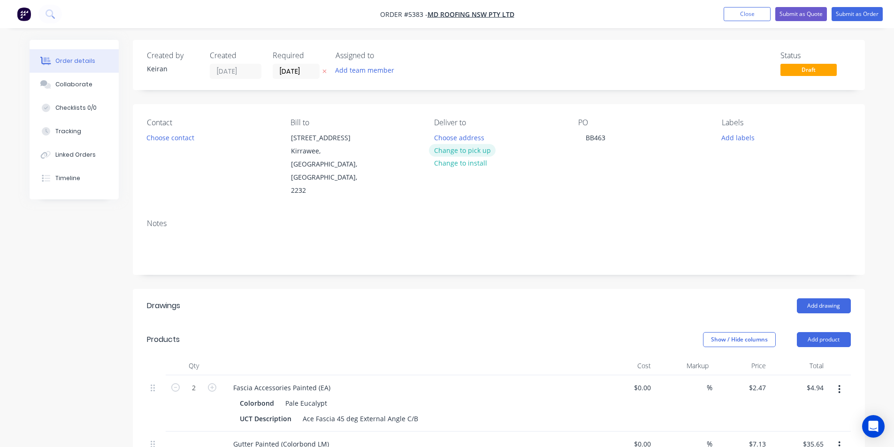
click at [466, 150] on button "Change to pick up" at bounding box center [462, 150] width 67 height 13
click at [199, 138] on div "Contact Choose contact" at bounding box center [211, 157] width 129 height 79
click at [188, 139] on button "Choose contact" at bounding box center [170, 137] width 58 height 13
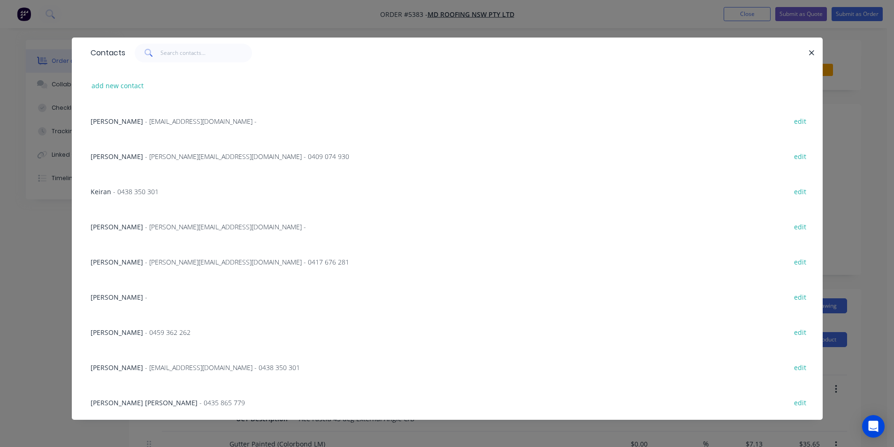
click at [112, 225] on span "Curtis Hayes" at bounding box center [117, 226] width 53 height 9
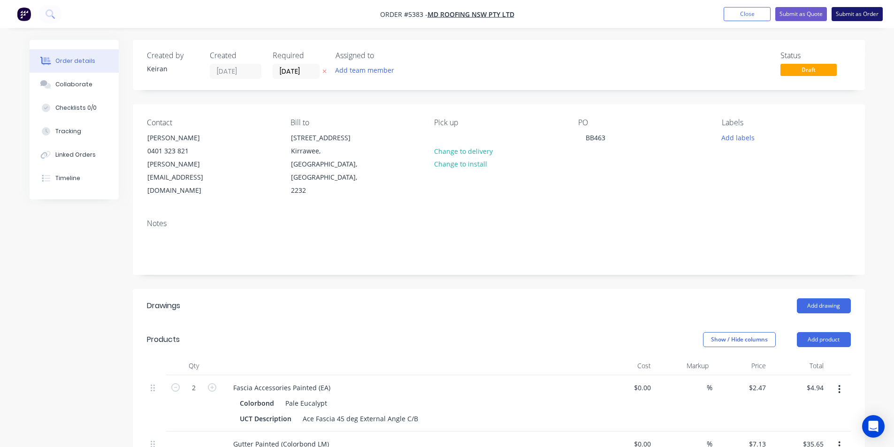
click at [849, 11] on button "Submit as Order" at bounding box center [857, 14] width 51 height 14
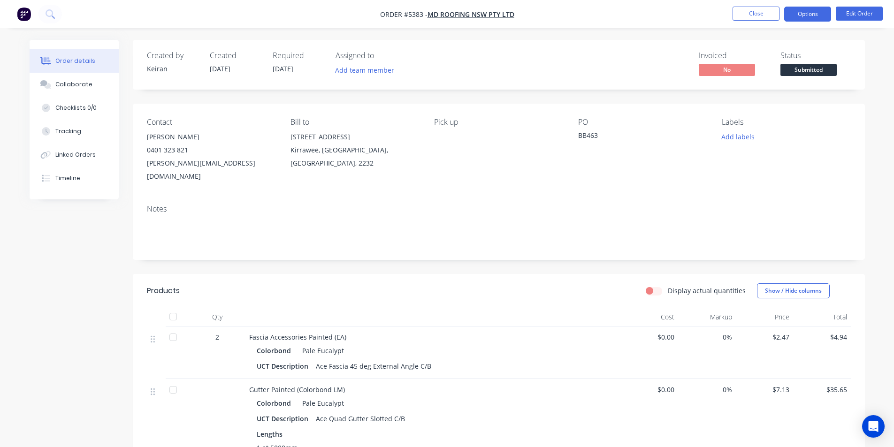
click at [811, 17] on button "Options" at bounding box center [807, 14] width 47 height 15
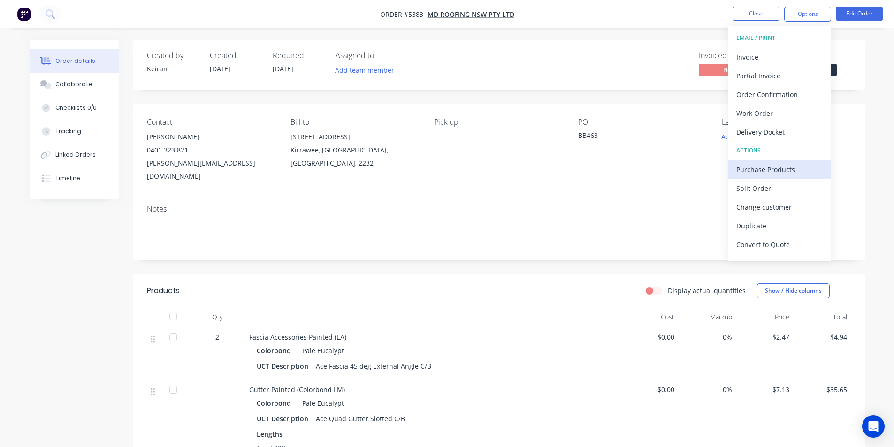
click at [759, 172] on div "Purchase Products" at bounding box center [779, 170] width 86 height 14
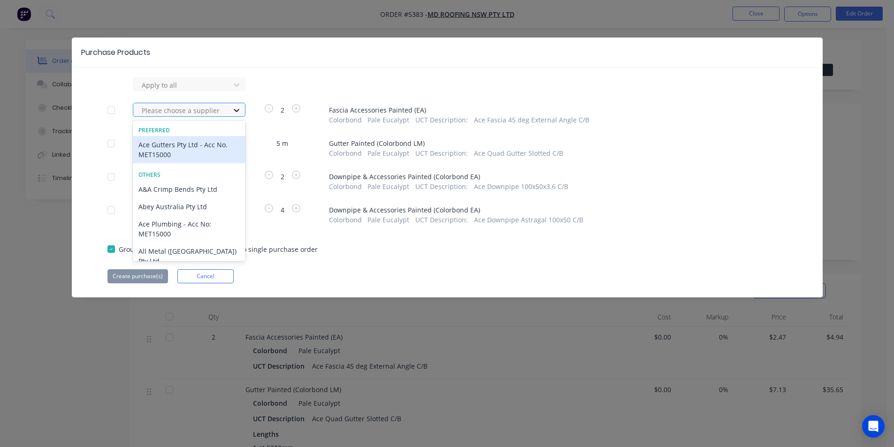
click at [239, 114] on icon at bounding box center [236, 110] width 9 height 9
click at [197, 147] on div "Ace Gutters Pty Ltd - Acc No. MET15000" at bounding box center [189, 149] width 113 height 27
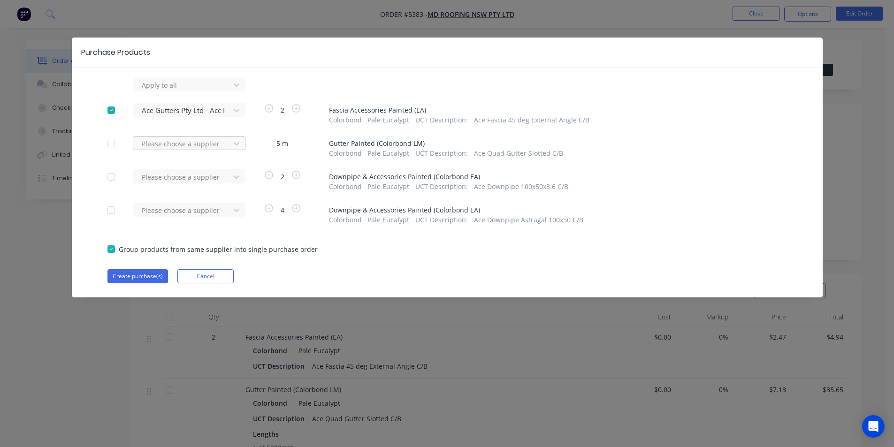
click at [197, 91] on div at bounding box center [183, 85] width 84 height 12
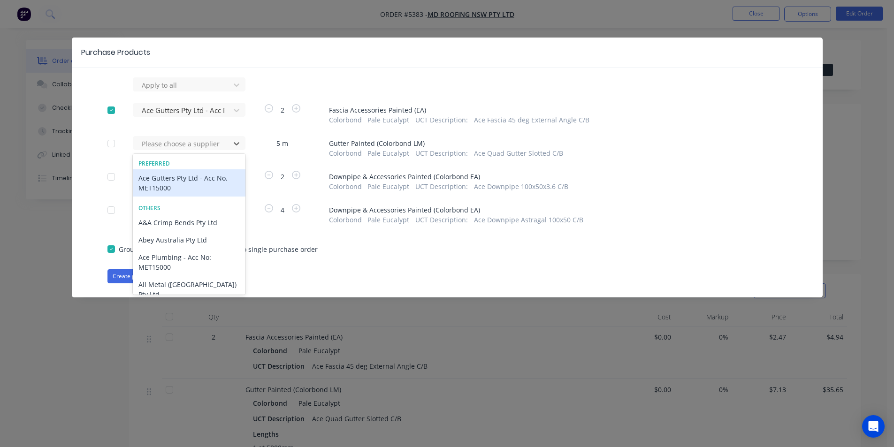
click at [195, 177] on div "Ace Gutters Pty Ltd - Acc No. MET15000" at bounding box center [189, 182] width 113 height 27
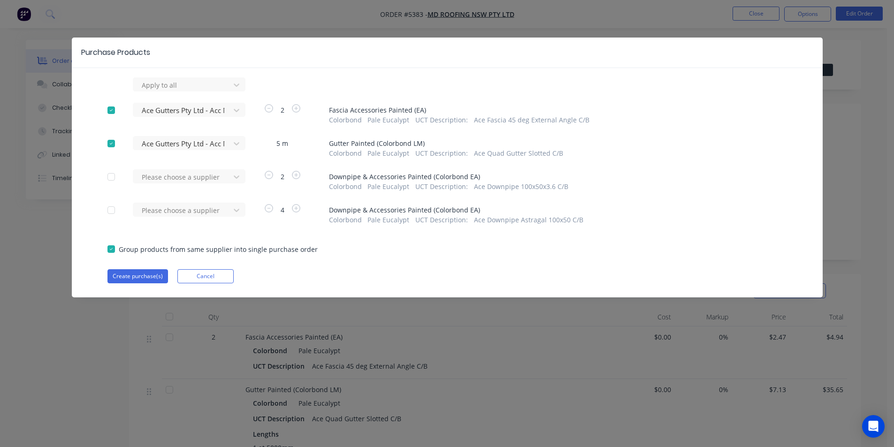
click at [195, 91] on div at bounding box center [183, 85] width 84 height 12
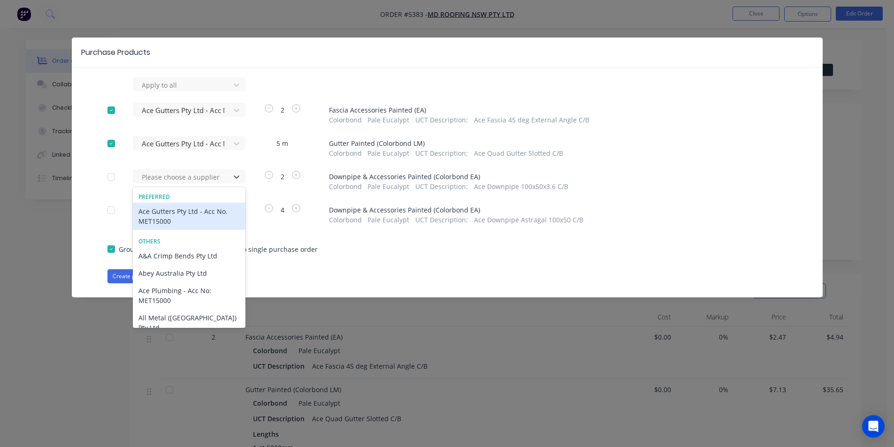
click at [189, 208] on div "Ace Gutters Pty Ltd - Acc No. MET15000" at bounding box center [189, 216] width 113 height 27
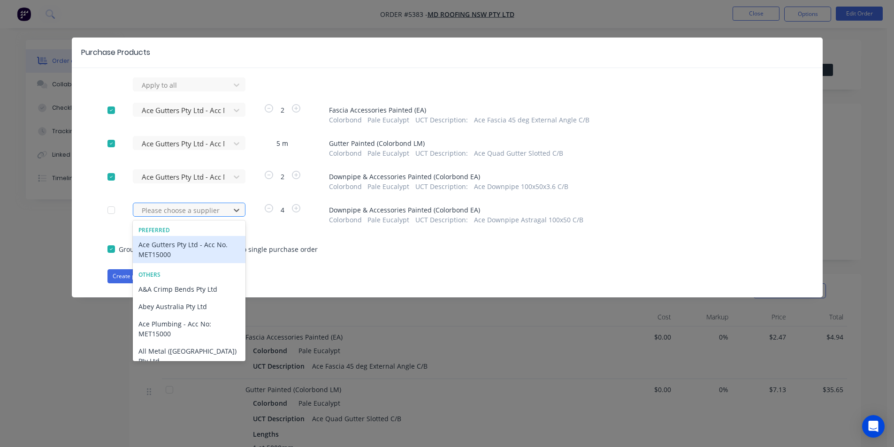
click at [189, 209] on div at bounding box center [183, 211] width 84 height 12
drag, startPoint x: 182, startPoint y: 245, endPoint x: 175, endPoint y: 259, distance: 15.5
click at [182, 246] on div "Ace Gutters Pty Ltd - Acc No. MET15000" at bounding box center [189, 249] width 113 height 27
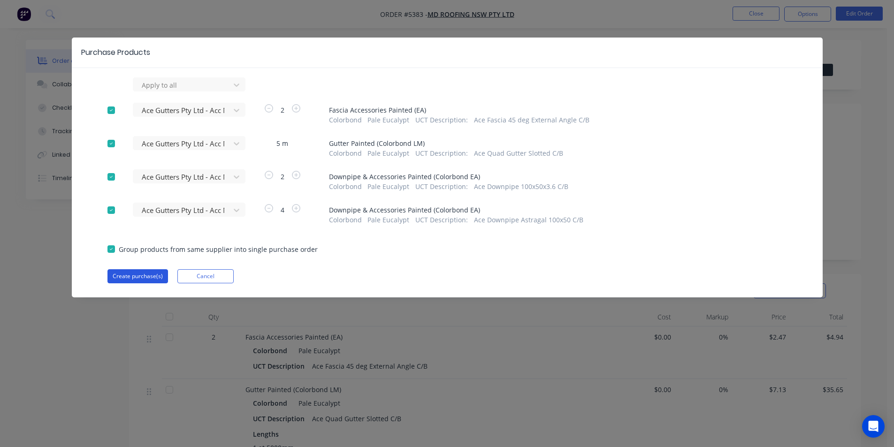
click at [137, 280] on button "Create purchase(s)" at bounding box center [137, 276] width 61 height 14
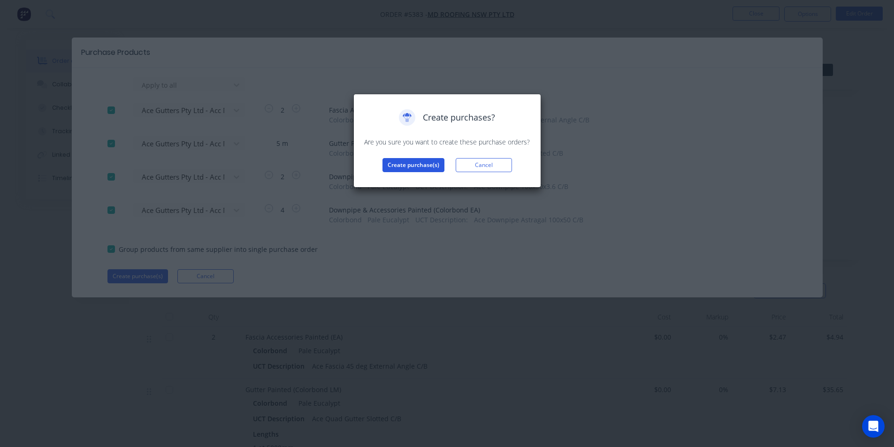
click at [398, 162] on button "Create purchase(s)" at bounding box center [414, 165] width 62 height 14
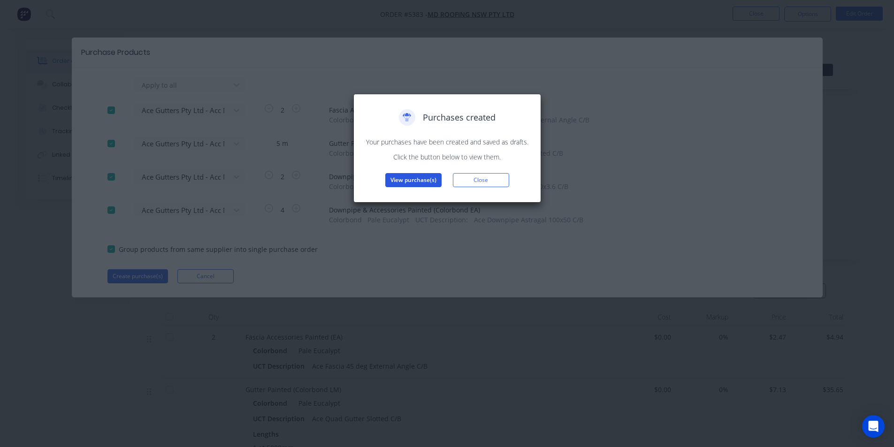
click at [418, 178] on button "View purchase(s)" at bounding box center [413, 180] width 56 height 14
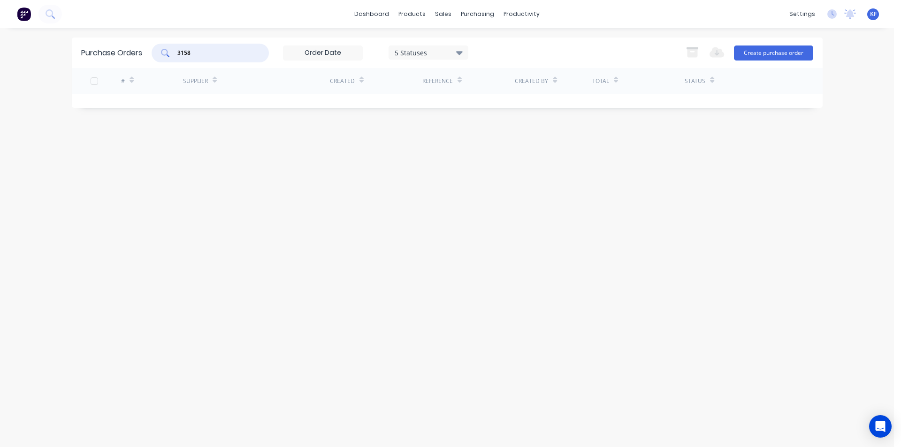
drag, startPoint x: 130, startPoint y: 45, endPoint x: 122, endPoint y: 40, distance: 9.4
click at [126, 43] on div "Purchase Orders 3158 5 Statuses 5 Statuses Export to Excel (XLSX) Create purcha…" at bounding box center [447, 53] width 751 height 31
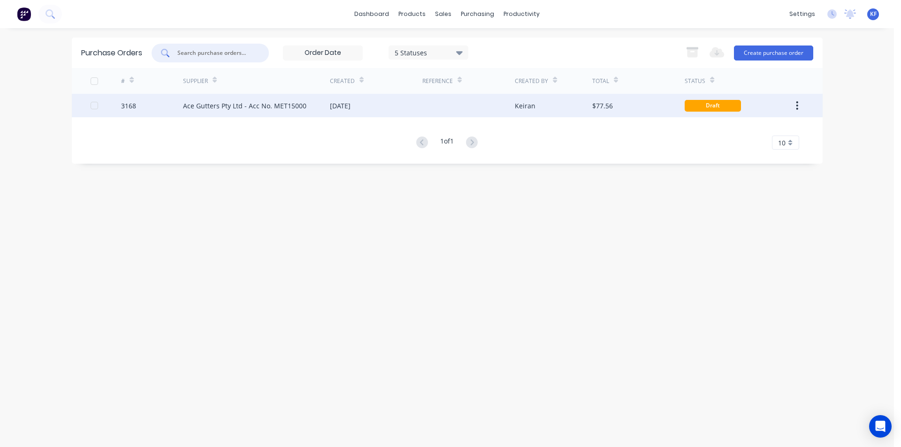
click at [270, 109] on div "Ace Gutters Pty Ltd - Acc No. MET15000" at bounding box center [244, 106] width 123 height 10
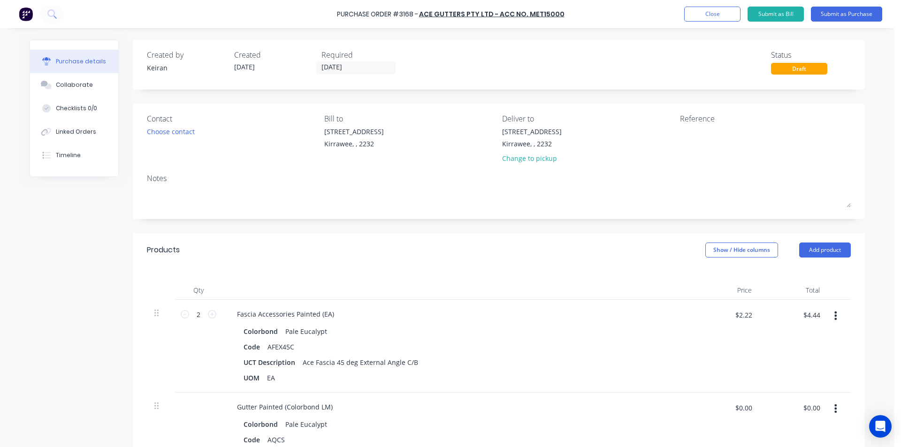
drag, startPoint x: 528, startPoint y: 159, endPoint x: 308, endPoint y: 79, distance: 234.3
click at [528, 160] on div "Change to pickup" at bounding box center [532, 158] width 60 height 10
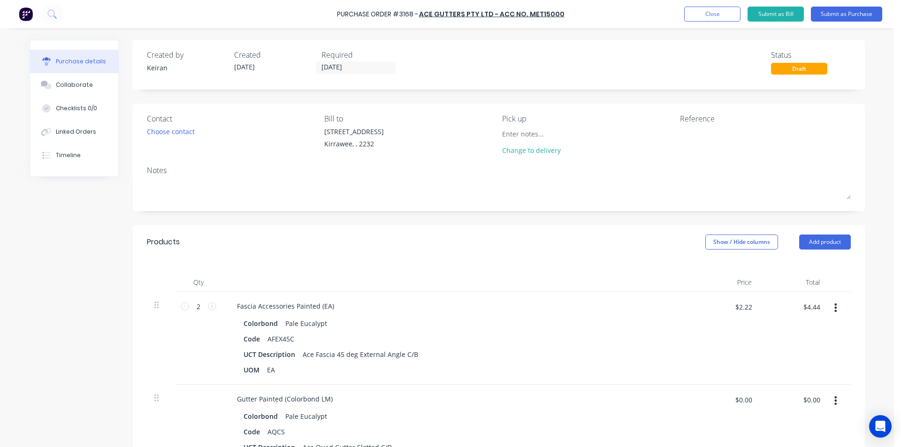
click at [337, 75] on div "Created by Keiran Created 14/08/25 Required 13/08/25 Status Draft" at bounding box center [499, 65] width 732 height 50
click at [337, 69] on input "13/08/25" at bounding box center [355, 68] width 79 height 12
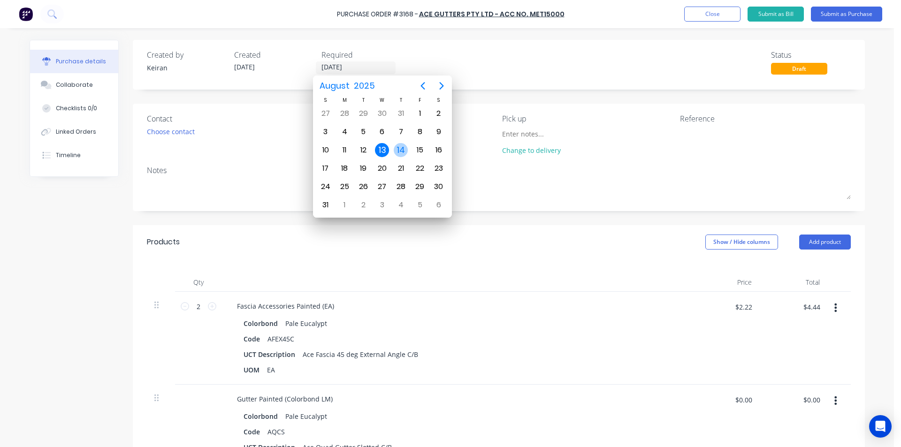
click at [400, 151] on div "14" at bounding box center [401, 150] width 14 height 14
type input "[DATE]"
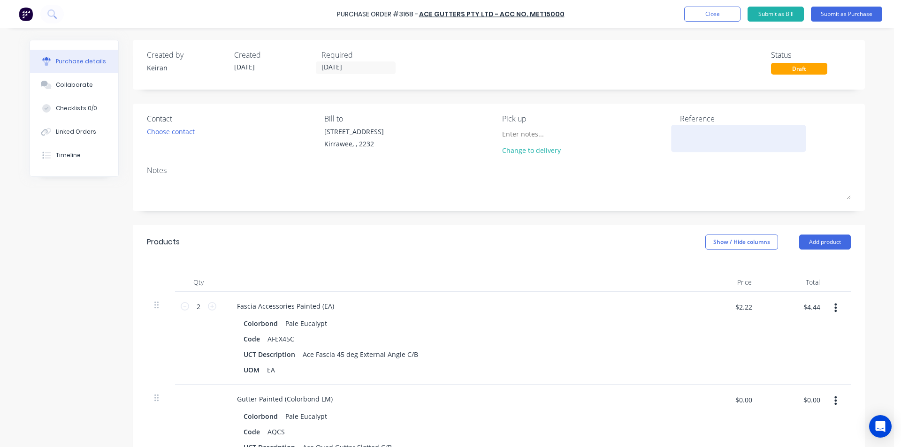
click at [696, 135] on textarea at bounding box center [738, 137] width 117 height 21
click at [680, 130] on div at bounding box center [738, 138] width 117 height 23
click at [695, 137] on textarea at bounding box center [738, 137] width 117 height 21
type textarea "BB463"
type textarea "x"
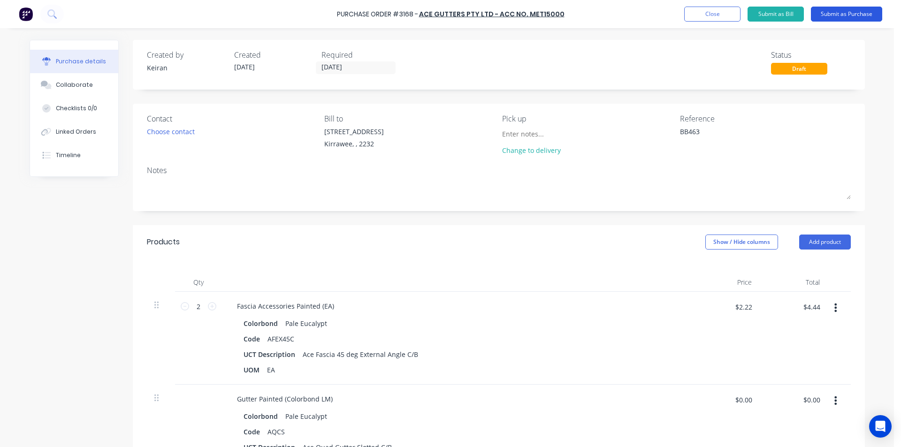
type textarea "BB463"
click at [827, 15] on button "Submit as Purchase" at bounding box center [846, 14] width 71 height 15
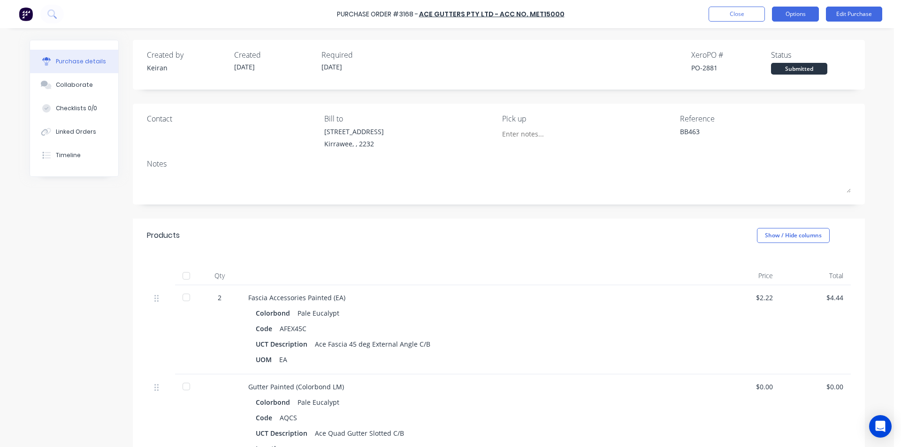
click at [781, 20] on button "Options" at bounding box center [795, 14] width 47 height 15
click at [776, 35] on div "Print / Email" at bounding box center [774, 38] width 72 height 14
click at [766, 71] on div "Without pricing" at bounding box center [774, 76] width 72 height 14
type textarea "x"
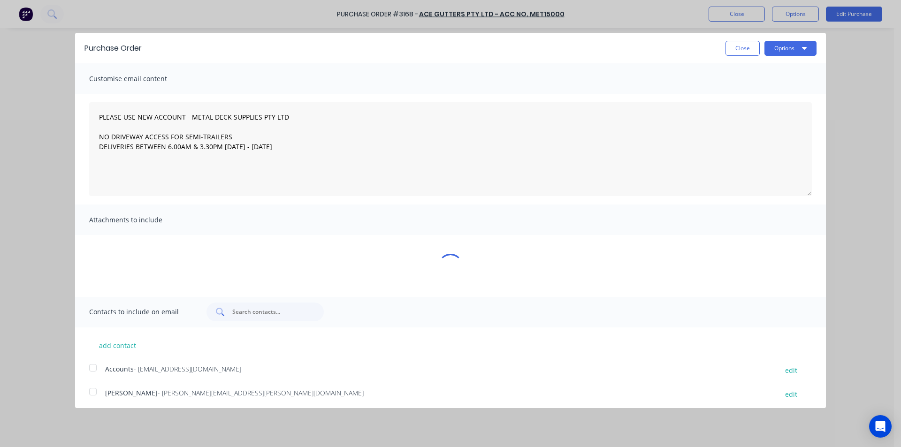
type textarea "PLEASE USE NEW ACCOUNT - METAL DECK SUPPLIES PTY LTD NO DRIVEWAY ACCESS FOR SEM…"
type textarea "x"
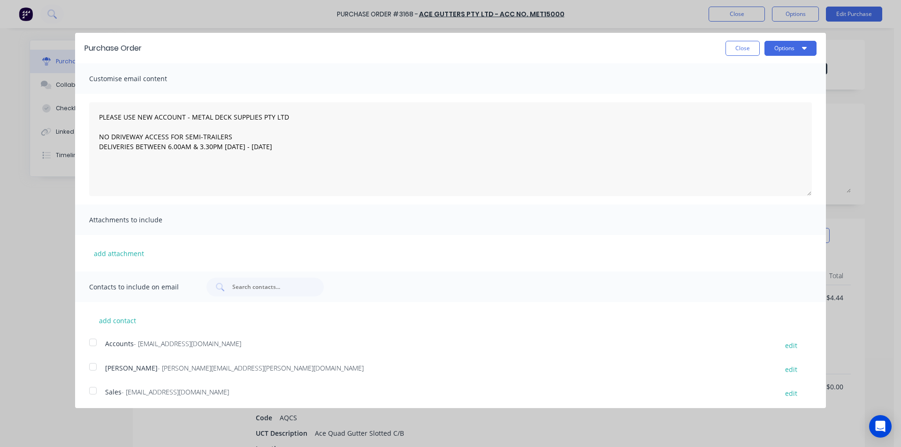
click at [94, 395] on div at bounding box center [93, 391] width 19 height 19
type textarea "PLEASE USE NEW ACCOUNT - METAL DECK SUPPLIES PTY LTD NO DRIVEWAY ACCESS FOR SEM…"
drag, startPoint x: 793, startPoint y: 47, endPoint x: 789, endPoint y: 55, distance: 9.1
click at [793, 47] on button "Options" at bounding box center [791, 48] width 52 height 15
click at [779, 94] on div "Email" at bounding box center [772, 91] width 72 height 14
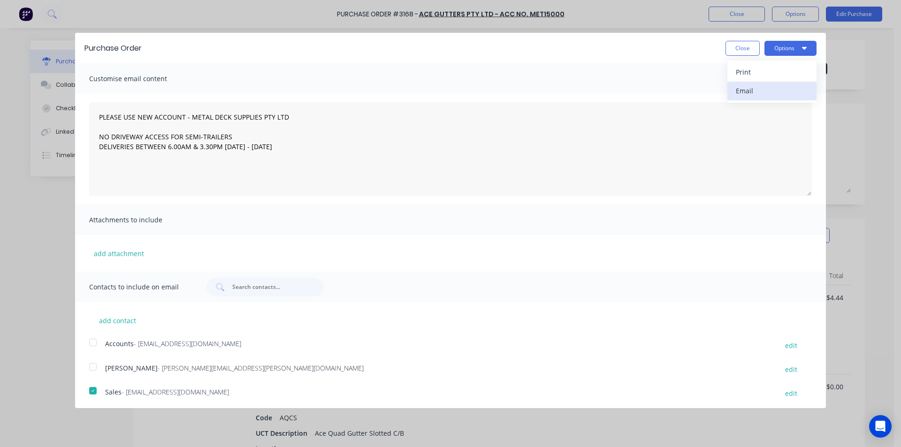
type textarea "x"
type textarea "PLEASE USE NEW ACCOUNT - METAL DECK SUPPLIES PTY LTD NO DRIVEWAY ACCESS FOR SEM…"
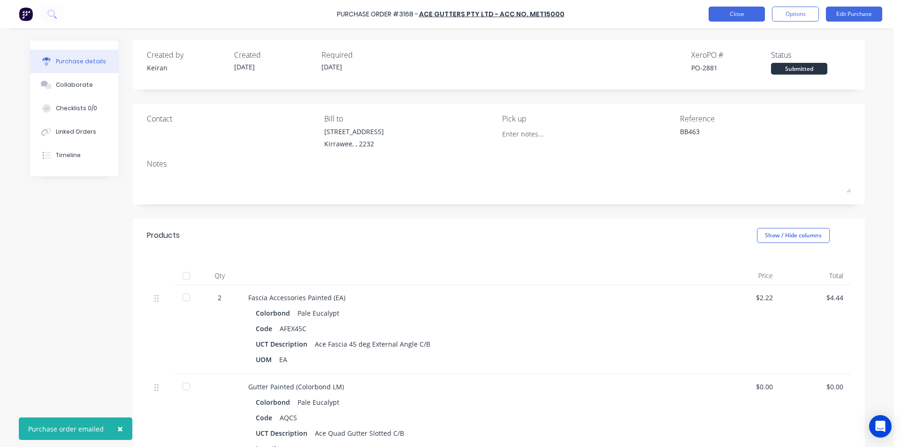
click at [722, 20] on button "Close" at bounding box center [737, 14] width 56 height 15
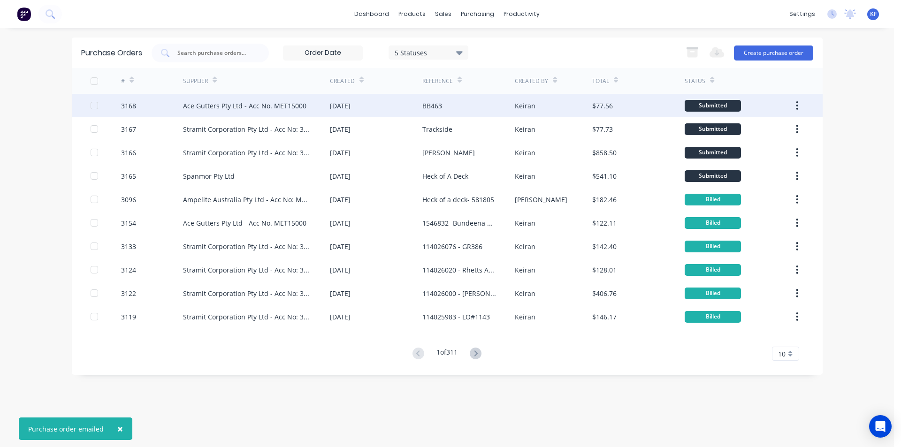
click at [460, 100] on div "BB463" at bounding box center [468, 105] width 92 height 23
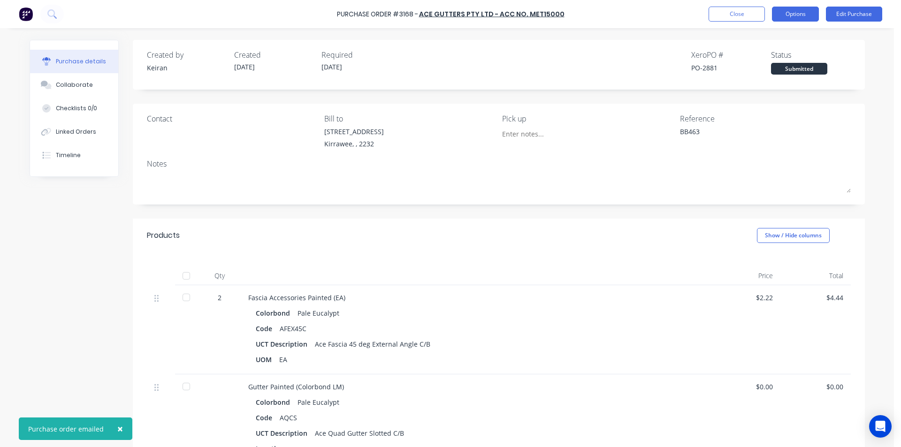
click at [806, 15] on button "Options" at bounding box center [795, 14] width 47 height 15
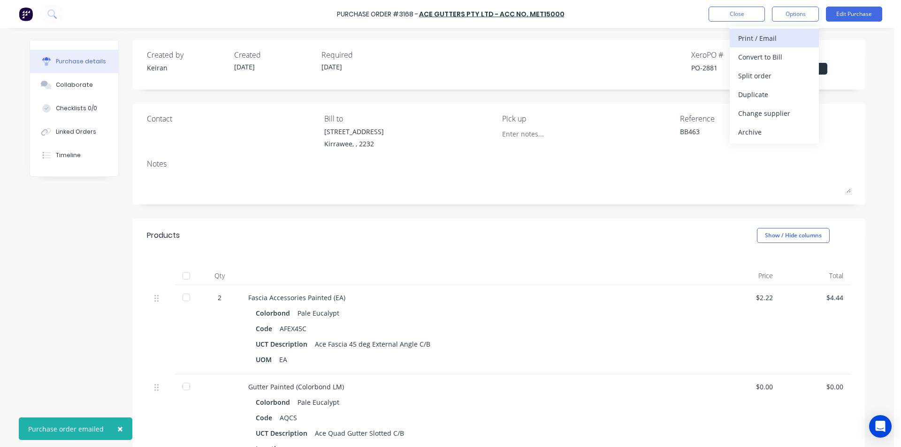
click at [775, 44] on div "Print / Email" at bounding box center [774, 38] width 72 height 14
click at [770, 84] on button "Without pricing" at bounding box center [774, 75] width 89 height 19
type textarea "x"
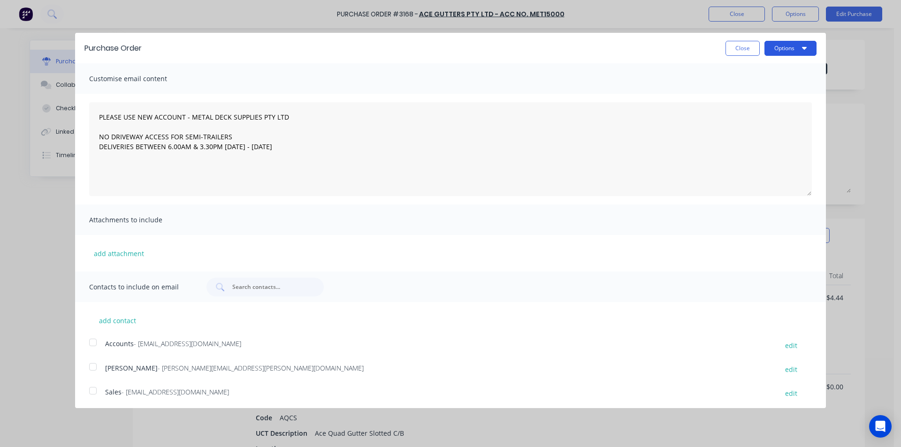
click at [771, 54] on button "Options" at bounding box center [791, 48] width 52 height 15
click at [765, 69] on div "Print" at bounding box center [772, 72] width 72 height 14
type textarea "PLEASE USE NEW ACCOUNT - METAL DECK SUPPLIES PTY LTD NO DRIVEWAY ACCESS FOR SEM…"
type textarea "x"
type textarea "PLEASE USE NEW ACCOUNT - METAL DECK SUPPLIES PTY LTD NO DRIVEWAY ACCESS FOR SEM…"
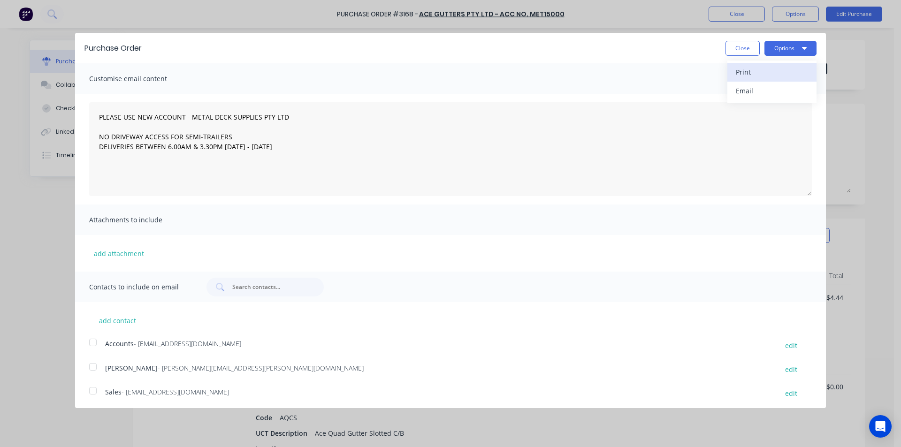
type textarea "x"
type textarea "PLEASE USE NEW ACCOUNT - METAL DECK SUPPLIES PTY LTD NO DRIVEWAY ACCESS FOR SEM…"
type textarea "x"
type textarea "PLEASE USE NEW ACCOUNT - METAL DECK SUPPLIES PTY LTD NO DRIVEWAY ACCESS FOR SEM…"
type textarea "x"
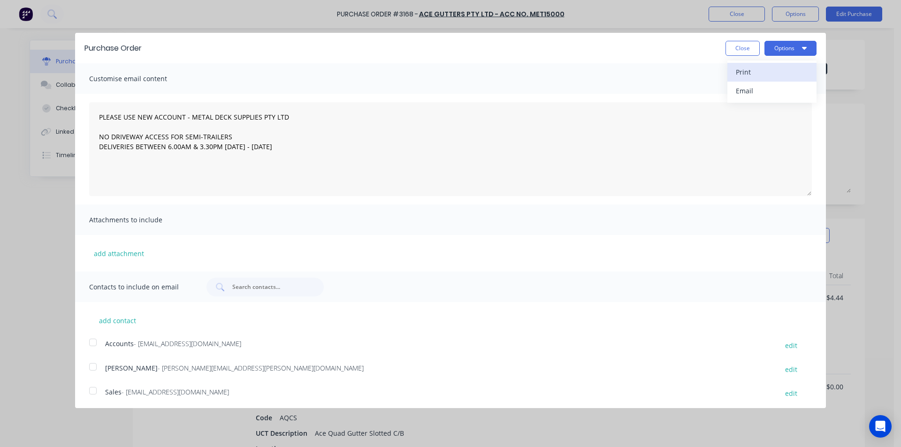
type textarea "PLEASE USE NEW ACCOUNT - METAL DECK SUPPLIES PTY LTD NO DRIVEWAY ACCESS FOR SEM…"
click at [726, 53] on button "Close" at bounding box center [743, 48] width 34 height 15
type textarea "x"
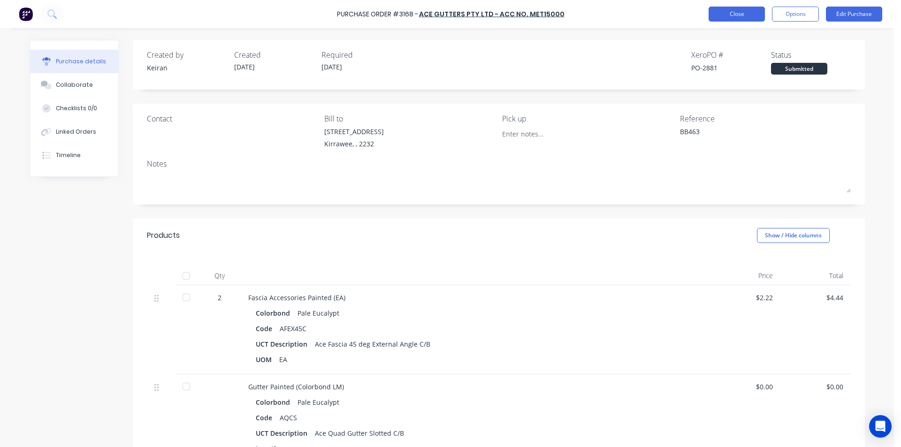
click at [729, 20] on button "Close" at bounding box center [737, 14] width 56 height 15
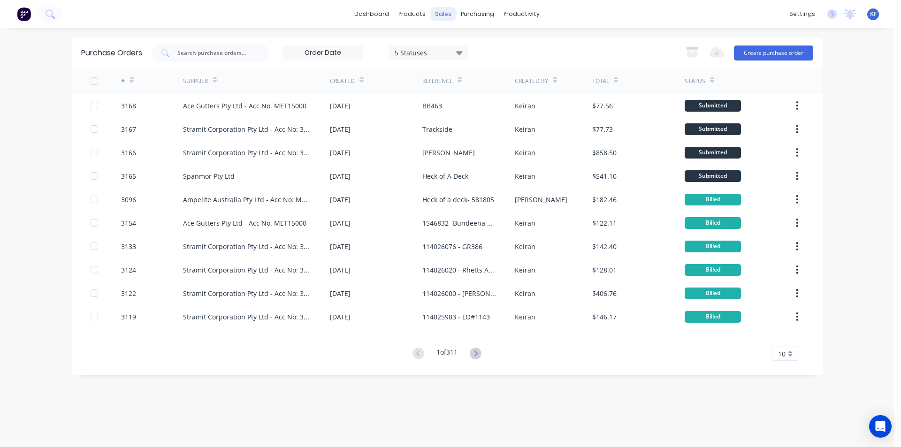
click at [444, 17] on div "sales" at bounding box center [443, 14] width 26 height 14
click at [457, 29] on div "Sales Orders Customers Price Level Manager" at bounding box center [493, 64] width 124 height 76
click at [466, 42] on div "Sales Orders" at bounding box center [478, 45] width 38 height 8
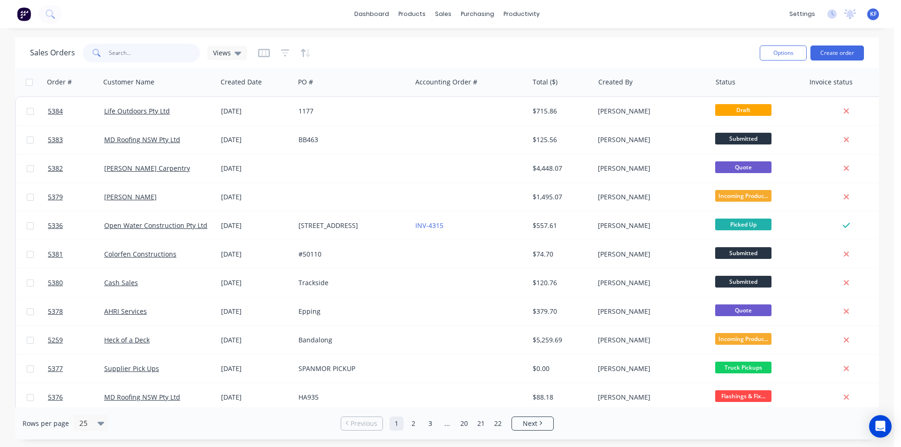
click at [167, 48] on input "text" at bounding box center [155, 53] width 92 height 19
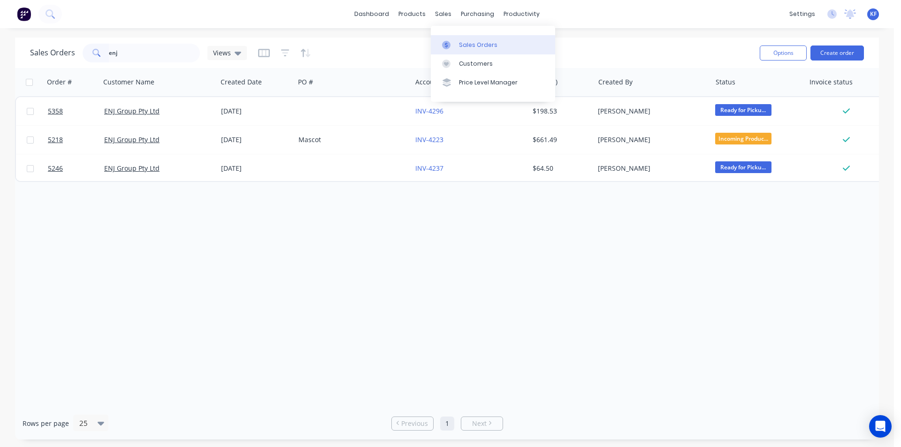
click at [467, 43] on div "Sales Orders" at bounding box center [478, 45] width 38 height 8
drag, startPoint x: 175, startPoint y: 48, endPoint x: 73, endPoint y: 38, distance: 101.8
click at [73, 38] on div "Sales Orders enj Views Options Create order" at bounding box center [447, 53] width 864 height 31
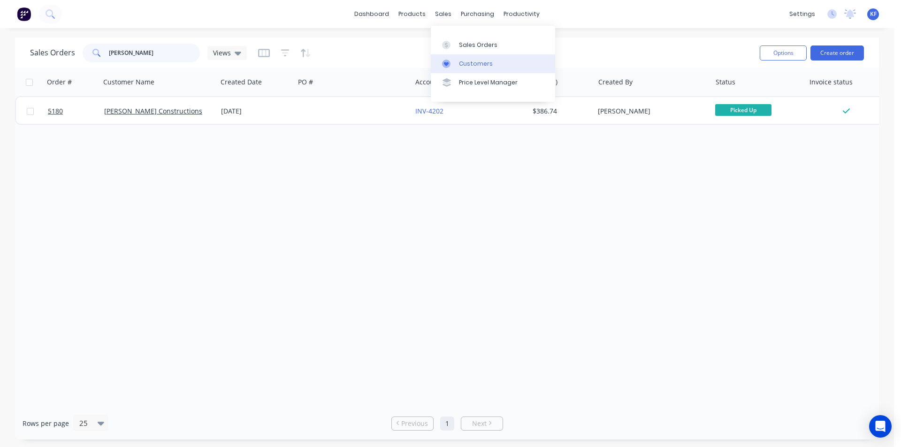
type input "oliver"
click at [467, 67] on div "Customers" at bounding box center [476, 64] width 34 height 8
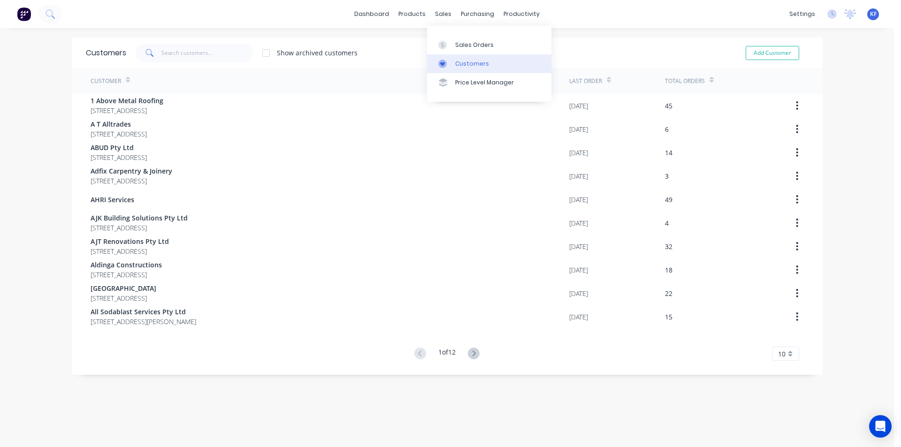
click at [473, 63] on div "Customers" at bounding box center [472, 64] width 34 height 8
click at [208, 54] on input "text" at bounding box center [207, 53] width 92 height 19
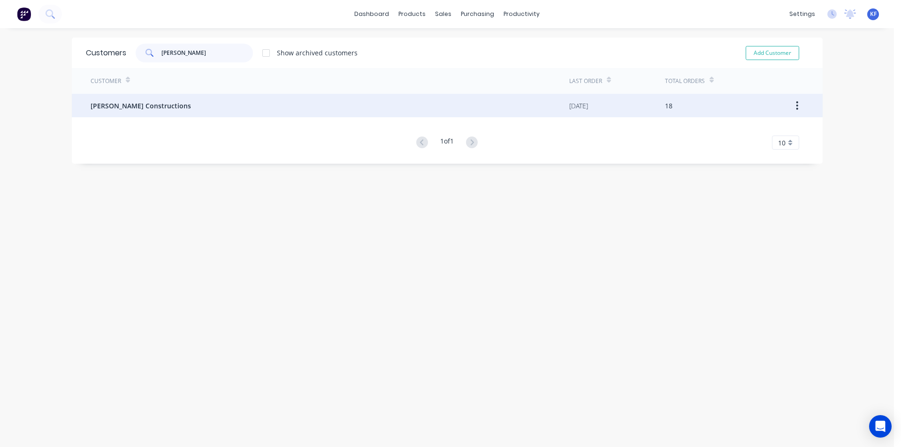
type input "oliver"
click at [360, 114] on div "[PERSON_NAME] Constructions" at bounding box center [330, 105] width 479 height 23
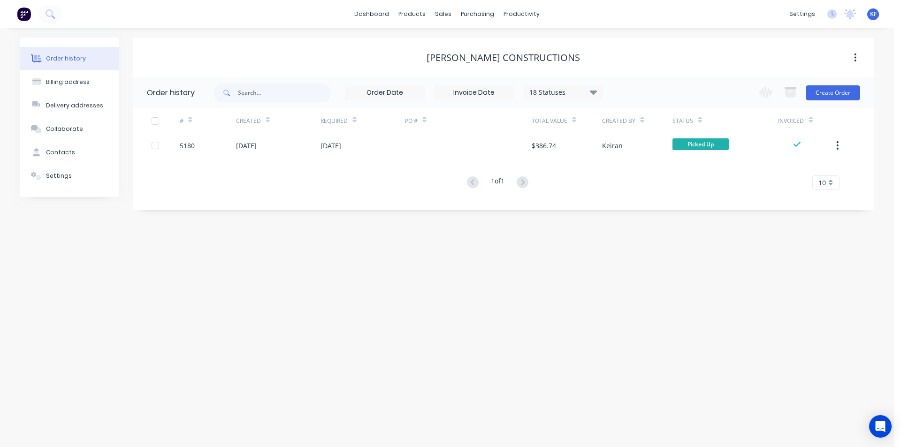
click at [596, 90] on icon at bounding box center [593, 91] width 7 height 11
click at [641, 219] on label at bounding box center [641, 219] width 0 height 0
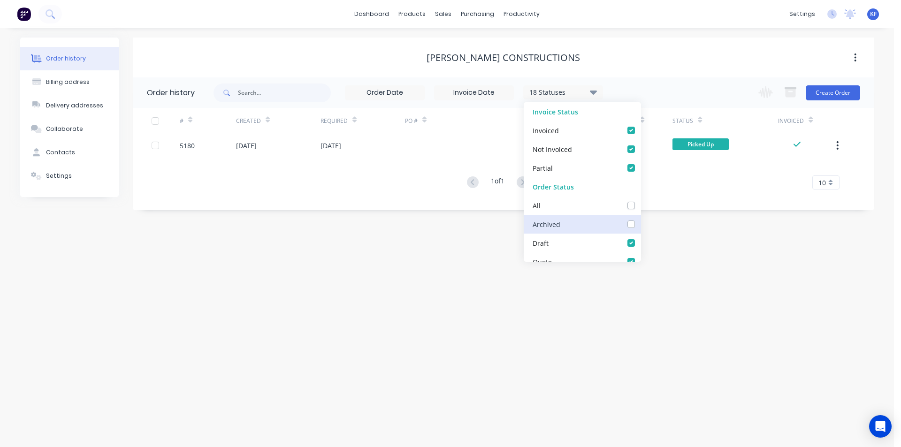
click at [641, 225] on input "checkbox" at bounding box center [645, 223] width 8 height 9
checkbox input "true"
click at [447, 296] on div "Order history Billing address Delivery addresses Collaborate Contacts Settings …" at bounding box center [447, 237] width 894 height 419
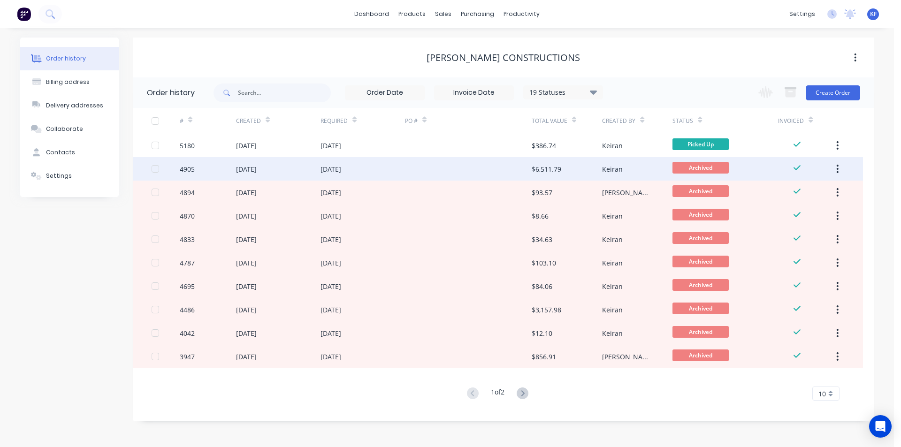
click at [459, 174] on div at bounding box center [468, 168] width 127 height 23
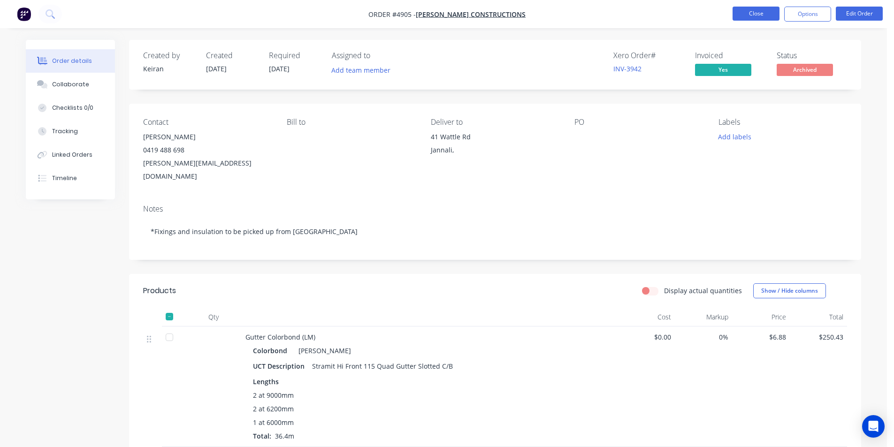
click at [745, 16] on button "Close" at bounding box center [756, 14] width 47 height 14
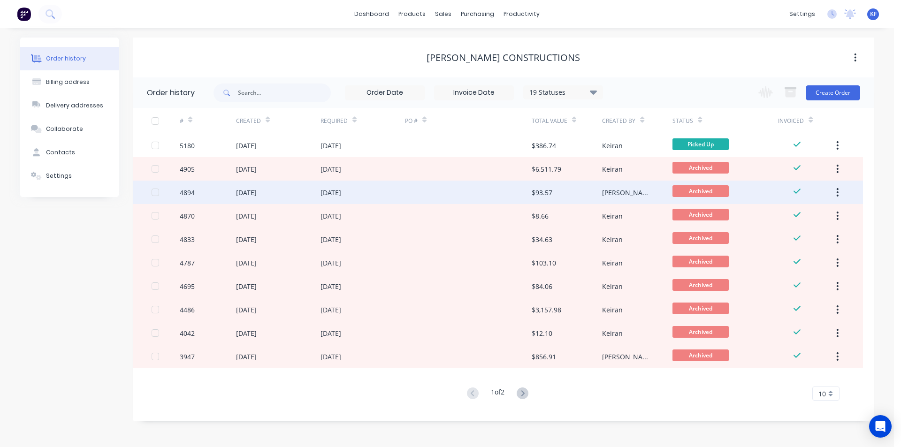
click at [390, 194] on div "11 Jul 2025" at bounding box center [363, 192] width 84 height 23
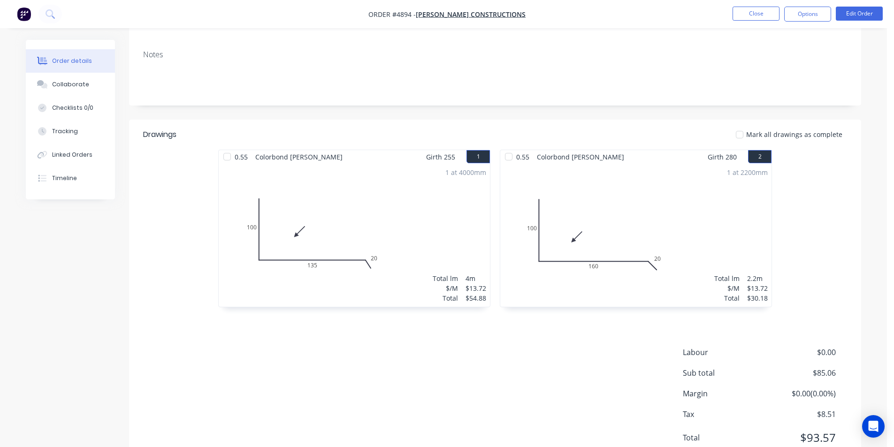
scroll to position [131, 0]
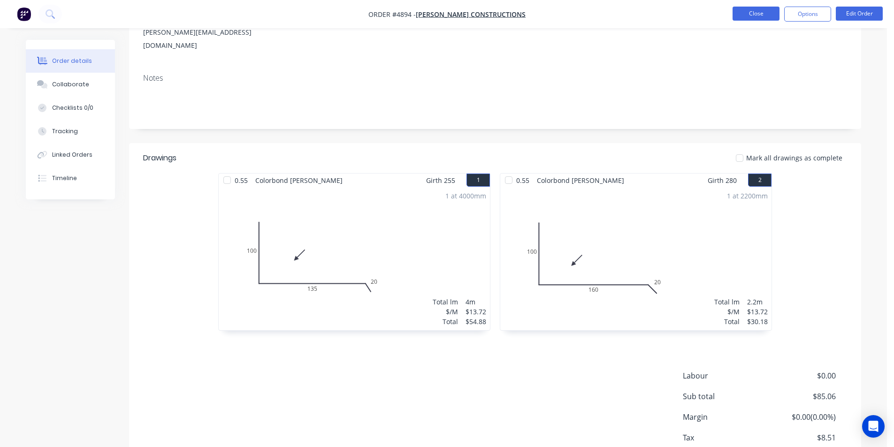
click at [769, 10] on button "Close" at bounding box center [756, 14] width 47 height 14
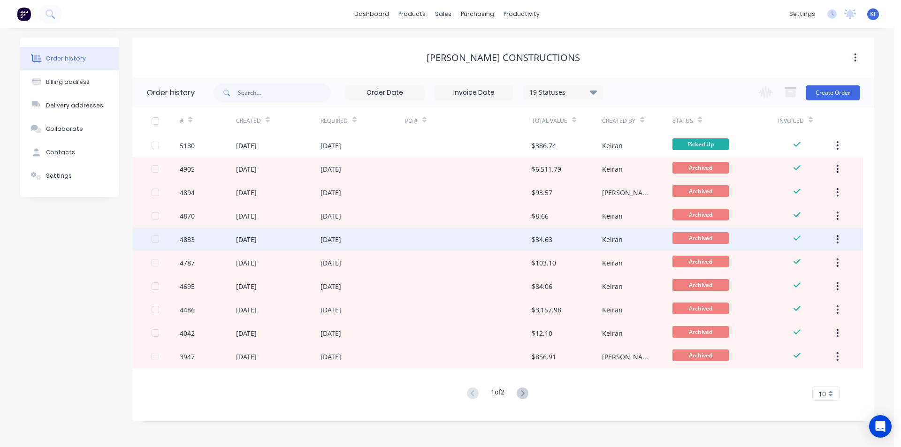
click at [458, 242] on div at bounding box center [468, 239] width 127 height 23
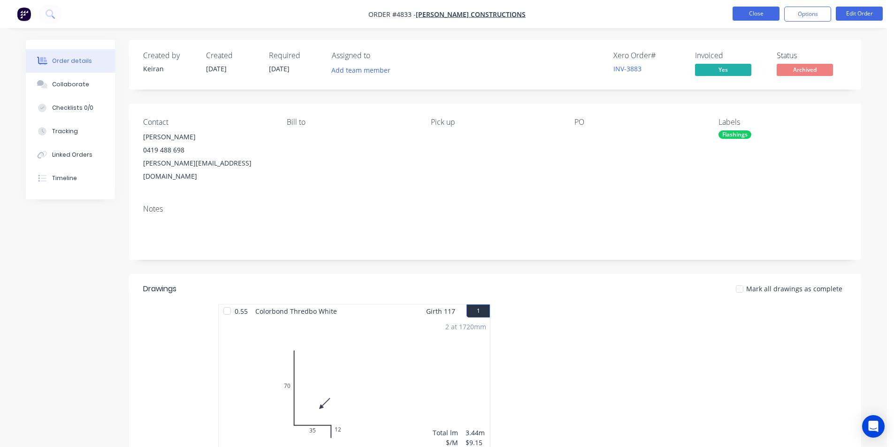
click at [767, 17] on button "Close" at bounding box center [756, 14] width 47 height 14
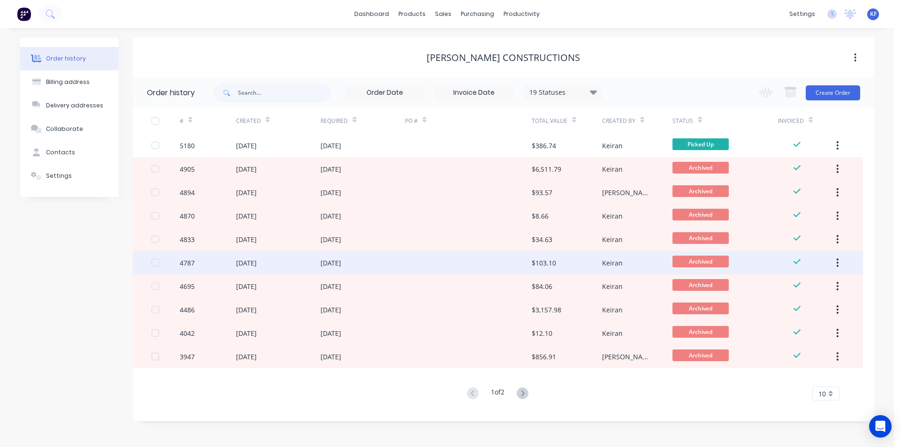
click at [553, 265] on div "$103.10" at bounding box center [544, 263] width 24 height 10
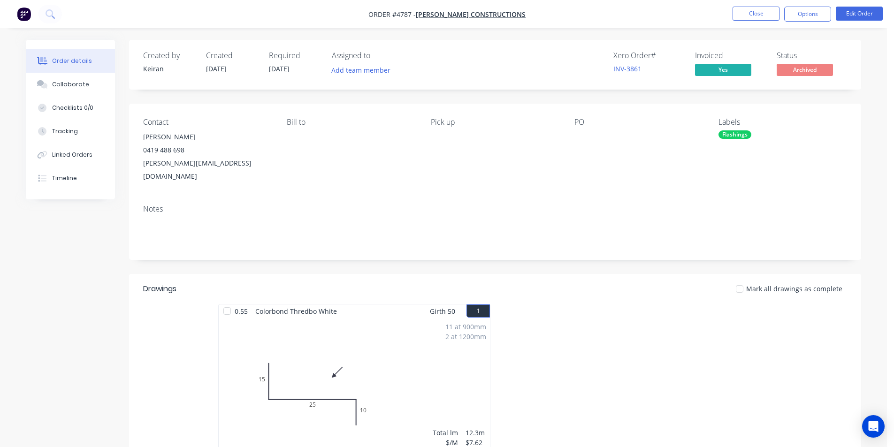
click at [754, 21] on li "Close" at bounding box center [756, 14] width 47 height 15
click at [755, 15] on button "Close" at bounding box center [756, 14] width 47 height 14
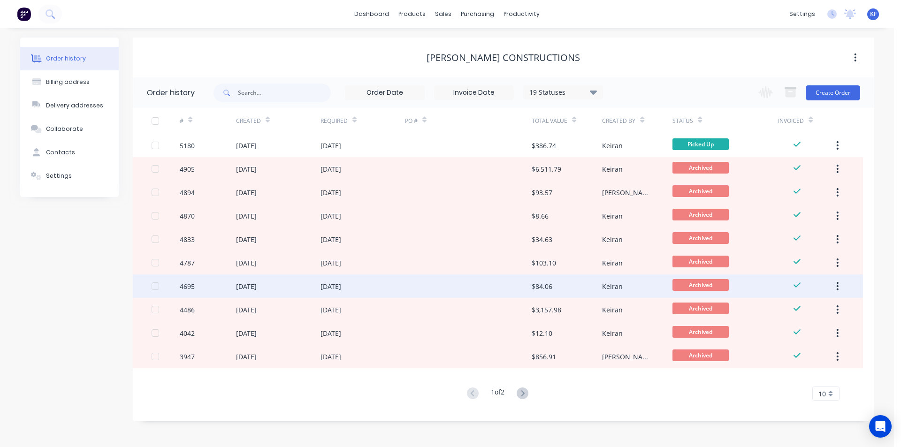
click at [477, 286] on div at bounding box center [468, 286] width 127 height 23
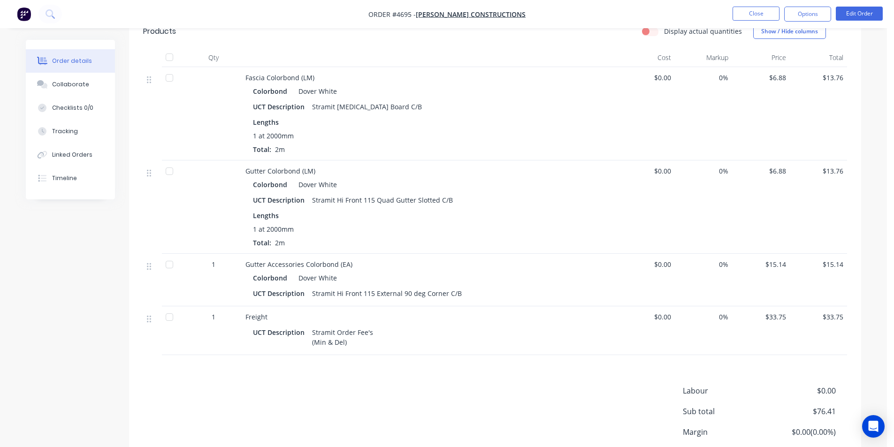
scroll to position [282, 0]
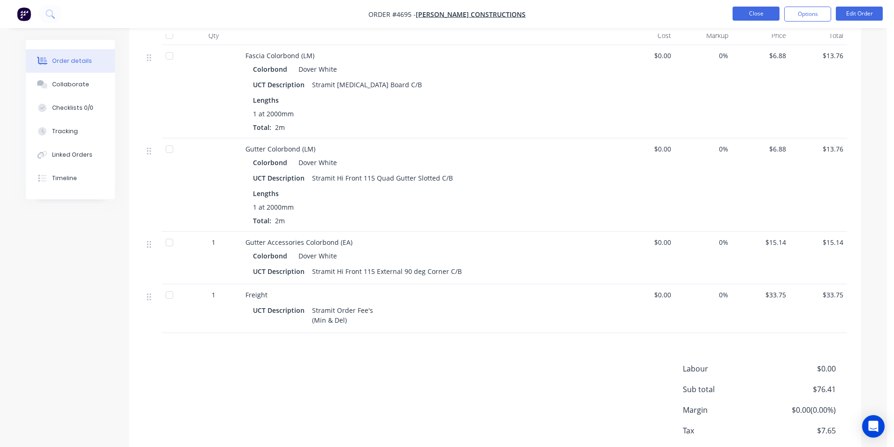
click at [773, 8] on button "Close" at bounding box center [756, 14] width 47 height 14
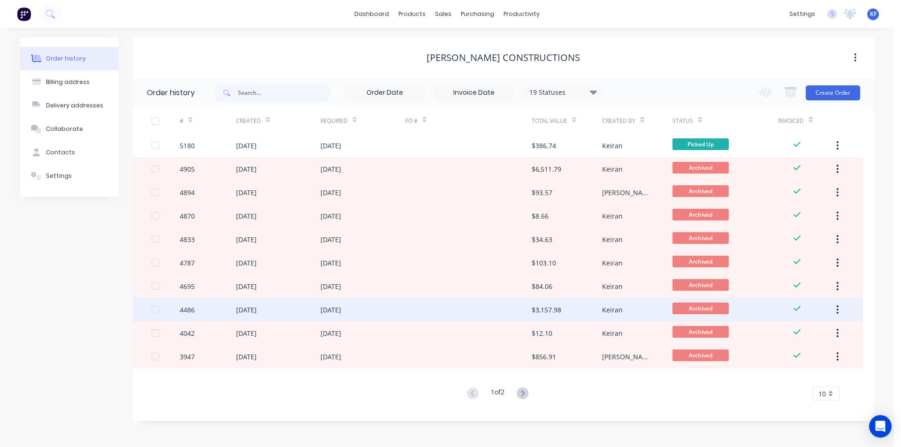
click at [486, 299] on div at bounding box center [468, 309] width 127 height 23
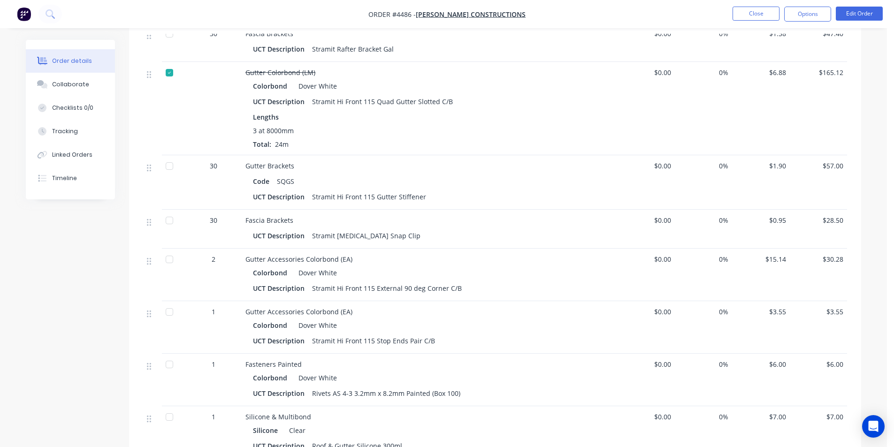
scroll to position [331, 0]
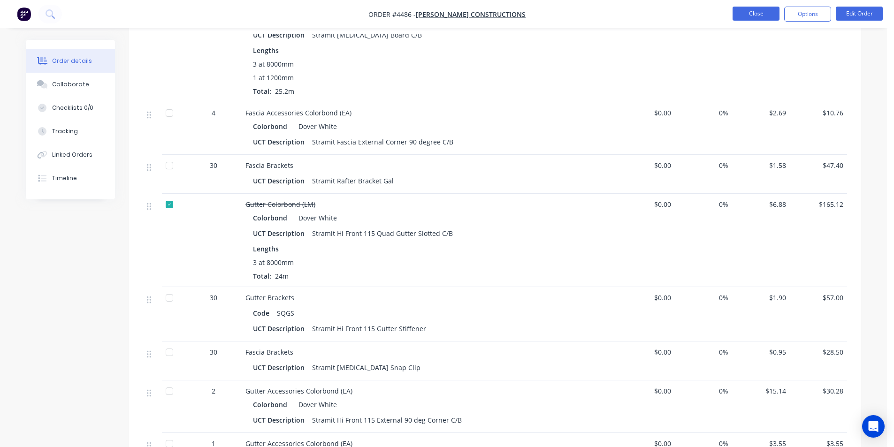
click at [754, 15] on button "Close" at bounding box center [756, 14] width 47 height 14
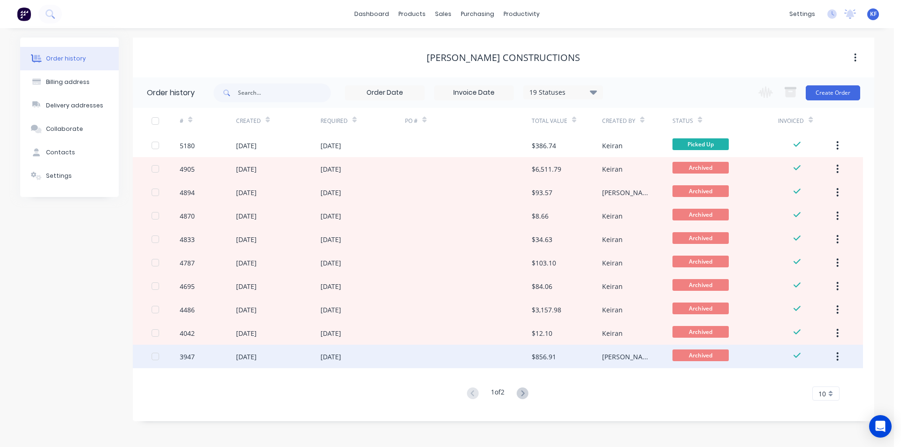
click at [449, 354] on div at bounding box center [468, 356] width 127 height 23
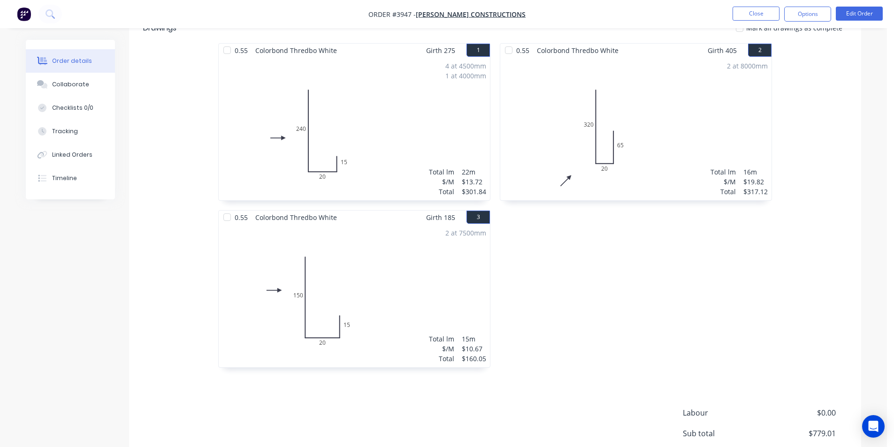
scroll to position [27, 0]
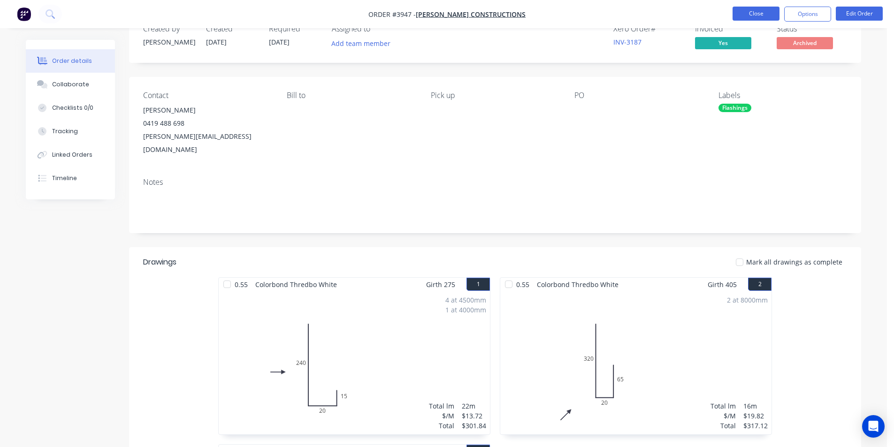
click at [751, 13] on button "Close" at bounding box center [756, 14] width 47 height 14
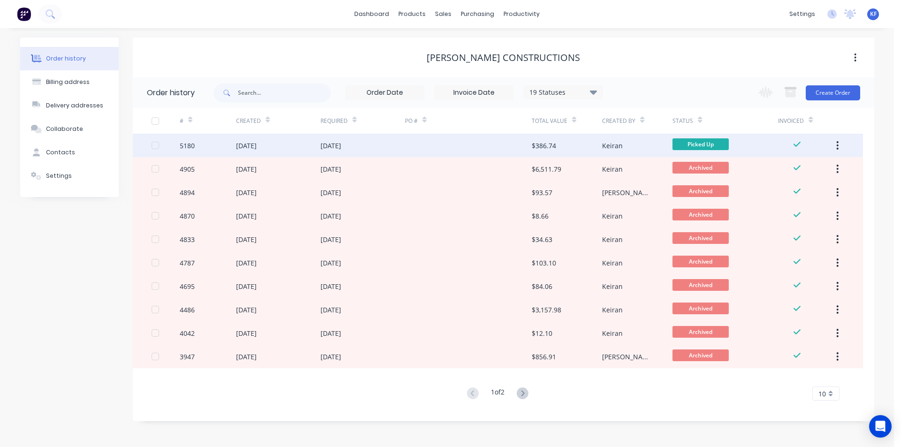
click at [389, 152] on div "01 Aug 2025" at bounding box center [363, 145] width 84 height 23
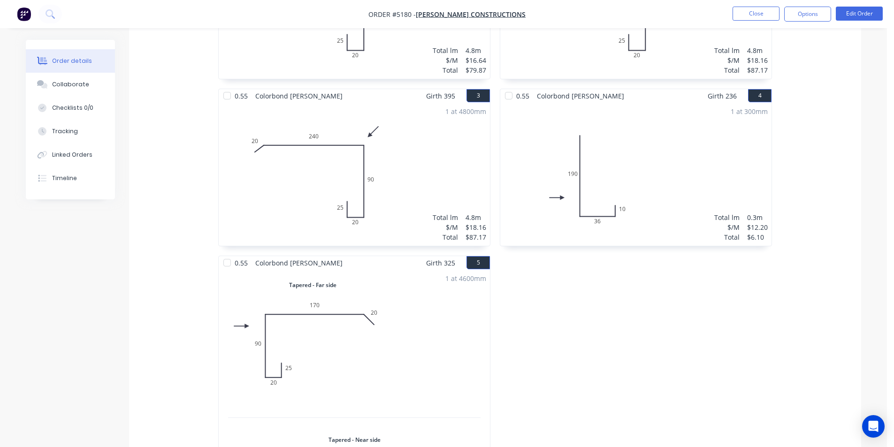
scroll to position [375, 0]
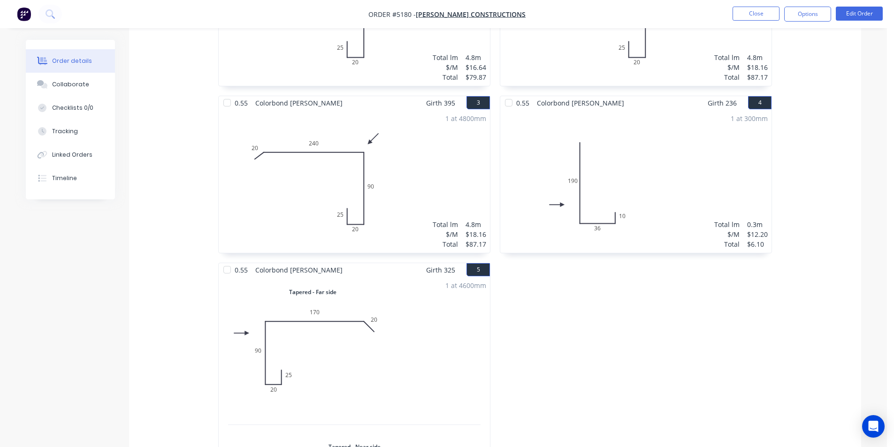
click at [429, 146] on div "1 at 4800mm Total lm $/M Total 4.8m $18.16 $87.17" at bounding box center [354, 181] width 271 height 143
click at [807, 19] on button "Options" at bounding box center [807, 14] width 47 height 15
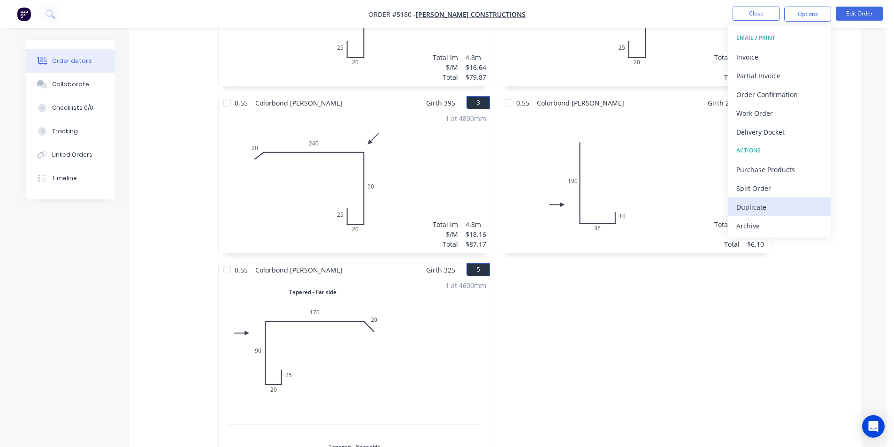
click at [755, 211] on div "Duplicate" at bounding box center [779, 207] width 86 height 14
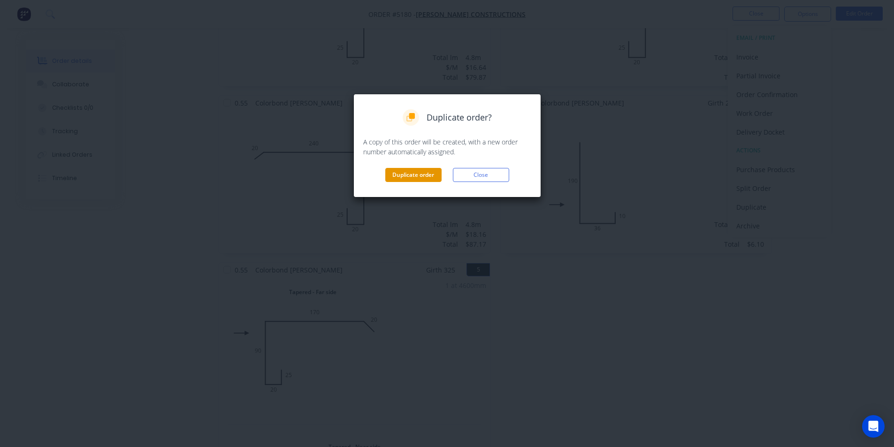
click at [424, 179] on button "Duplicate order" at bounding box center [413, 175] width 56 height 14
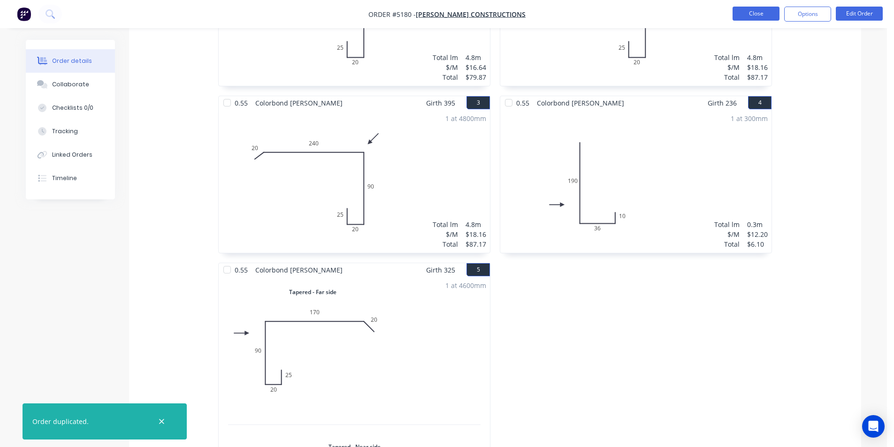
click at [751, 18] on button "Close" at bounding box center [756, 14] width 47 height 14
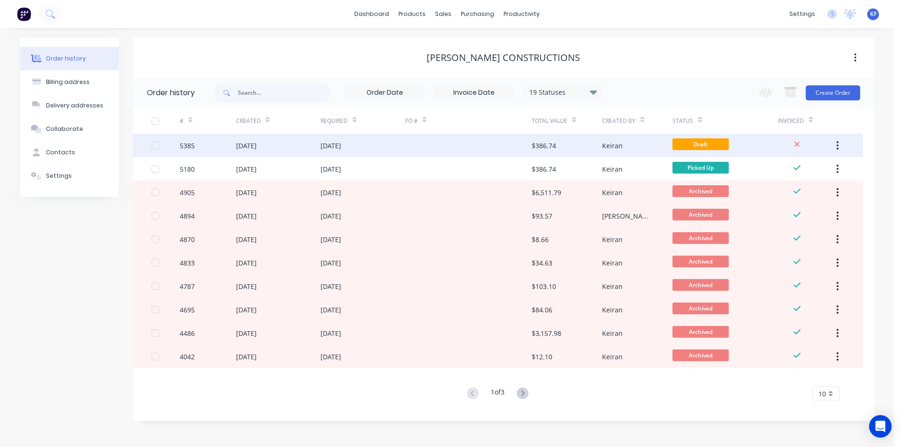
click at [475, 143] on div at bounding box center [468, 145] width 127 height 23
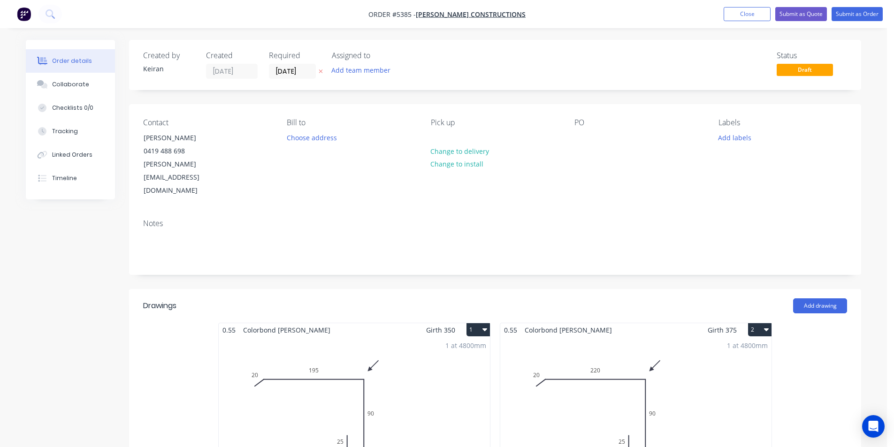
scroll to position [235, 0]
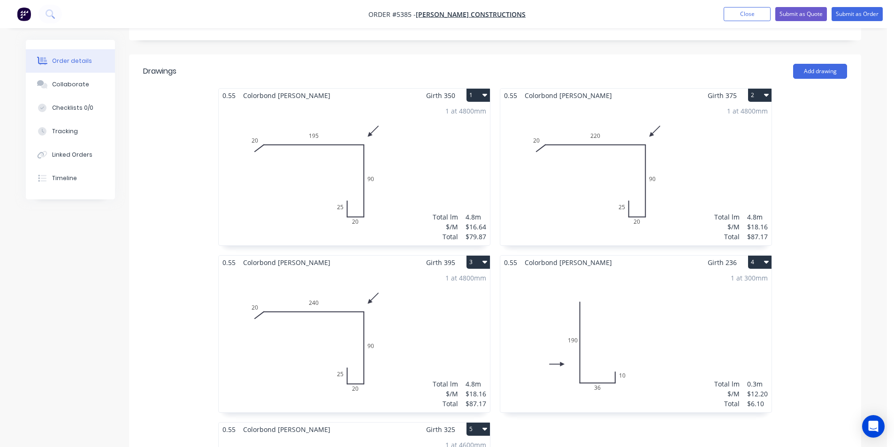
click at [482, 91] on icon "button" at bounding box center [484, 95] width 5 height 8
click at [843, 241] on div "0.55 Colorbond Shale Grey Girth 350 1 0 20 195 90 20 25 0 20 195 90 20 25 1 at …" at bounding box center [495, 421] width 732 height 667
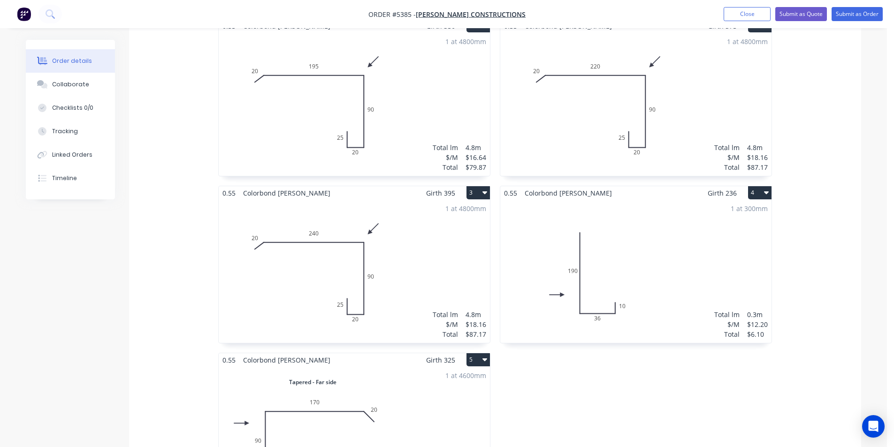
scroll to position [141, 0]
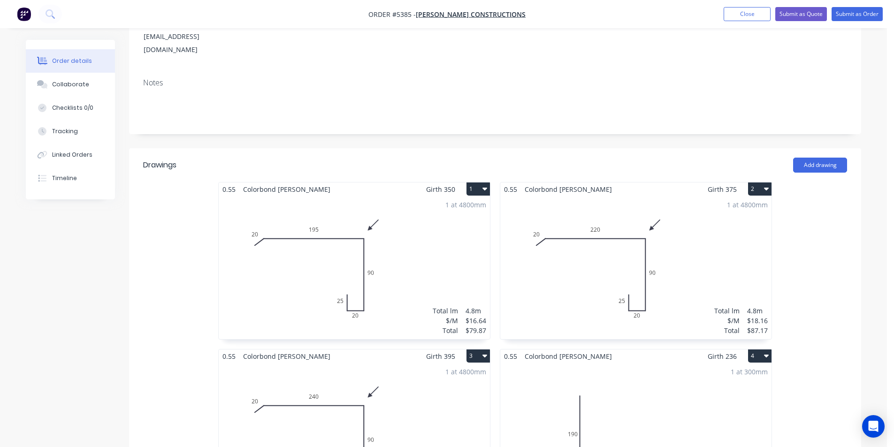
click at [481, 183] on button "1" at bounding box center [478, 189] width 23 height 13
click at [453, 243] on div "Delete" at bounding box center [445, 250] width 72 height 14
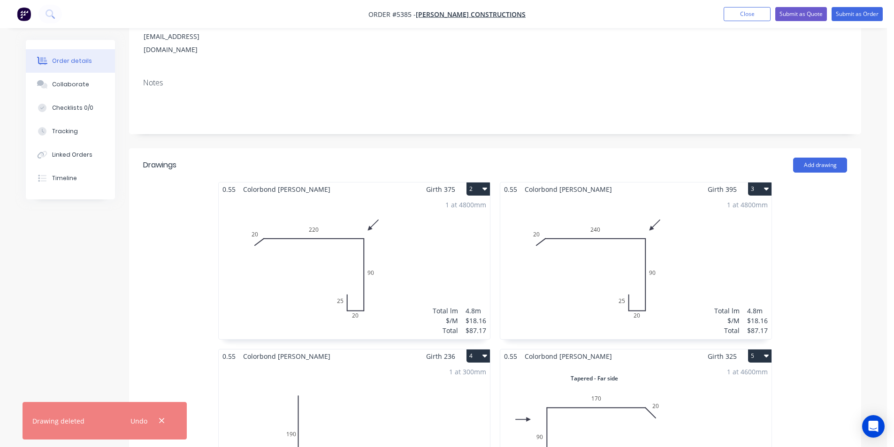
click at [483, 185] on icon "button" at bounding box center [484, 189] width 5 height 8
click at [461, 243] on div "Delete" at bounding box center [445, 250] width 72 height 14
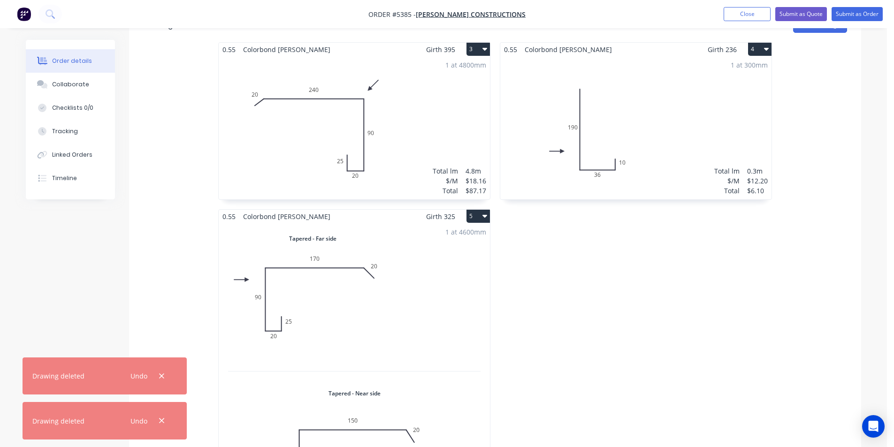
scroll to position [282, 0]
click at [480, 209] on button "5" at bounding box center [478, 215] width 23 height 13
click at [467, 269] on div "Delete" at bounding box center [445, 276] width 72 height 14
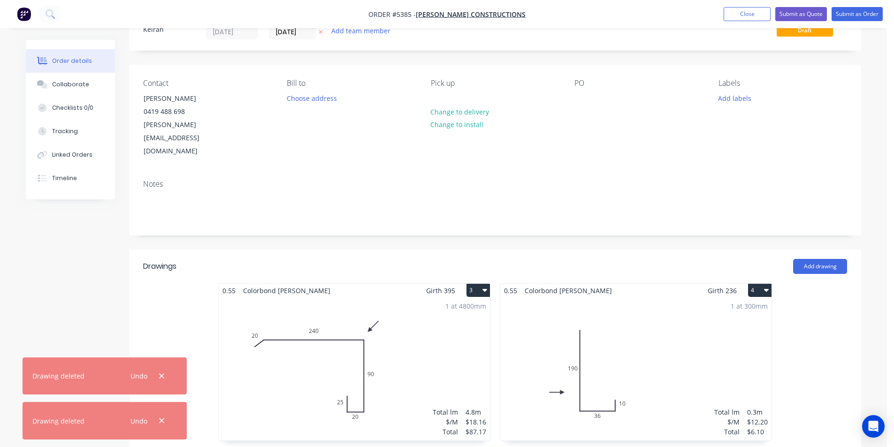
scroll to position [0, 0]
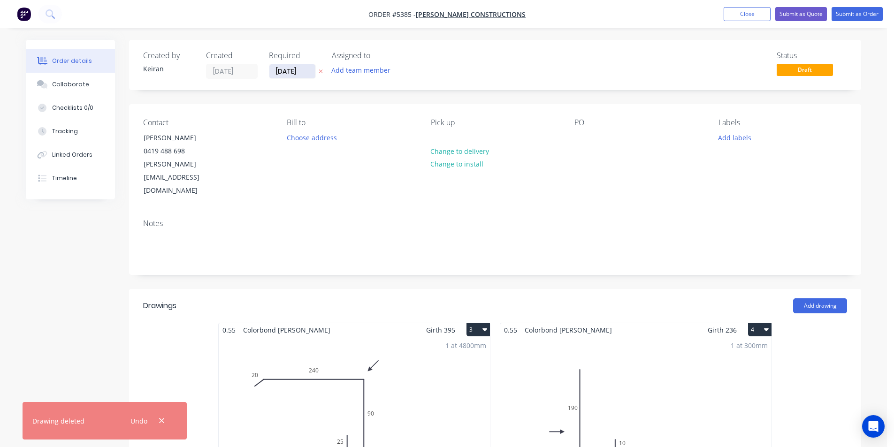
click at [300, 74] on input "[DATE]" at bounding box center [292, 71] width 46 height 14
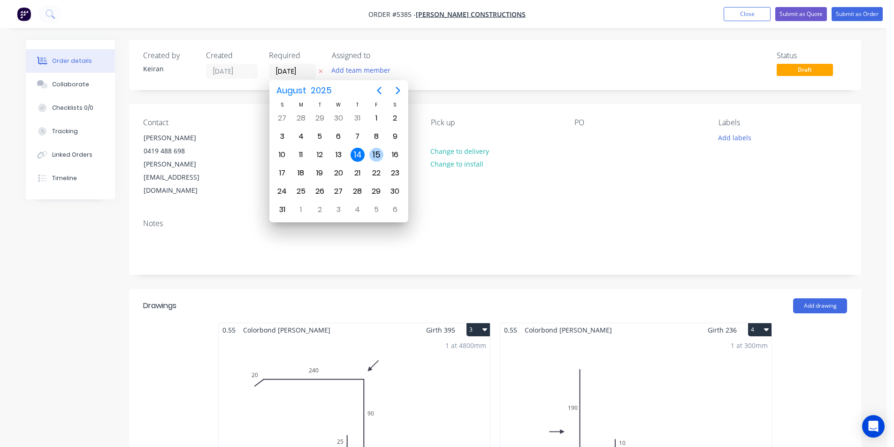
click at [374, 152] on div "15" at bounding box center [376, 155] width 14 height 14
type input "[DATE]"
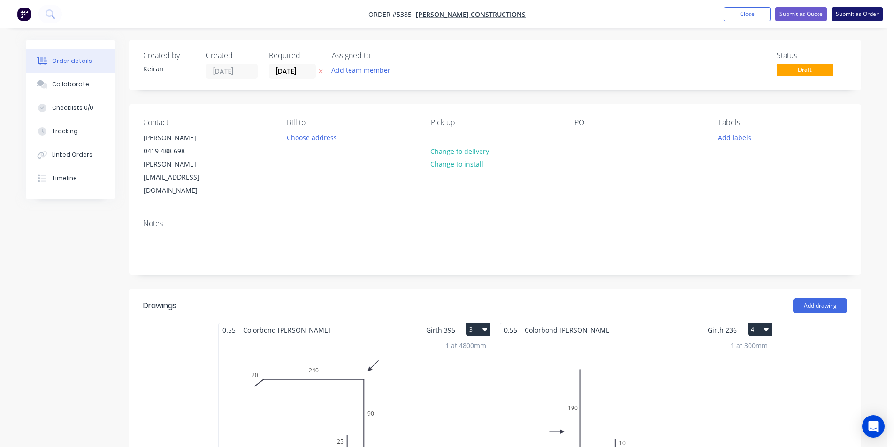
click at [849, 13] on button "Submit as Order" at bounding box center [857, 14] width 51 height 14
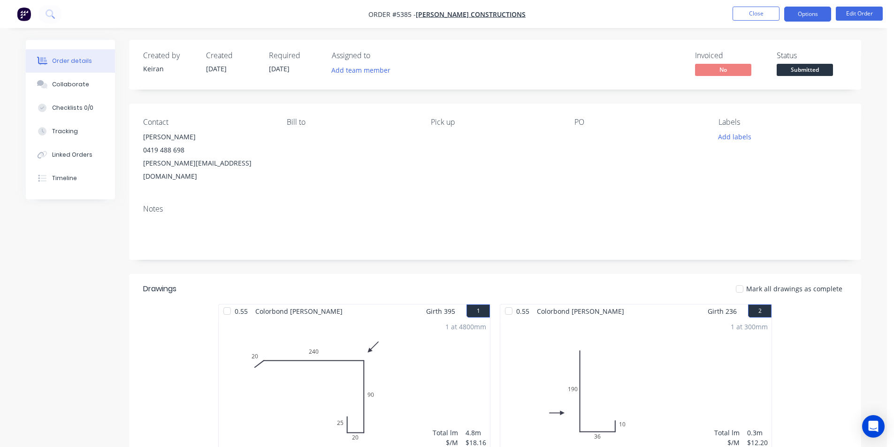
click at [802, 16] on button "Options" at bounding box center [807, 14] width 47 height 15
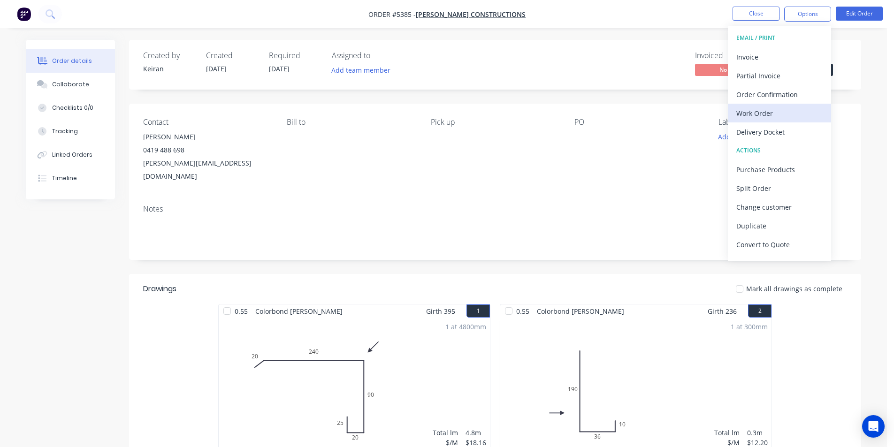
click at [772, 114] on div "Work Order" at bounding box center [779, 114] width 86 height 14
click at [766, 116] on div "Custom" at bounding box center [779, 114] width 86 height 14
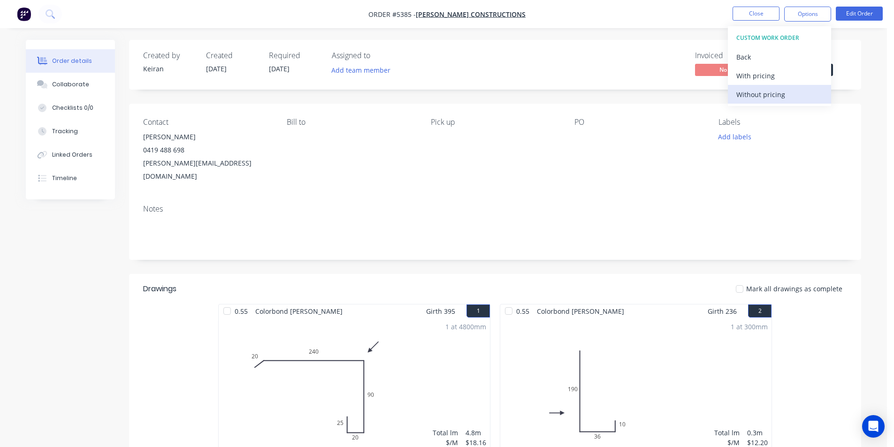
click at [762, 96] on div "Without pricing" at bounding box center [779, 95] width 86 height 14
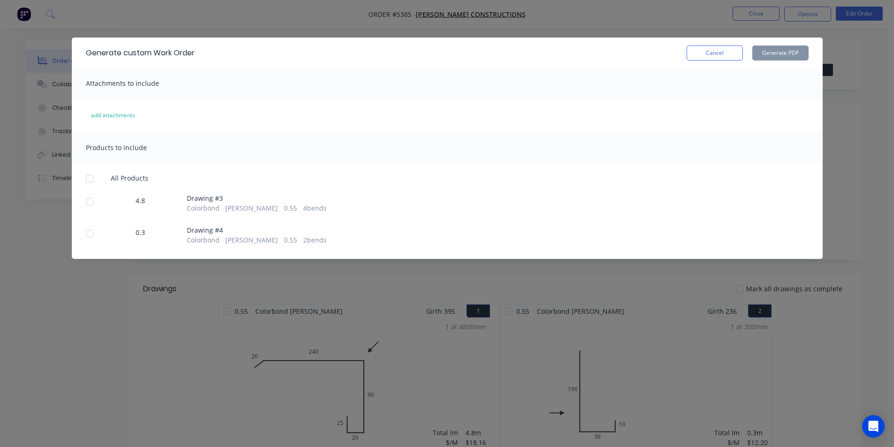
click at [87, 181] on div at bounding box center [89, 178] width 19 height 19
click at [770, 59] on button "Generate PDF" at bounding box center [780, 53] width 56 height 15
click at [705, 52] on button "Cancel" at bounding box center [715, 53] width 56 height 15
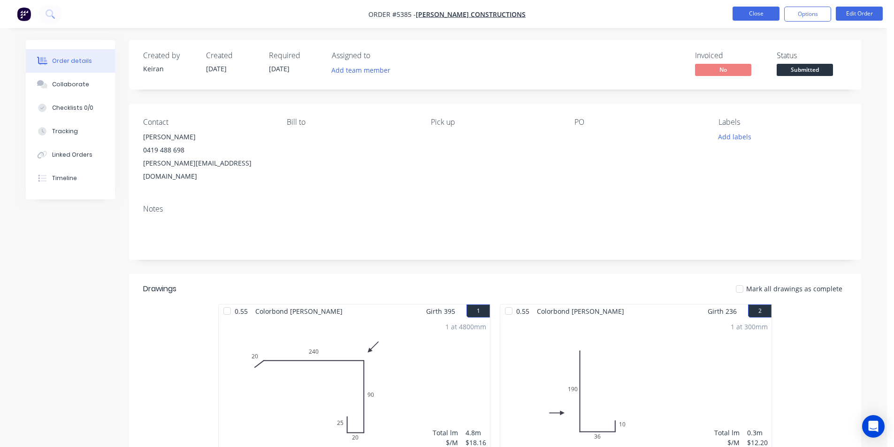
click at [766, 18] on button "Close" at bounding box center [756, 14] width 47 height 14
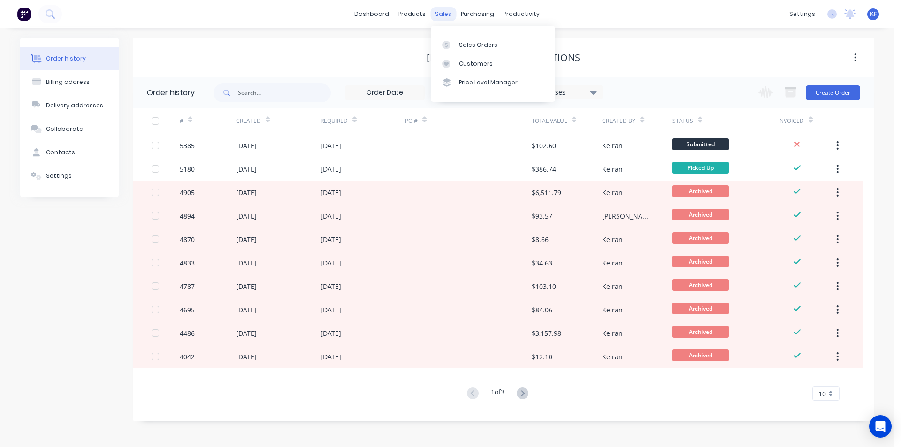
click at [440, 14] on div "sales" at bounding box center [443, 14] width 26 height 14
click at [470, 40] on link "Sales Orders" at bounding box center [493, 44] width 124 height 19
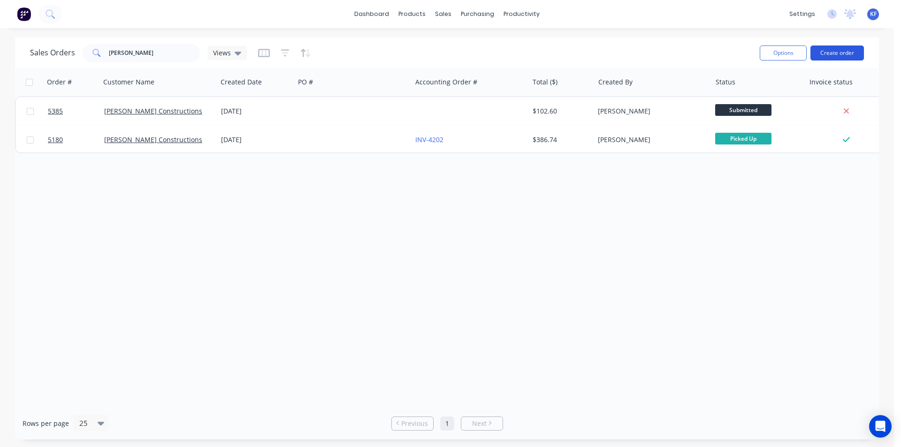
click at [831, 49] on button "Create order" at bounding box center [838, 53] width 54 height 15
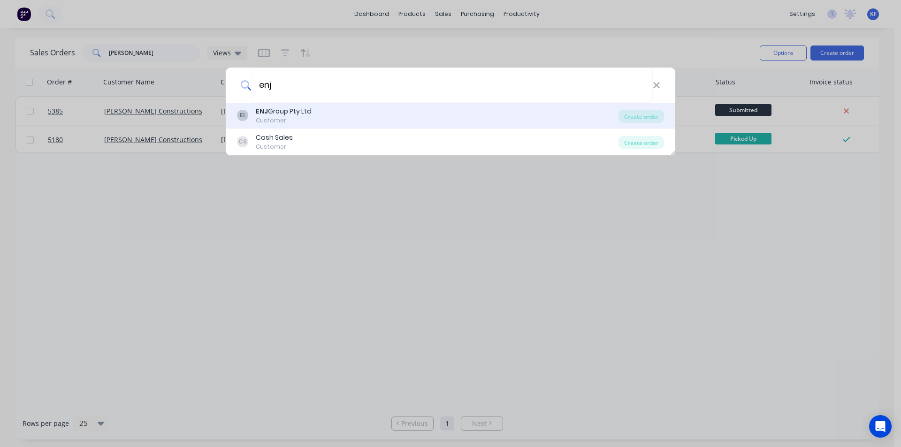
type input "enj"
click at [641, 123] on div "EL ENJ Group Pty Ltd Customer Create order" at bounding box center [451, 116] width 450 height 26
click at [637, 117] on div "Create order" at bounding box center [642, 116] width 46 height 13
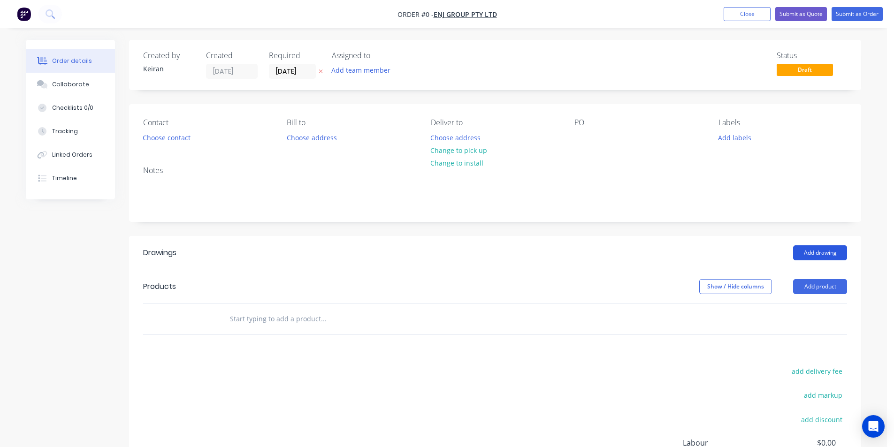
click at [828, 258] on button "Add drawing" at bounding box center [820, 252] width 54 height 15
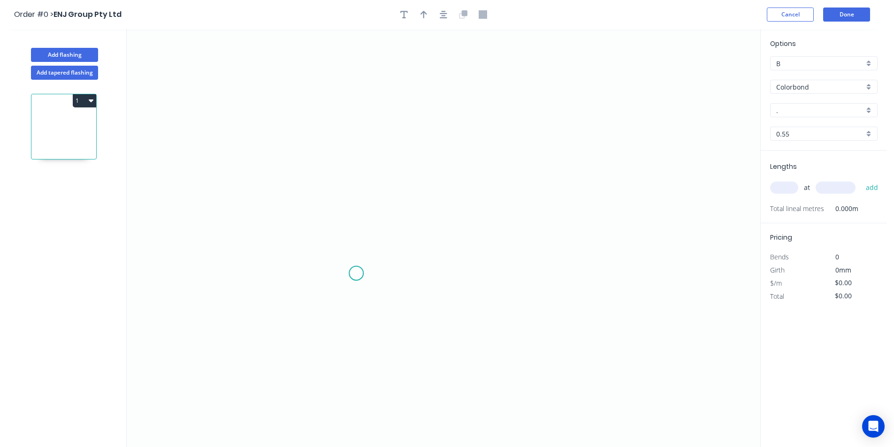
click at [356, 277] on icon "0" at bounding box center [444, 238] width 634 height 418
click at [352, 109] on icon "0" at bounding box center [444, 238] width 634 height 418
click at [545, 118] on icon "0 ?" at bounding box center [444, 238] width 634 height 418
click at [567, 118] on icon "0 ? ?" at bounding box center [444, 238] width 634 height 418
click at [567, 118] on circle at bounding box center [567, 118] width 14 height 14
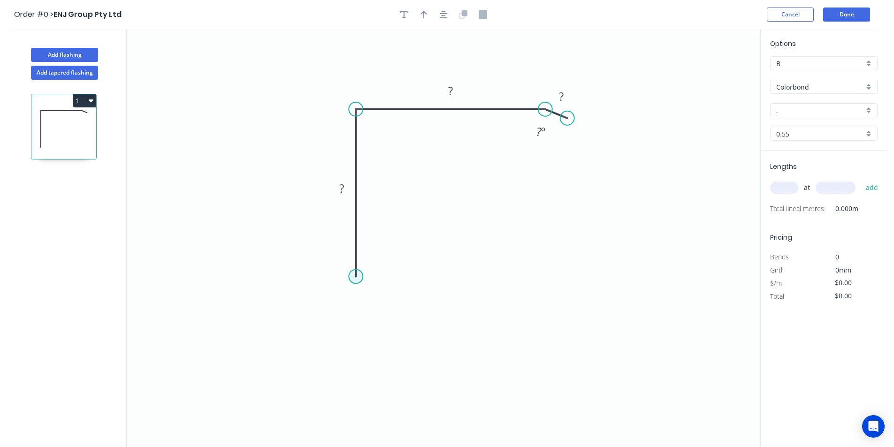
click at [360, 278] on circle at bounding box center [356, 276] width 14 height 14
click at [363, 298] on icon "0 ? ? ? ? º" at bounding box center [444, 238] width 634 height 418
drag, startPoint x: 393, startPoint y: 303, endPoint x: 411, endPoint y: 279, distance: 29.8
click at [393, 304] on div "Hide angle" at bounding box center [425, 307] width 94 height 19
click at [548, 159] on div "Hide angle" at bounding box center [588, 162] width 94 height 19
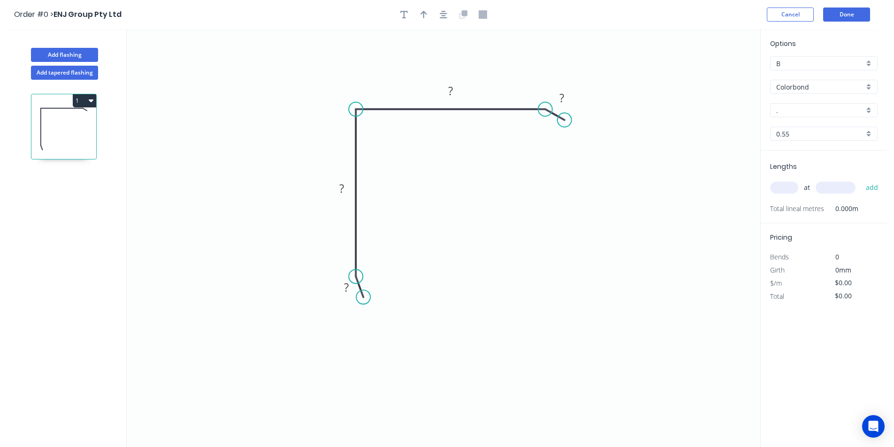
click at [565, 120] on circle at bounding box center [565, 120] width 14 height 14
click at [349, 290] on tspan "?" at bounding box center [346, 287] width 5 height 15
click at [447, 16] on icon "button" at bounding box center [444, 14] width 8 height 8
type input "$9.84"
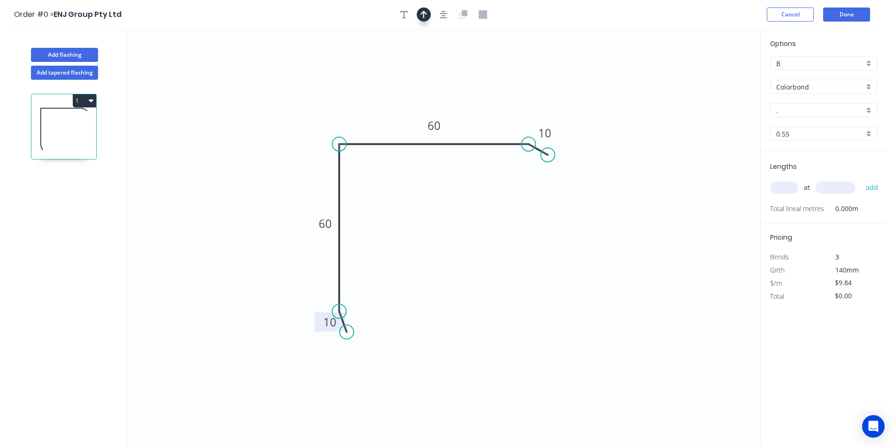
click at [423, 15] on icon "button" at bounding box center [424, 14] width 7 height 8
click at [319, 134] on icon at bounding box center [322, 122] width 8 height 30
click at [825, 100] on div "Options B B Colorbond Colorbond Colorbond Matt - Flat Sheet . . 0.55 0.55" at bounding box center [824, 94] width 126 height 112
click at [826, 110] on input "." at bounding box center [820, 111] width 88 height 10
click at [816, 129] on div "Woodland Grey" at bounding box center [824, 128] width 107 height 16
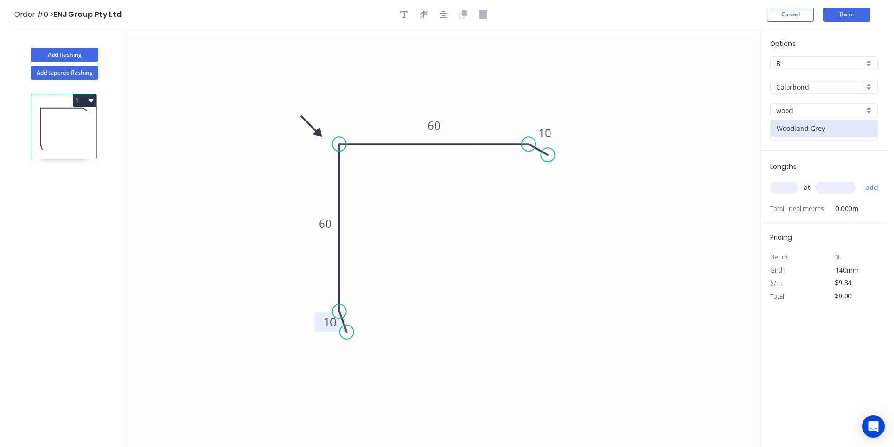
type input "Woodland Grey"
click at [788, 182] on input "text" at bounding box center [784, 188] width 28 height 12
type input "1"
type input "3000"
click at [861, 180] on button "add" at bounding box center [872, 188] width 22 height 16
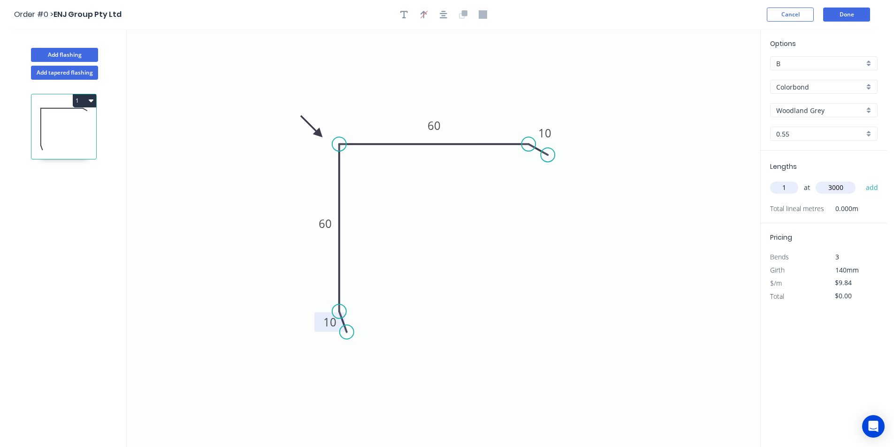
type input "$29.52"
click at [839, 15] on button "Done" at bounding box center [846, 15] width 47 height 14
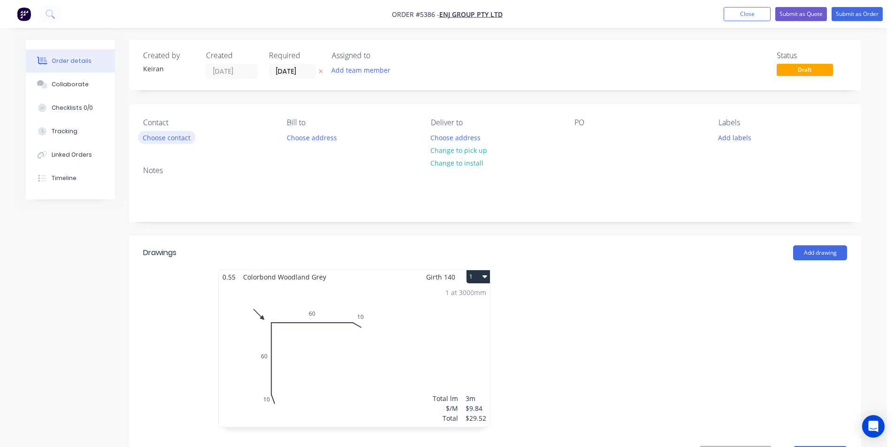
click at [173, 135] on button "Choose contact" at bounding box center [167, 137] width 58 height 13
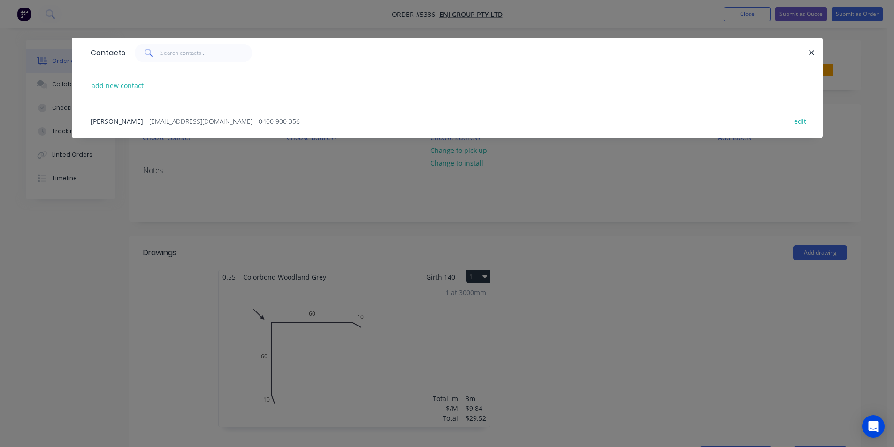
drag, startPoint x: 131, startPoint y: 117, endPoint x: 230, endPoint y: 119, distance: 98.6
click at [145, 117] on span "- enjgroup@outlook.com - 0400 900 356" at bounding box center [222, 121] width 155 height 9
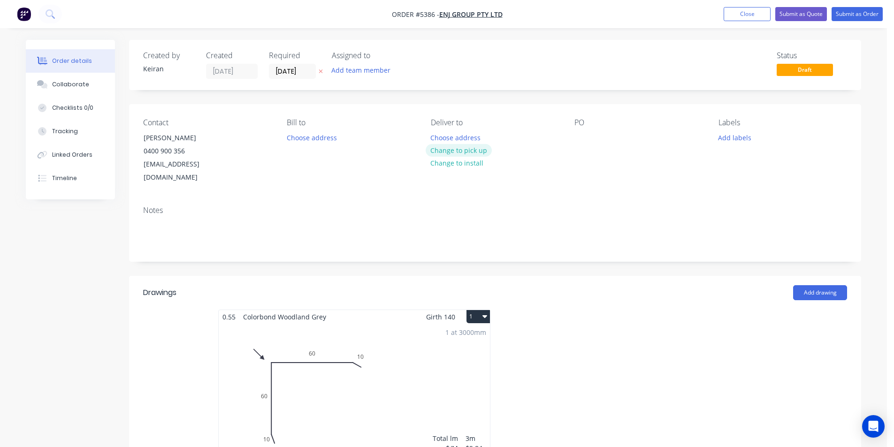
click at [446, 154] on button "Change to pick up" at bounding box center [459, 150] width 67 height 13
click at [305, 73] on input "[DATE]" at bounding box center [292, 71] width 46 height 14
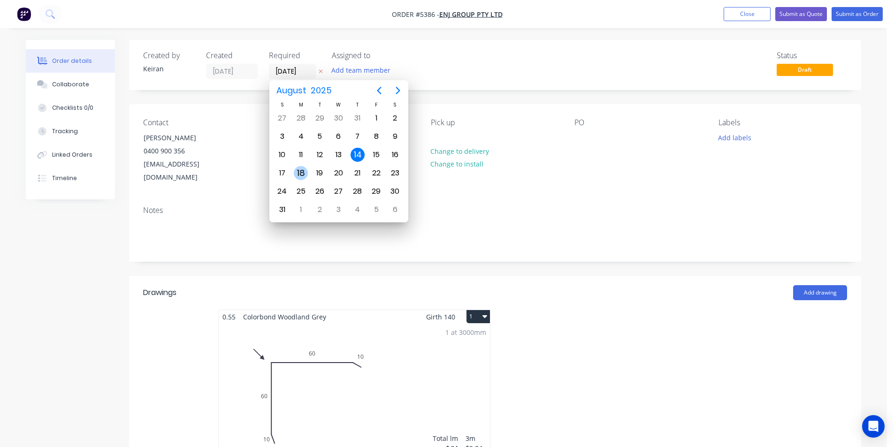
click at [300, 171] on div "18" at bounding box center [301, 173] width 14 height 14
type input "18/08/25"
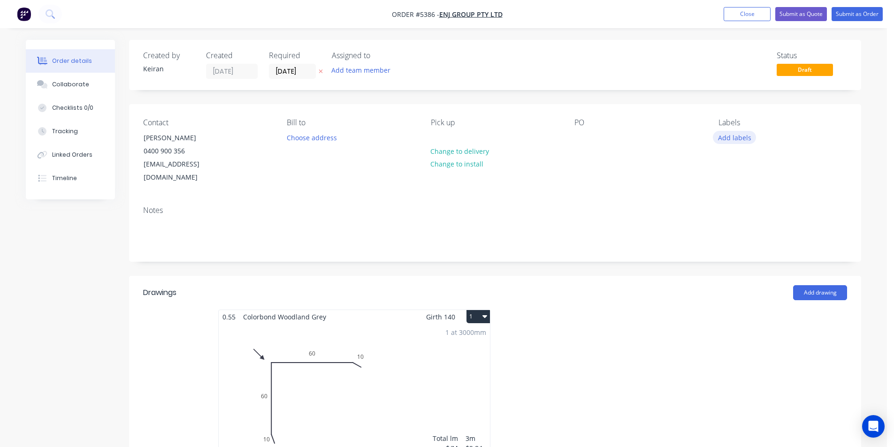
click at [734, 138] on button "Add labels" at bounding box center [734, 137] width 43 height 13
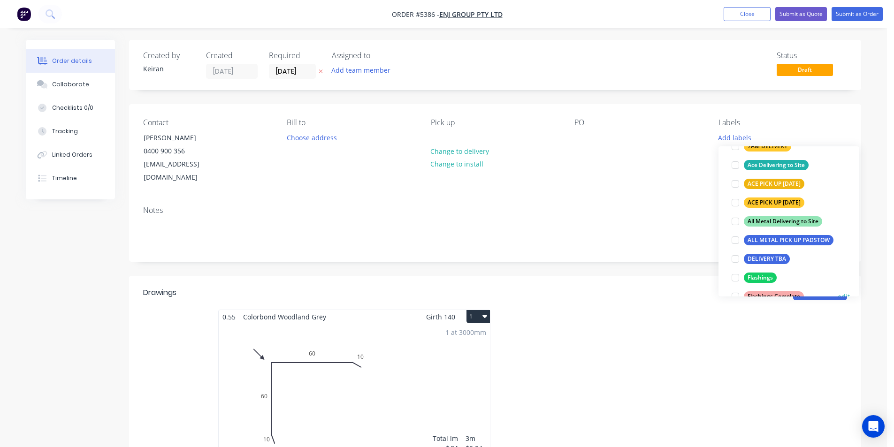
scroll to position [141, 0]
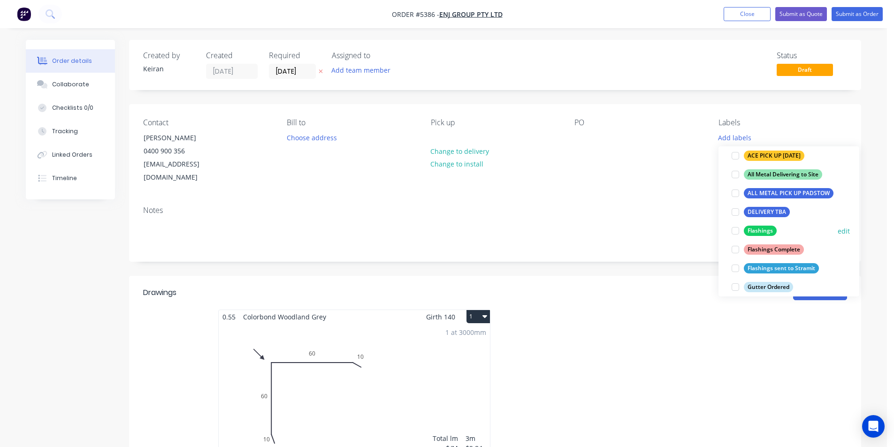
click at [735, 233] on div at bounding box center [735, 231] width 19 height 19
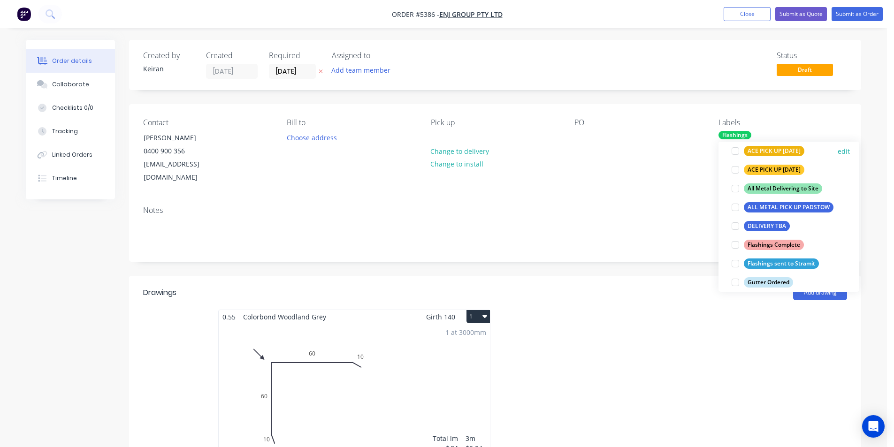
scroll to position [0, 0]
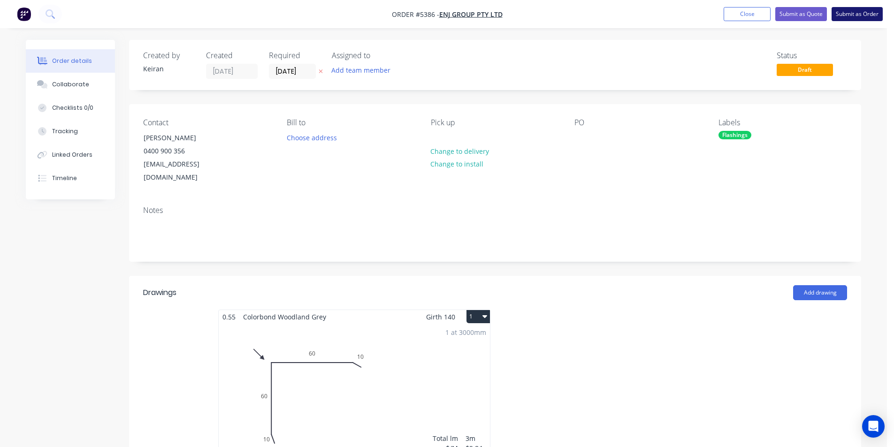
click at [859, 12] on button "Submit as Order" at bounding box center [857, 14] width 51 height 14
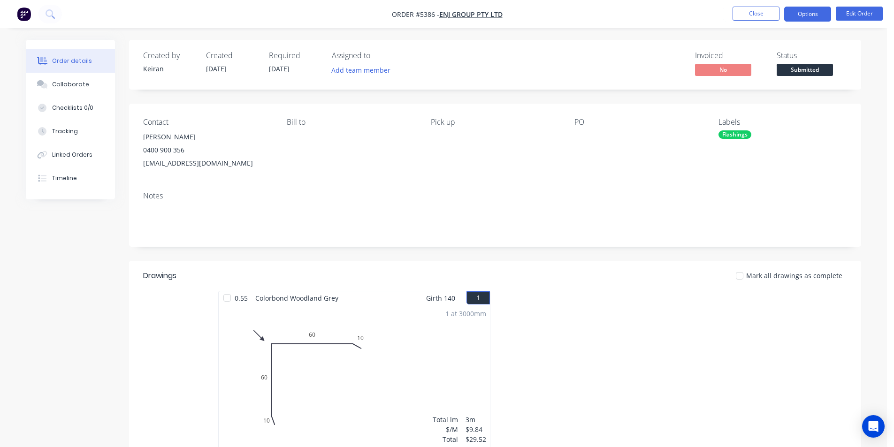
click at [809, 18] on button "Options" at bounding box center [807, 14] width 47 height 15
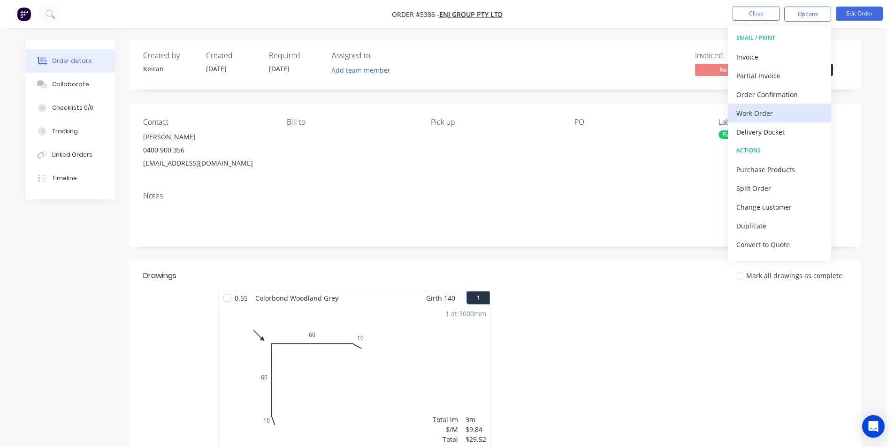
click at [774, 114] on div "Work Order" at bounding box center [779, 114] width 86 height 14
click at [771, 115] on div "Custom" at bounding box center [779, 114] width 86 height 14
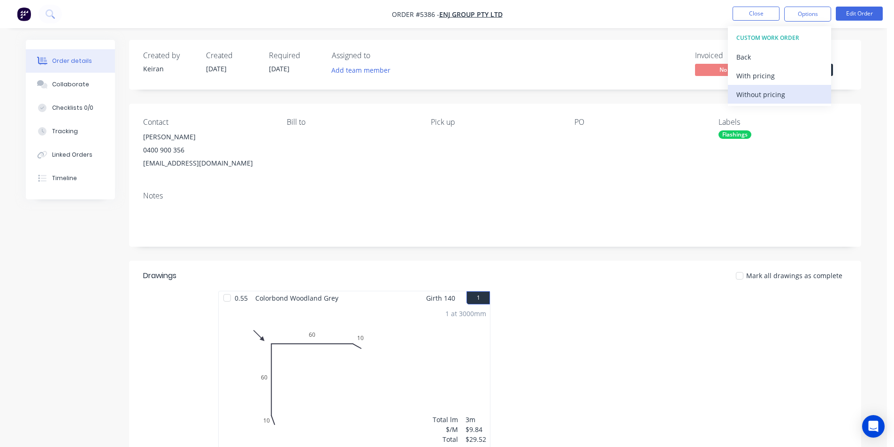
click at [769, 100] on div "Without pricing" at bounding box center [779, 95] width 86 height 14
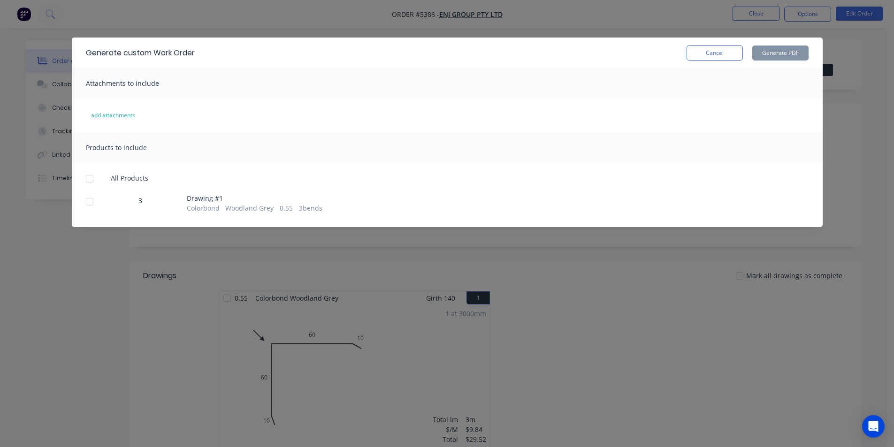
click at [88, 205] on div at bounding box center [89, 201] width 19 height 19
click at [796, 54] on button "Generate PDF" at bounding box center [780, 53] width 56 height 15
click at [698, 52] on button "Cancel" at bounding box center [715, 53] width 56 height 15
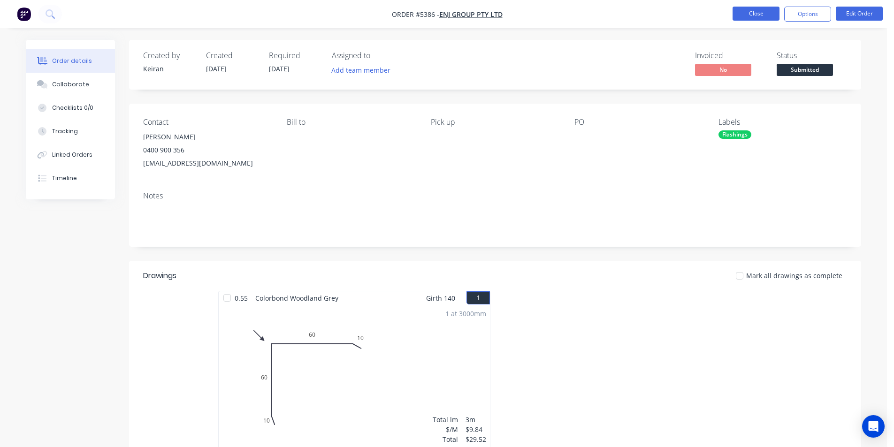
click at [754, 17] on button "Close" at bounding box center [756, 14] width 47 height 14
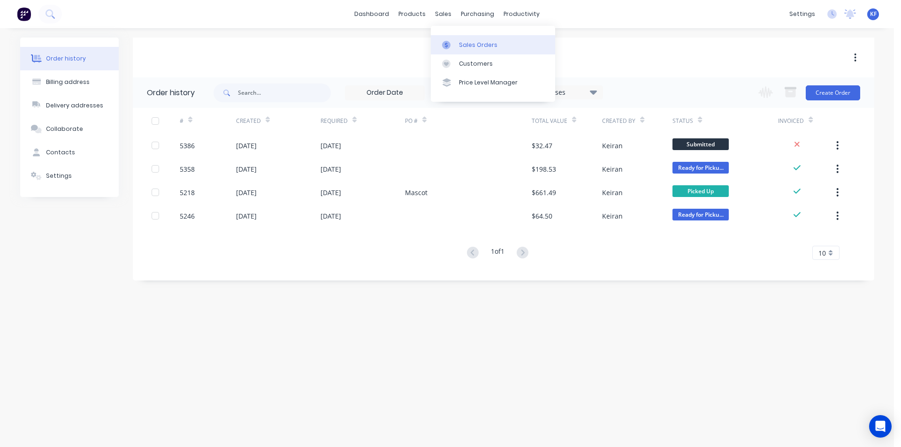
click at [470, 38] on link "Sales Orders" at bounding box center [493, 44] width 124 height 19
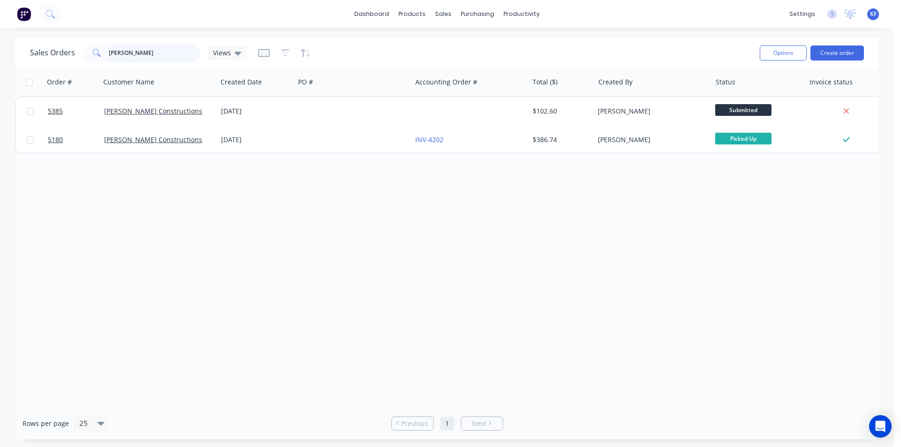
click at [72, 57] on div "Sales Orders oliver Views" at bounding box center [138, 53] width 217 height 19
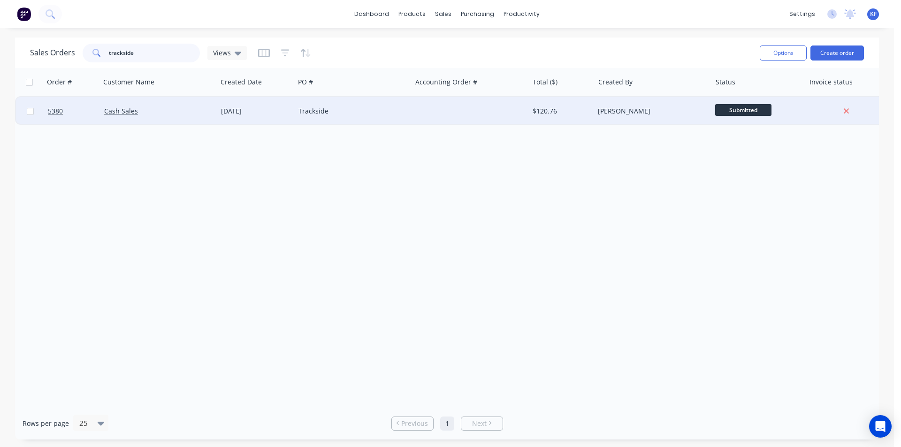
type input "trackside"
click at [274, 110] on div "[DATE]" at bounding box center [256, 111] width 70 height 9
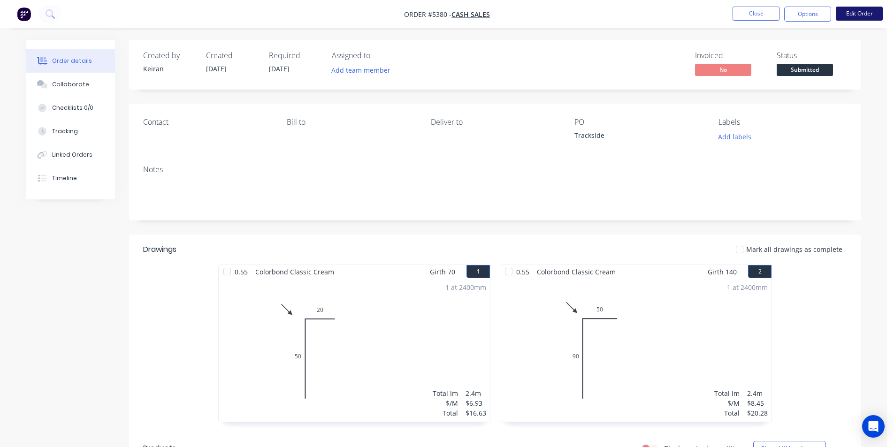
click at [849, 16] on button "Edit Order" at bounding box center [859, 14] width 47 height 14
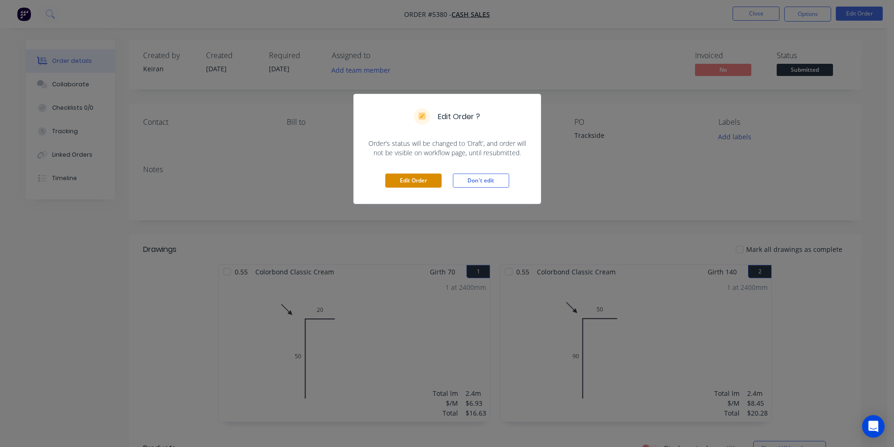
click at [400, 182] on button "Edit Order" at bounding box center [413, 181] width 56 height 14
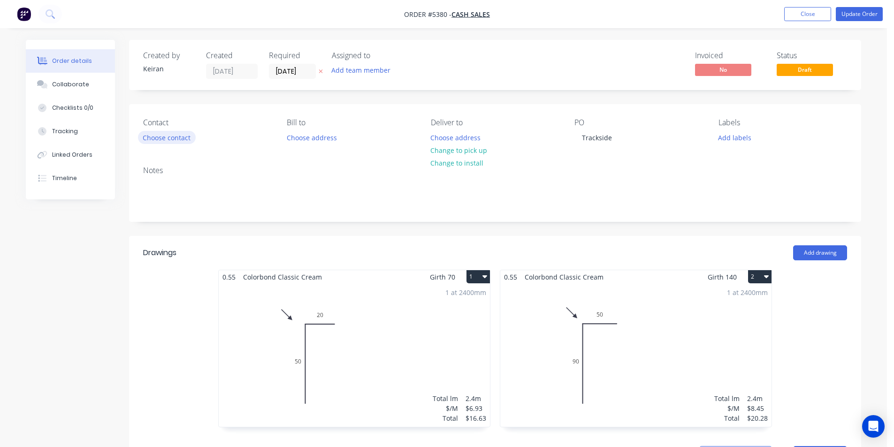
click at [170, 137] on button "Choose contact" at bounding box center [167, 137] width 58 height 13
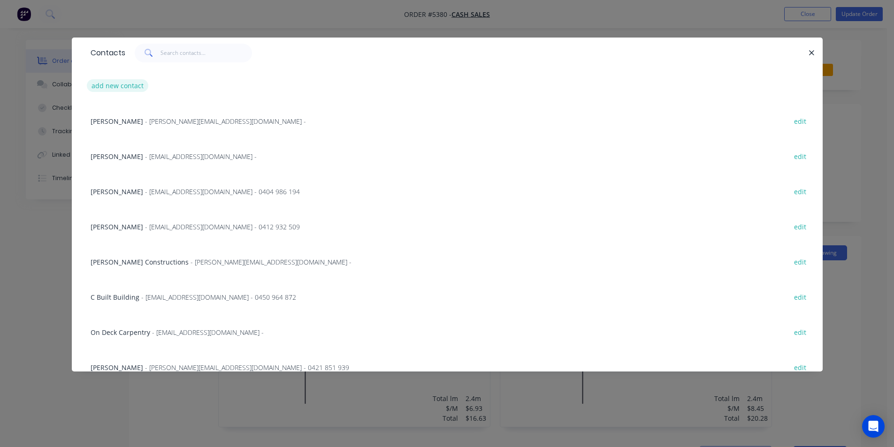
click at [128, 84] on button "add new contact" at bounding box center [118, 85] width 62 height 13
select select "AU"
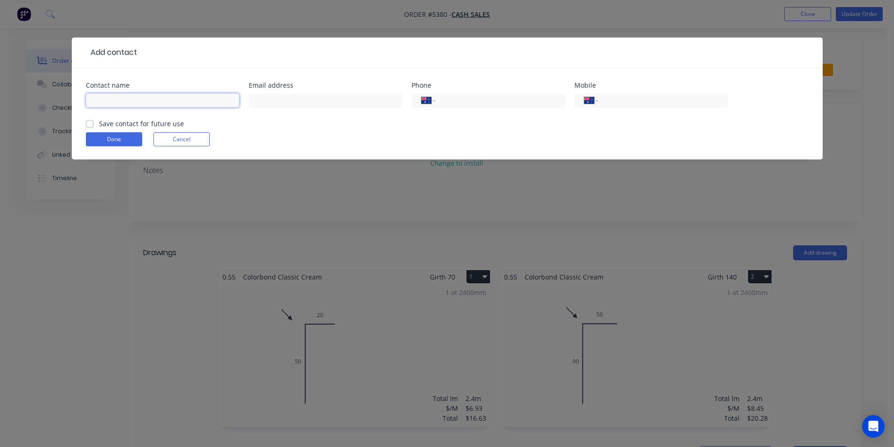
click at [118, 104] on input "text" at bounding box center [162, 100] width 153 height 14
type input "Trackside Projects Pty Ltd"
drag, startPoint x: 370, startPoint y: 102, endPoint x: 240, endPoint y: 98, distance: 130.1
click at [240, 98] on div "Contact name Trackside Projects Pty Ltd Email address mos.elhaj@tracksideprojec…" at bounding box center [447, 100] width 723 height 37
type input "accounts@tracksideprojects.com.au"
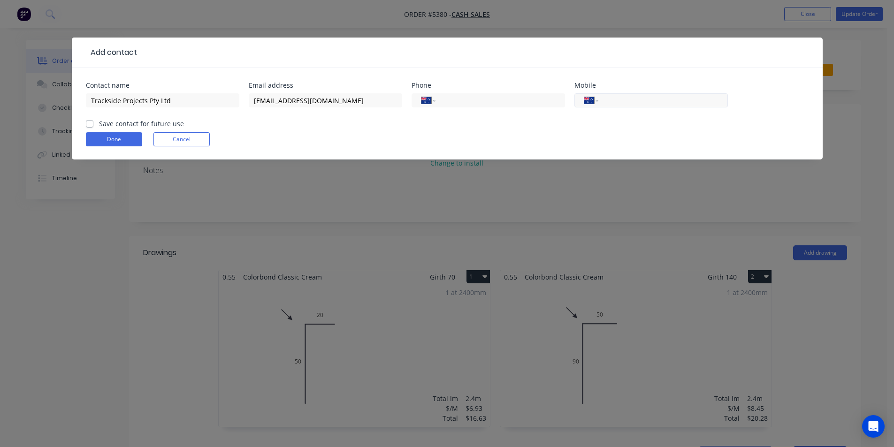
click at [625, 103] on input "tel" at bounding box center [661, 100] width 113 height 11
type input "0403 568 691"
click at [91, 145] on button "Done" at bounding box center [114, 139] width 56 height 14
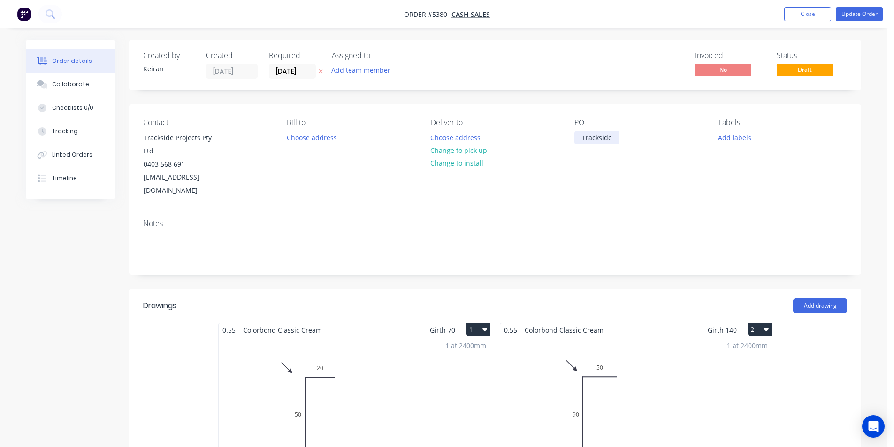
click at [616, 137] on div "Trackside" at bounding box center [596, 138] width 45 height 14
click at [478, 147] on button "Change to pick up" at bounding box center [459, 150] width 67 height 13
click at [280, 75] on input "13/08/25" at bounding box center [292, 71] width 46 height 14
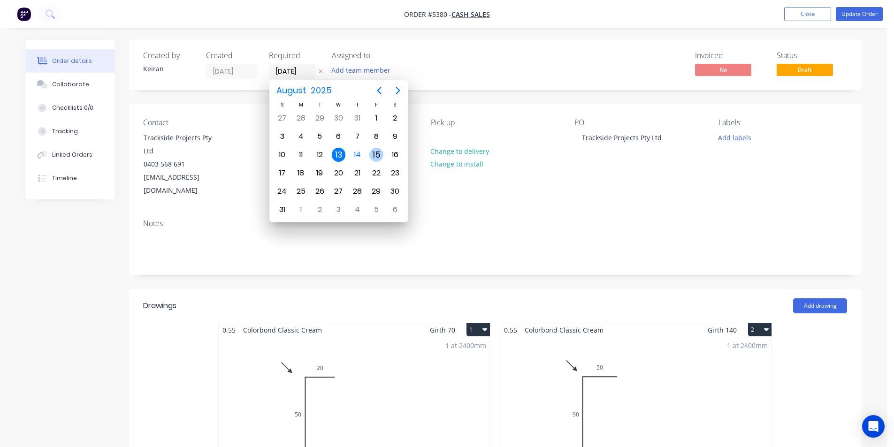
click at [377, 157] on div "15" at bounding box center [376, 155] width 14 height 14
type input "[DATE]"
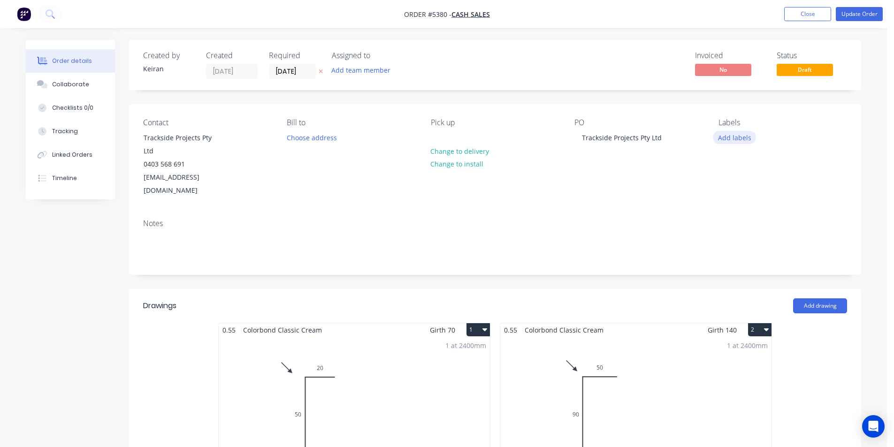
click at [732, 138] on button "Add labels" at bounding box center [734, 137] width 43 height 13
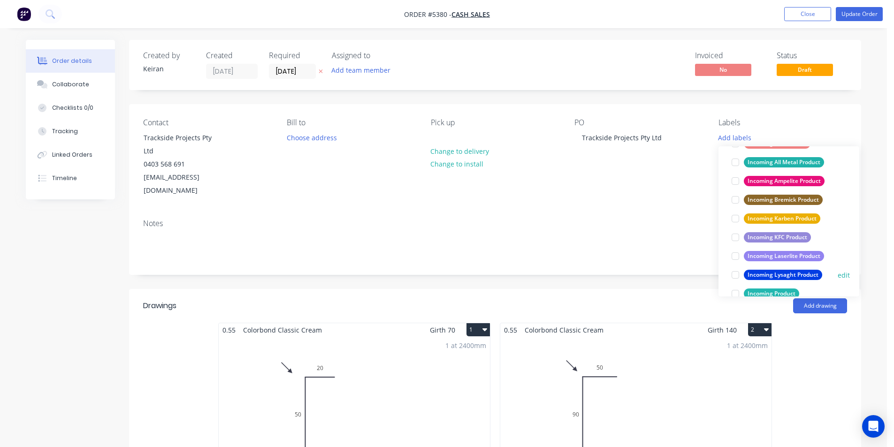
scroll to position [375, 0]
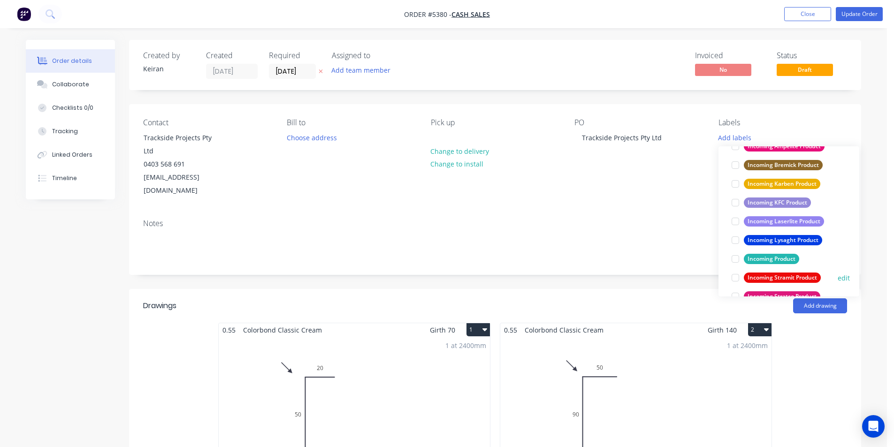
click at [735, 277] on div at bounding box center [735, 277] width 19 height 19
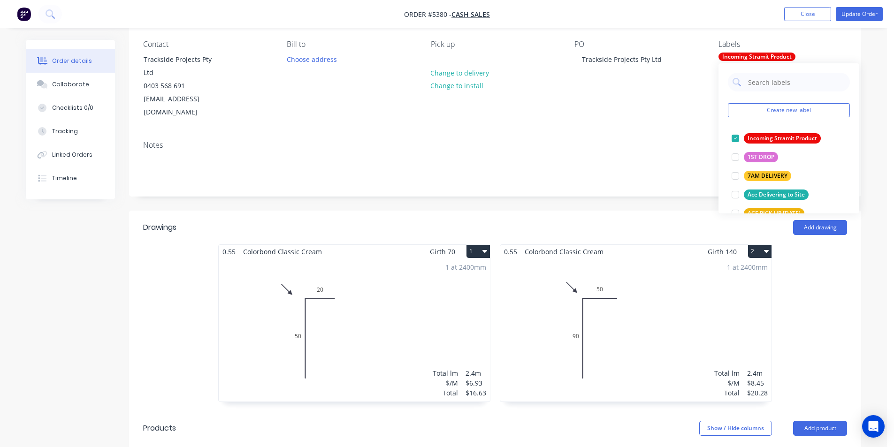
scroll to position [0, 0]
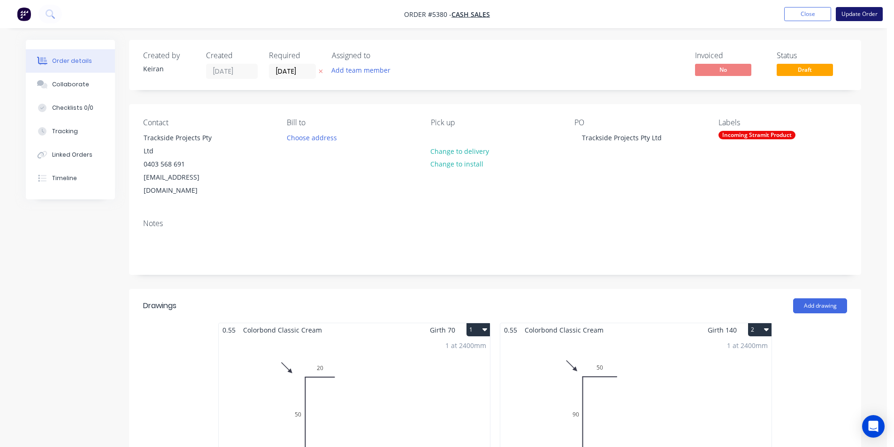
click at [877, 9] on button "Update Order" at bounding box center [859, 14] width 47 height 14
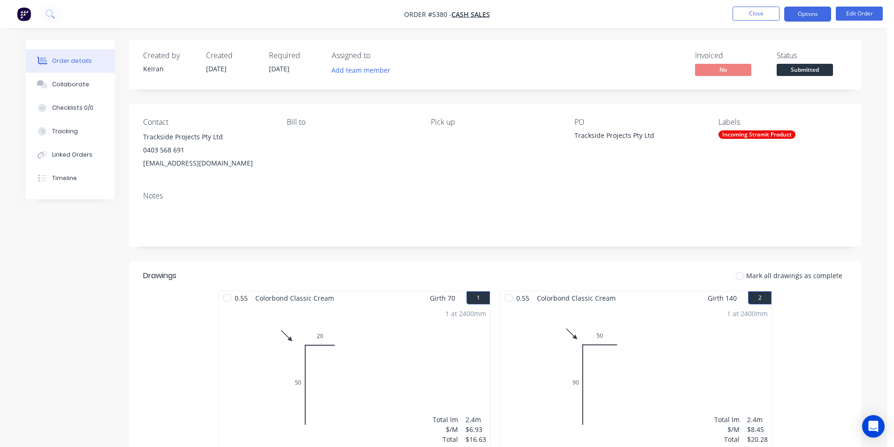
click at [800, 12] on button "Options" at bounding box center [807, 14] width 47 height 15
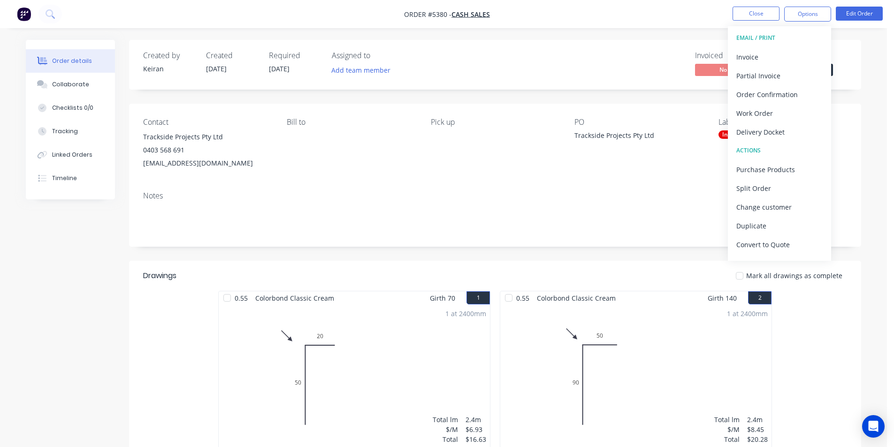
click at [589, 73] on div "Invoiced No Status Submitted" at bounding box center [636, 64] width 421 height 27
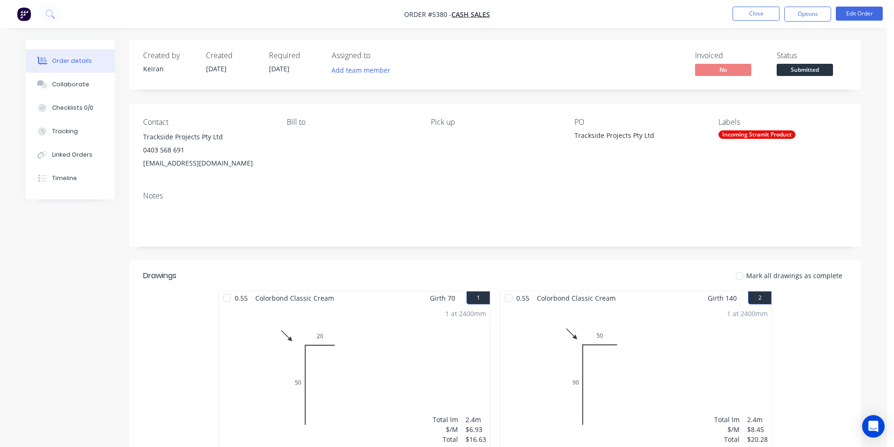
click at [798, 68] on span "Submitted" at bounding box center [805, 70] width 56 height 12
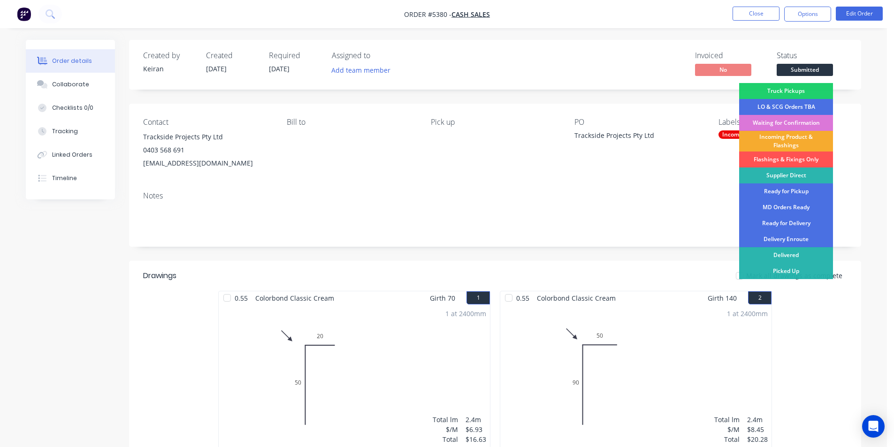
click at [786, 148] on div "Incoming Product & Flashings" at bounding box center [786, 141] width 94 height 21
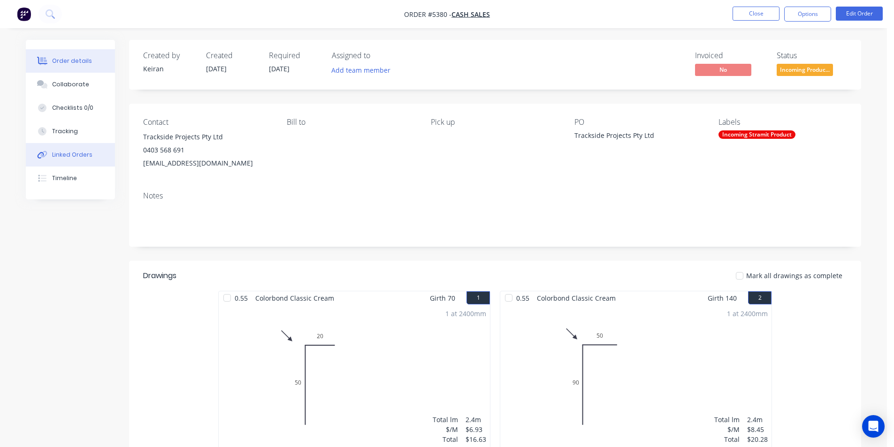
click at [71, 159] on div "Linked Orders" at bounding box center [72, 155] width 40 height 8
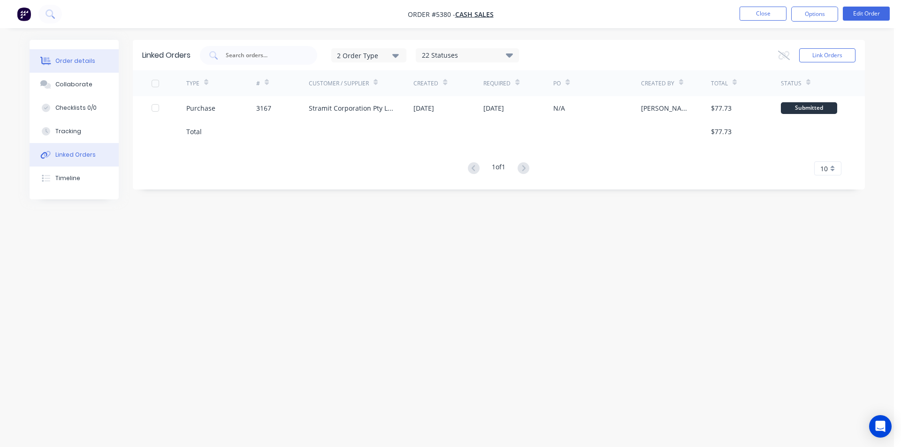
click at [49, 61] on icon at bounding box center [47, 61] width 8 height 8
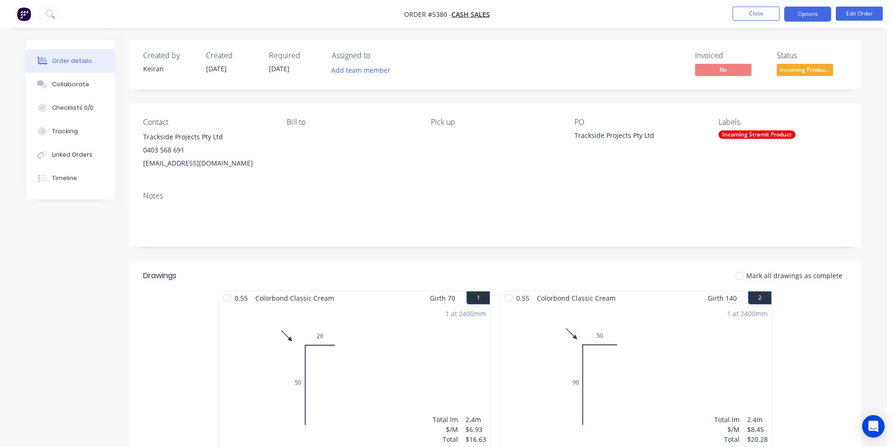
click at [801, 12] on button "Options" at bounding box center [807, 14] width 47 height 15
drag, startPoint x: 235, startPoint y: 167, endPoint x: 144, endPoint y: 166, distance: 90.6
click at [144, 166] on div "accounts@tracksideprojects.com.au" at bounding box center [207, 163] width 129 height 13
click at [800, 17] on button "Options" at bounding box center [807, 14] width 47 height 15
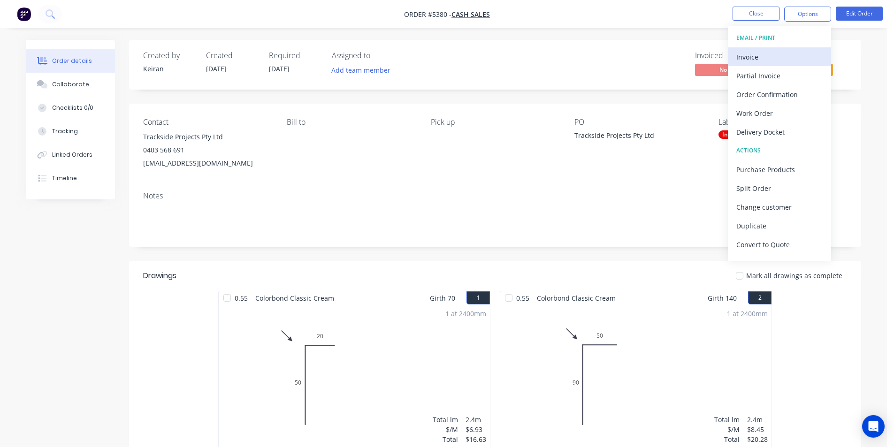
click at [775, 54] on div "Invoice" at bounding box center [779, 57] width 86 height 14
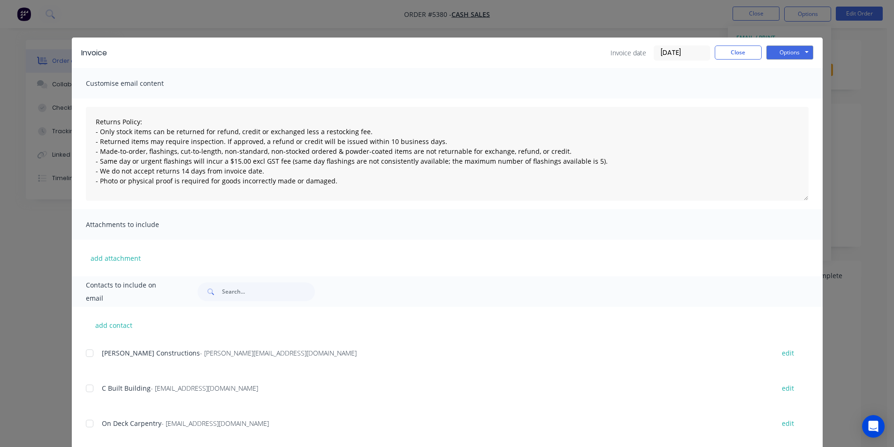
scroll to position [141, 0]
click at [95, 326] on button "add contact" at bounding box center [114, 325] width 56 height 14
select select "AU"
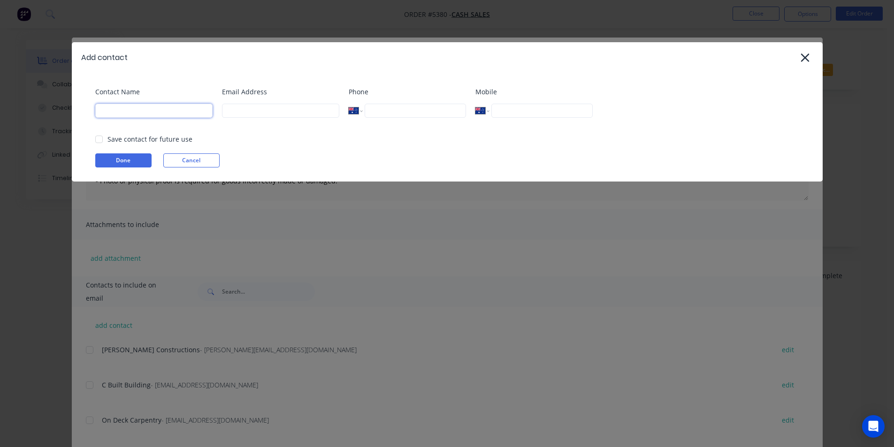
click at [148, 106] on input at bounding box center [153, 111] width 117 height 14
type input "Trackside Projects"
type input "accounts@tracksideprojects.com.au"
click at [148, 161] on button "Done" at bounding box center [123, 160] width 56 height 14
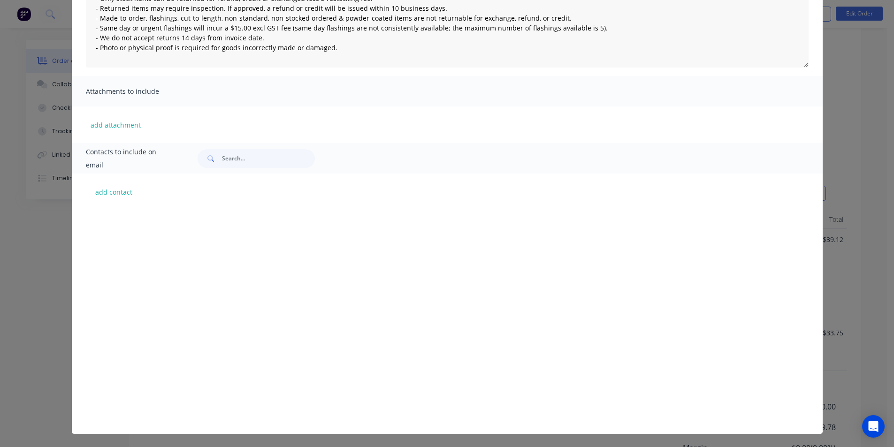
scroll to position [2029, 0]
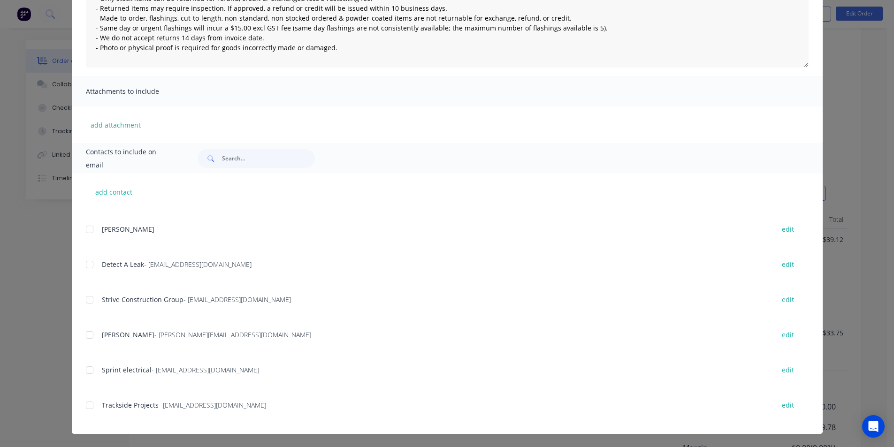
click at [84, 406] on div at bounding box center [89, 405] width 19 height 19
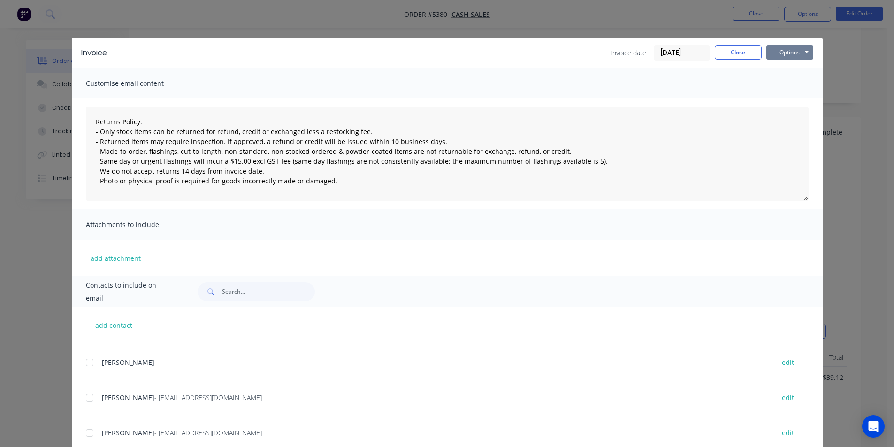
scroll to position [141, 0]
click at [782, 54] on button "Options" at bounding box center [789, 53] width 47 height 14
click at [789, 100] on button "Email" at bounding box center [796, 99] width 60 height 15
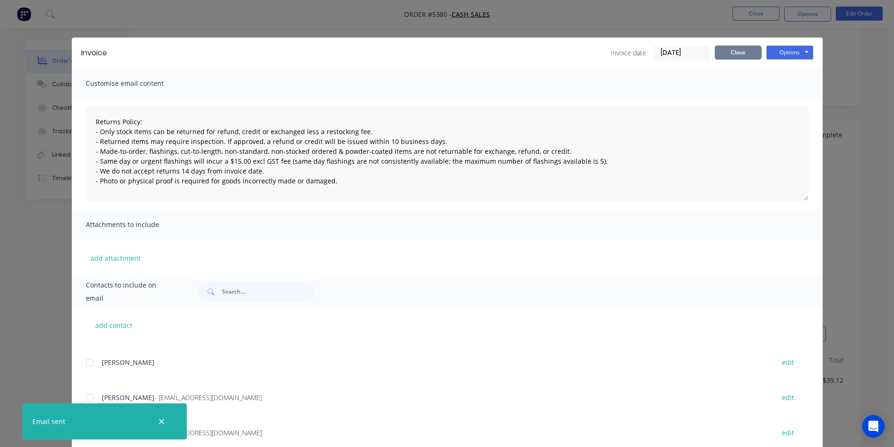
click at [748, 55] on button "Close" at bounding box center [738, 53] width 47 height 14
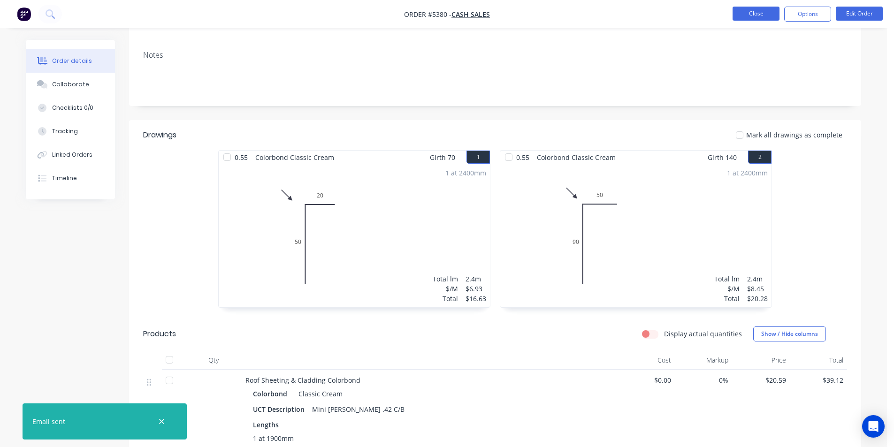
click at [758, 17] on button "Close" at bounding box center [756, 14] width 47 height 14
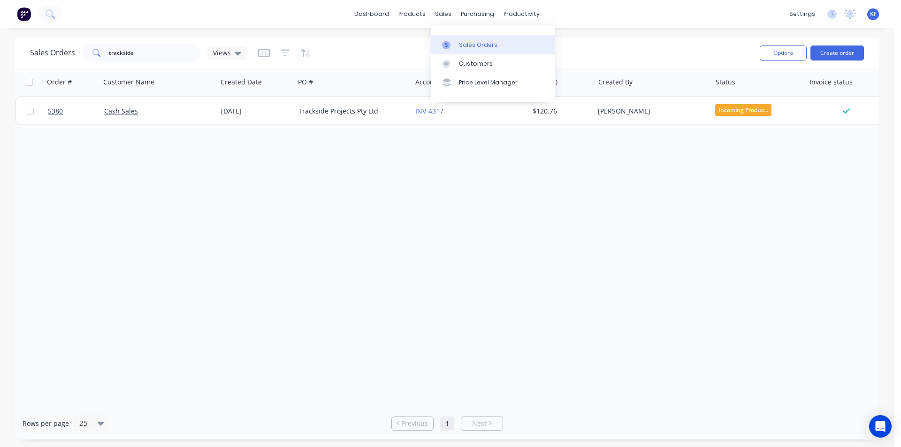
click at [461, 36] on link "Sales Orders" at bounding box center [493, 44] width 124 height 19
click at [847, 55] on button "Create order" at bounding box center [838, 53] width 54 height 15
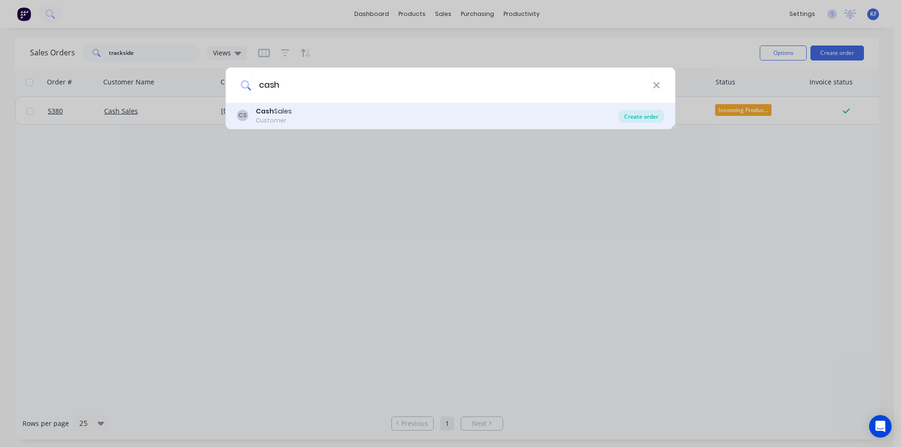
type input "cash"
click at [635, 116] on div "Create order" at bounding box center [642, 116] width 46 height 13
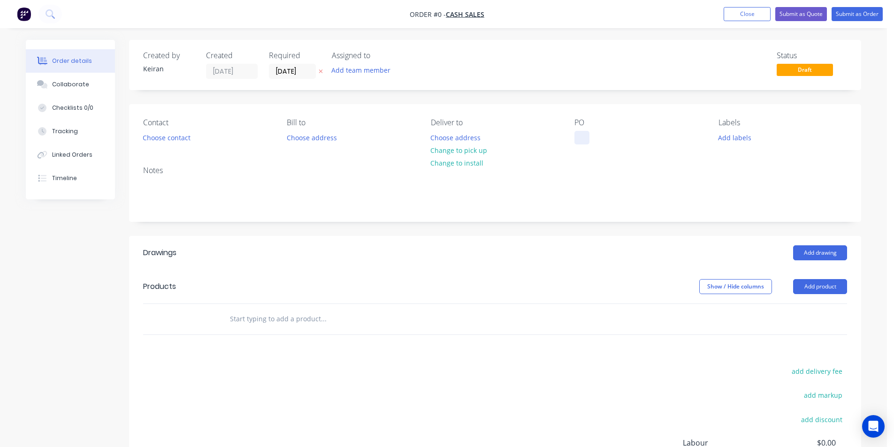
click at [587, 136] on div at bounding box center [581, 138] width 15 height 14
click at [179, 139] on div "Order details Collaborate Checklists 0/0 Tracking Linked Orders Timeline Order …" at bounding box center [443, 307] width 854 height 535
click at [172, 139] on button "Choose contact" at bounding box center [167, 137] width 58 height 13
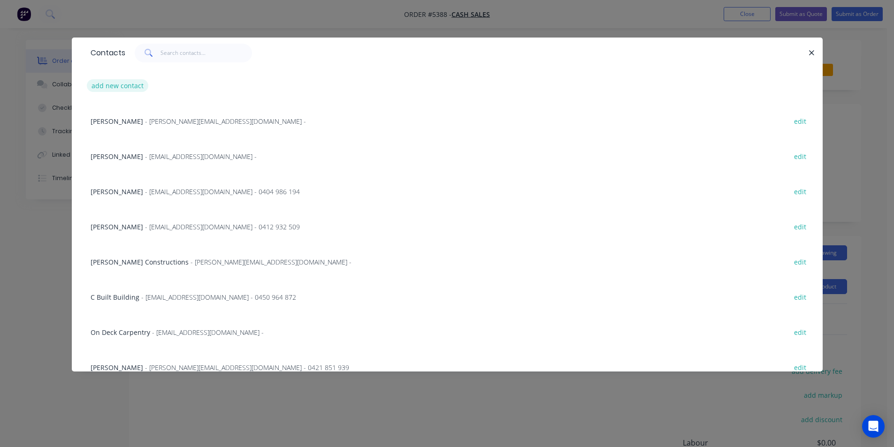
click at [138, 84] on button "add new contact" at bounding box center [118, 85] width 62 height 13
select select "AU"
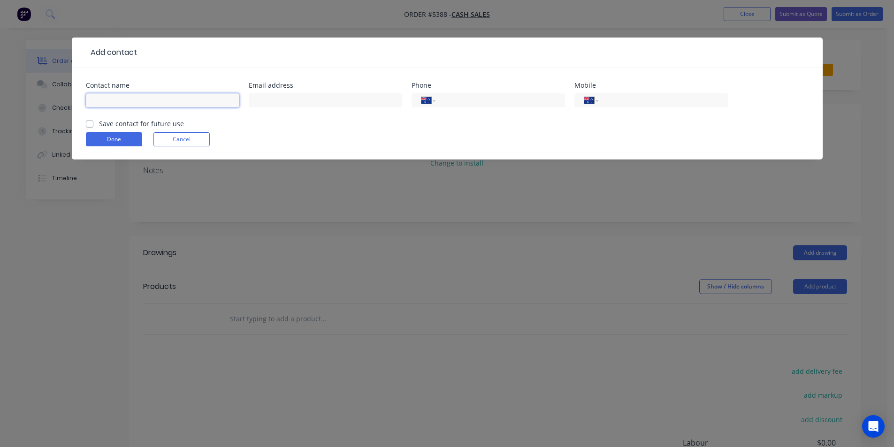
click at [122, 101] on input "text" at bounding box center [162, 100] width 153 height 14
type input "[PERSON_NAME]"
type input "0431 552 656"
drag, startPoint x: 110, startPoint y: 141, endPoint x: 99, endPoint y: 137, distance: 12.0
click at [108, 141] on button "Done" at bounding box center [114, 139] width 56 height 14
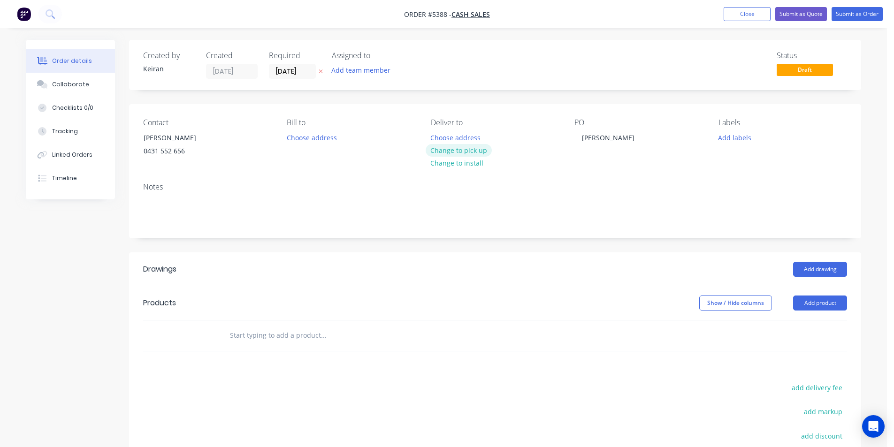
click at [453, 153] on button "Change to pick up" at bounding box center [459, 150] width 67 height 13
click at [297, 74] on input "[DATE]" at bounding box center [292, 71] width 46 height 14
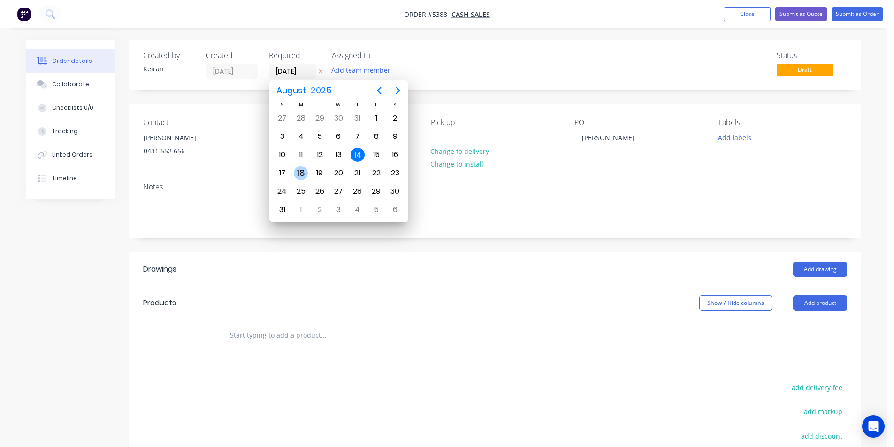
click at [305, 173] on div "18" at bounding box center [301, 173] width 14 height 14
type input "18/08/25"
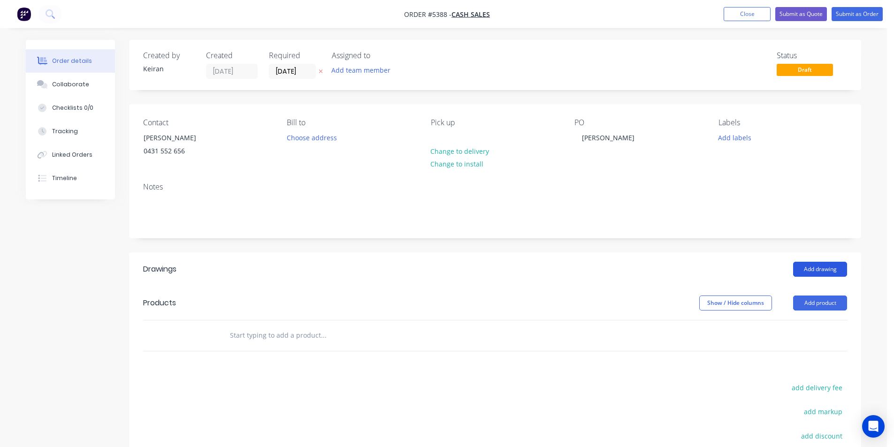
click at [819, 276] on button "Add drawing" at bounding box center [820, 269] width 54 height 15
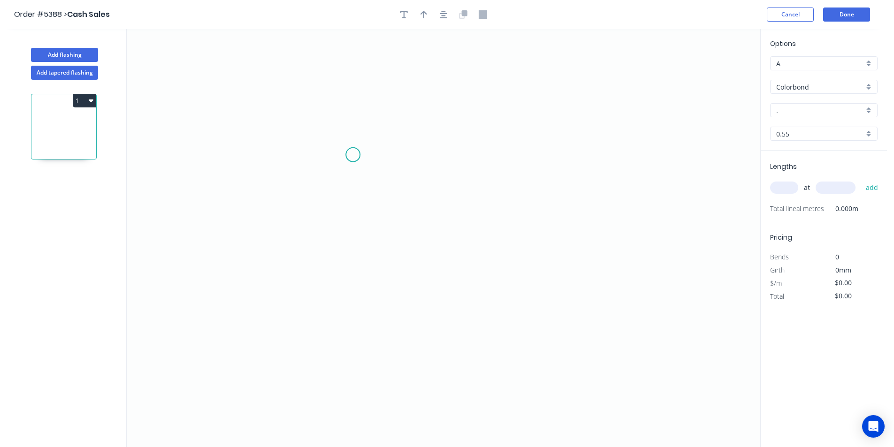
click at [285, 146] on icon "0" at bounding box center [444, 238] width 634 height 418
click at [548, 153] on icon "0" at bounding box center [444, 238] width 634 height 418
click at [544, 222] on icon "0 ?" at bounding box center [444, 238] width 634 height 418
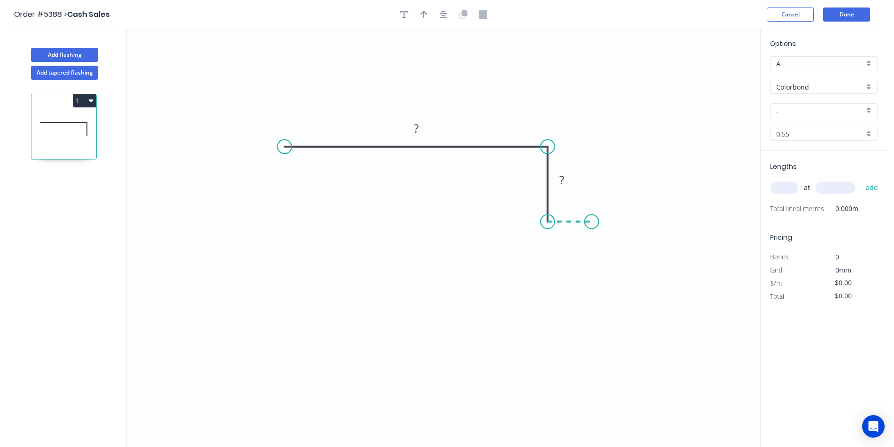
click at [592, 223] on icon "0 ? ?" at bounding box center [444, 238] width 634 height 418
click at [410, 128] on rect at bounding box center [416, 129] width 19 height 13
click at [443, 15] on icon "button" at bounding box center [444, 15] width 8 height 8
type input "$11.56"
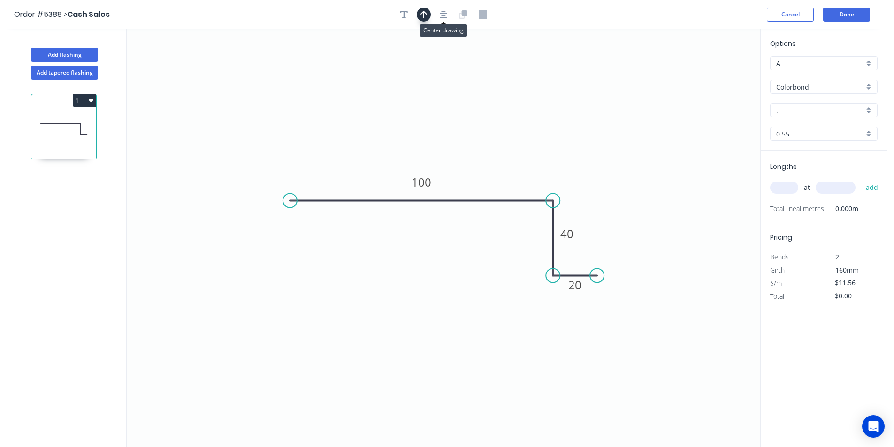
click at [423, 17] on icon "button" at bounding box center [424, 15] width 7 height 8
click at [506, 250] on icon at bounding box center [506, 239] width 8 height 30
click at [782, 112] on input "." at bounding box center [820, 111] width 88 height 10
click at [834, 129] on div "Dover White" at bounding box center [824, 128] width 107 height 16
type input "Dover White"
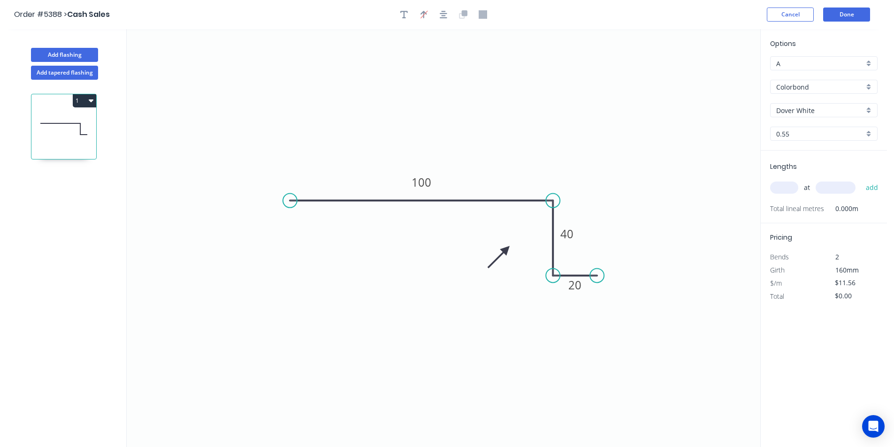
click at [780, 191] on input "text" at bounding box center [784, 188] width 28 height 12
type input "2"
type input "800"
click at [861, 180] on button "add" at bounding box center [872, 188] width 22 height 16
type input "$18.50"
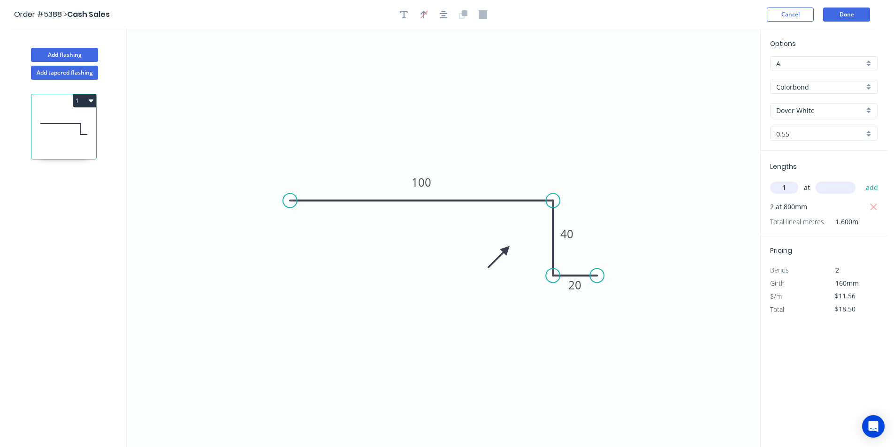
type input "1"
type input "1500"
click at [861, 180] on button "add" at bounding box center [872, 188] width 22 height 16
type input "$35.84"
click at [51, 54] on button "Add flashing" at bounding box center [64, 55] width 67 height 14
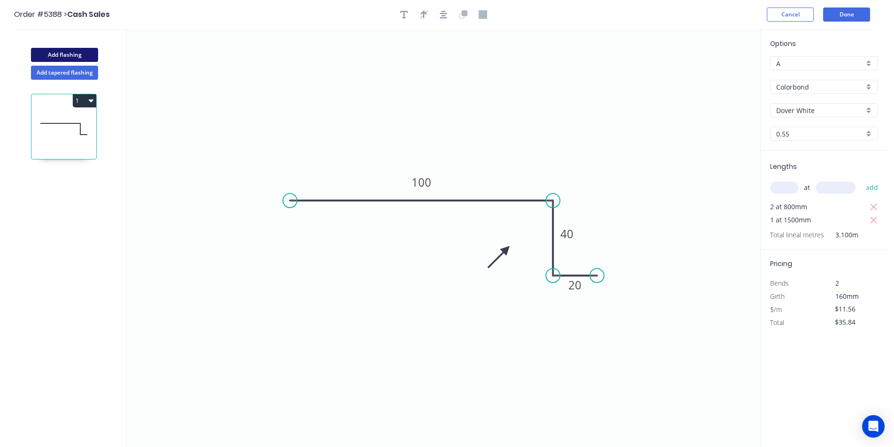
type input "$0.00"
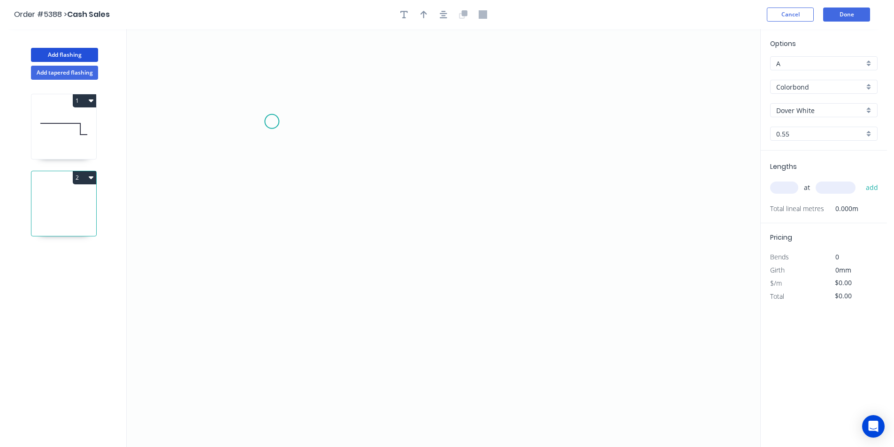
click at [277, 125] on icon "0" at bounding box center [444, 238] width 634 height 418
click at [513, 127] on icon "0" at bounding box center [444, 238] width 634 height 418
click at [510, 162] on icon "0 ?" at bounding box center [444, 238] width 634 height 418
click at [510, 162] on circle at bounding box center [510, 162] width 14 height 14
click at [516, 162] on circle at bounding box center [516, 162] width 14 height 14
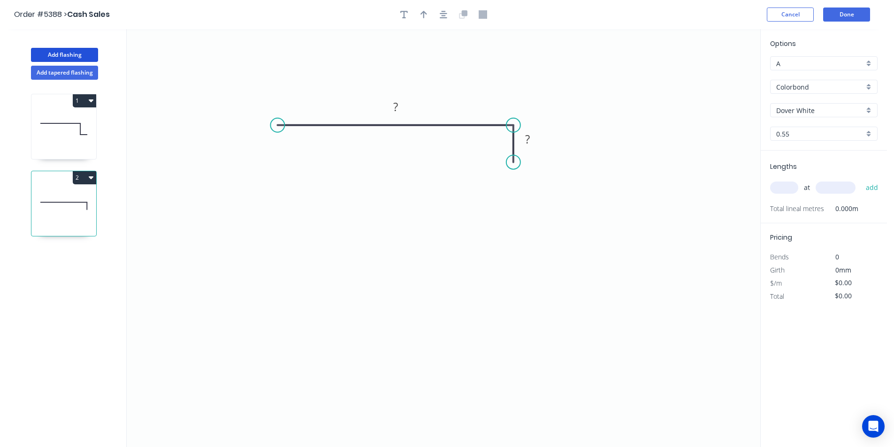
click at [515, 162] on circle at bounding box center [513, 162] width 14 height 14
click at [401, 109] on rect at bounding box center [395, 107] width 19 height 13
click at [440, 18] on icon "button" at bounding box center [444, 14] width 8 height 8
type input "$9.16"
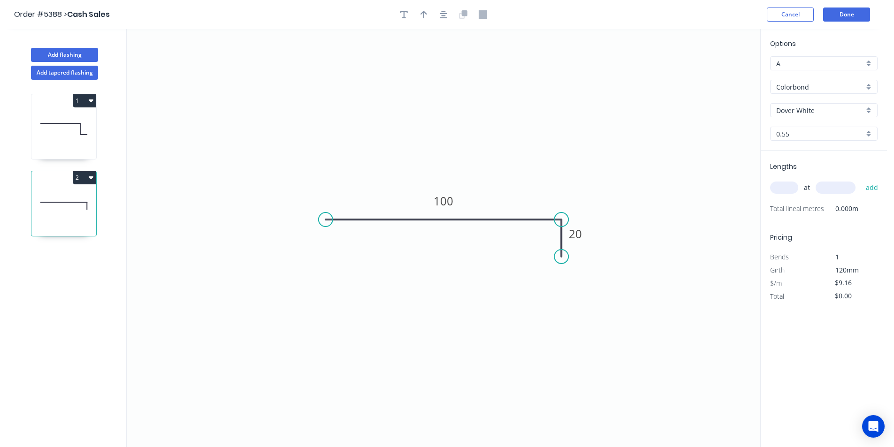
click at [428, 22] on header "Order #5388 > Cash Sales Cancel Done" at bounding box center [443, 14] width 887 height 29
click at [423, 18] on icon "button" at bounding box center [424, 15] width 7 height 8
click at [514, 264] on icon at bounding box center [516, 253] width 8 height 30
drag, startPoint x: 514, startPoint y: 263, endPoint x: 525, endPoint y: 244, distance: 22.7
click at [525, 244] on icon at bounding box center [517, 250] width 27 height 27
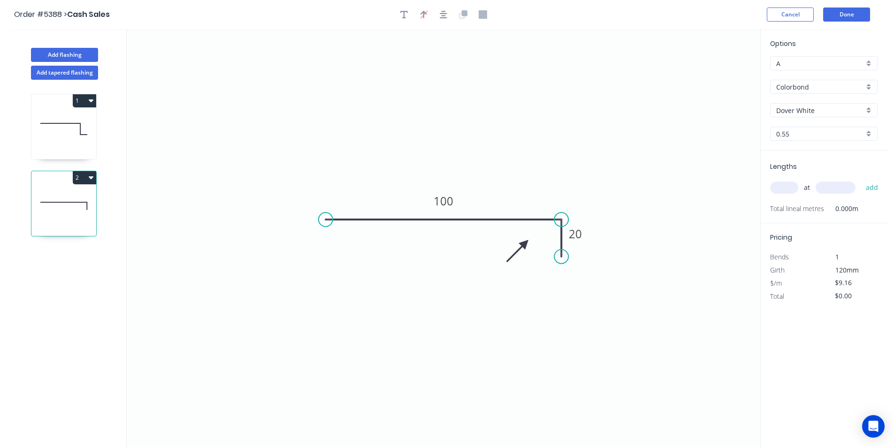
click at [788, 189] on input "text" at bounding box center [784, 188] width 28 height 12
type input "2"
type input "2200"
click at [861, 180] on button "add" at bounding box center [872, 188] width 22 height 16
type input "$40.30"
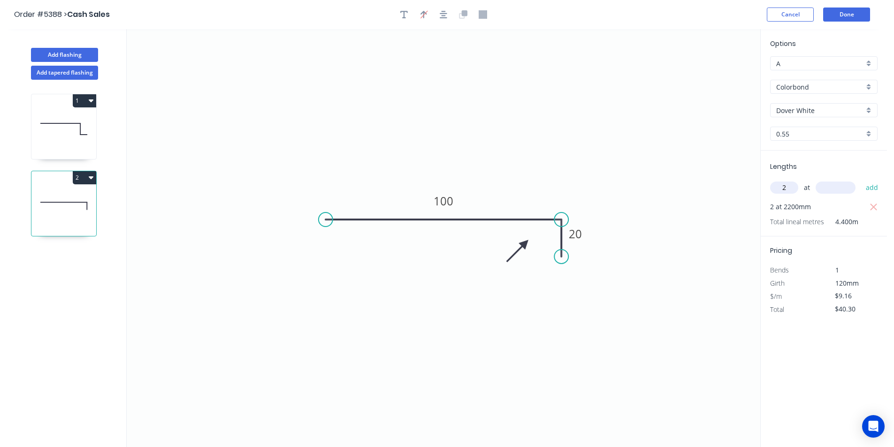
type input "2"
type input "2700"
click at [861, 180] on button "add" at bounding box center [872, 188] width 22 height 16
click at [849, 15] on button "Done" at bounding box center [846, 15] width 47 height 14
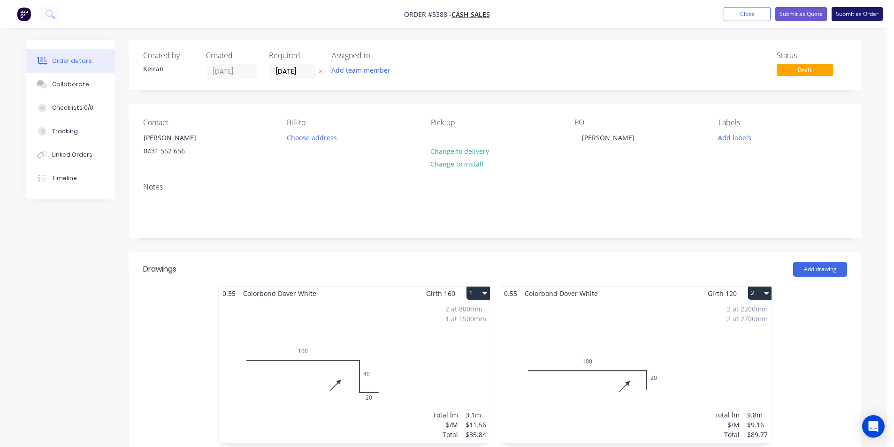
click at [835, 21] on button "Submit as Order" at bounding box center [857, 14] width 51 height 14
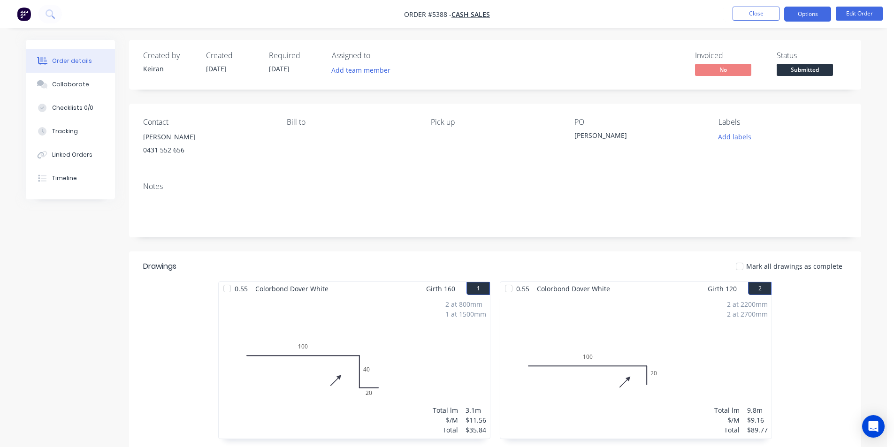
click at [812, 17] on button "Options" at bounding box center [807, 14] width 47 height 15
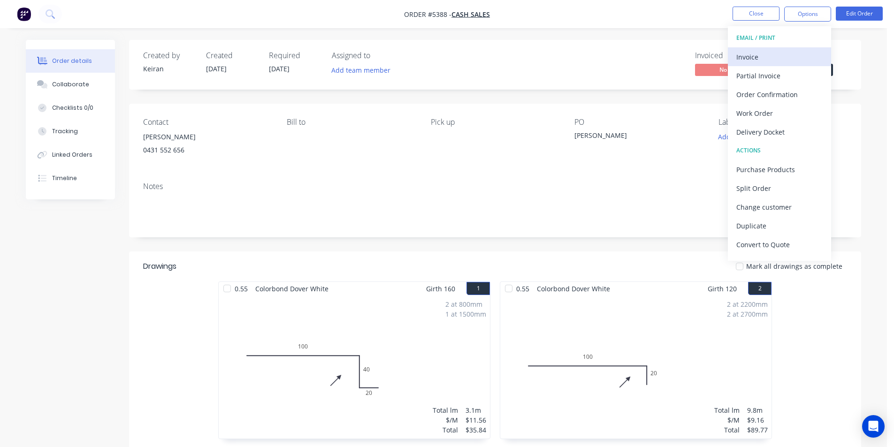
click at [788, 55] on div "Invoice" at bounding box center [779, 57] width 86 height 14
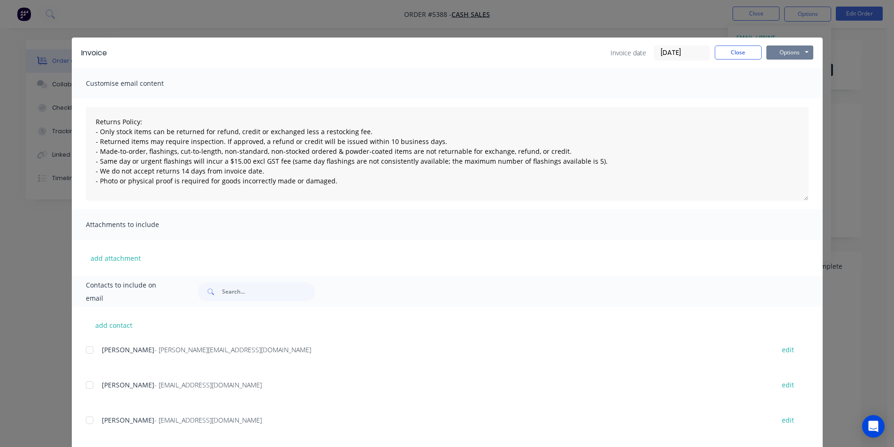
click at [789, 56] on button "Options" at bounding box center [789, 53] width 47 height 14
click at [782, 86] on button "Print" at bounding box center [796, 84] width 60 height 15
click at [716, 55] on button "Close" at bounding box center [738, 53] width 47 height 14
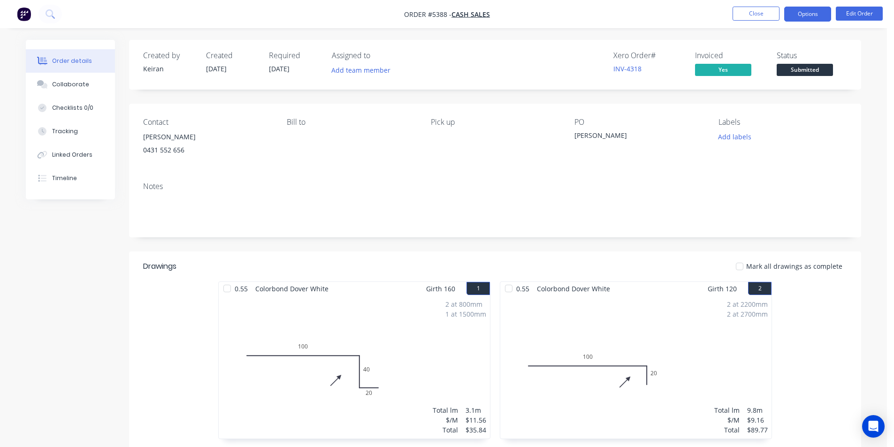
click at [829, 11] on button "Options" at bounding box center [807, 14] width 47 height 15
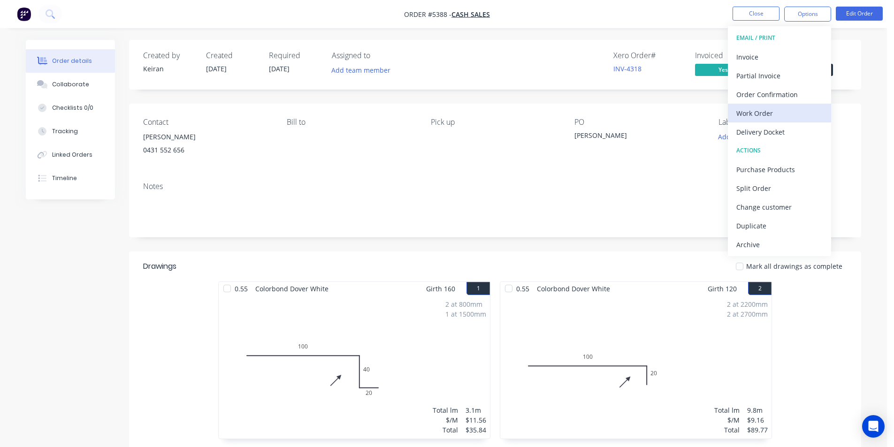
click at [761, 111] on div "Work Order" at bounding box center [779, 114] width 86 height 14
click at [764, 120] on button "Custom" at bounding box center [779, 113] width 103 height 19
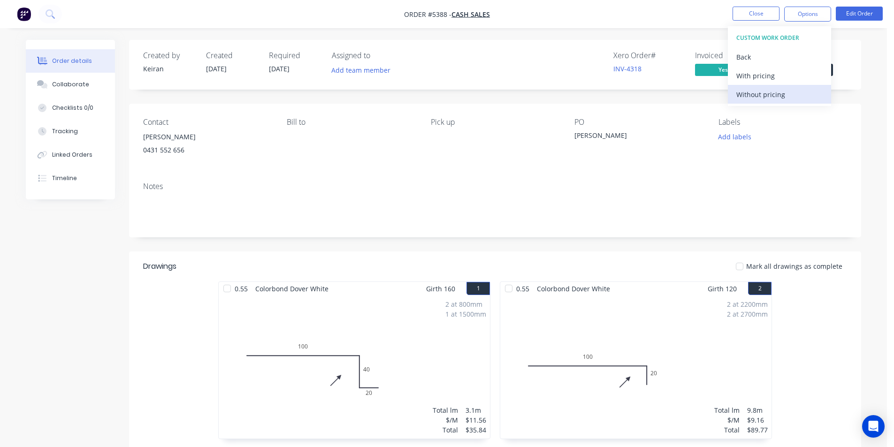
click at [762, 100] on div "Without pricing" at bounding box center [779, 95] width 86 height 14
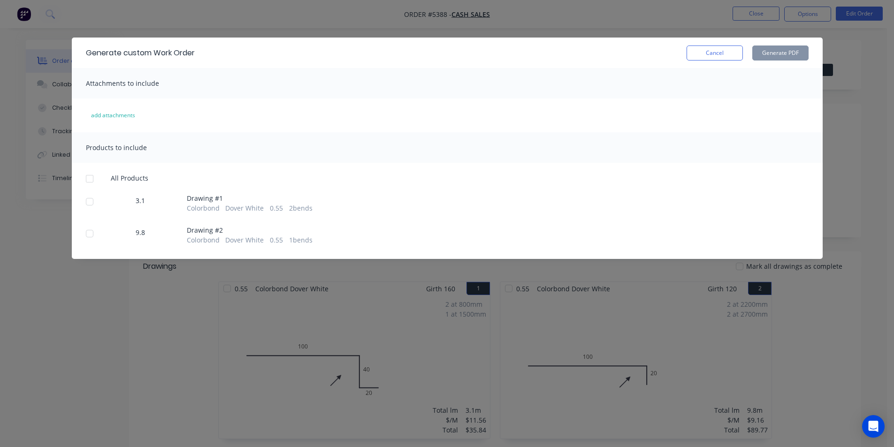
click at [90, 186] on div at bounding box center [89, 178] width 19 height 19
click at [760, 54] on button "Generate PDF" at bounding box center [780, 53] width 56 height 15
click at [718, 46] on button "Cancel" at bounding box center [715, 53] width 56 height 15
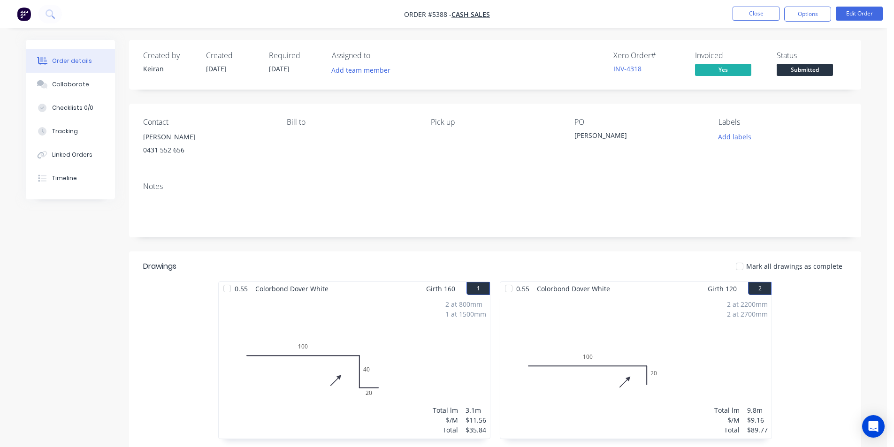
click at [792, 72] on span "Submitted" at bounding box center [805, 70] width 56 height 12
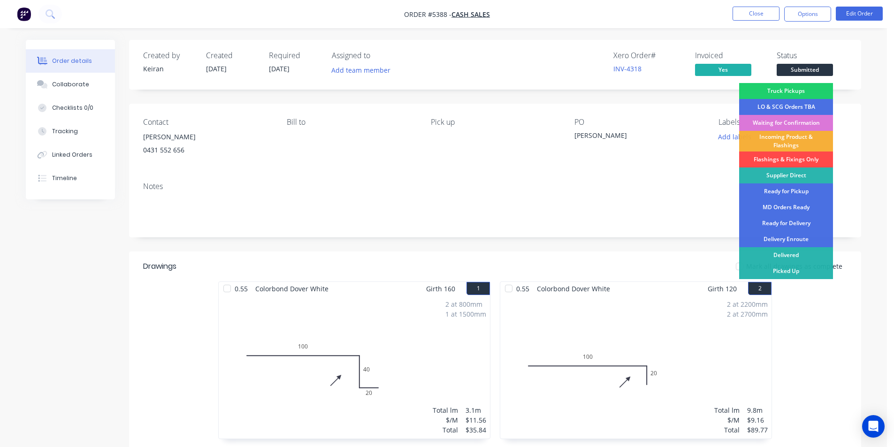
click at [789, 160] on div "Flashings & Fixings Only" at bounding box center [786, 160] width 94 height 16
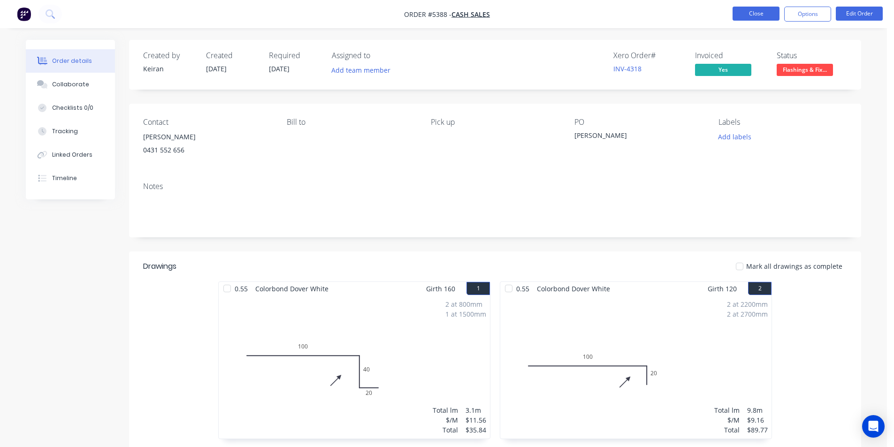
click at [749, 15] on button "Close" at bounding box center [756, 14] width 47 height 14
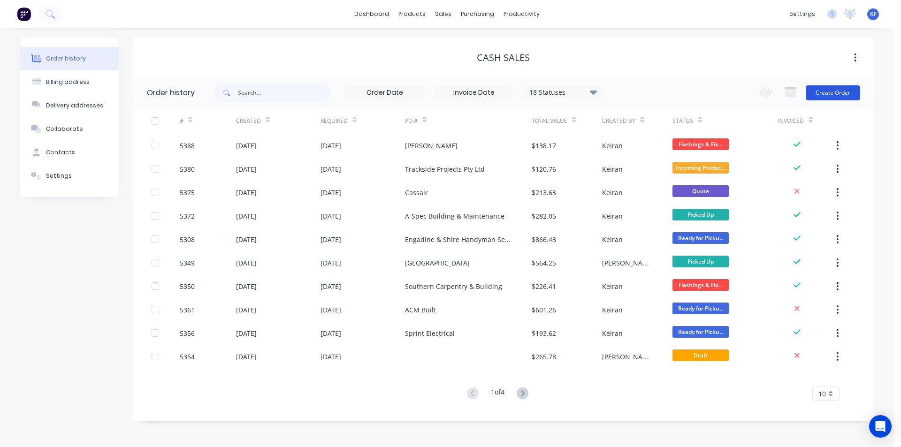
click at [850, 92] on button "Create Order" at bounding box center [833, 92] width 54 height 15
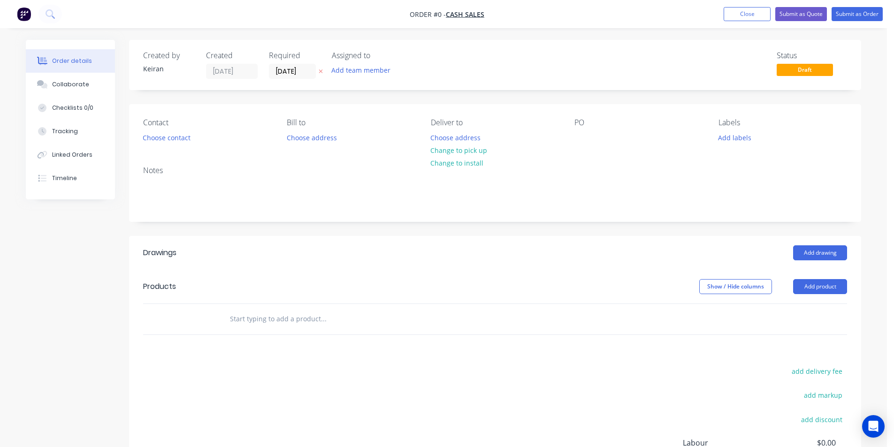
click at [755, 10] on button "Close" at bounding box center [747, 14] width 47 height 14
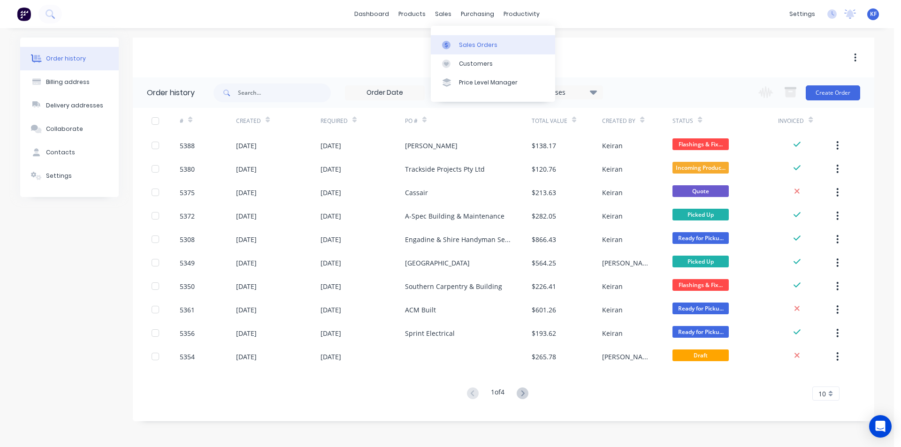
drag, startPoint x: 444, startPoint y: 14, endPoint x: 458, endPoint y: 38, distance: 27.3
click at [444, 15] on div "sales" at bounding box center [443, 14] width 26 height 14
click at [461, 42] on div "Sales Orders" at bounding box center [478, 45] width 38 height 8
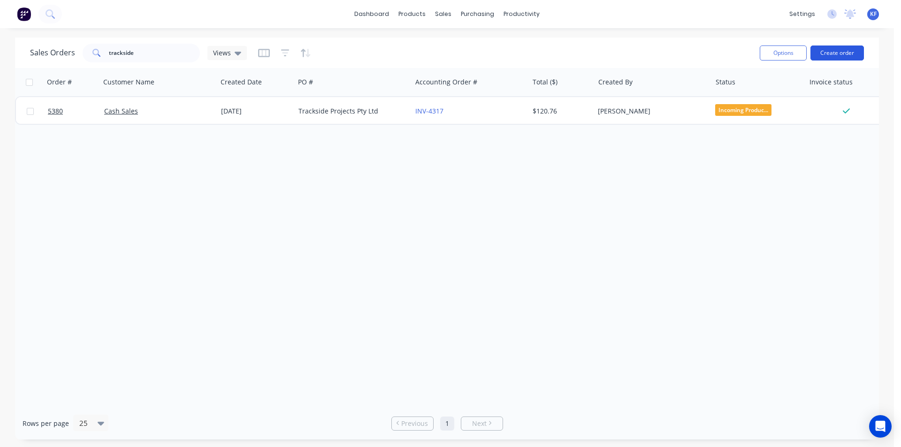
click at [836, 57] on button "Create order" at bounding box center [838, 53] width 54 height 15
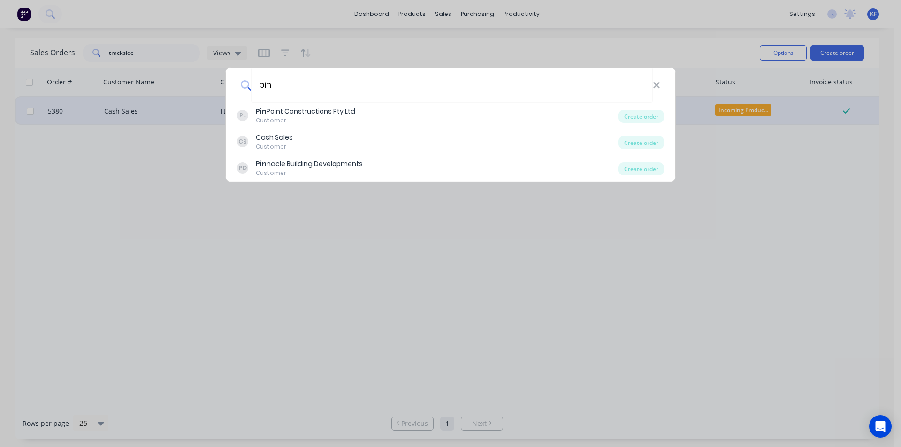
click at [643, 115] on div "Create order" at bounding box center [642, 116] width 46 height 13
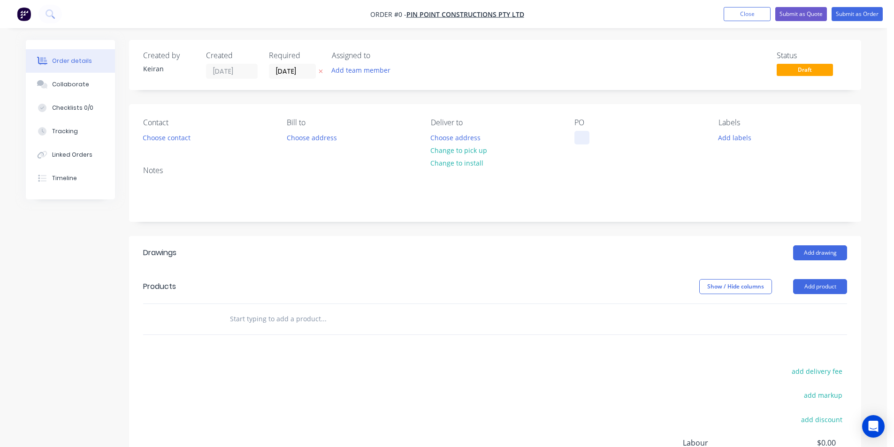
click at [579, 139] on div at bounding box center [581, 138] width 15 height 14
click at [474, 151] on div "Order details Collaborate Checklists 0/0 Tracking Linked Orders Timeline Order …" at bounding box center [443, 307] width 854 height 535
click at [183, 142] on button "Choose contact" at bounding box center [167, 137] width 58 height 13
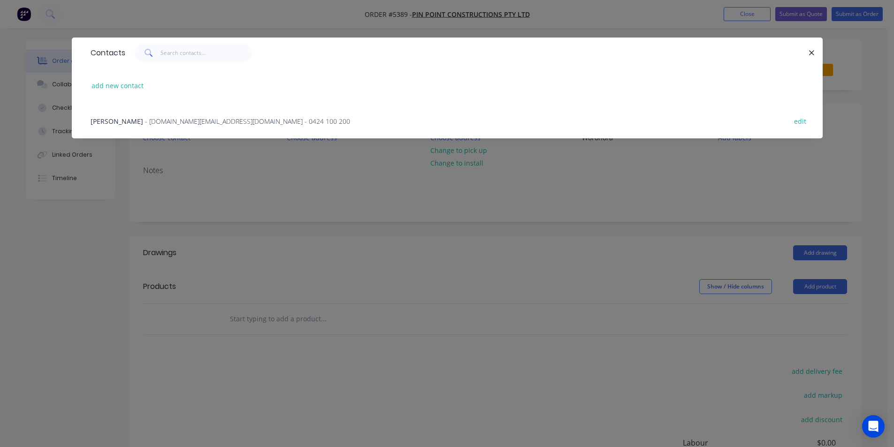
click at [160, 121] on span "- andrew.pin@pinpointconstruction.com.au - 0424 100 200" at bounding box center [247, 121] width 205 height 9
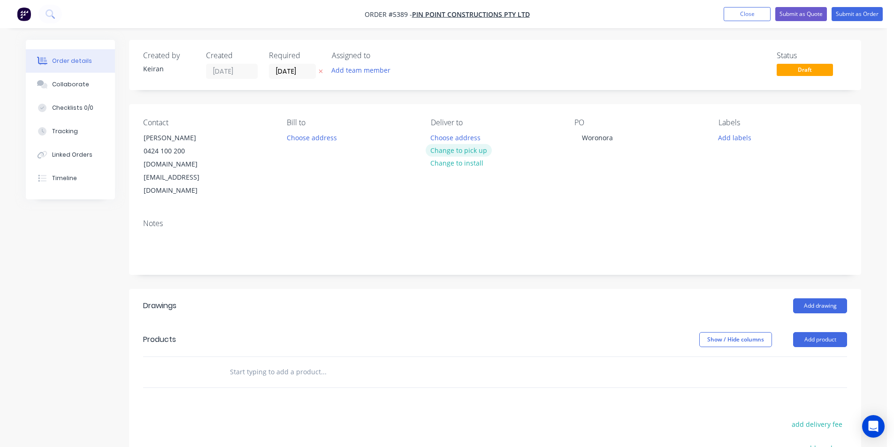
click at [464, 146] on button "Change to pick up" at bounding box center [459, 150] width 67 height 13
click at [815, 299] on button "Add drawing" at bounding box center [820, 306] width 54 height 15
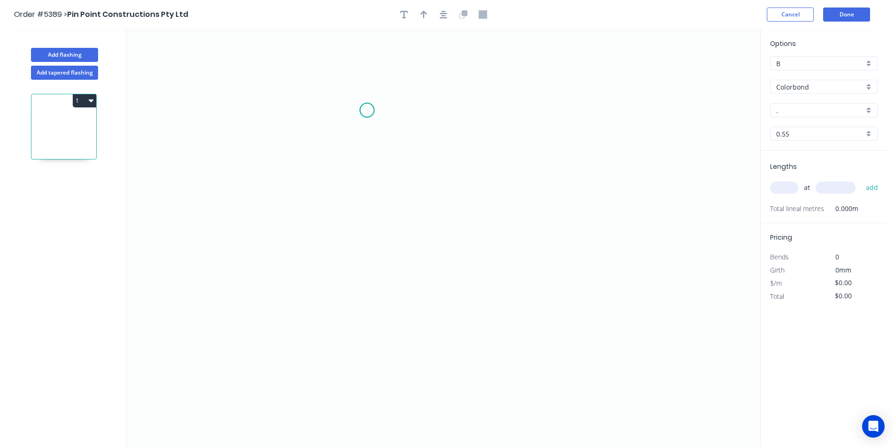
click at [367, 110] on icon "0" at bounding box center [444, 238] width 634 height 418
drag, startPoint x: 371, startPoint y: 264, endPoint x: 458, endPoint y: 268, distance: 87.4
click at [372, 264] on icon "0" at bounding box center [444, 238] width 634 height 418
click at [471, 266] on icon "0 ?" at bounding box center [444, 238] width 634 height 418
click at [468, 300] on icon "0 ? ?" at bounding box center [444, 238] width 634 height 418
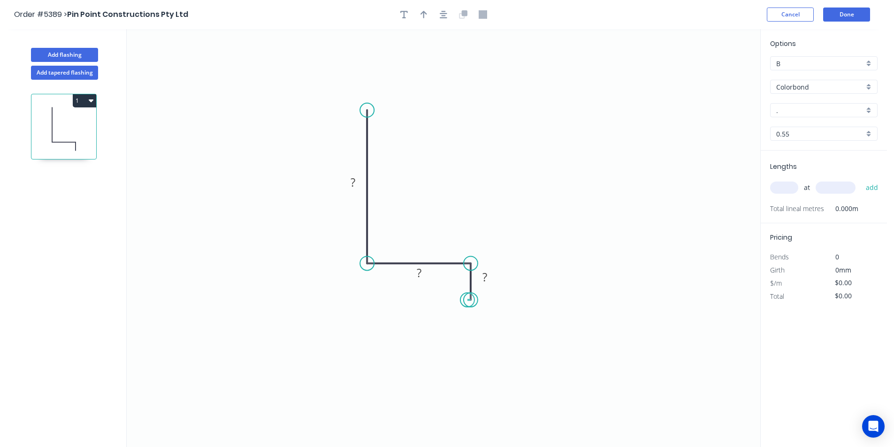
click at [467, 300] on circle at bounding box center [471, 300] width 14 height 14
click at [469, 297] on circle at bounding box center [471, 296] width 14 height 14
click at [358, 179] on rect at bounding box center [353, 182] width 19 height 13
click at [448, 10] on button "button" at bounding box center [443, 15] width 14 height 14
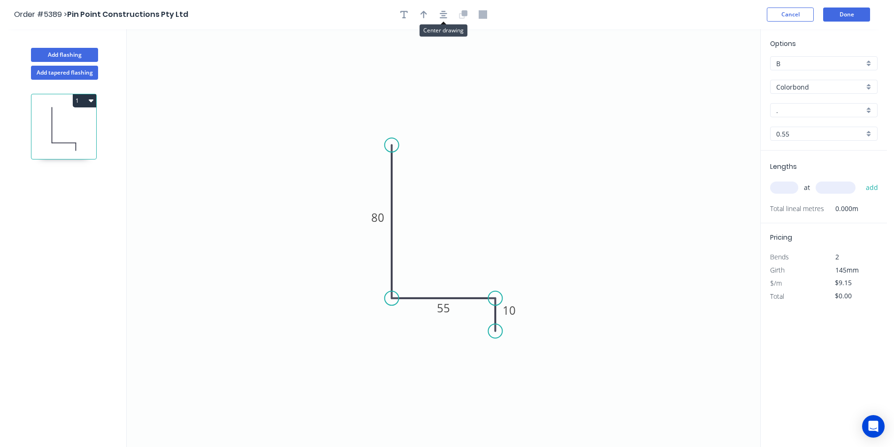
click at [431, 14] on div at bounding box center [443, 15] width 99 height 14
drag, startPoint x: 423, startPoint y: 17, endPoint x: 575, endPoint y: 56, distance: 156.9
click at [426, 18] on icon "button" at bounding box center [424, 14] width 7 height 8
click at [712, 76] on icon at bounding box center [711, 65] width 8 height 30
click at [713, 76] on icon at bounding box center [711, 65] width 8 height 30
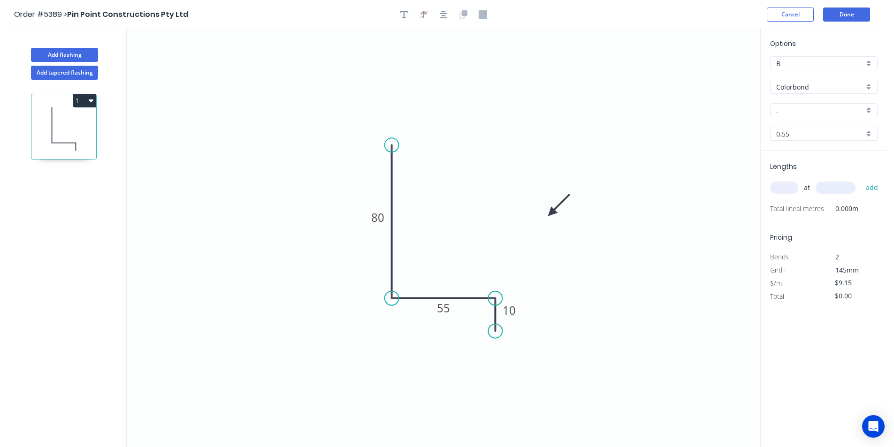
drag, startPoint x: 713, startPoint y: 76, endPoint x: 563, endPoint y: 222, distance: 209.1
click at [545, 219] on icon at bounding box center [558, 204] width 27 height 27
click at [819, 107] on input "." at bounding box center [820, 111] width 88 height 10
drag, startPoint x: 806, startPoint y: 120, endPoint x: 806, endPoint y: 128, distance: 8.0
click at [806, 120] on div "Night Sky" at bounding box center [823, 128] width 107 height 17
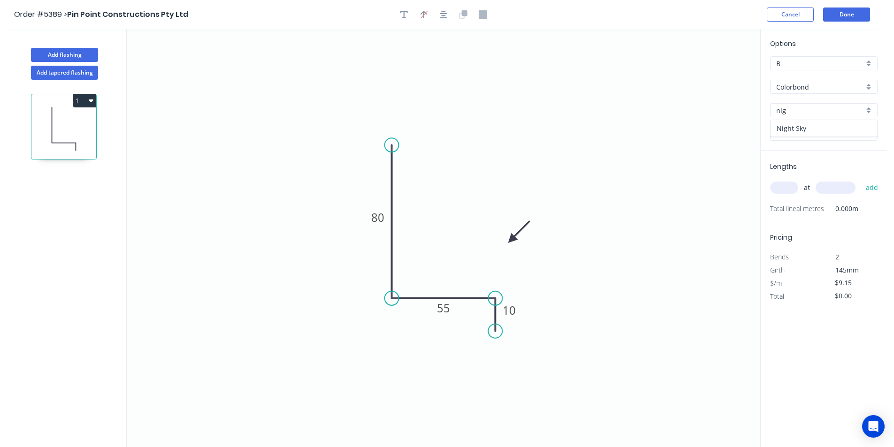
click at [806, 128] on div "Night Sky" at bounding box center [824, 128] width 107 height 16
click at [783, 193] on input "text" at bounding box center [784, 188] width 28 height 12
click at [861, 180] on button "add" at bounding box center [872, 188] width 22 height 16
click at [853, 12] on button "Done" at bounding box center [846, 15] width 47 height 14
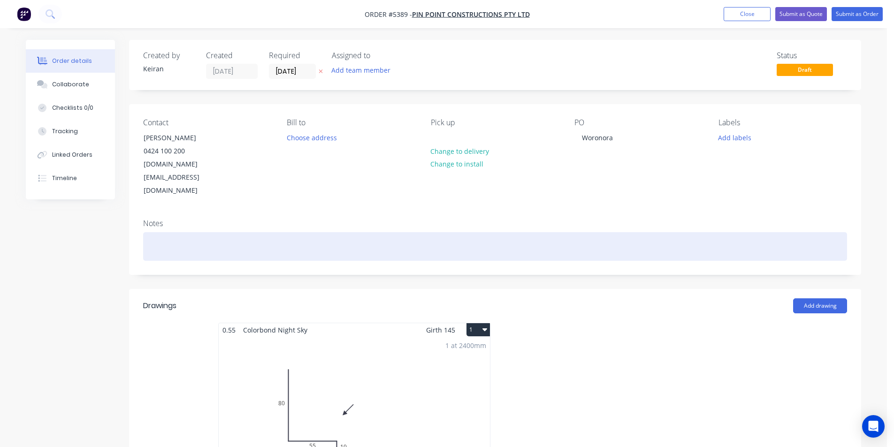
click at [290, 232] on div at bounding box center [495, 246] width 704 height 29
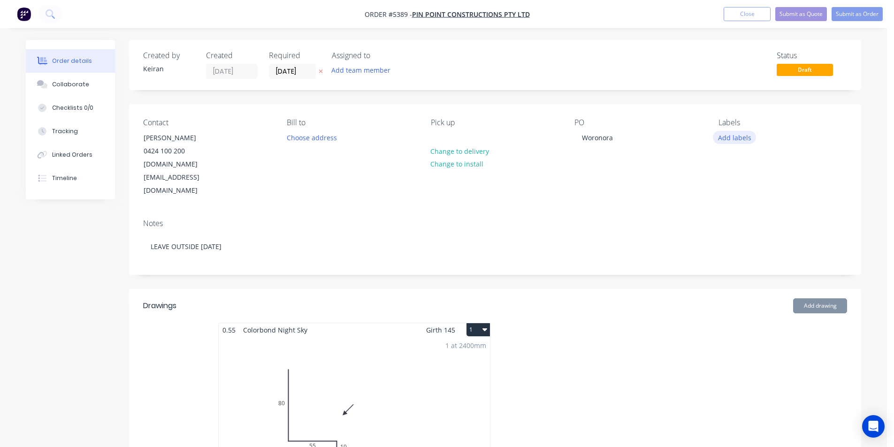
click at [744, 135] on button "Add labels" at bounding box center [734, 137] width 43 height 13
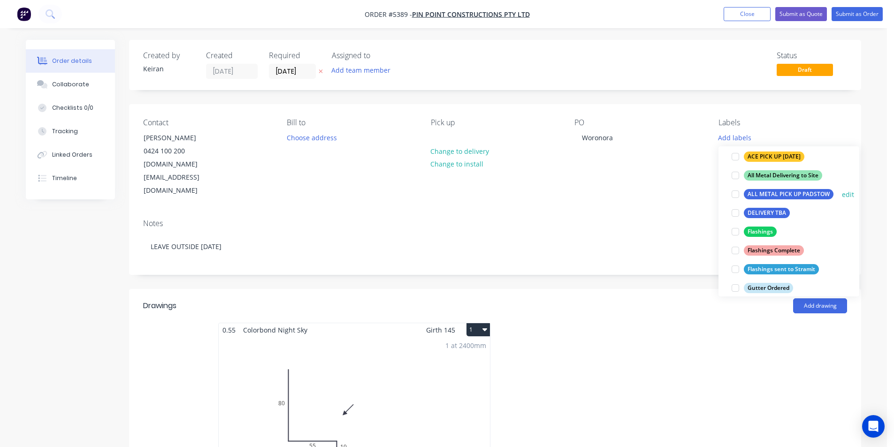
scroll to position [141, 0]
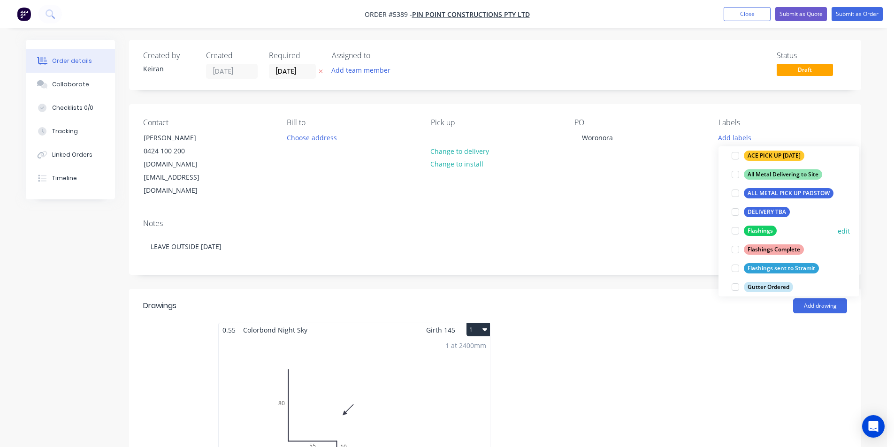
click at [737, 234] on div at bounding box center [735, 231] width 19 height 19
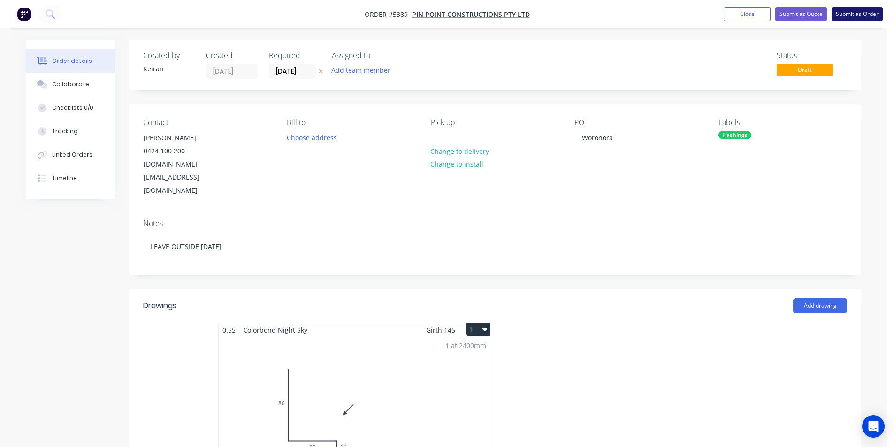
click at [874, 7] on button "Submit as Order" at bounding box center [857, 14] width 51 height 14
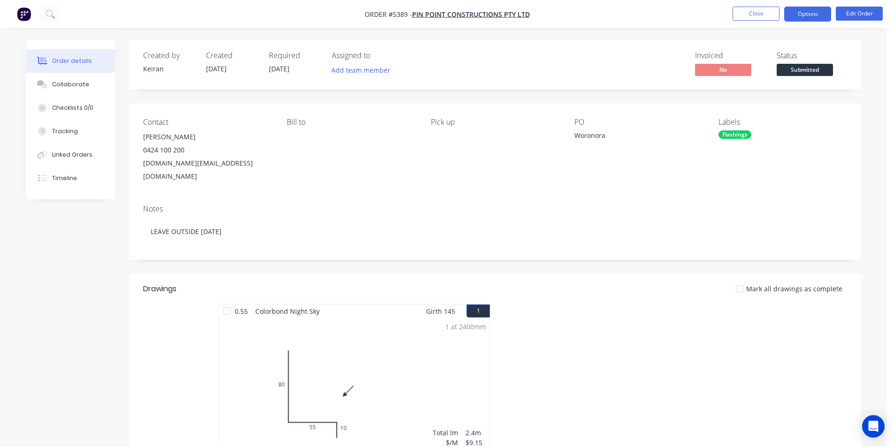
click at [807, 15] on button "Options" at bounding box center [807, 14] width 47 height 15
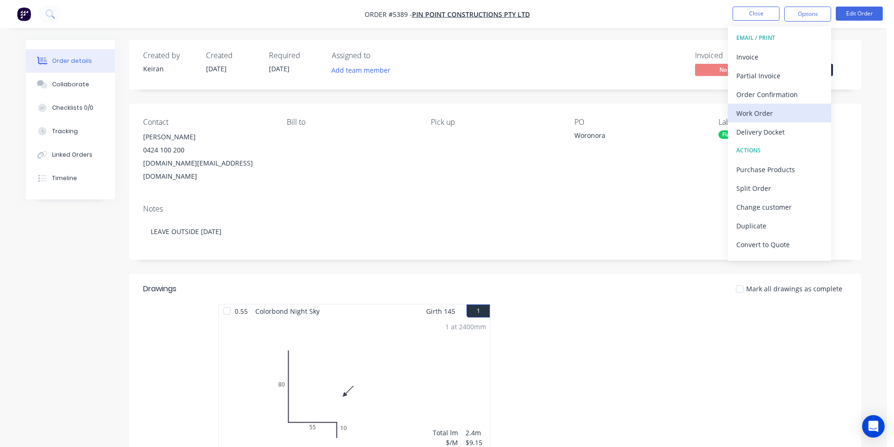
click at [792, 118] on div "Work Order" at bounding box center [779, 114] width 86 height 14
click at [792, 118] on div "Custom" at bounding box center [779, 114] width 86 height 14
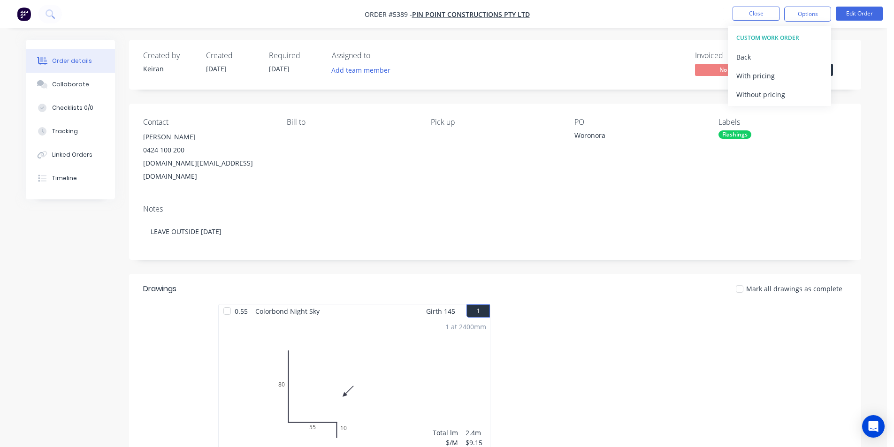
click at [791, 107] on div "Contact Andrew 0424 100 200 andrew.pin@pinpointconstruction.com.au Bill to Pick…" at bounding box center [495, 150] width 732 height 93
click at [803, 20] on button "Options" at bounding box center [807, 14] width 47 height 15
click at [790, 91] on div "Without pricing" at bounding box center [779, 95] width 86 height 14
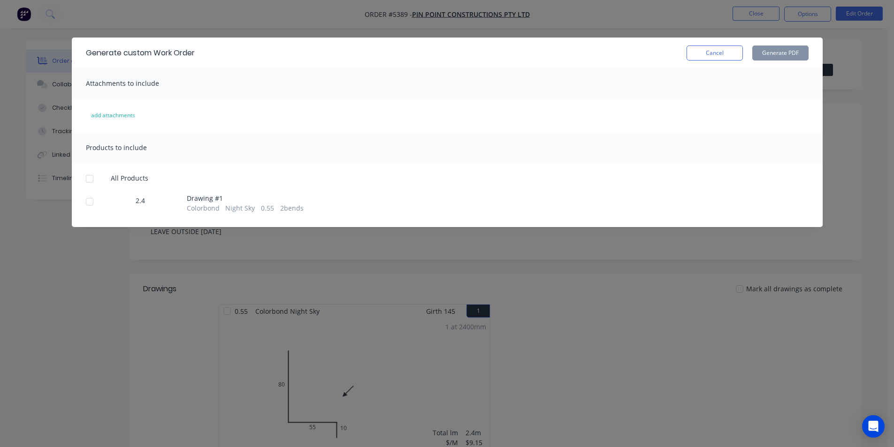
click at [96, 200] on div at bounding box center [89, 201] width 19 height 19
click at [783, 58] on button "Generate PDF" at bounding box center [780, 53] width 56 height 15
click at [711, 51] on button "Cancel" at bounding box center [715, 53] width 56 height 15
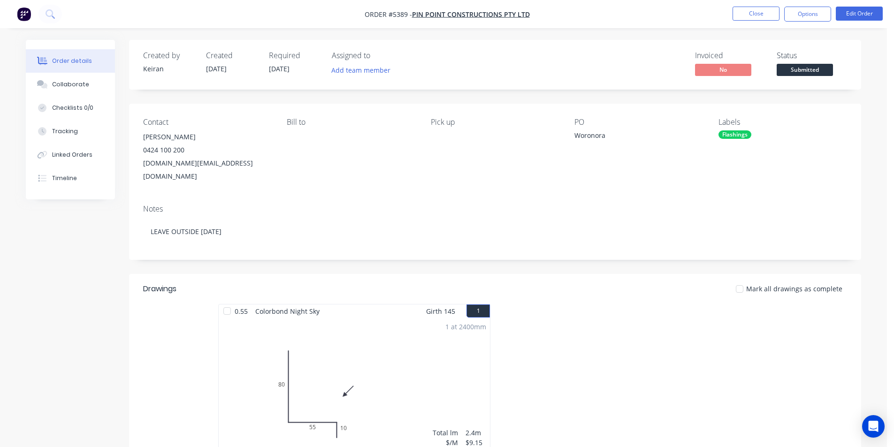
click at [809, 68] on span "Submitted" at bounding box center [805, 70] width 56 height 12
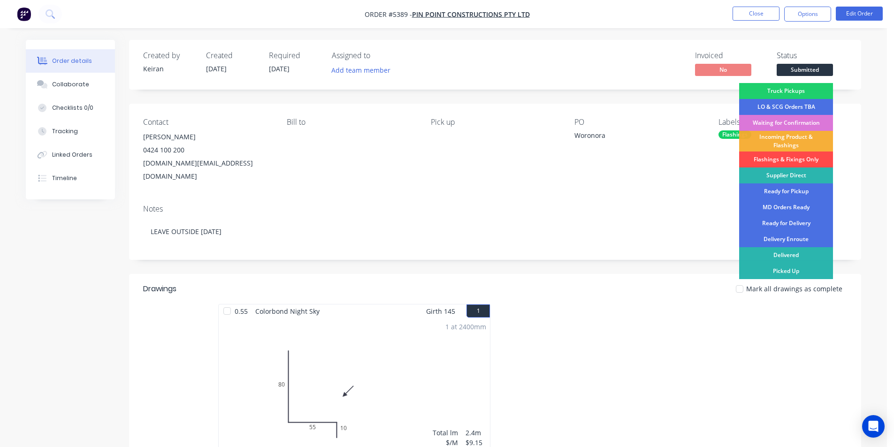
click at [805, 155] on div "Flashings & Fixings Only" at bounding box center [786, 160] width 94 height 16
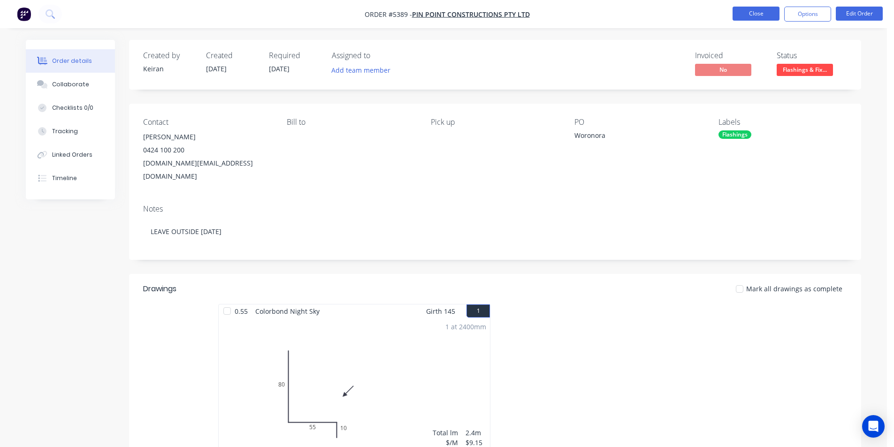
click at [743, 8] on button "Close" at bounding box center [756, 14] width 47 height 14
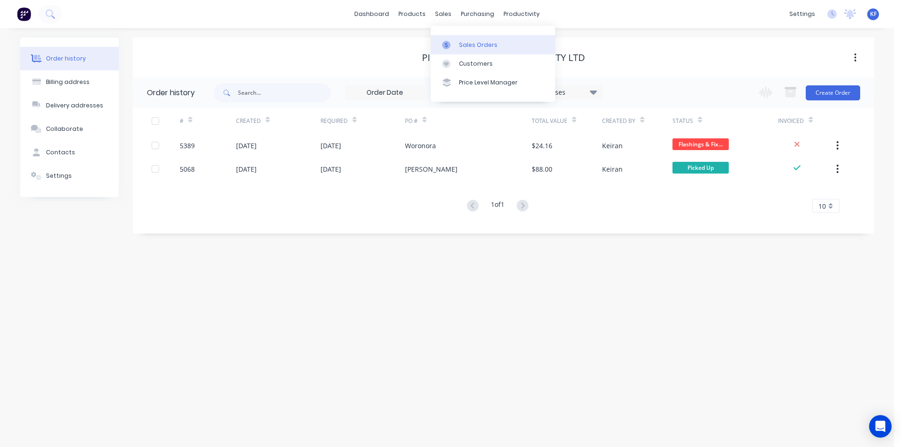
click at [465, 42] on div "Sales Orders" at bounding box center [478, 45] width 38 height 8
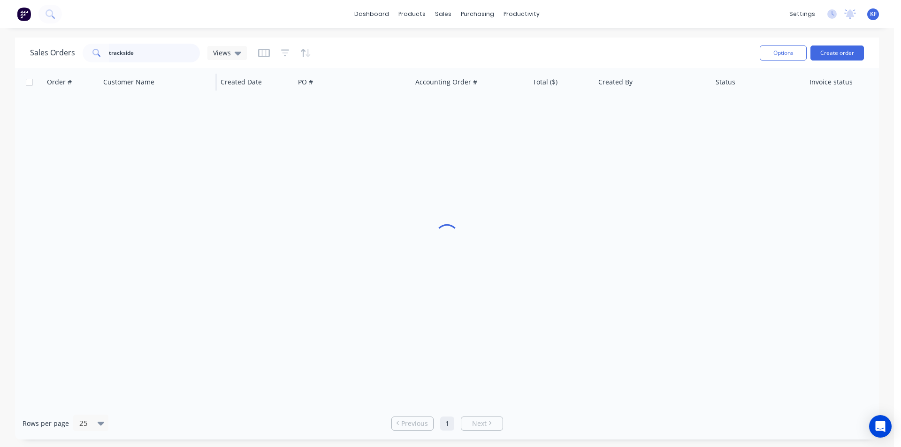
click at [8, 44] on div "Sales Orders trackside Views Options Create order Order # Customer Name Created…" at bounding box center [447, 239] width 894 height 402
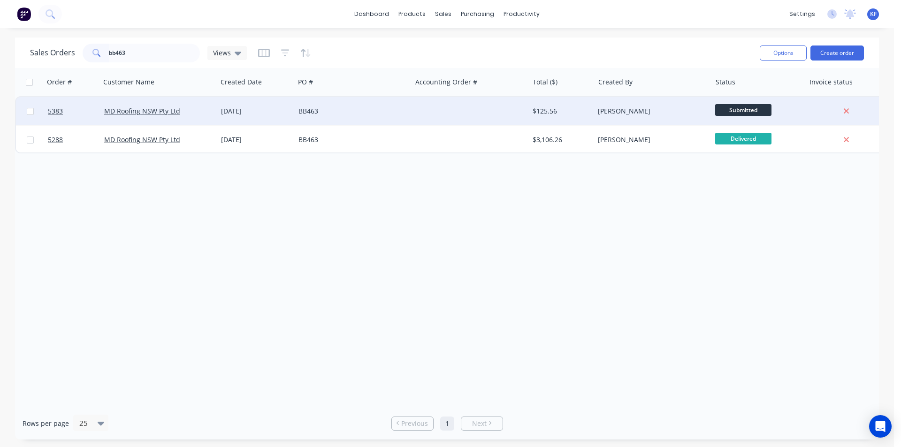
click at [611, 109] on div "[PERSON_NAME]" at bounding box center [650, 111] width 104 height 9
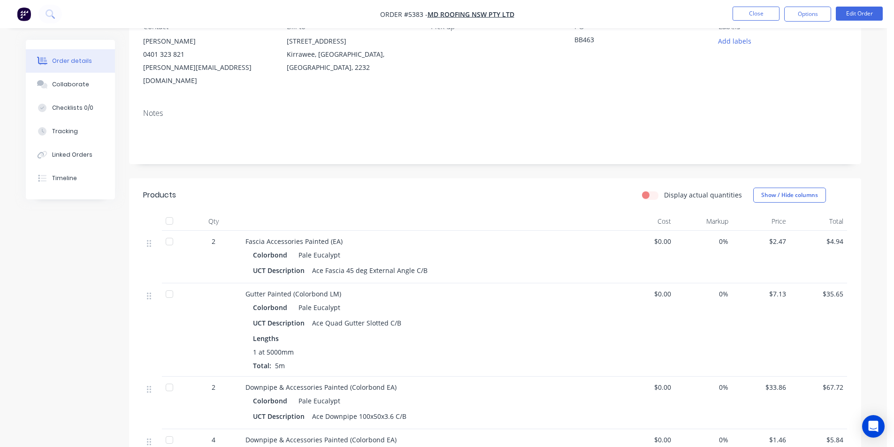
scroll to position [94, 0]
click at [852, 10] on button "Edit Order" at bounding box center [859, 14] width 47 height 14
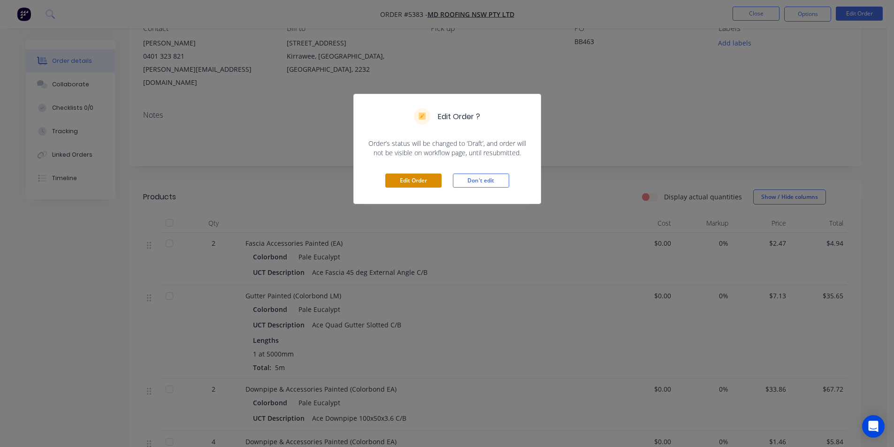
click at [398, 178] on button "Edit Order" at bounding box center [413, 181] width 56 height 14
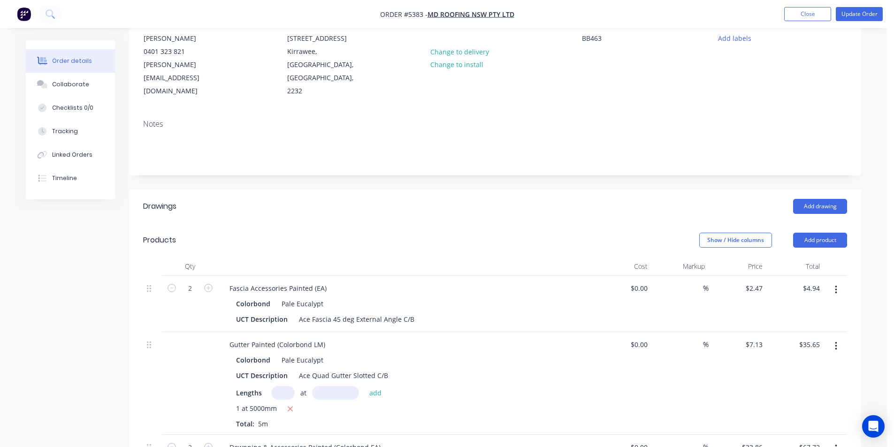
scroll to position [235, 0]
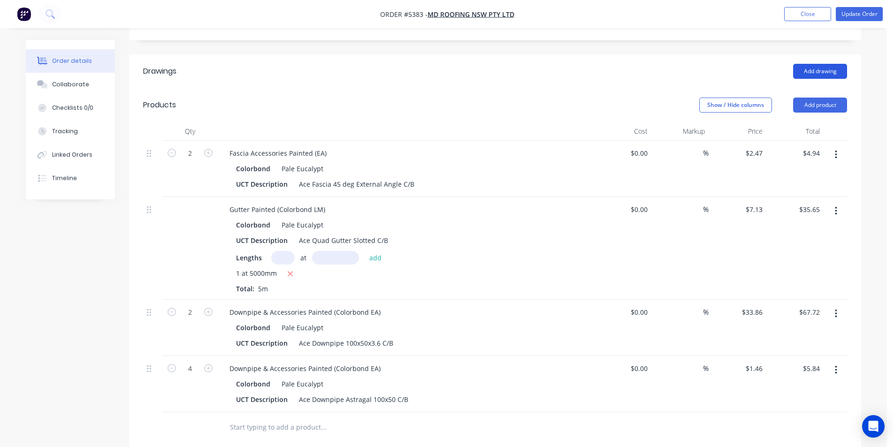
click at [834, 64] on button "Add drawing" at bounding box center [820, 71] width 54 height 15
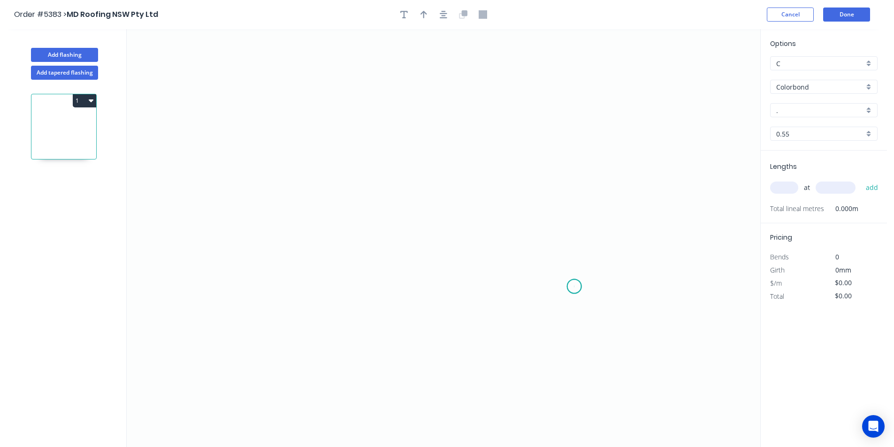
drag, startPoint x: 574, startPoint y: 287, endPoint x: 575, endPoint y: 204, distance: 82.6
click at [574, 284] on icon "0" at bounding box center [444, 238] width 634 height 418
click at [576, 216] on icon "0" at bounding box center [444, 238] width 634 height 418
click at [205, 198] on icon "0 ?" at bounding box center [444, 238] width 634 height 418
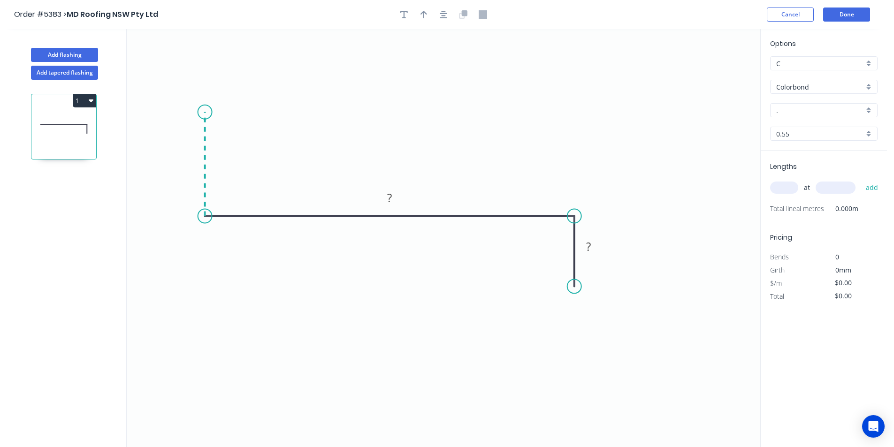
click at [205, 112] on icon at bounding box center [205, 164] width 0 height 104
click at [239, 112] on icon "0 ? ? ?" at bounding box center [444, 238] width 634 height 418
click at [239, 112] on circle at bounding box center [239, 112] width 14 height 14
click at [226, 93] on rect at bounding box center [222, 94] width 19 height 13
click at [447, 12] on button "button" at bounding box center [443, 15] width 14 height 14
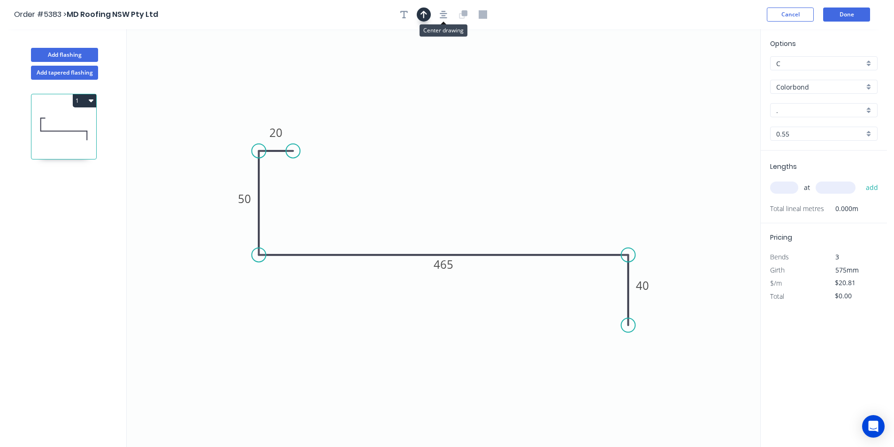
click at [423, 14] on icon "button" at bounding box center [424, 15] width 7 height 8
drag, startPoint x: 692, startPoint y: 104, endPoint x: 438, endPoint y: 203, distance: 272.7
click at [453, 195] on icon at bounding box center [457, 180] width 8 height 30
click at [778, 115] on input "." at bounding box center [820, 111] width 88 height 10
click at [795, 128] on div "Pale Eucalypt" at bounding box center [824, 128] width 107 height 16
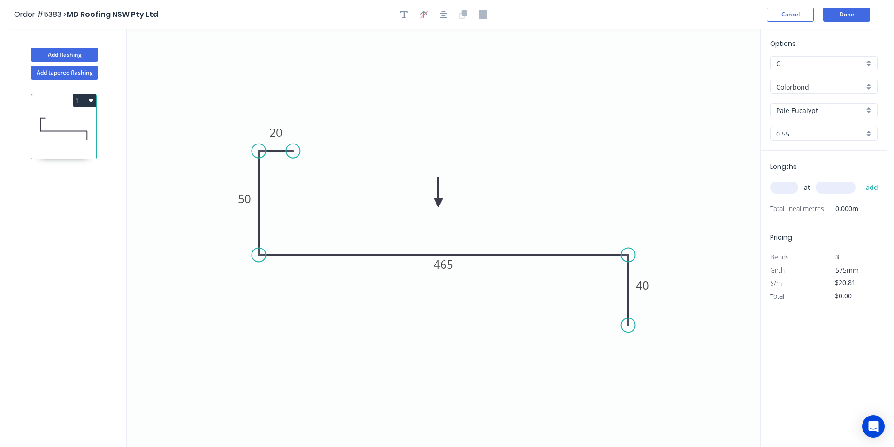
drag, startPoint x: 793, startPoint y: 188, endPoint x: 800, endPoint y: 192, distance: 8.1
click at [794, 188] on input "text" at bounding box center [784, 188] width 28 height 12
click at [861, 180] on button "add" at bounding box center [872, 188] width 22 height 16
click at [80, 56] on button "Add flashing" at bounding box center [64, 55] width 67 height 14
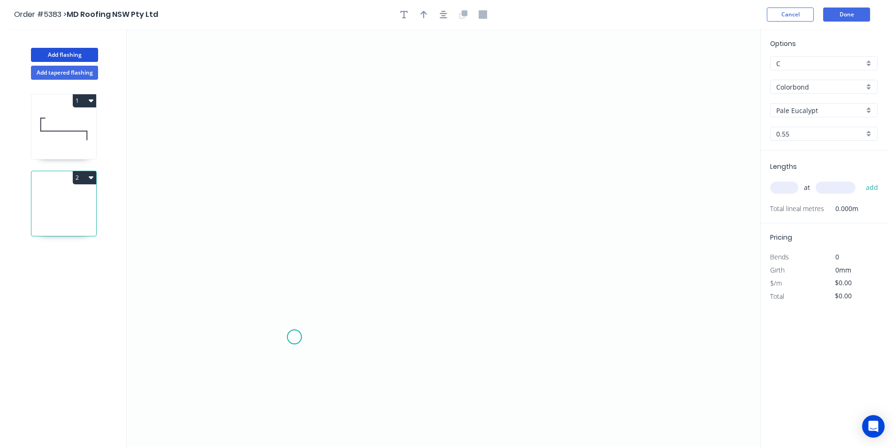
click at [293, 336] on icon "0" at bounding box center [444, 238] width 634 height 418
click at [295, 182] on icon "0" at bounding box center [444, 238] width 634 height 418
drag, startPoint x: 645, startPoint y: 204, endPoint x: 645, endPoint y: 211, distance: 6.6
click at [645, 205] on icon "0 ?" at bounding box center [444, 238] width 634 height 418
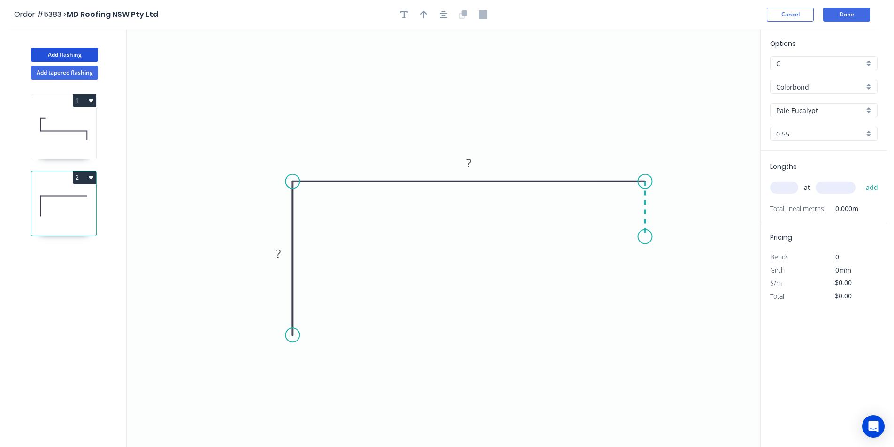
click at [649, 237] on icon "0 ? ?" at bounding box center [444, 238] width 634 height 418
click at [649, 237] on circle at bounding box center [645, 237] width 14 height 14
drag, startPoint x: 297, startPoint y: 351, endPoint x: 299, endPoint y: 357, distance: 6.4
click at [299, 357] on circle at bounding box center [292, 356] width 14 height 14
click at [299, 357] on circle at bounding box center [292, 357] width 14 height 14
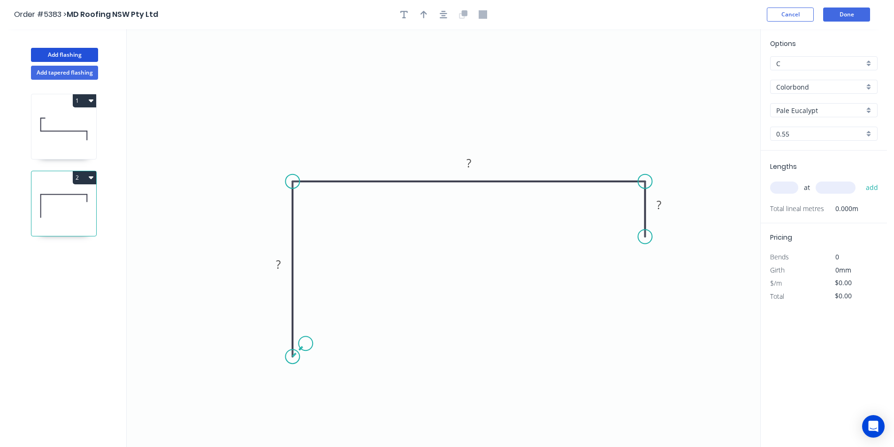
click at [306, 344] on icon "0 ? ? ?" at bounding box center [444, 238] width 634 height 418
click at [314, 354] on rect at bounding box center [309, 356] width 19 height 13
click at [442, 19] on button "button" at bounding box center [443, 15] width 14 height 14
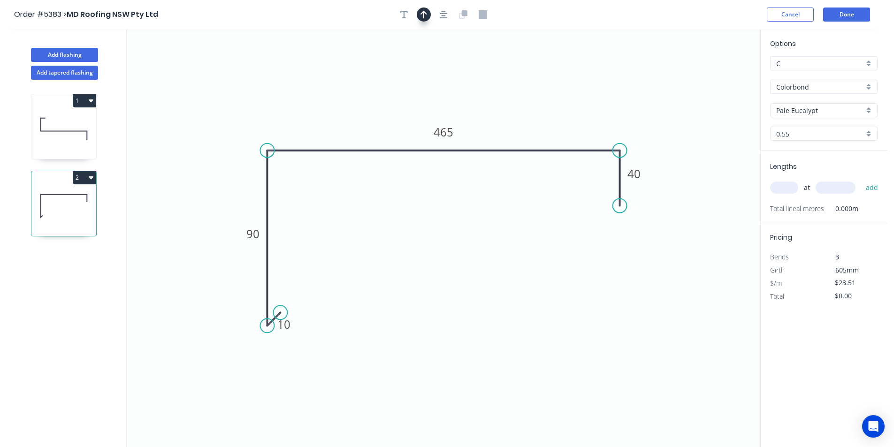
click at [428, 12] on button "button" at bounding box center [424, 15] width 14 height 14
click at [234, 137] on icon at bounding box center [234, 126] width 8 height 30
click at [789, 186] on input "text" at bounding box center [784, 188] width 28 height 12
click at [861, 180] on button "add" at bounding box center [872, 188] width 22 height 16
click at [86, 55] on button "Add flashing" at bounding box center [64, 55] width 67 height 14
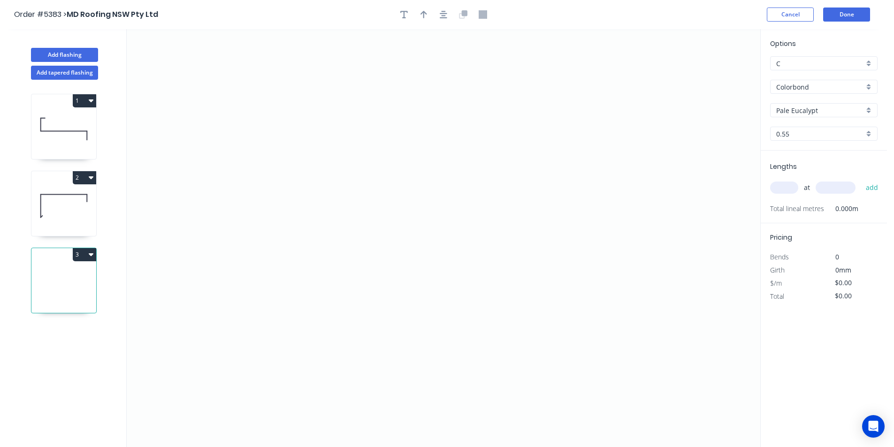
click at [90, 254] on icon "button" at bounding box center [91, 254] width 5 height 3
click at [75, 298] on div "Delete" at bounding box center [51, 297] width 72 height 14
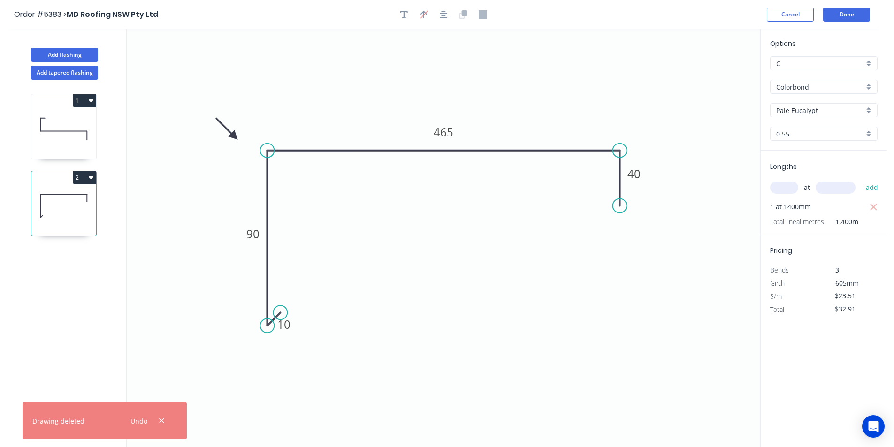
click at [88, 180] on button "2" at bounding box center [84, 177] width 23 height 13
click at [72, 202] on div "Duplicate" at bounding box center [51, 201] width 72 height 14
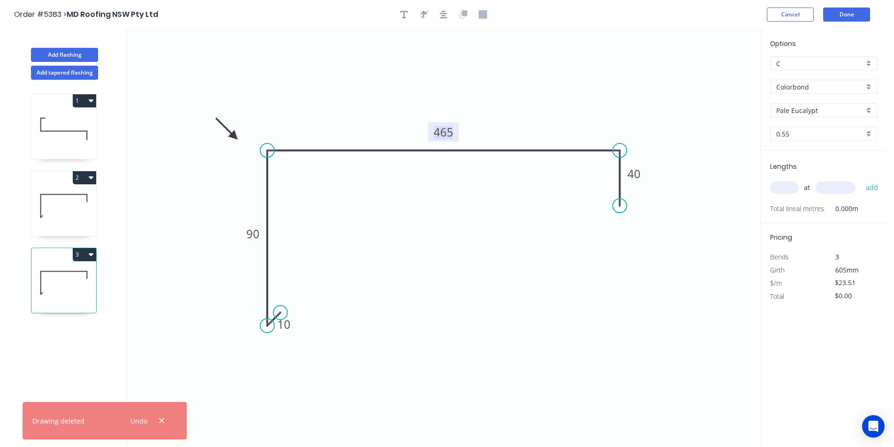
click at [452, 134] on tspan "465" at bounding box center [444, 131] width 20 height 15
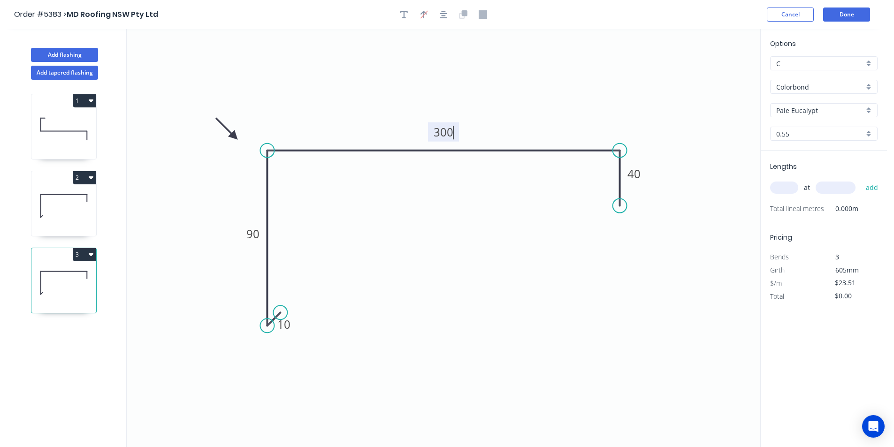
click at [775, 190] on input "text" at bounding box center [784, 188] width 28 height 12
click at [861, 180] on button "add" at bounding box center [872, 188] width 22 height 16
click at [89, 251] on icon "button" at bounding box center [91, 255] width 5 height 8
drag, startPoint x: 58, startPoint y: 278, endPoint x: 114, endPoint y: 251, distance: 61.9
click at [59, 278] on div "Duplicate" at bounding box center [51, 278] width 72 height 14
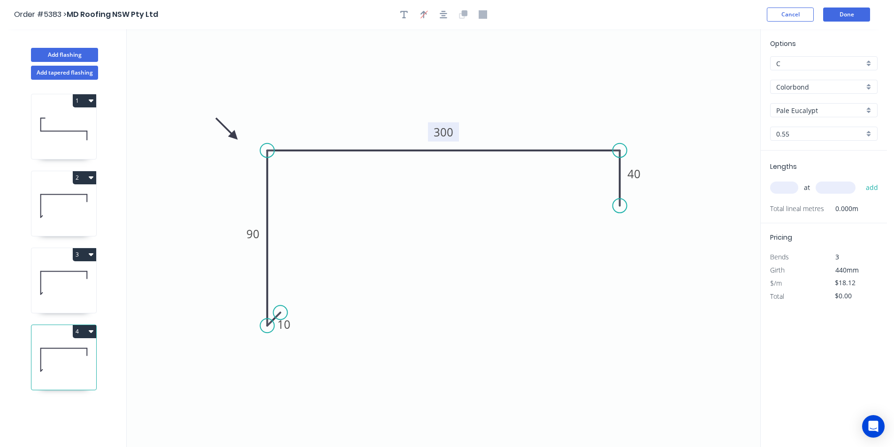
click at [450, 130] on tspan "300" at bounding box center [444, 131] width 20 height 15
click at [794, 185] on input "text" at bounding box center [784, 188] width 28 height 12
click at [861, 180] on button "add" at bounding box center [872, 188] width 22 height 16
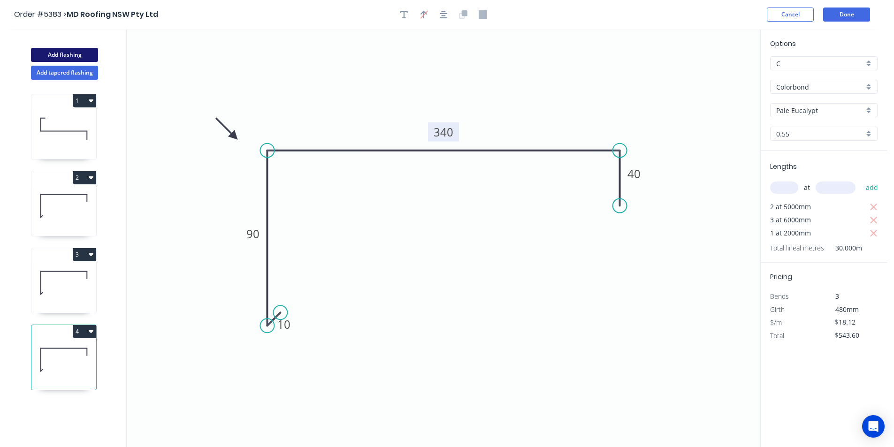
click at [46, 57] on button "Add flashing" at bounding box center [64, 55] width 67 height 14
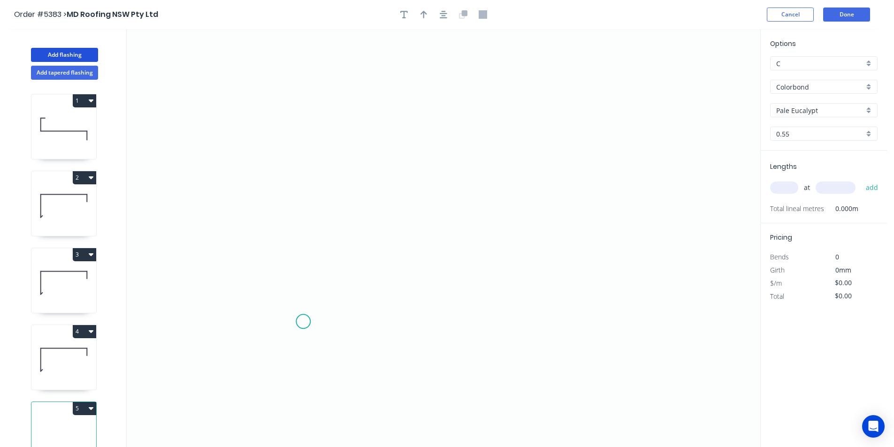
click at [303, 322] on icon "0" at bounding box center [444, 238] width 634 height 418
click at [315, 173] on icon "0" at bounding box center [444, 238] width 634 height 418
click at [539, 175] on icon "0 ?" at bounding box center [444, 238] width 634 height 418
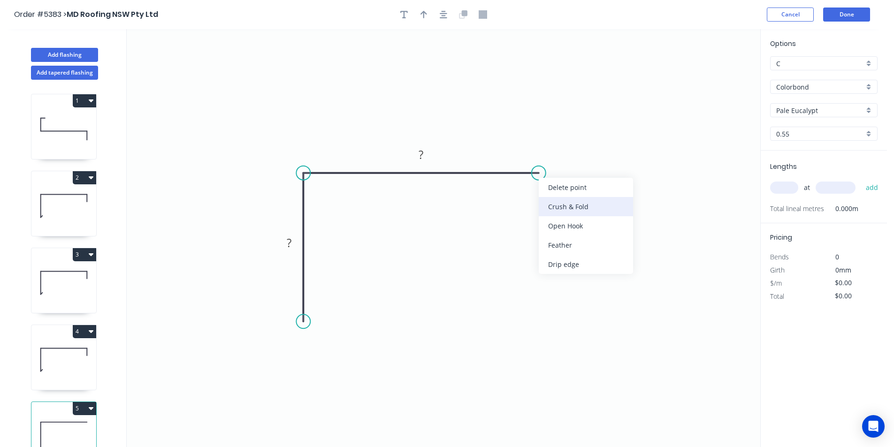
click at [555, 207] on div "Crush & Fold" at bounding box center [586, 206] width 94 height 19
click at [300, 324] on circle at bounding box center [303, 321] width 14 height 14
click at [316, 305] on icon at bounding box center [309, 313] width 13 height 17
click at [318, 307] on circle at bounding box center [317, 307] width 14 height 14
click at [322, 321] on tspan "?" at bounding box center [320, 319] width 5 height 15
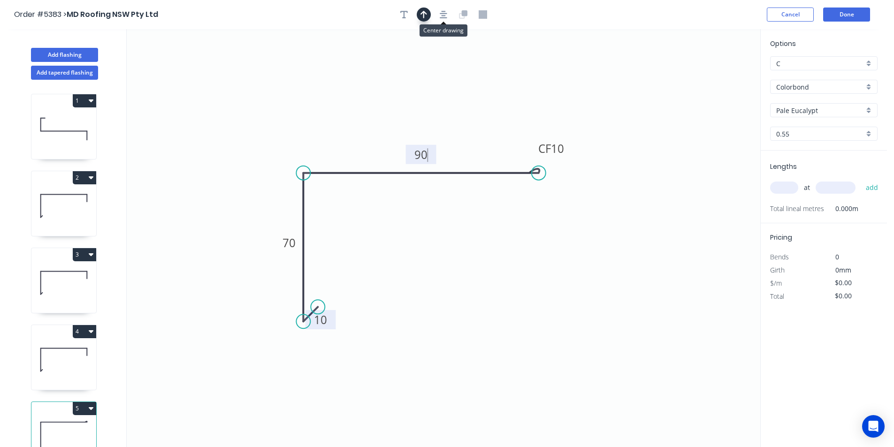
drag, startPoint x: 441, startPoint y: 15, endPoint x: 426, endPoint y: 14, distance: 15.0
click at [438, 15] on button "button" at bounding box center [443, 15] width 14 height 14
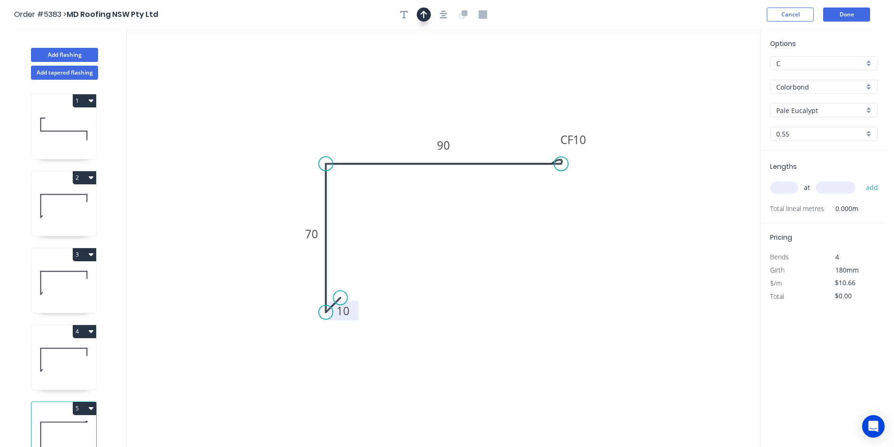
click at [426, 14] on icon "button" at bounding box center [424, 14] width 7 height 8
click at [302, 153] on icon at bounding box center [303, 143] width 8 height 30
click at [773, 185] on input "text" at bounding box center [784, 188] width 28 height 12
click at [861, 180] on button "add" at bounding box center [872, 188] width 22 height 16
click at [300, 146] on icon at bounding box center [292, 138] width 27 height 27
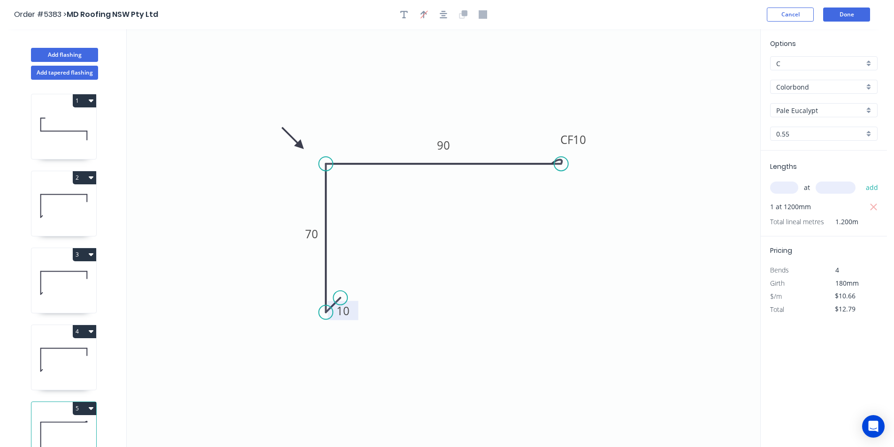
click at [859, 22] on header "Order #5383 > MD Roofing NSW Pty Ltd Cancel Done" at bounding box center [443, 14] width 887 height 29
click at [858, 19] on button "Done" at bounding box center [846, 15] width 47 height 14
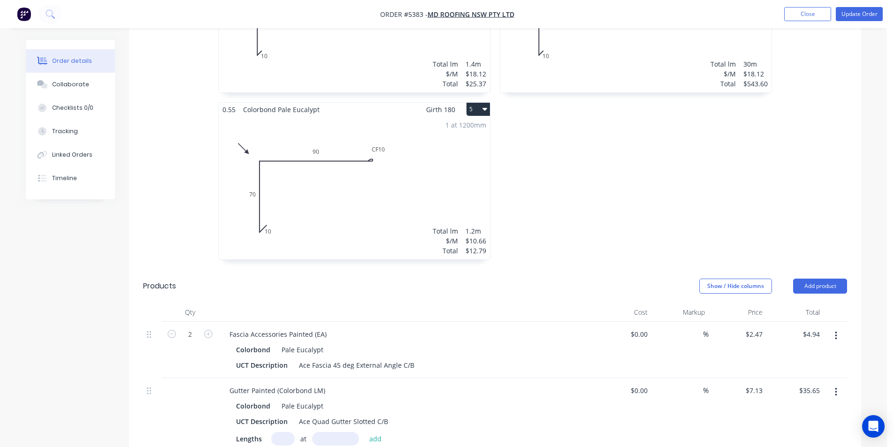
scroll to position [422, 0]
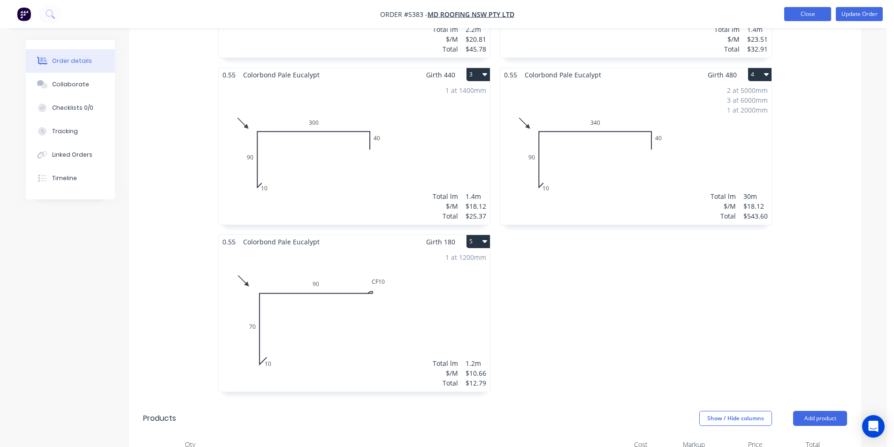
click at [806, 14] on button "Close" at bounding box center [807, 14] width 47 height 14
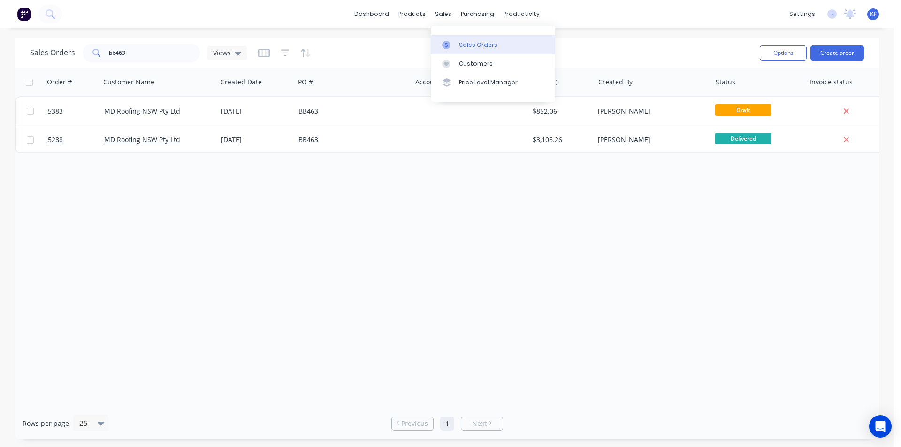
drag, startPoint x: 447, startPoint y: 19, endPoint x: 455, endPoint y: 38, distance: 20.7
click at [447, 18] on div "sales" at bounding box center [443, 14] width 26 height 14
click at [459, 46] on div "Sales Orders" at bounding box center [478, 45] width 38 height 8
click at [842, 47] on button "Create order" at bounding box center [838, 53] width 54 height 15
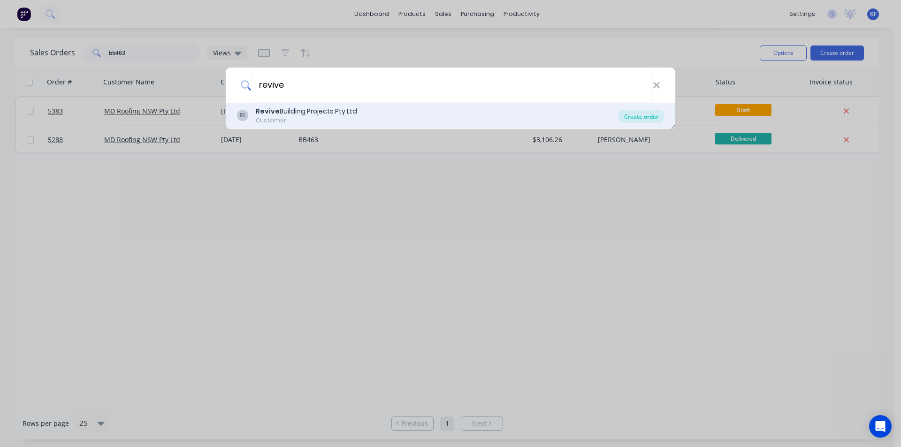
click at [624, 116] on div "Create order" at bounding box center [642, 116] width 46 height 13
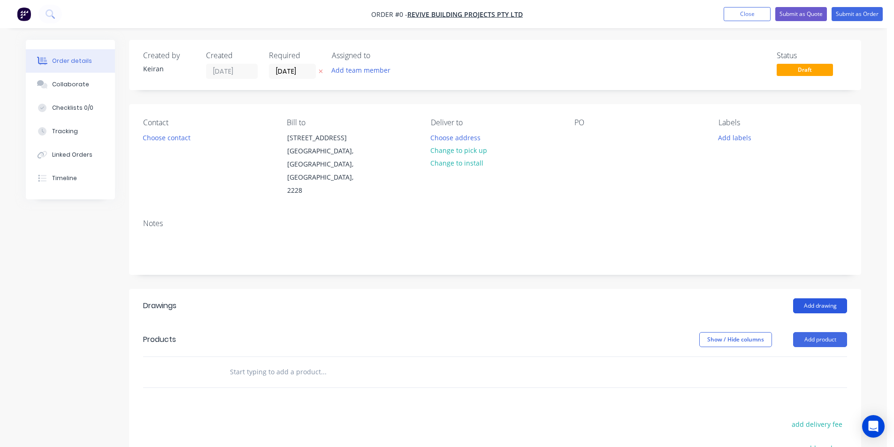
click at [830, 299] on button "Add drawing" at bounding box center [820, 306] width 54 height 15
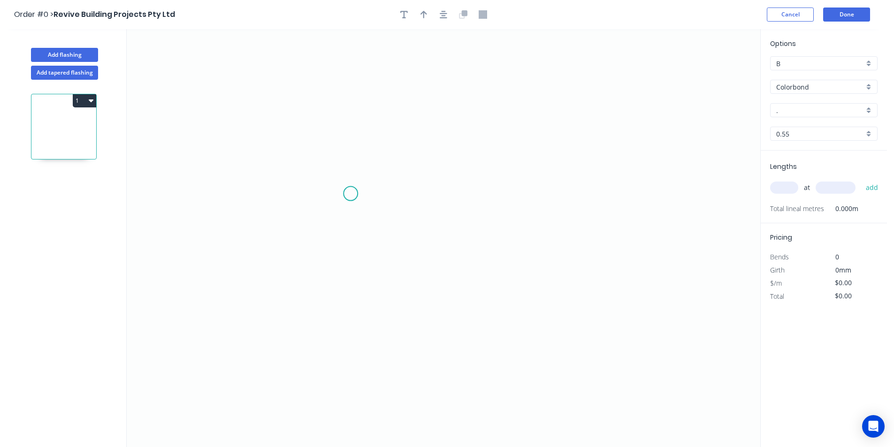
click at [338, 191] on icon "0" at bounding box center [444, 238] width 634 height 418
drag, startPoint x: 330, startPoint y: 196, endPoint x: 336, endPoint y: 197, distance: 5.8
click at [346, 202] on div "Delete point" at bounding box center [378, 208] width 94 height 19
drag, startPoint x: 317, startPoint y: 201, endPoint x: 482, endPoint y: 204, distance: 164.8
click at [318, 201] on icon "0" at bounding box center [444, 238] width 634 height 418
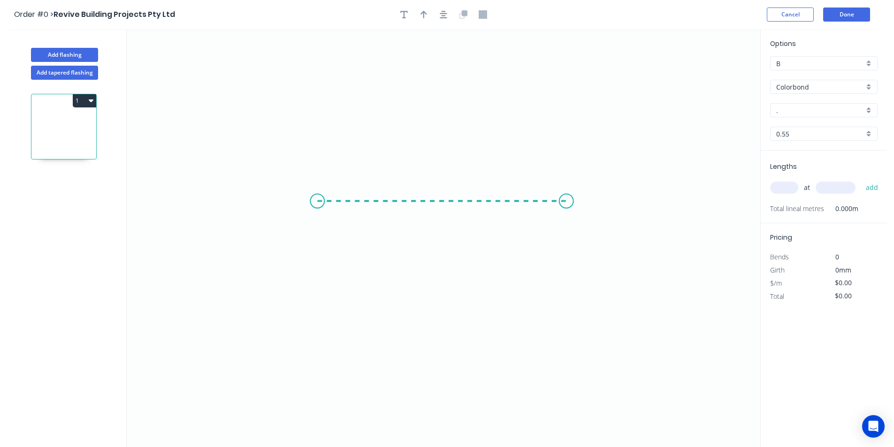
click at [567, 211] on icon "0" at bounding box center [444, 238] width 634 height 418
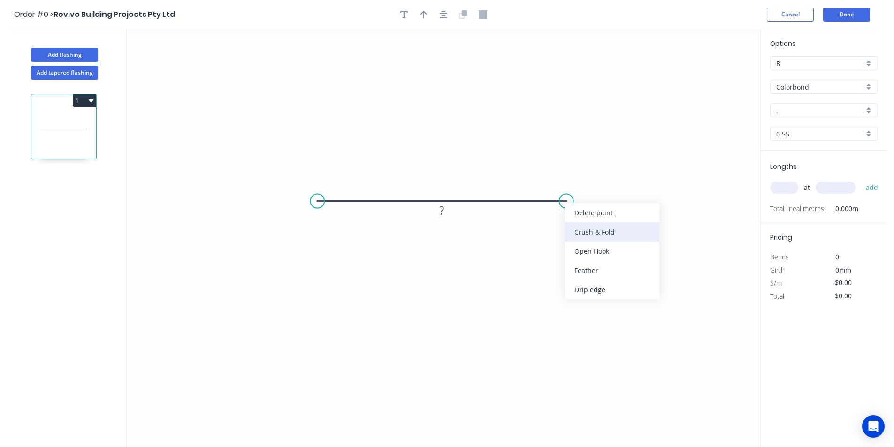
click at [588, 236] on div "Crush & Fold" at bounding box center [612, 231] width 94 height 19
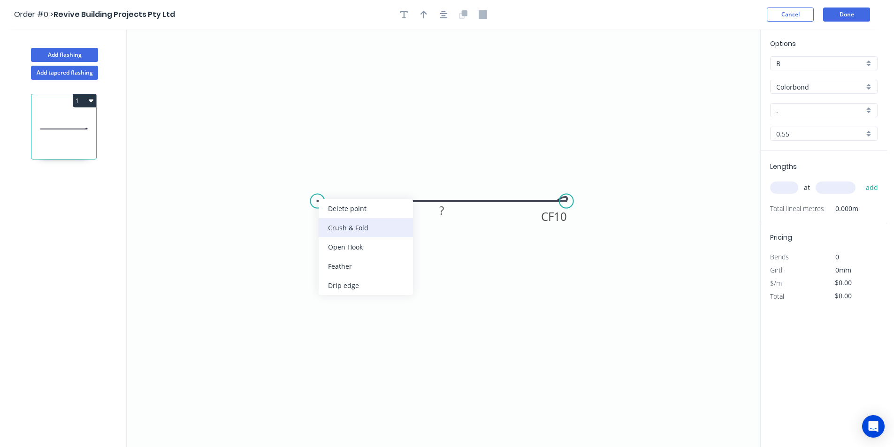
click at [336, 223] on div "Crush & Fold" at bounding box center [366, 227] width 94 height 19
click at [333, 230] on div "Flip bend" at bounding box center [363, 232] width 94 height 19
drag, startPoint x: 443, startPoint y: 214, endPoint x: 444, endPoint y: 218, distance: 4.9
click at [443, 215] on tspan "?" at bounding box center [442, 210] width 5 height 15
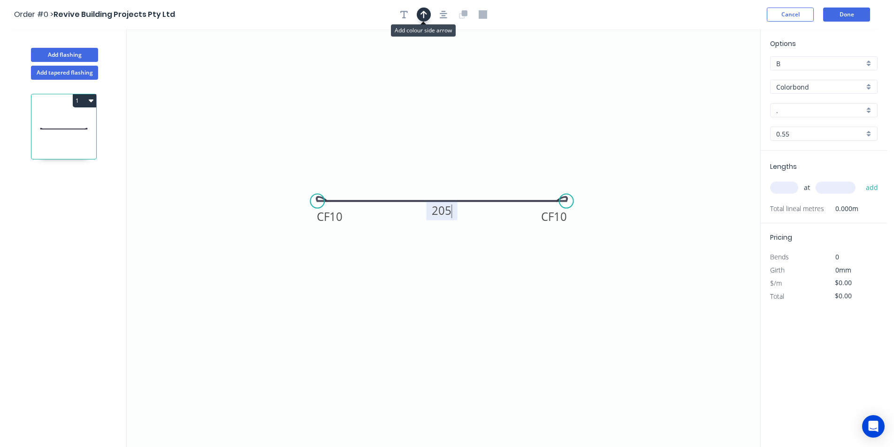
click at [427, 10] on button "button" at bounding box center [424, 15] width 14 height 14
drag, startPoint x: 713, startPoint y: 77, endPoint x: 404, endPoint y: 277, distance: 368.7
click at [404, 277] on icon at bounding box center [403, 266] width 8 height 30
drag, startPoint x: 404, startPoint y: 277, endPoint x: 398, endPoint y: 253, distance: 25.2
click at [398, 253] on icon at bounding box center [397, 263] width 8 height 30
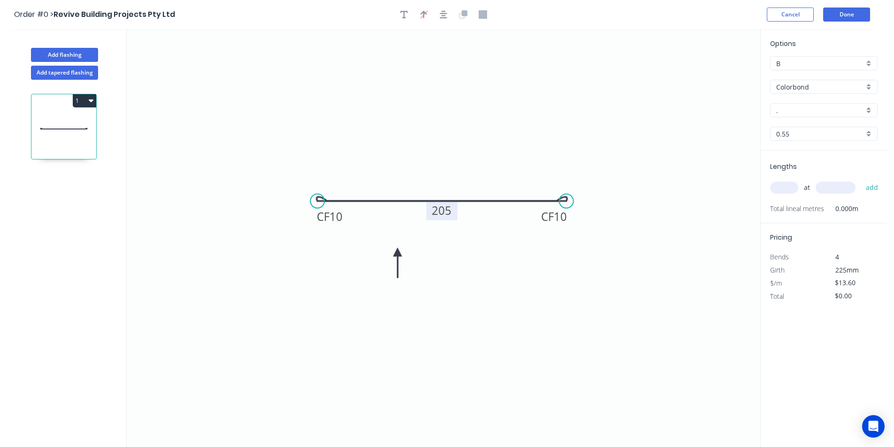
drag, startPoint x: 400, startPoint y: 253, endPoint x: 428, endPoint y: 257, distance: 27.5
click at [432, 257] on icon "0 CF 10 CF 10 205" at bounding box center [444, 238] width 634 height 418
drag, startPoint x: 399, startPoint y: 253, endPoint x: 454, endPoint y: 256, distance: 55.0
click at [454, 256] on icon at bounding box center [454, 266] width 8 height 30
click at [846, 110] on input "." at bounding box center [820, 111] width 88 height 10
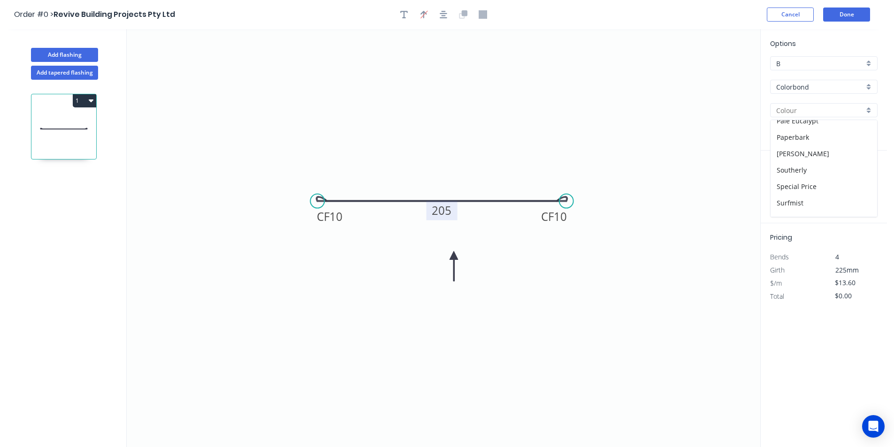
scroll to position [330, 0]
click at [827, 150] on div "Surfmist" at bounding box center [824, 143] width 107 height 16
click at [788, 194] on div "at add" at bounding box center [824, 188] width 109 height 16
click at [788, 188] on input "text" at bounding box center [784, 188] width 28 height 12
click at [861, 180] on button "add" at bounding box center [872, 188] width 22 height 16
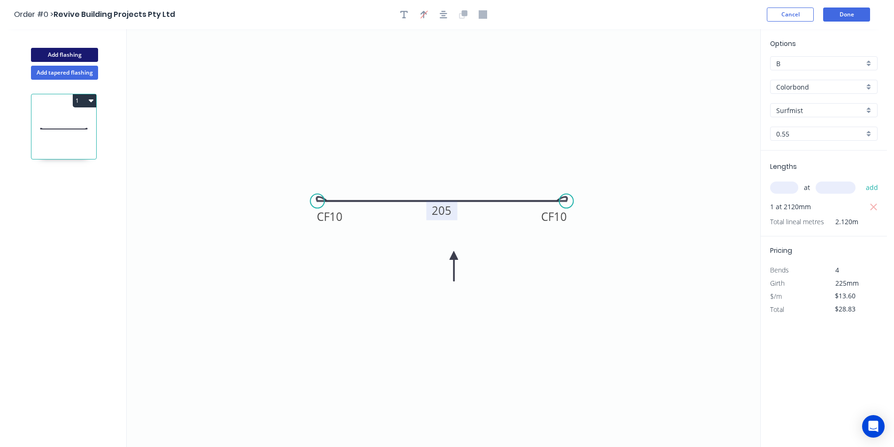
click at [53, 60] on button "Add flashing" at bounding box center [64, 55] width 67 height 14
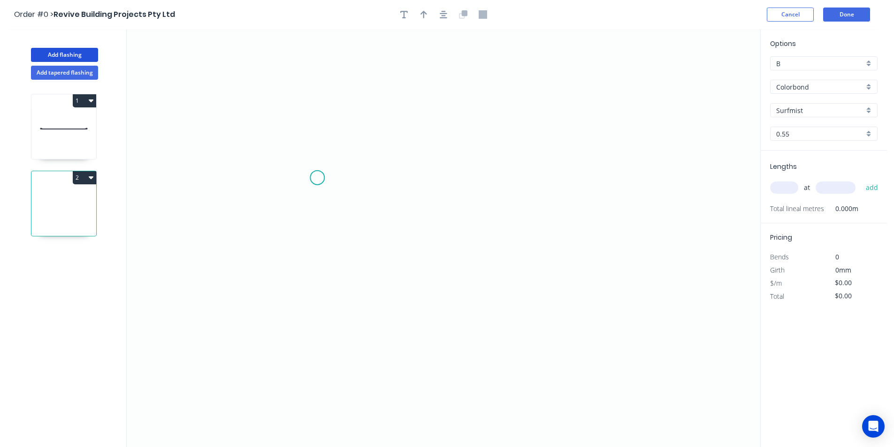
click at [311, 184] on icon "0" at bounding box center [444, 238] width 634 height 418
click at [312, 227] on icon "0" at bounding box center [444, 238] width 634 height 418
click at [603, 218] on icon "0 ?" at bounding box center [444, 238] width 634 height 418
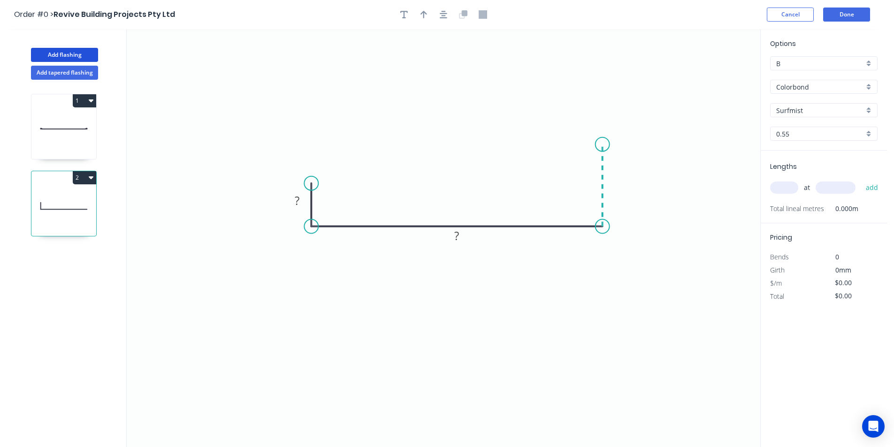
click at [602, 145] on icon "0 ? ?" at bounding box center [444, 238] width 634 height 418
click at [602, 145] on circle at bounding box center [603, 145] width 14 height 14
click at [306, 202] on rect at bounding box center [297, 201] width 19 height 13
click at [423, 15] on icon "button" at bounding box center [424, 14] width 7 height 8
click at [712, 72] on icon at bounding box center [713, 65] width 8 height 30
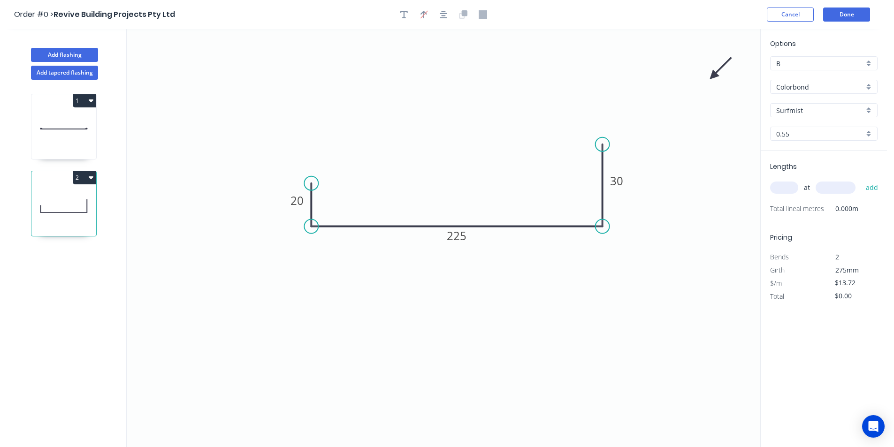
click at [712, 72] on icon at bounding box center [720, 68] width 27 height 27
click at [713, 73] on icon "0 20 225 30" at bounding box center [444, 238] width 634 height 418
click at [714, 74] on icon at bounding box center [724, 76] width 30 height 8
drag, startPoint x: 714, startPoint y: 74, endPoint x: 580, endPoint y: 264, distance: 232.7
click at [580, 264] on icon at bounding box center [587, 270] width 27 height 27
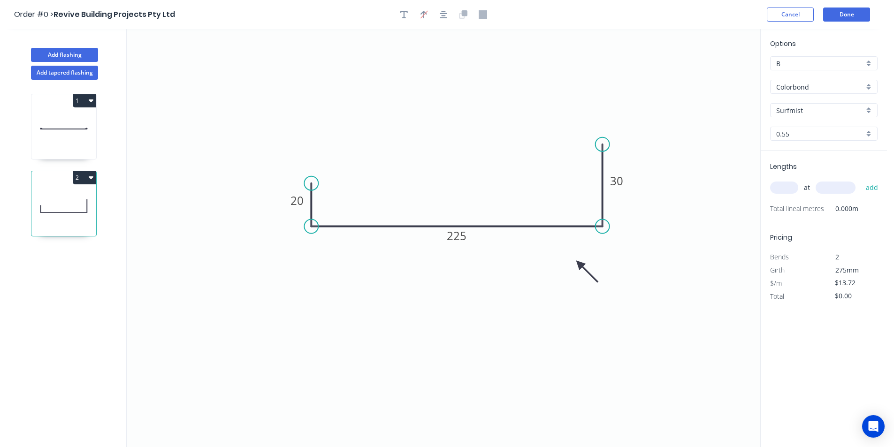
click at [580, 264] on icon at bounding box center [587, 271] width 27 height 27
click at [784, 189] on input "text" at bounding box center [784, 188] width 28 height 12
click at [861, 180] on button "add" at bounding box center [872, 188] width 22 height 16
click at [463, 241] on tspan "225" at bounding box center [457, 235] width 20 height 15
click at [471, 235] on rect at bounding box center [456, 235] width 31 height 19
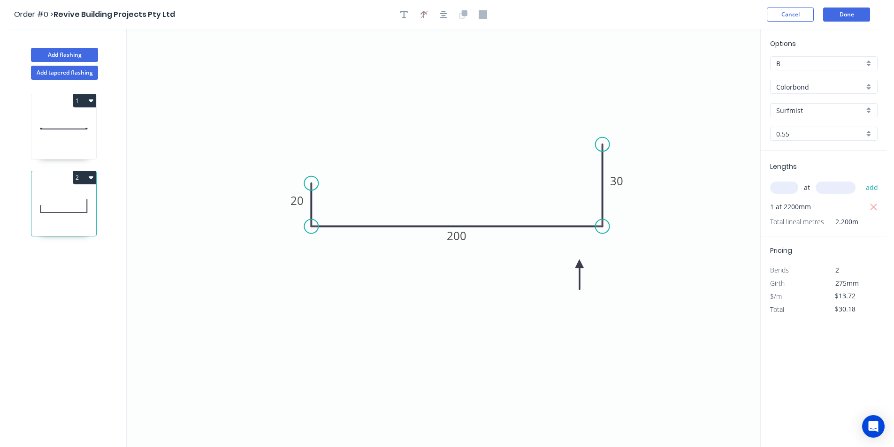
click at [462, 234] on tspan "200" at bounding box center [457, 235] width 20 height 15
click at [83, 175] on button "2" at bounding box center [84, 177] width 23 height 13
click at [72, 196] on div "Duplicate" at bounding box center [51, 201] width 72 height 14
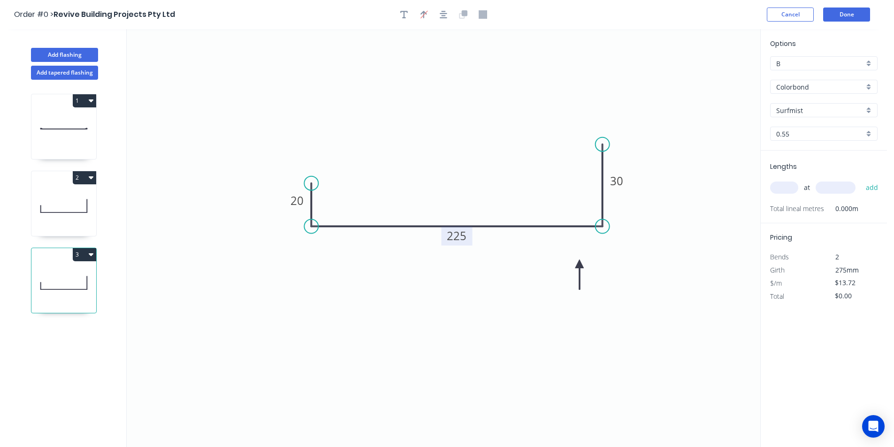
click at [459, 237] on tspan "225" at bounding box center [457, 235] width 20 height 15
click at [786, 193] on input "text" at bounding box center [784, 188] width 28 height 12
click at [861, 180] on button "add" at bounding box center [872, 188] width 22 height 16
click at [852, 16] on button "Done" at bounding box center [846, 15] width 47 height 14
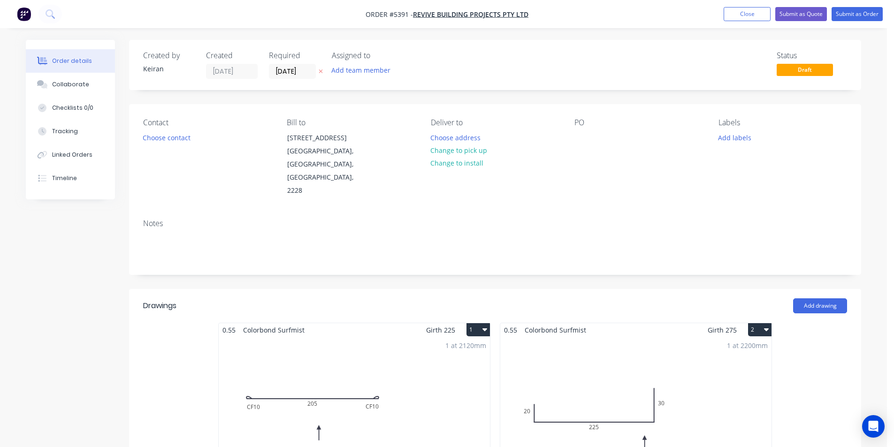
click at [196, 140] on div "Contact Choose contact" at bounding box center [207, 157] width 129 height 79
click at [186, 139] on button "Choose contact" at bounding box center [167, 137] width 58 height 13
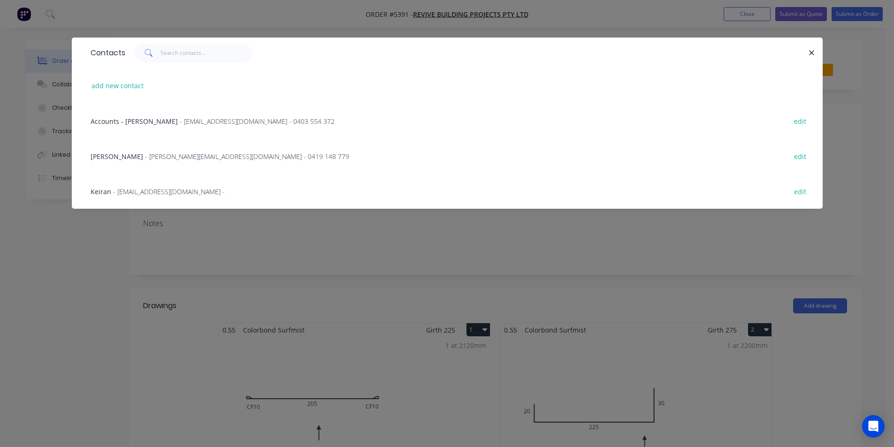
click at [132, 161] on div "Joshua Lloyd - Josh@revivebuildingprojects.com - 0419 148 779 edit" at bounding box center [447, 155] width 723 height 35
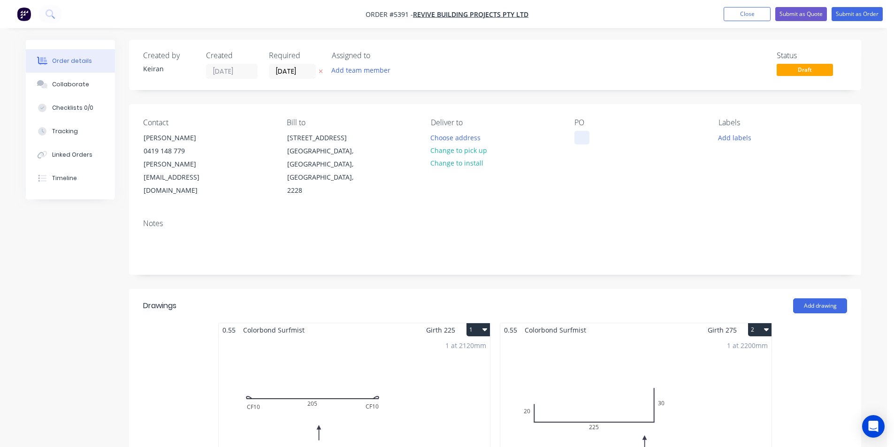
click at [588, 134] on div at bounding box center [581, 138] width 15 height 14
click at [479, 147] on button "Change to pick up" at bounding box center [459, 150] width 67 height 13
click at [306, 72] on input "[DATE]" at bounding box center [292, 71] width 46 height 14
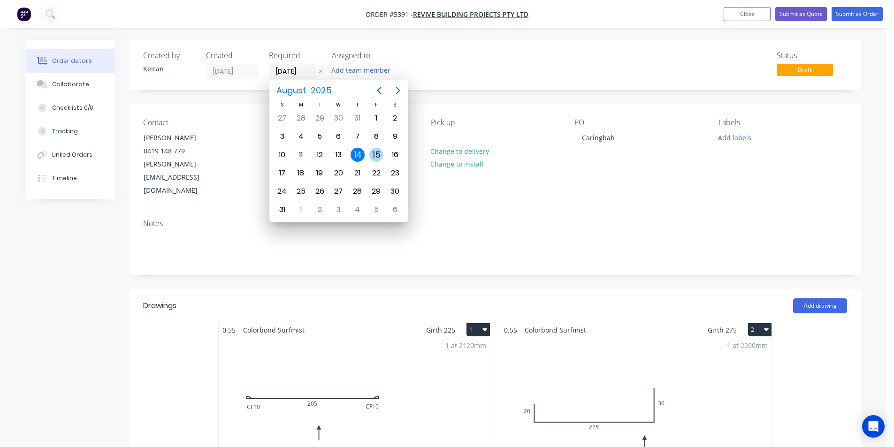
click at [376, 157] on div "15" at bounding box center [376, 155] width 14 height 14
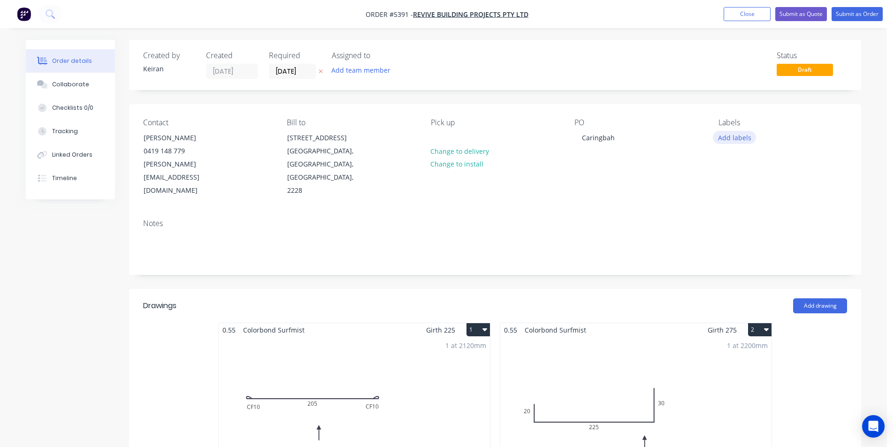
click at [733, 141] on button "Add labels" at bounding box center [734, 137] width 43 height 13
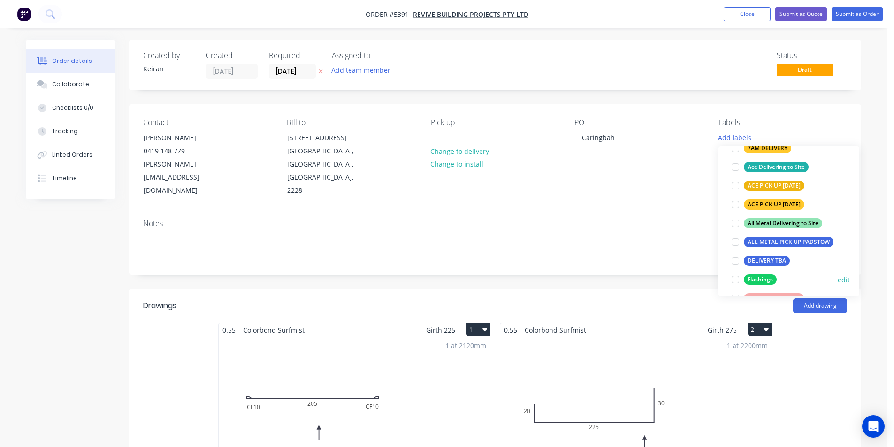
scroll to position [94, 0]
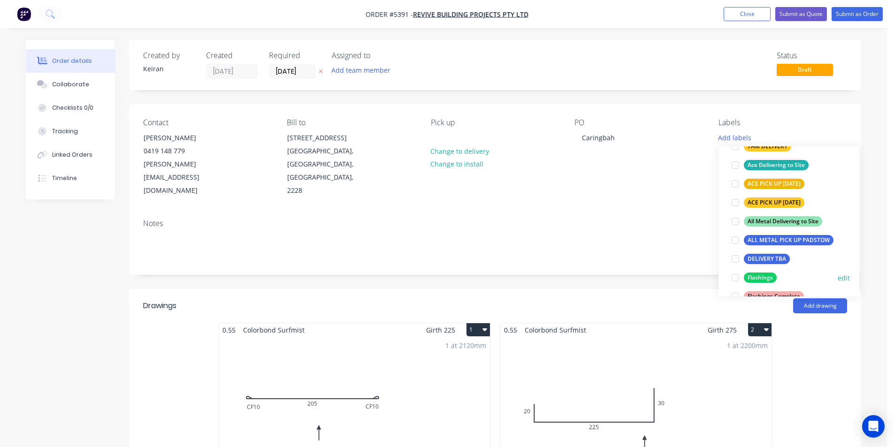
click at [734, 277] on div at bounding box center [735, 277] width 19 height 19
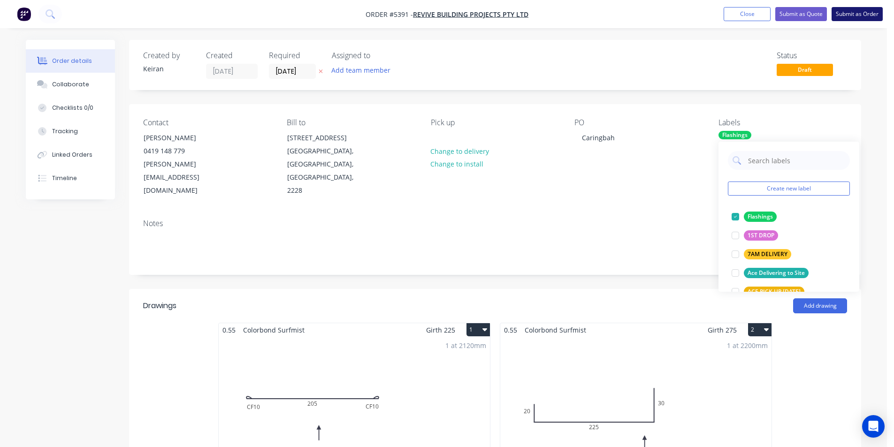
click at [842, 16] on button "Submit as Order" at bounding box center [857, 14] width 51 height 14
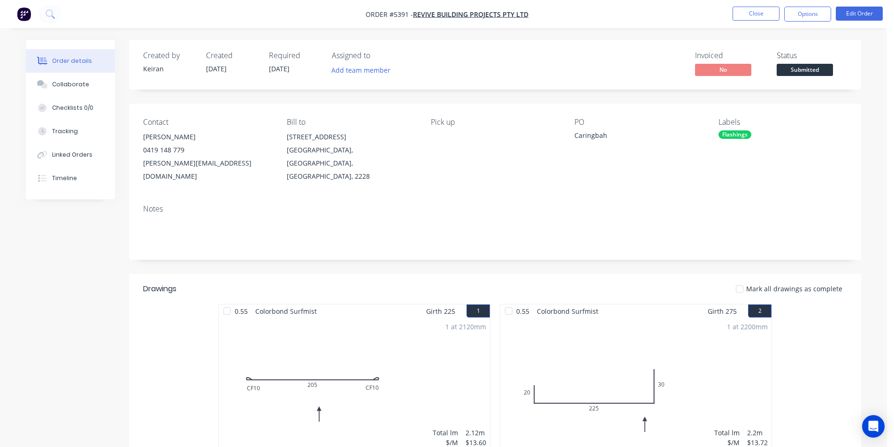
drag, startPoint x: 818, startPoint y: 15, endPoint x: 812, endPoint y: 24, distance: 10.7
click at [817, 15] on button "Options" at bounding box center [807, 14] width 47 height 15
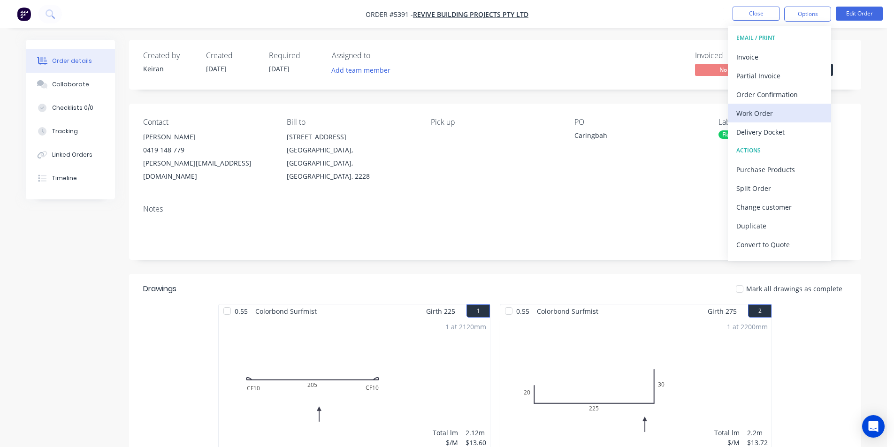
click at [782, 119] on div "Work Order" at bounding box center [779, 114] width 86 height 14
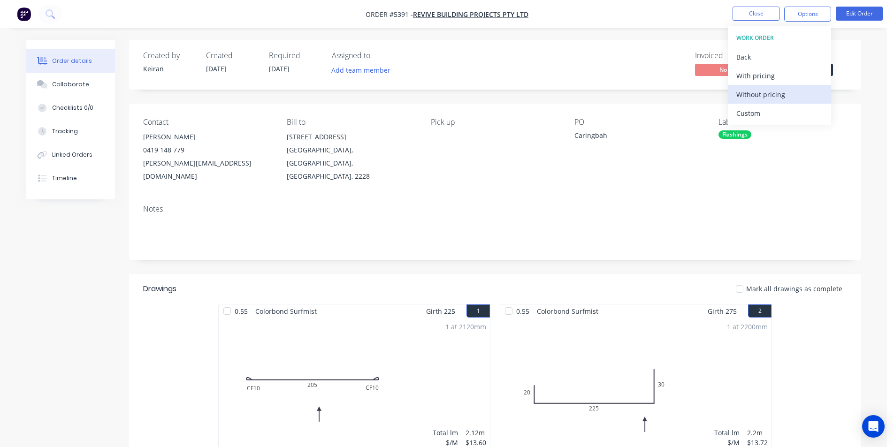
drag, startPoint x: 781, startPoint y: 119, endPoint x: 777, endPoint y: 100, distance: 18.8
click at [780, 115] on div "Custom" at bounding box center [779, 114] width 86 height 14
click at [777, 100] on div "Without pricing" at bounding box center [779, 95] width 86 height 14
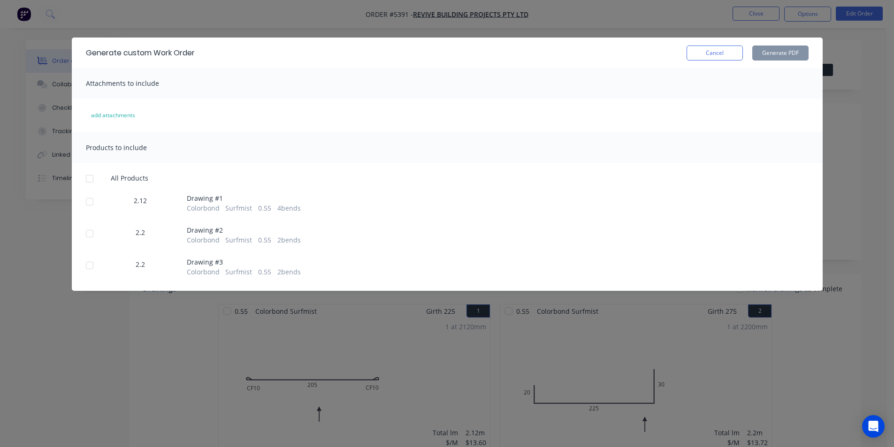
drag, startPoint x: 89, startPoint y: 177, endPoint x: 488, endPoint y: 144, distance: 400.4
click at [90, 178] on div at bounding box center [89, 178] width 19 height 19
click at [787, 53] on button "Generate PDF" at bounding box center [780, 53] width 56 height 15
click at [726, 59] on button "Cancel" at bounding box center [715, 53] width 56 height 15
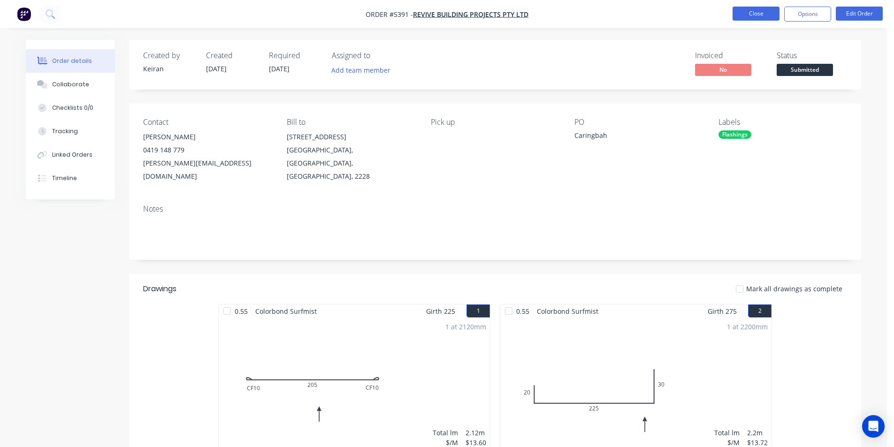
click at [748, 18] on button "Close" at bounding box center [756, 14] width 47 height 14
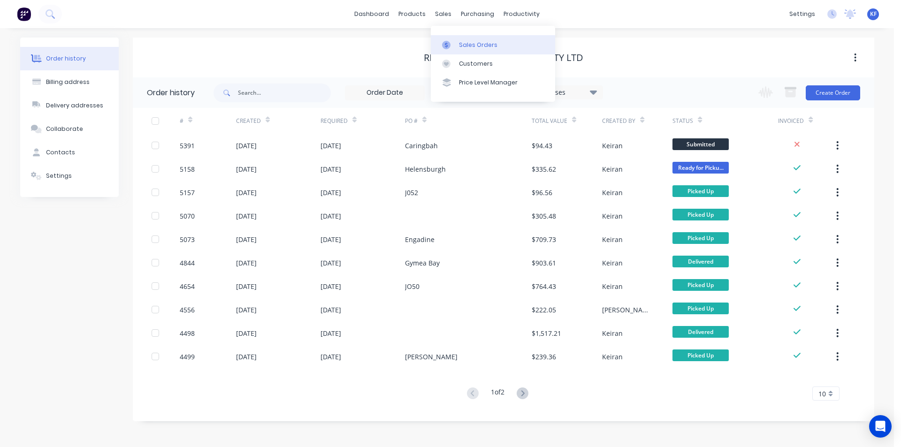
click at [469, 46] on div "Sales Orders" at bounding box center [478, 45] width 38 height 8
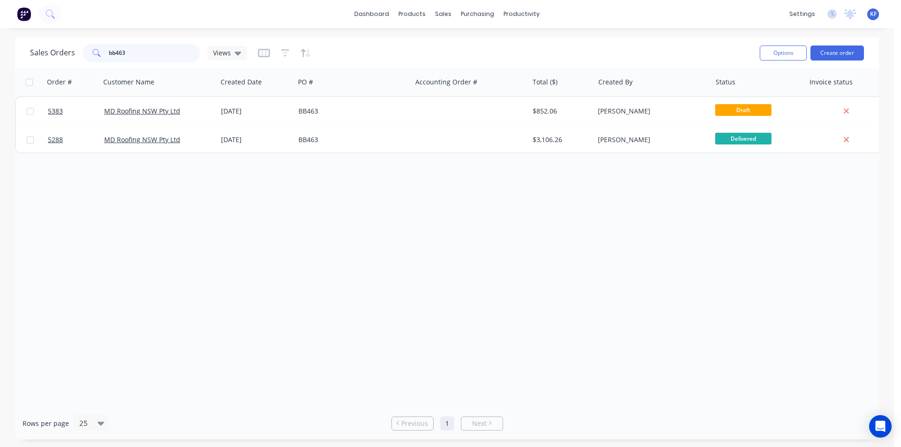
drag, startPoint x: 134, startPoint y: 56, endPoint x: 91, endPoint y: 39, distance: 46.4
click at [91, 40] on div "Sales Orders bb463 Views Options Create order" at bounding box center [447, 53] width 864 height 31
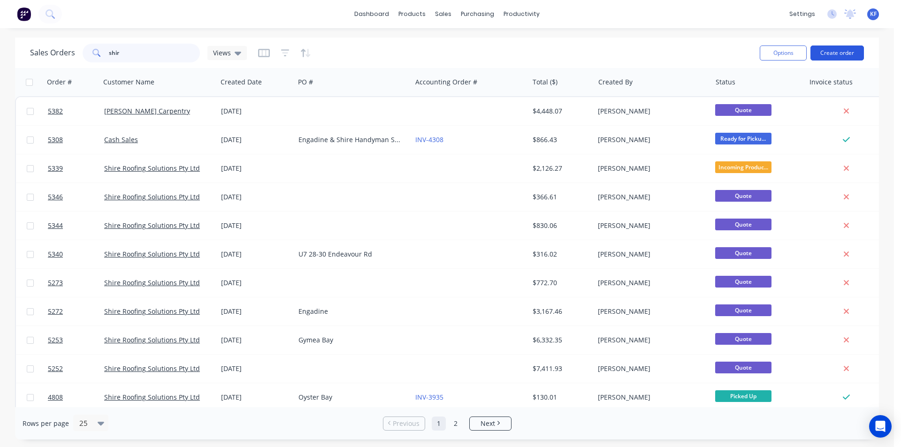
type input "shir"
click at [835, 51] on button "Create order" at bounding box center [838, 53] width 54 height 15
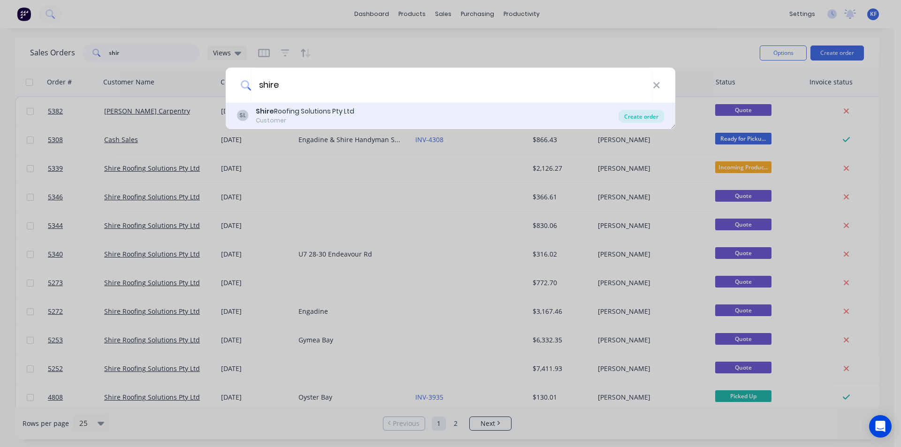
type input "shire"
click at [643, 117] on div "Create order" at bounding box center [642, 116] width 46 height 13
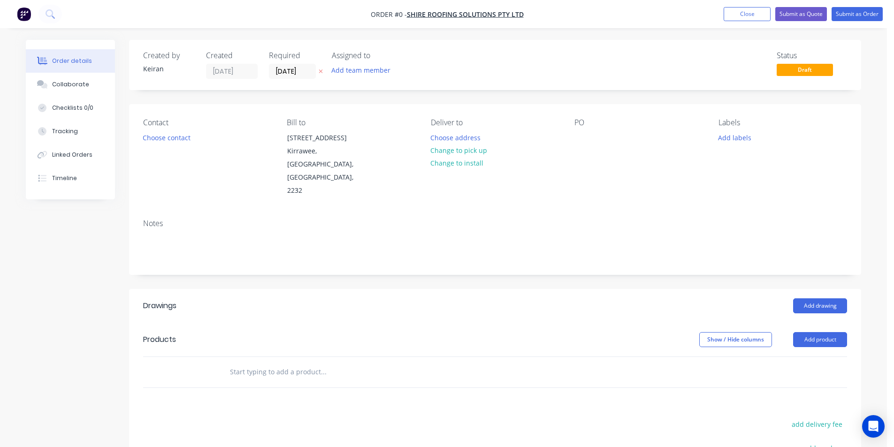
click at [262, 363] on input "text" at bounding box center [324, 372] width 188 height 19
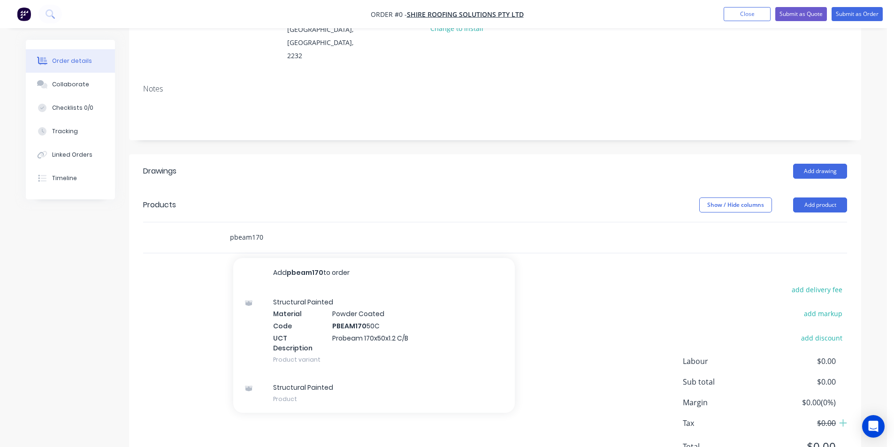
scroll to position [141, 0]
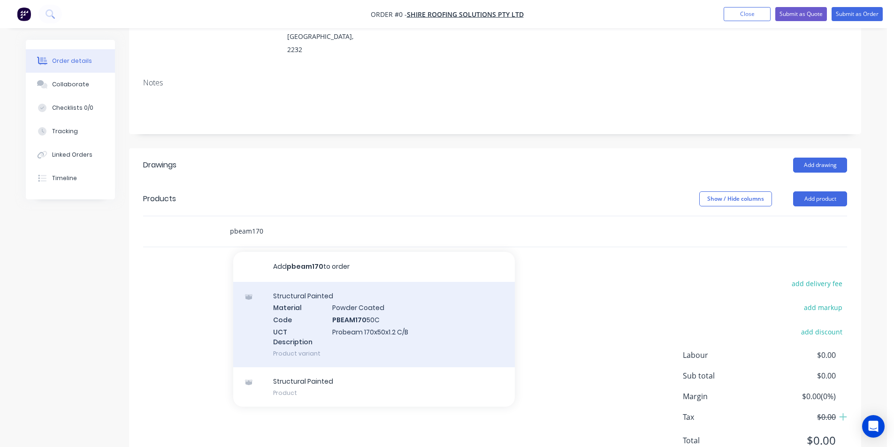
type input "pbeam170"
click at [423, 313] on div "Structural Painted Material Powder Coated Code PBEAM170 50C UCT Description Pro…" at bounding box center [374, 324] width 282 height 85
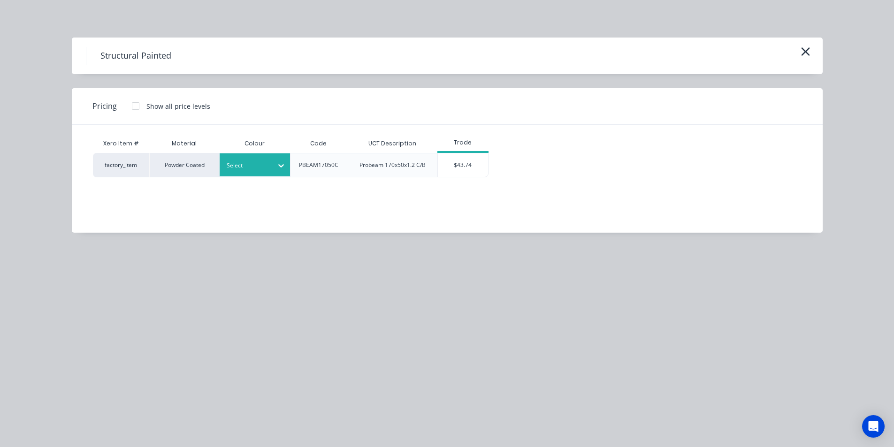
click at [267, 168] on div at bounding box center [248, 166] width 42 height 10
drag, startPoint x: 276, startPoint y: 240, endPoint x: 434, endPoint y: 183, distance: 167.3
click at [117, 364] on div "Monument" at bounding box center [58, 372] width 117 height 17
click at [466, 164] on div "$43.74" at bounding box center [463, 164] width 50 height 23
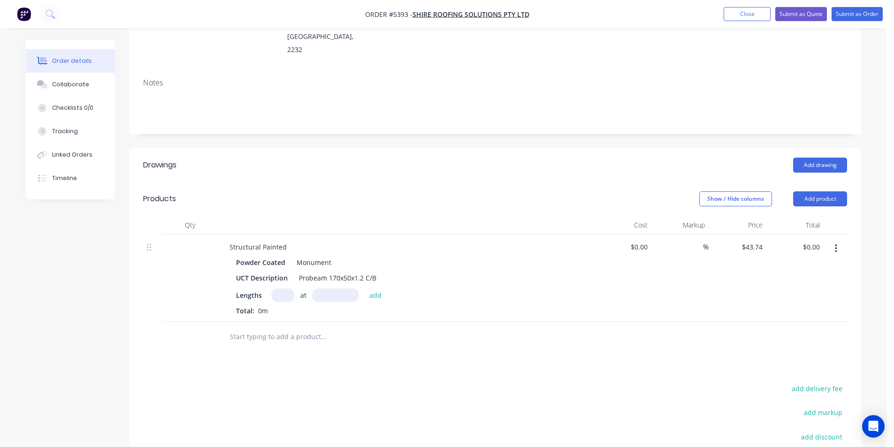
click at [286, 289] on input "text" at bounding box center [282, 296] width 23 height 14
type input "1"
type input "7500"
click at [365, 289] on button "add" at bounding box center [376, 295] width 22 height 13
type input "$328.05"
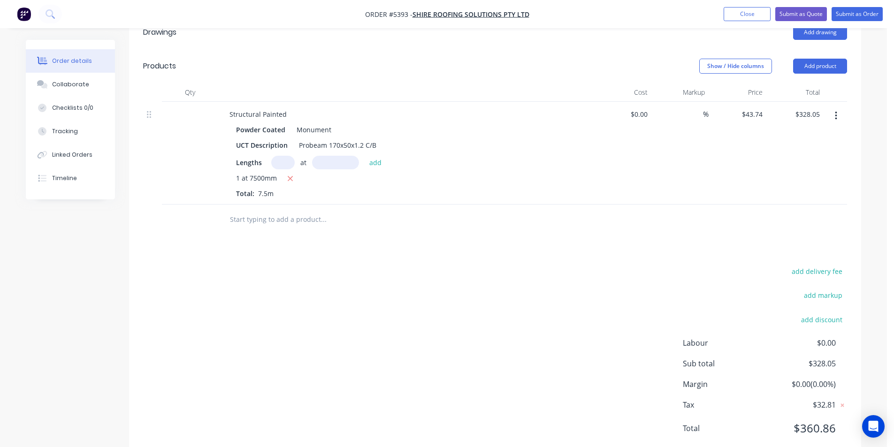
scroll to position [275, 0]
click at [272, 209] on input "text" at bounding box center [324, 218] width 188 height 19
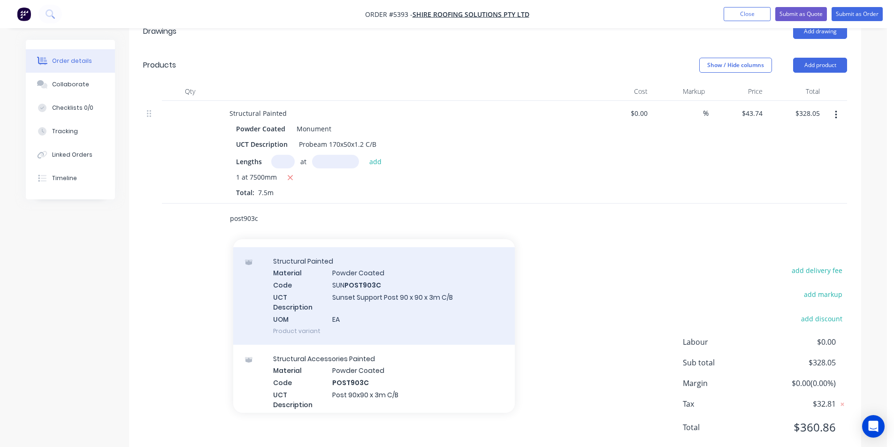
scroll to position [94, 0]
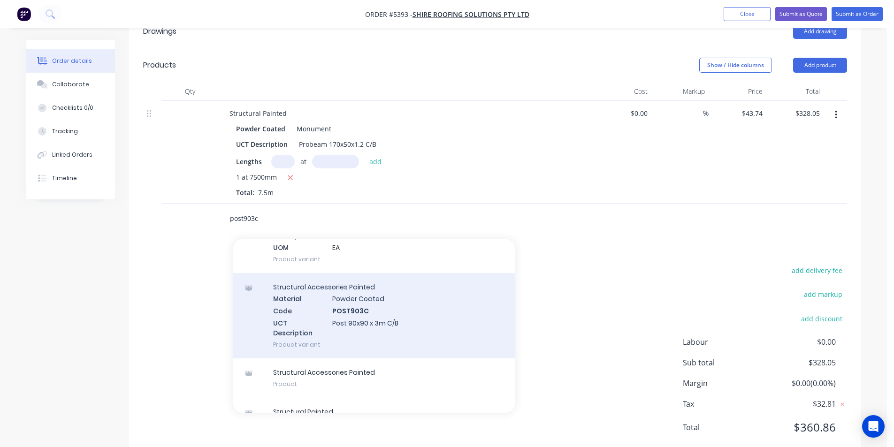
type input "post903c"
click at [414, 311] on div "Structural Accessories Painted Material Powder Coated Code POST903C UCT Descrip…" at bounding box center [374, 315] width 282 height 85
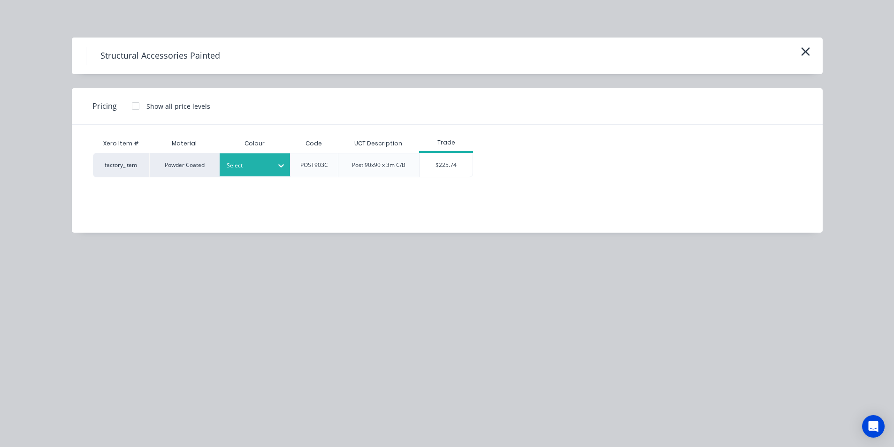
click at [259, 176] on div "Select" at bounding box center [255, 164] width 70 height 23
click at [117, 247] on div "Monument" at bounding box center [58, 238] width 117 height 17
click at [450, 173] on div "$225.74" at bounding box center [446, 164] width 53 height 23
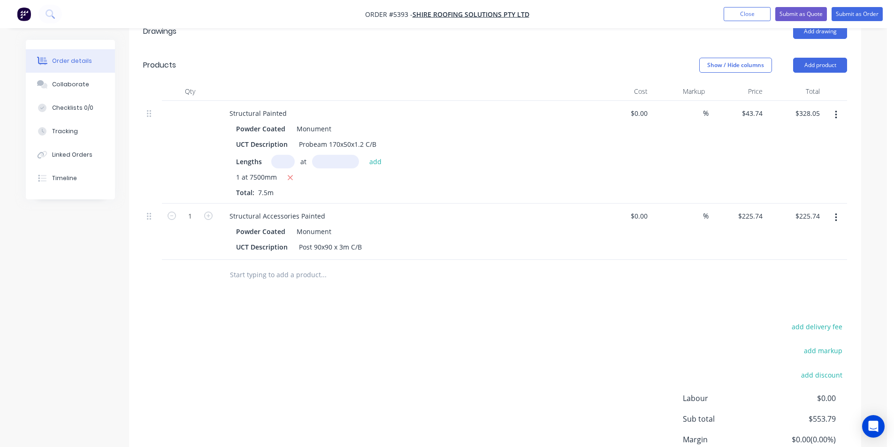
click at [279, 266] on input "text" at bounding box center [324, 275] width 188 height 19
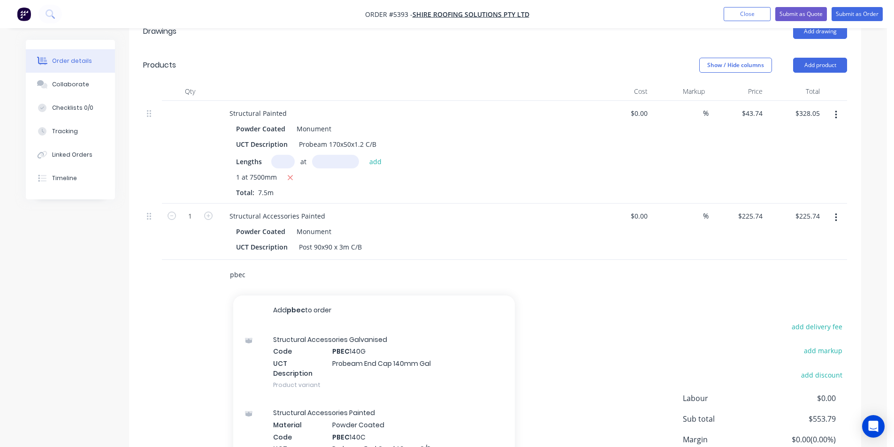
type input "pbec"
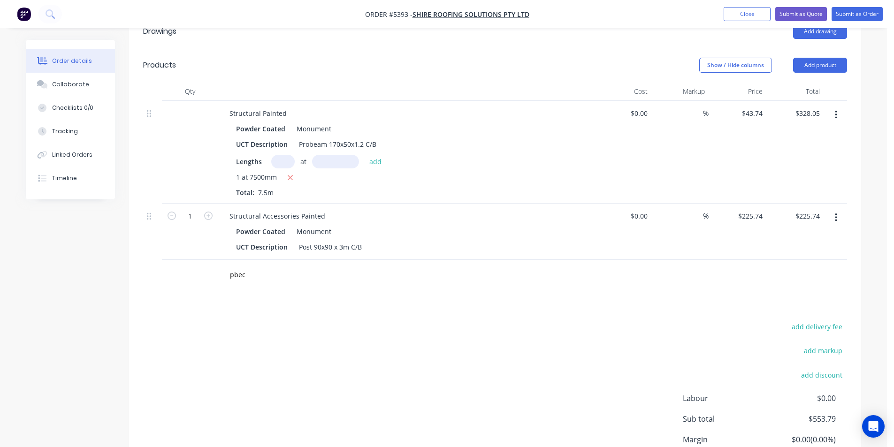
drag, startPoint x: 535, startPoint y: 273, endPoint x: 278, endPoint y: 279, distance: 257.3
click at [534, 273] on div "Drawings Add drawing Products Show / Hide columns Add product Qty Cost Markup P…" at bounding box center [495, 265] width 732 height 501
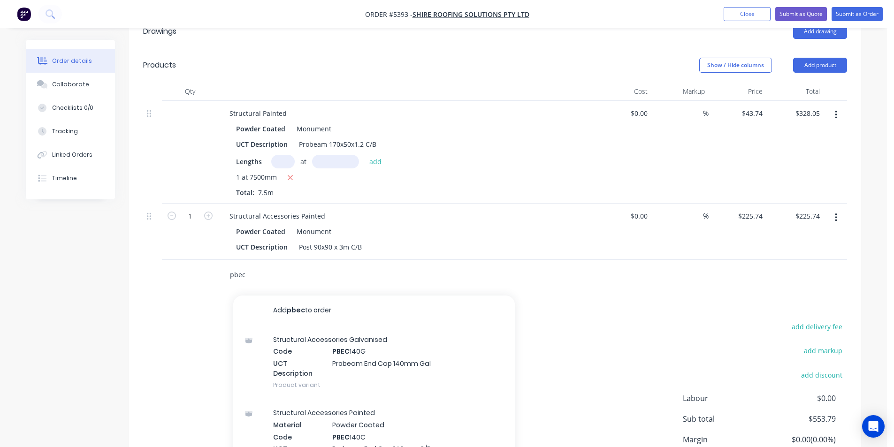
drag, startPoint x: 247, startPoint y: 245, endPoint x: 224, endPoint y: 237, distance: 23.9
click at [224, 260] on div "pbec Add pbec to order Structural Accessories Galvanised Code PBEC 140G UCT Des…" at bounding box center [387, 275] width 338 height 31
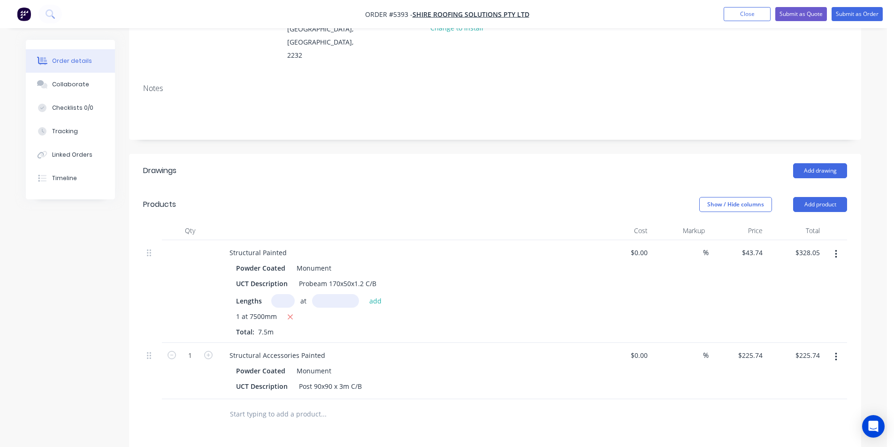
scroll to position [134, 0]
click at [839, 247] on button "button" at bounding box center [836, 255] width 22 height 17
drag, startPoint x: 807, startPoint y: 306, endPoint x: 814, endPoint y: 291, distance: 17.3
click at [808, 330] on div "Delete" at bounding box center [802, 337] width 72 height 14
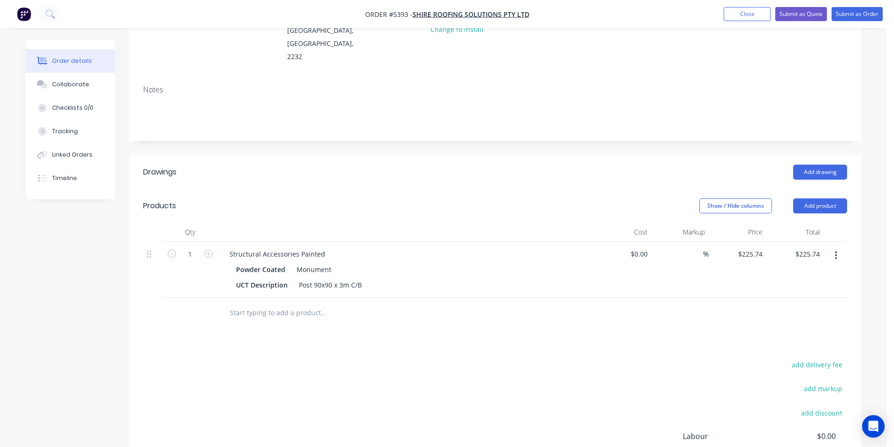
click at [839, 247] on button "button" at bounding box center [836, 255] width 22 height 17
click at [817, 330] on div "Delete" at bounding box center [802, 337] width 72 height 14
